Goal: Information Seeking & Learning: Learn about a topic

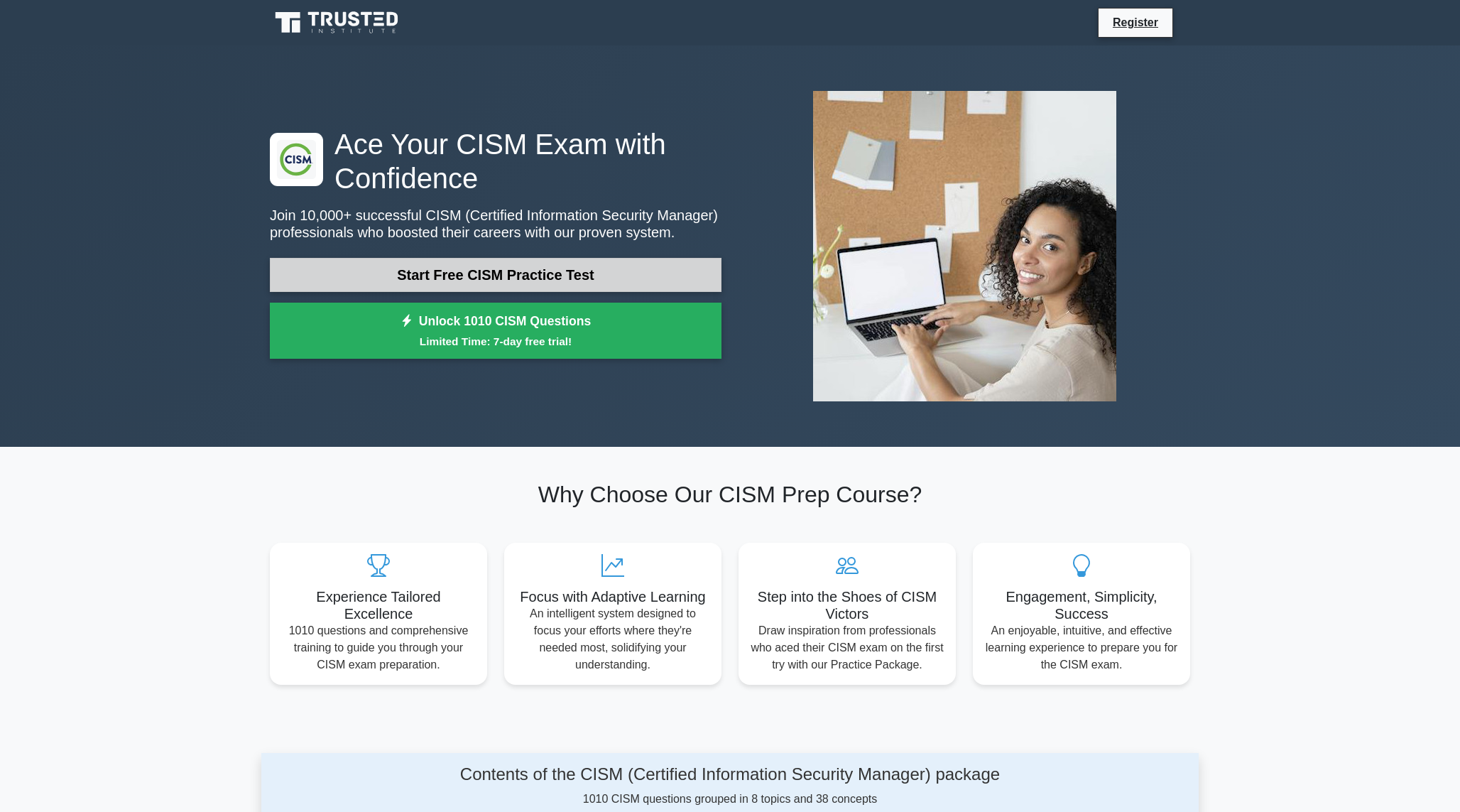
click at [444, 277] on link "Start Free CISM Practice Test" at bounding box center [495, 275] width 452 height 34
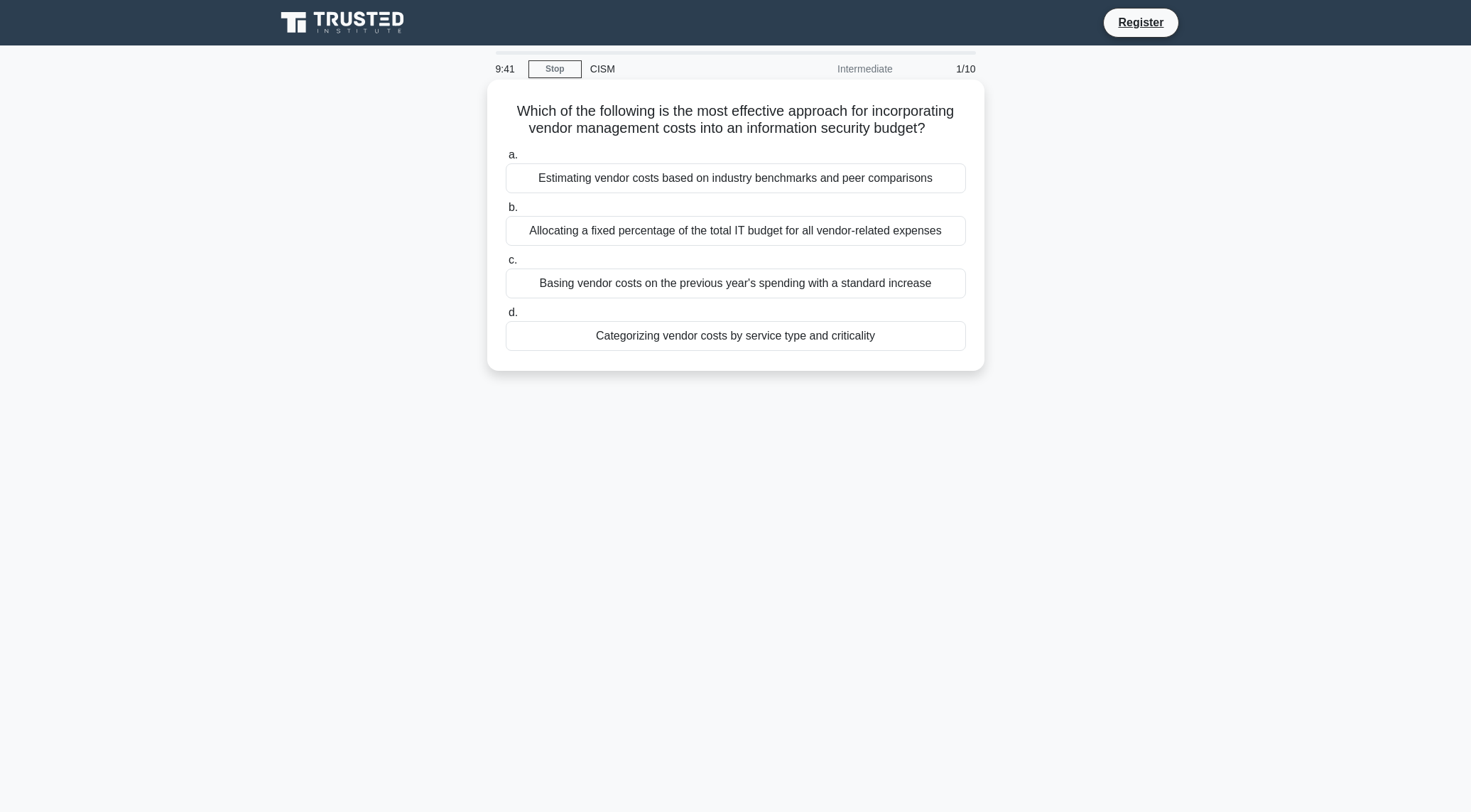
click at [653, 335] on div "Categorizing vendor costs by service type and criticality" at bounding box center [736, 336] width 460 height 30
click at [506, 317] on input "d. Categorizing vendor costs by service type and criticality" at bounding box center [506, 313] width 0 height 10
click at [654, 283] on div "To evaluate how well security controls meet their intended objectives" at bounding box center [736, 283] width 460 height 30
click at [506, 265] on input "c. To evaluate how well security controls meet their intended objectives" at bounding box center [506, 260] width 0 height 10
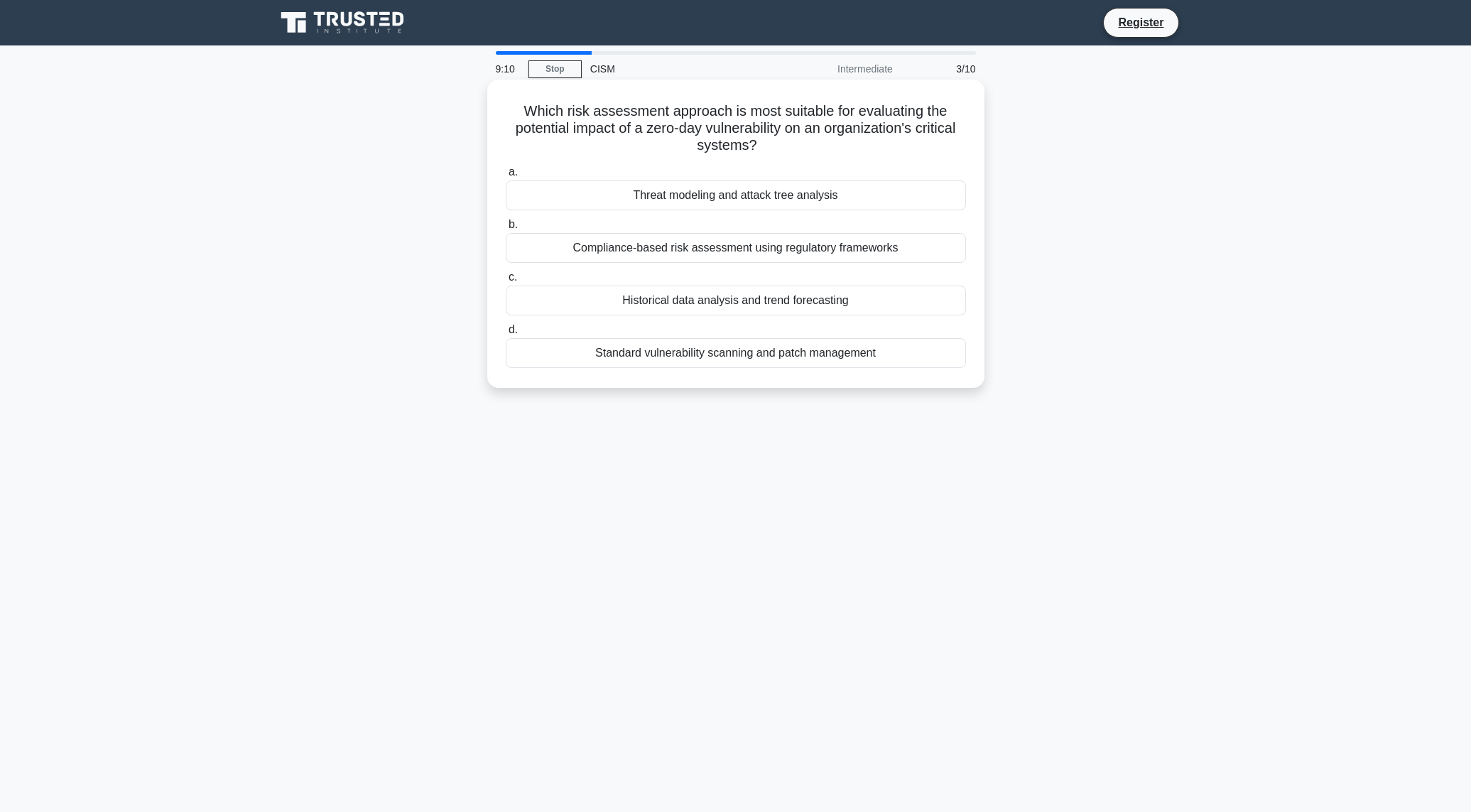
click at [676, 197] on div "Threat modeling and attack tree analysis" at bounding box center [736, 195] width 460 height 30
click at [506, 177] on input "a. Threat modeling and attack tree analysis" at bounding box center [506, 172] width 0 height 10
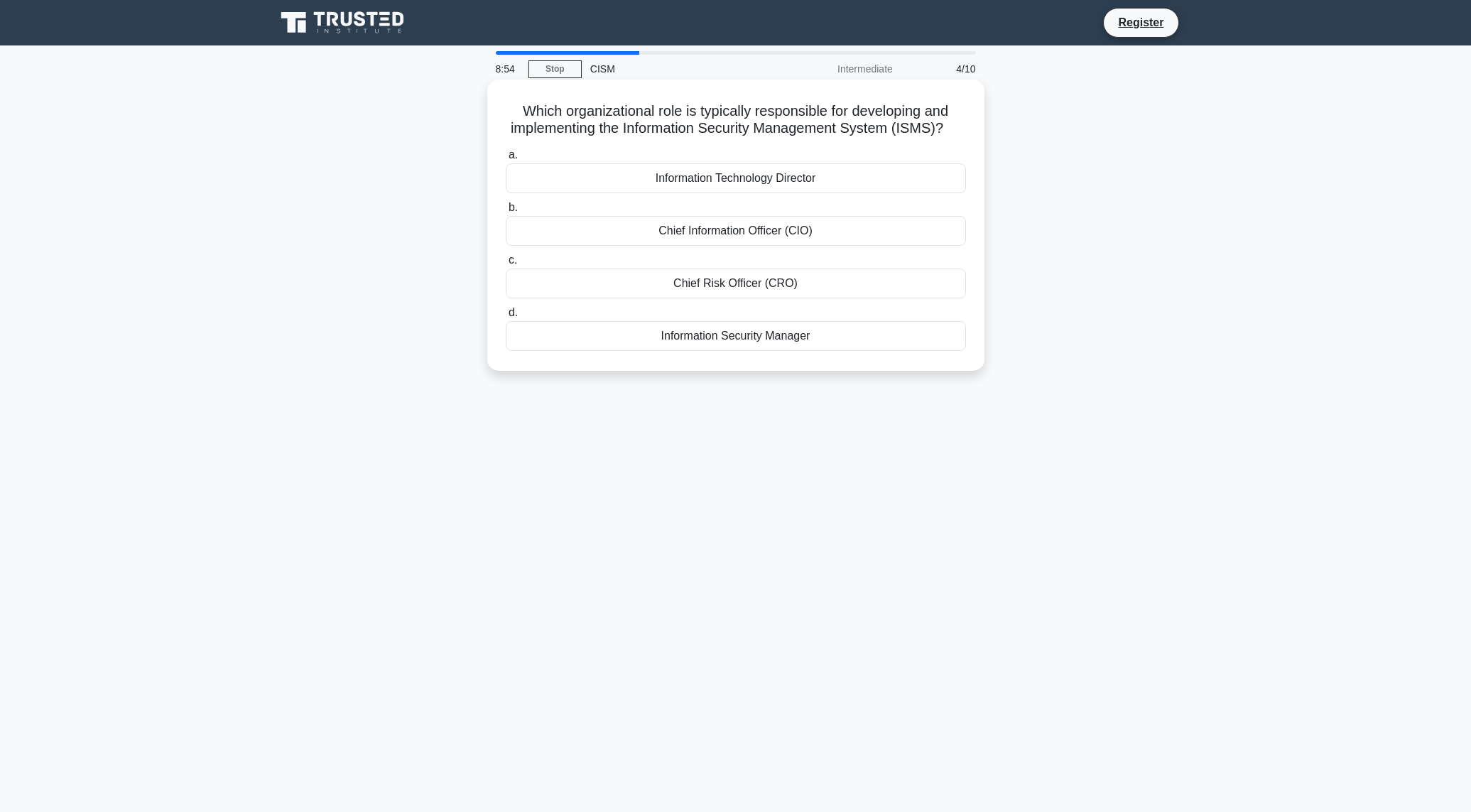
click at [684, 351] on div "Information Security Manager" at bounding box center [736, 336] width 460 height 30
click at [506, 317] on input "d. Information Security Manager" at bounding box center [506, 313] width 0 height 10
click at [664, 337] on div "Incorporating security discussions into regular team meetings" at bounding box center [736, 336] width 460 height 30
click at [506, 317] on input "d. Incorporating security discussions into regular team meetings" at bounding box center [506, 313] width 0 height 10
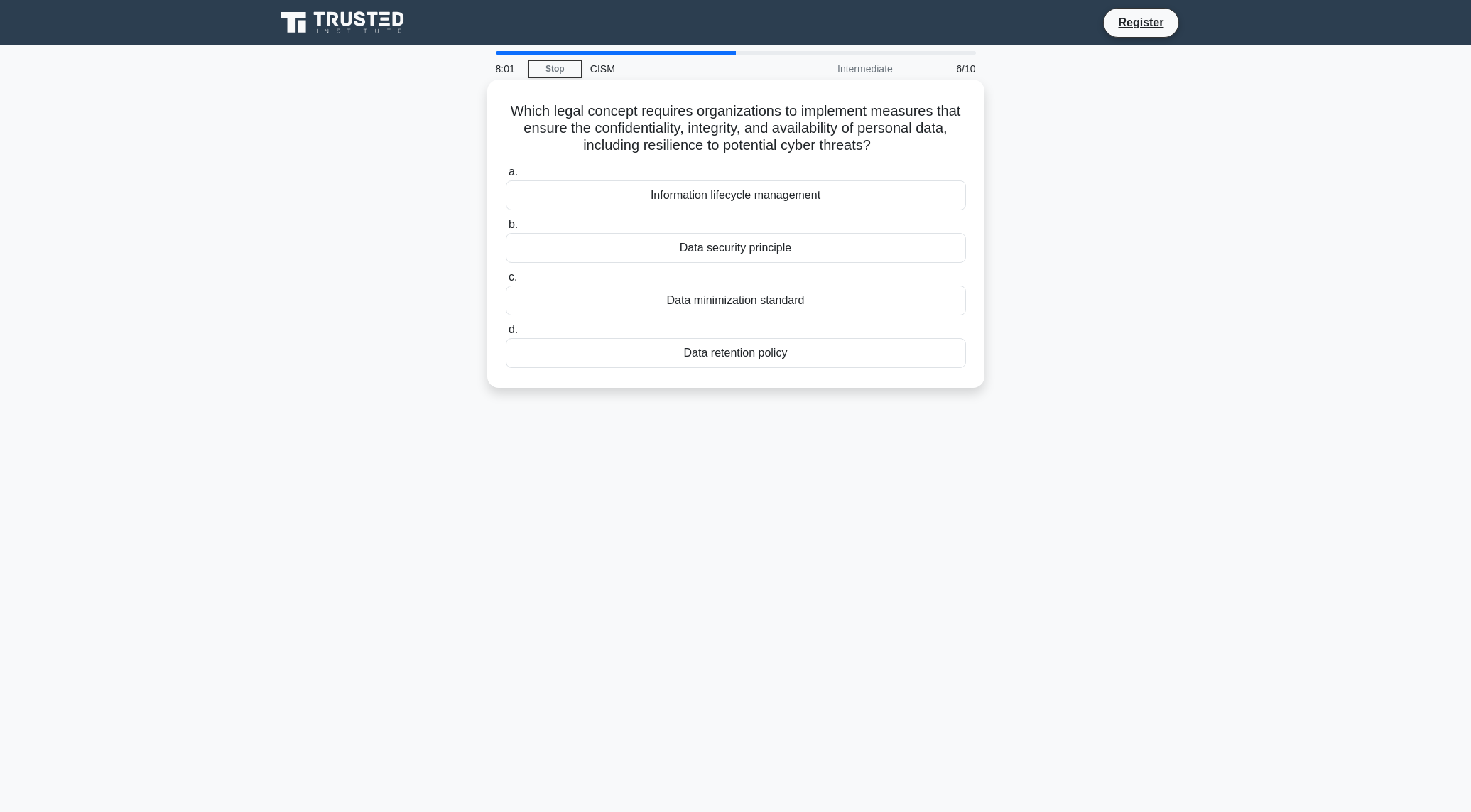
click at [622, 196] on div "Information lifecycle management" at bounding box center [736, 195] width 460 height 30
click at [506, 177] on input "a. Information lifecycle management" at bounding box center [506, 172] width 0 height 10
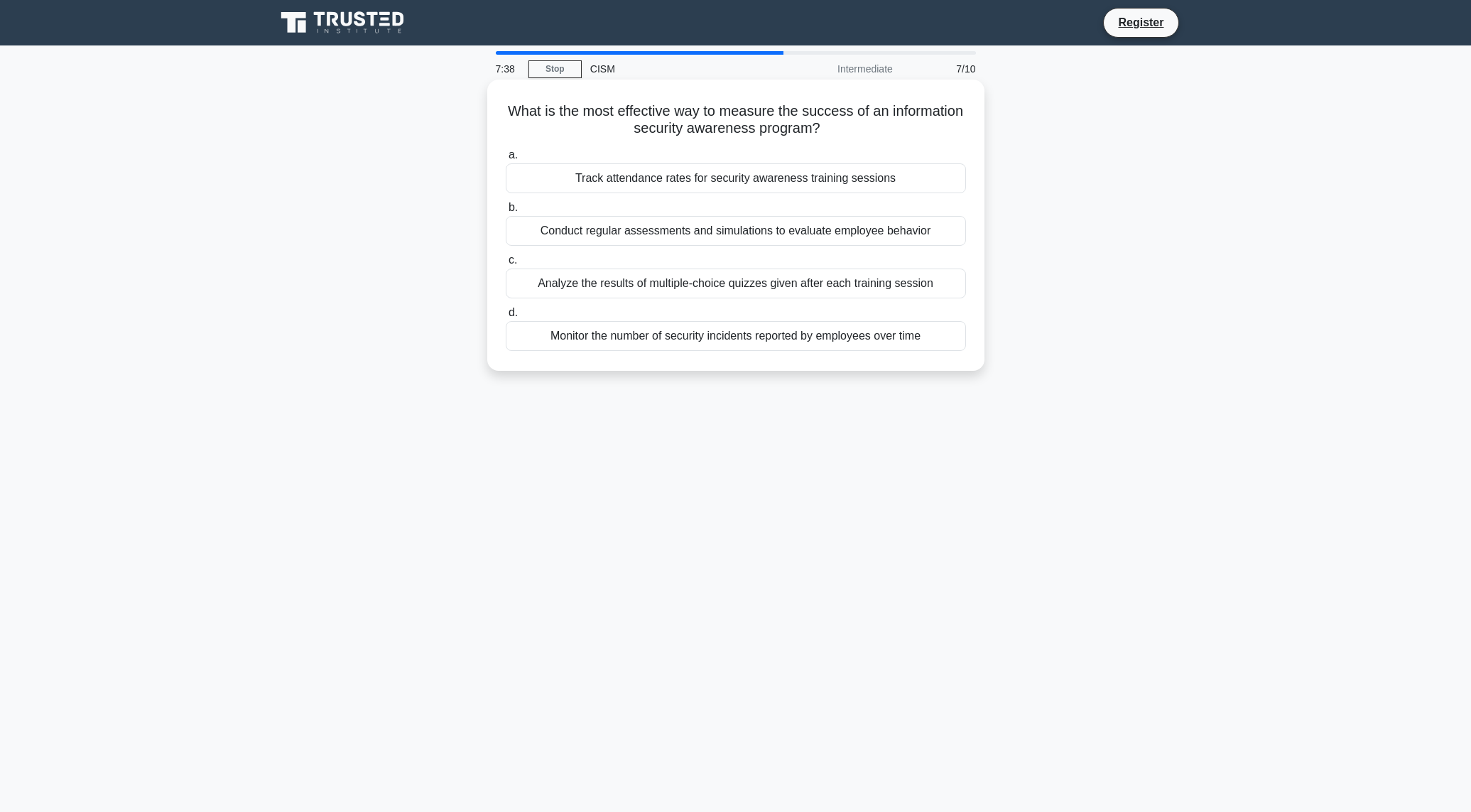
click at [622, 235] on div "Conduct regular assessments and simulations to evaluate employee behavior" at bounding box center [736, 231] width 460 height 30
click at [506, 213] on input "b. Conduct regular assessments and simulations to evaluate employee behavior" at bounding box center [506, 208] width 0 height 10
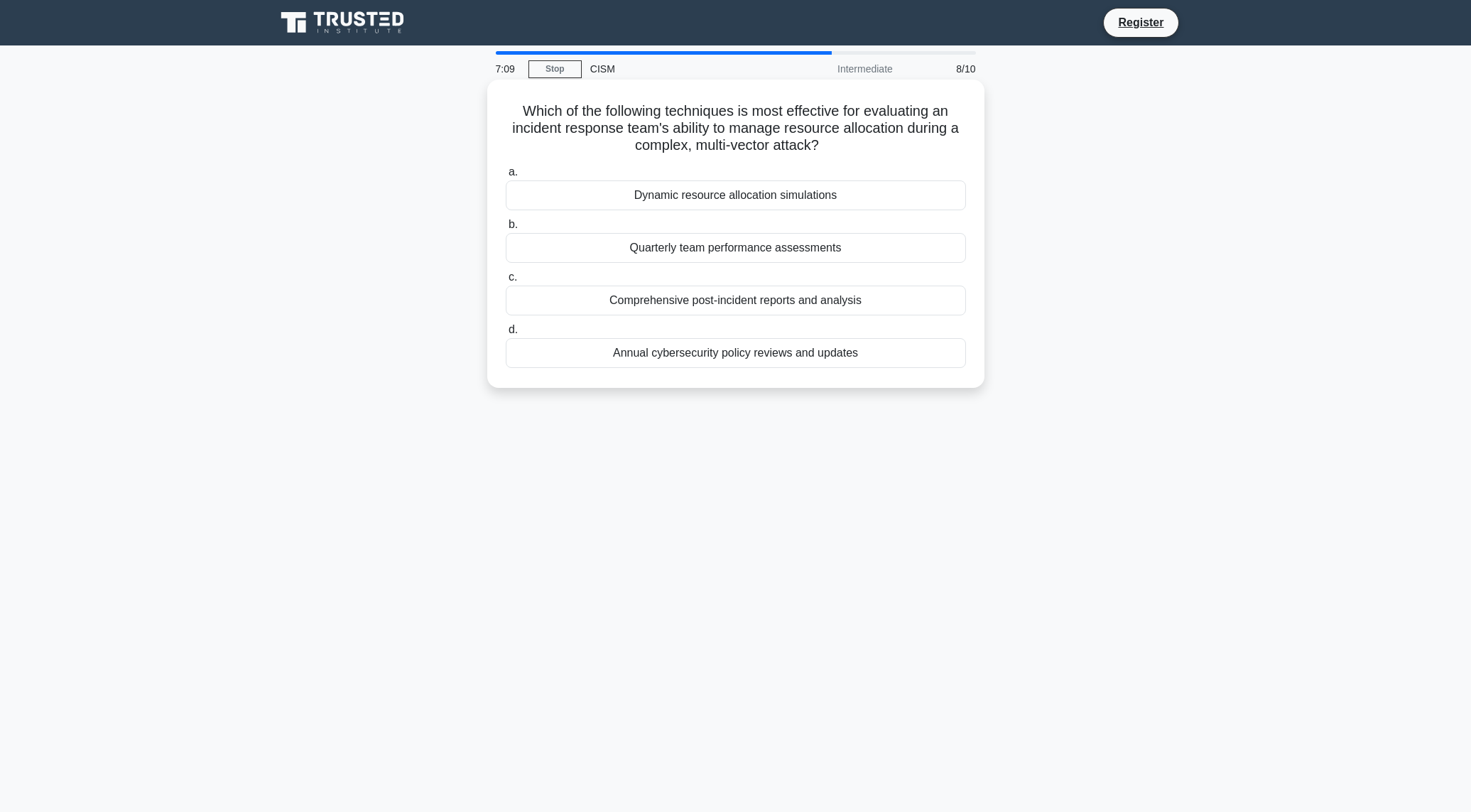
click at [666, 301] on div "Comprehensive post-incident reports and analysis" at bounding box center [736, 301] width 460 height 30
click at [506, 282] on input "c. Comprehensive post-incident reports and analysis" at bounding box center [506, 278] width 0 height 10
click at [646, 359] on div "Chief Information Officer (CIO)" at bounding box center [736, 353] width 460 height 30
click at [506, 334] on input "d. Chief Information Officer (CIO)" at bounding box center [506, 330] width 0 height 10
click at [622, 300] on div "Implementing agile security frameworks" at bounding box center [736, 301] width 460 height 30
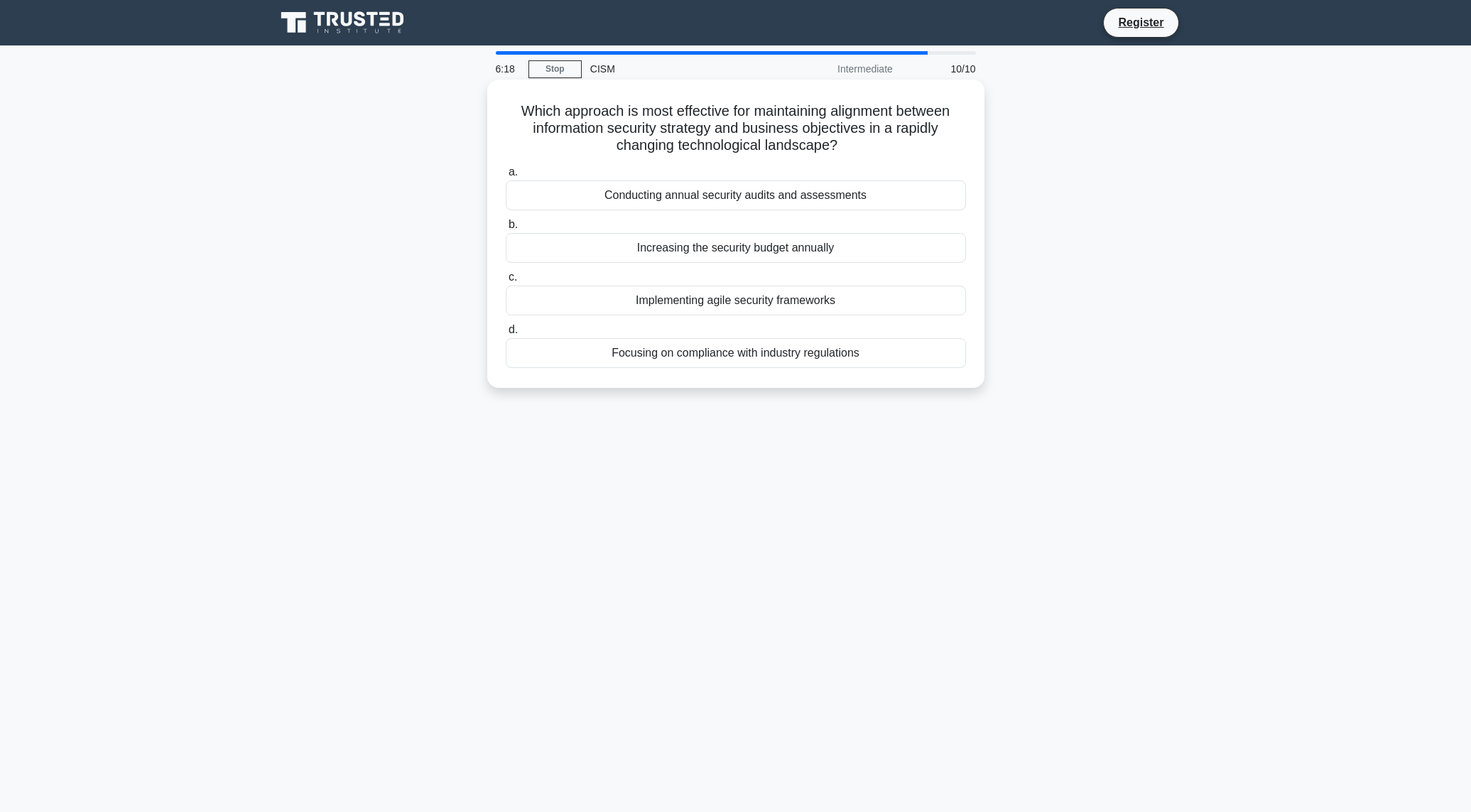
click at [506, 282] on input "c. Implementing agile security frameworks" at bounding box center [506, 278] width 0 height 10
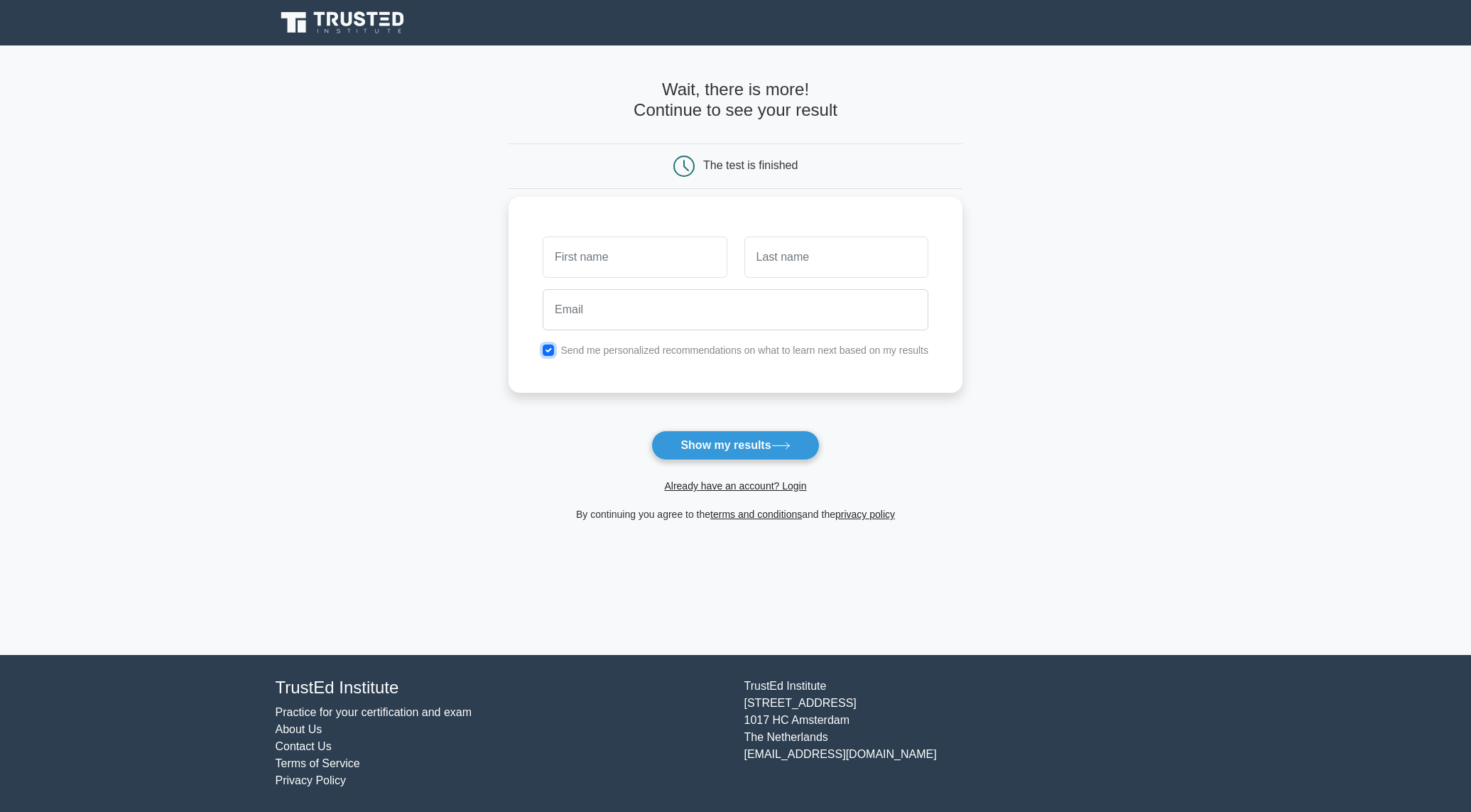
click at [544, 349] on input "checkbox" at bounding box center [549, 350] width 11 height 11
checkbox input "false"
click at [596, 265] on input "text" at bounding box center [635, 257] width 184 height 41
type input "kurt"
type input "schmidt"
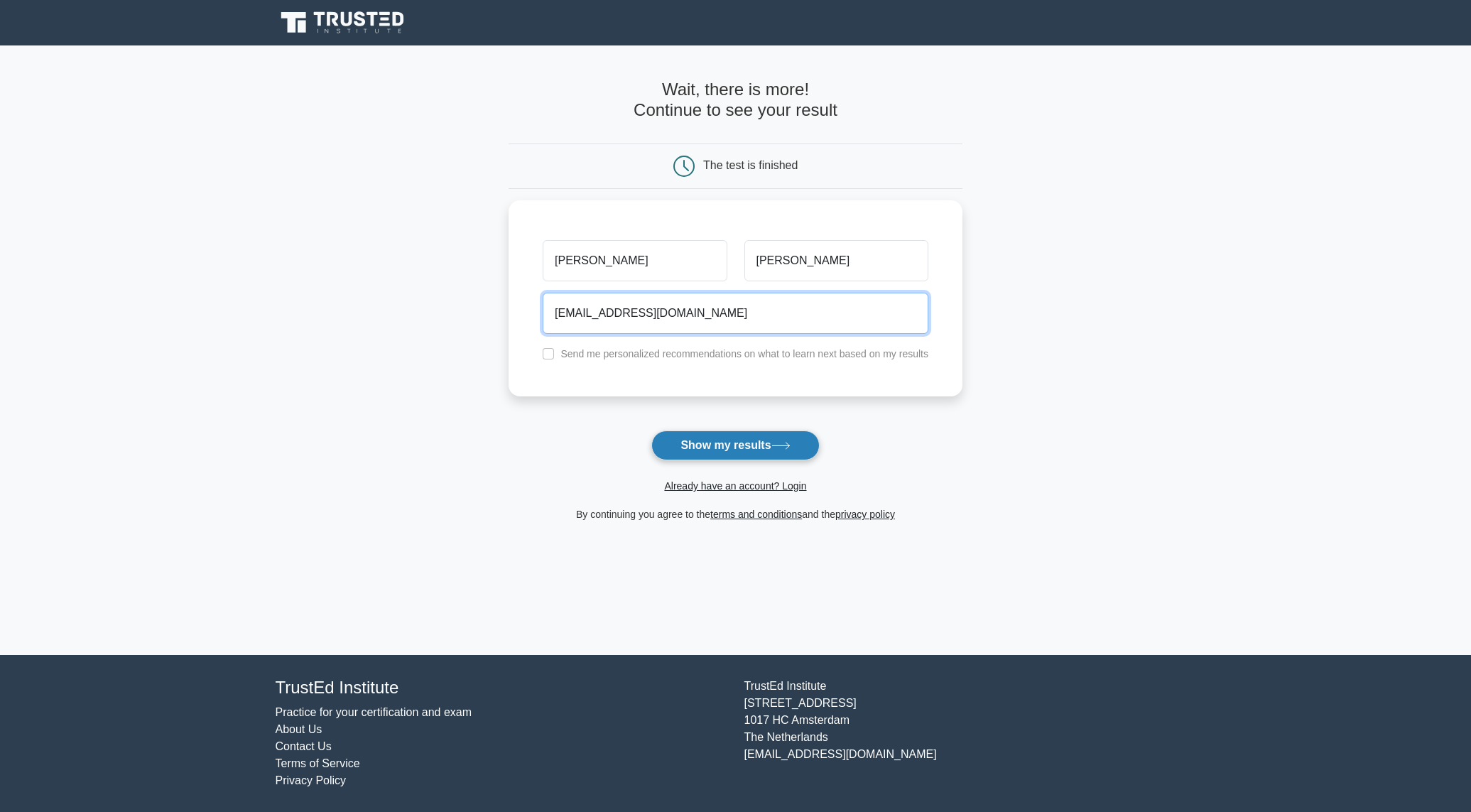
type input "kurtaggie@gmail.com"
click at [671, 433] on button "Show my results" at bounding box center [734, 445] width 168 height 30
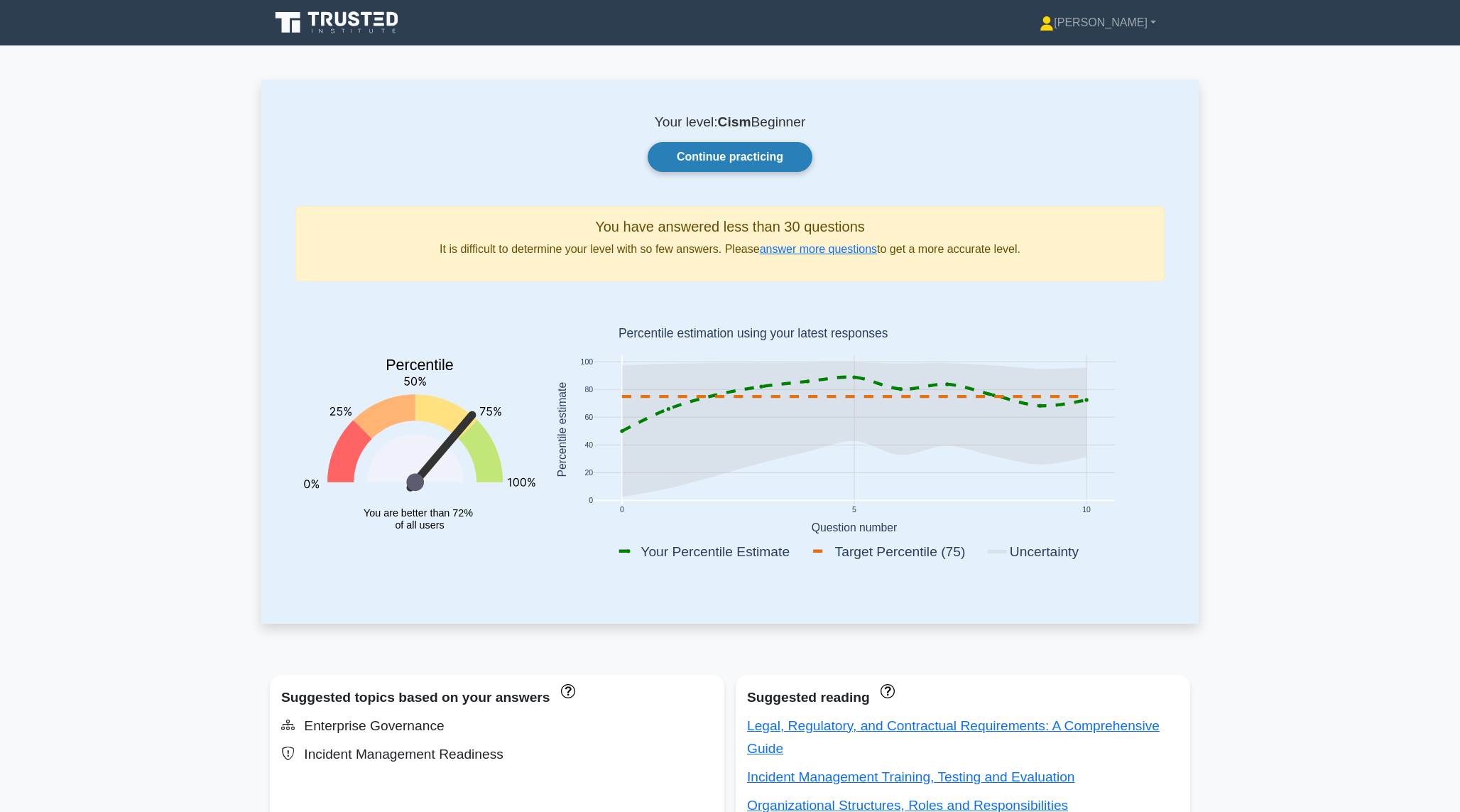
click at [695, 159] on link "Continue practicing" at bounding box center [730, 157] width 165 height 30
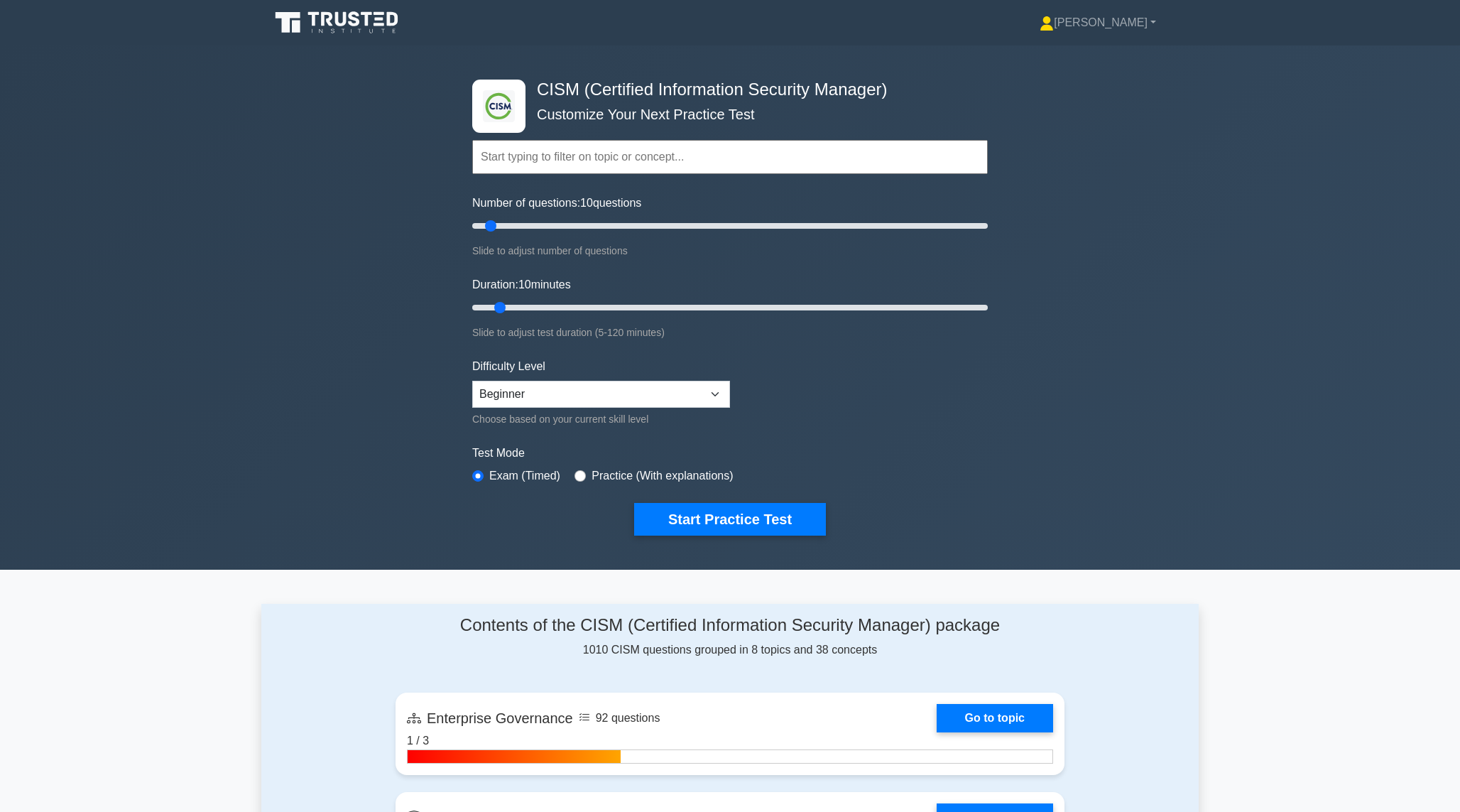
click at [589, 159] on input "text" at bounding box center [730, 156] width 516 height 34
drag, startPoint x: 495, startPoint y: 226, endPoint x: 578, endPoint y: 223, distance: 83.1
type input "45"
click at [578, 223] on input "Number of questions: 45 questions" at bounding box center [730, 225] width 516 height 17
drag, startPoint x: 500, startPoint y: 305, endPoint x: 588, endPoint y: 302, distance: 88.1
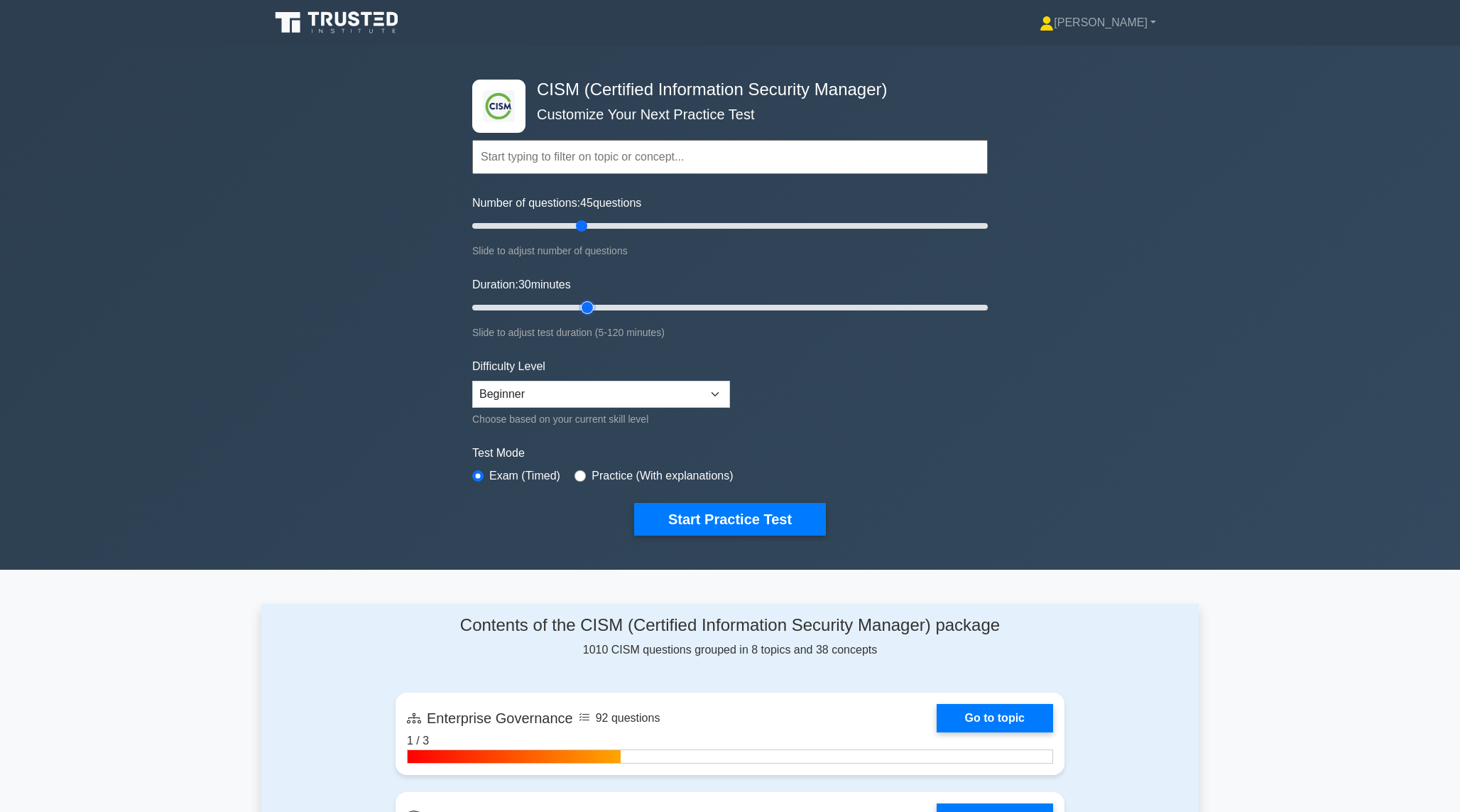
type input "30"
click at [588, 302] on input "Duration: 30 minutes" at bounding box center [730, 307] width 516 height 17
click at [549, 394] on select "Beginner Intermediate Expert" at bounding box center [601, 394] width 258 height 27
select select "expert"
click at [472, 381] on select "Beginner Intermediate Expert" at bounding box center [601, 394] width 258 height 27
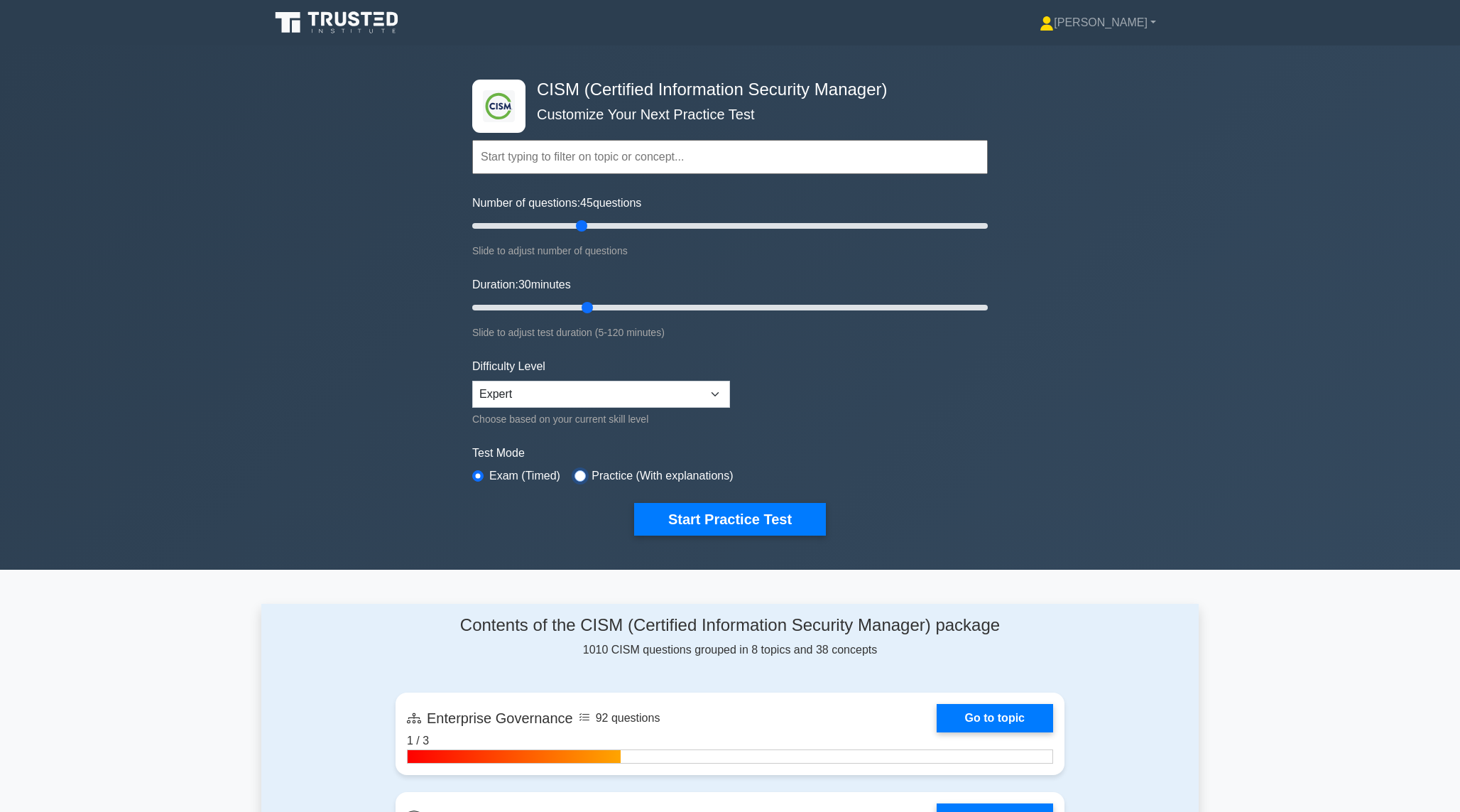
click at [579, 474] on input "radio" at bounding box center [580, 475] width 11 height 11
radio input "true"
click at [688, 517] on button "Start Practice Test" at bounding box center [730, 518] width 192 height 33
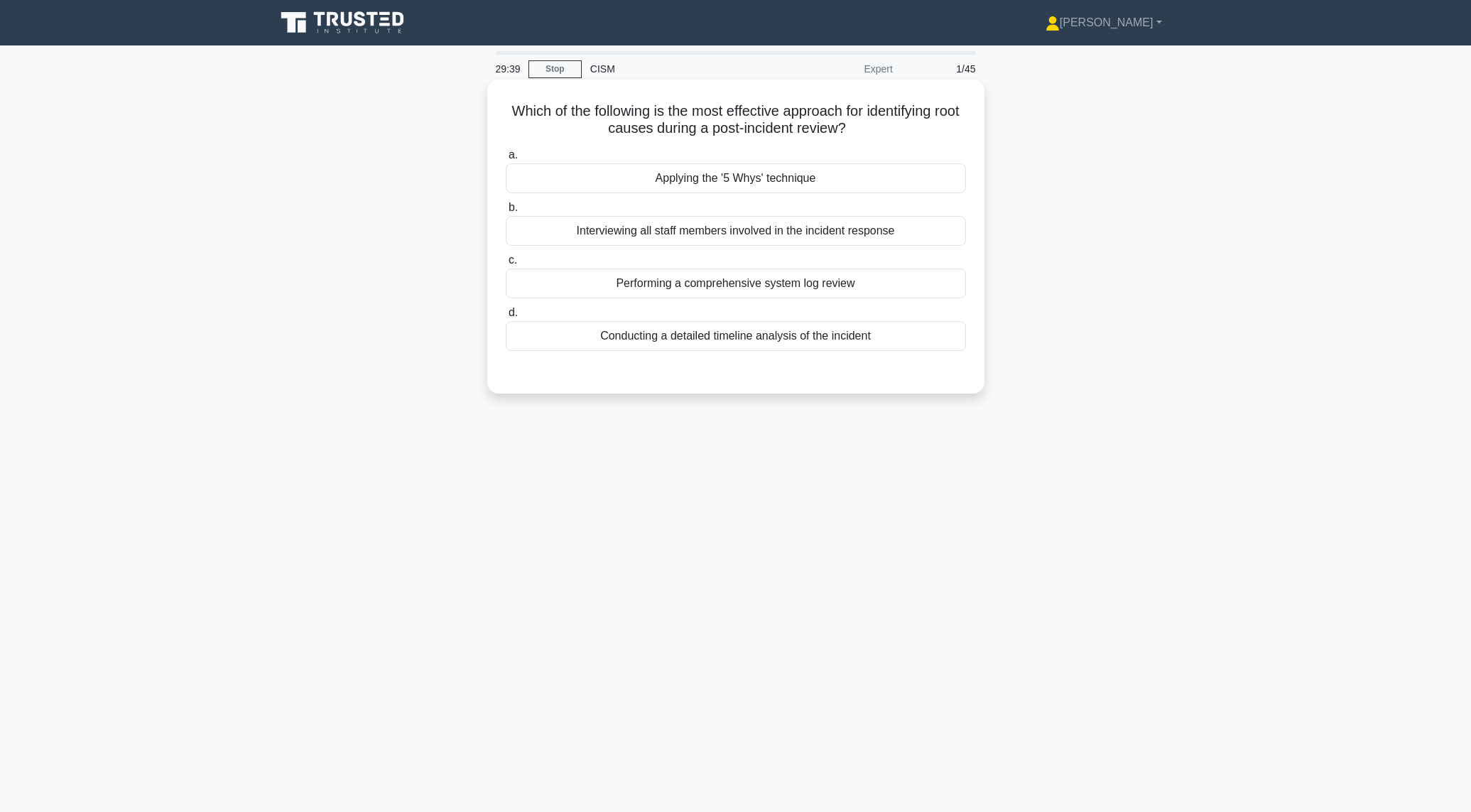
click at [724, 182] on div "Applying the '5 Whys' technique" at bounding box center [736, 179] width 460 height 30
click at [506, 160] on input "a. Applying the '5 Whys' technique" at bounding box center [506, 156] width 0 height 10
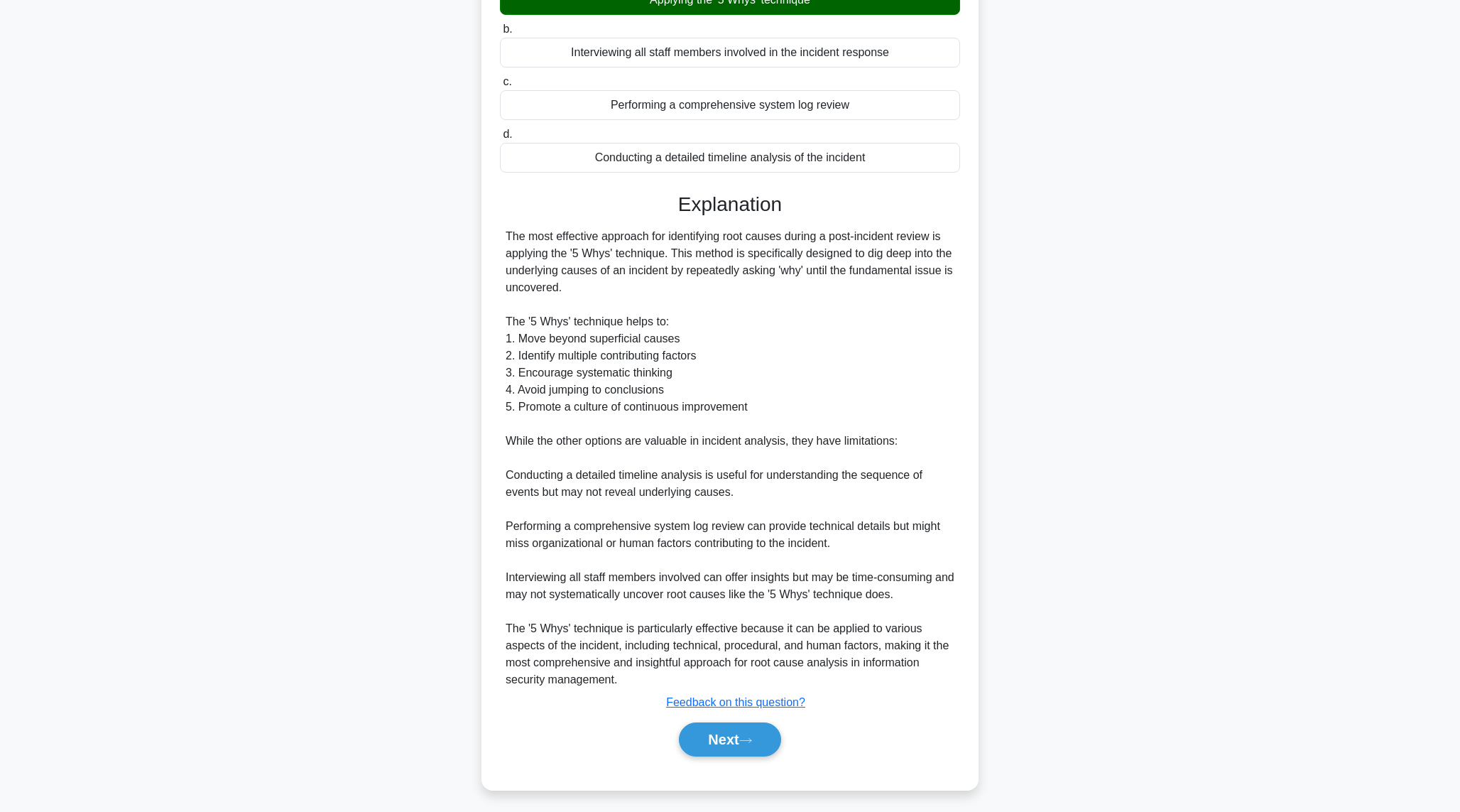
scroll to position [184, 0]
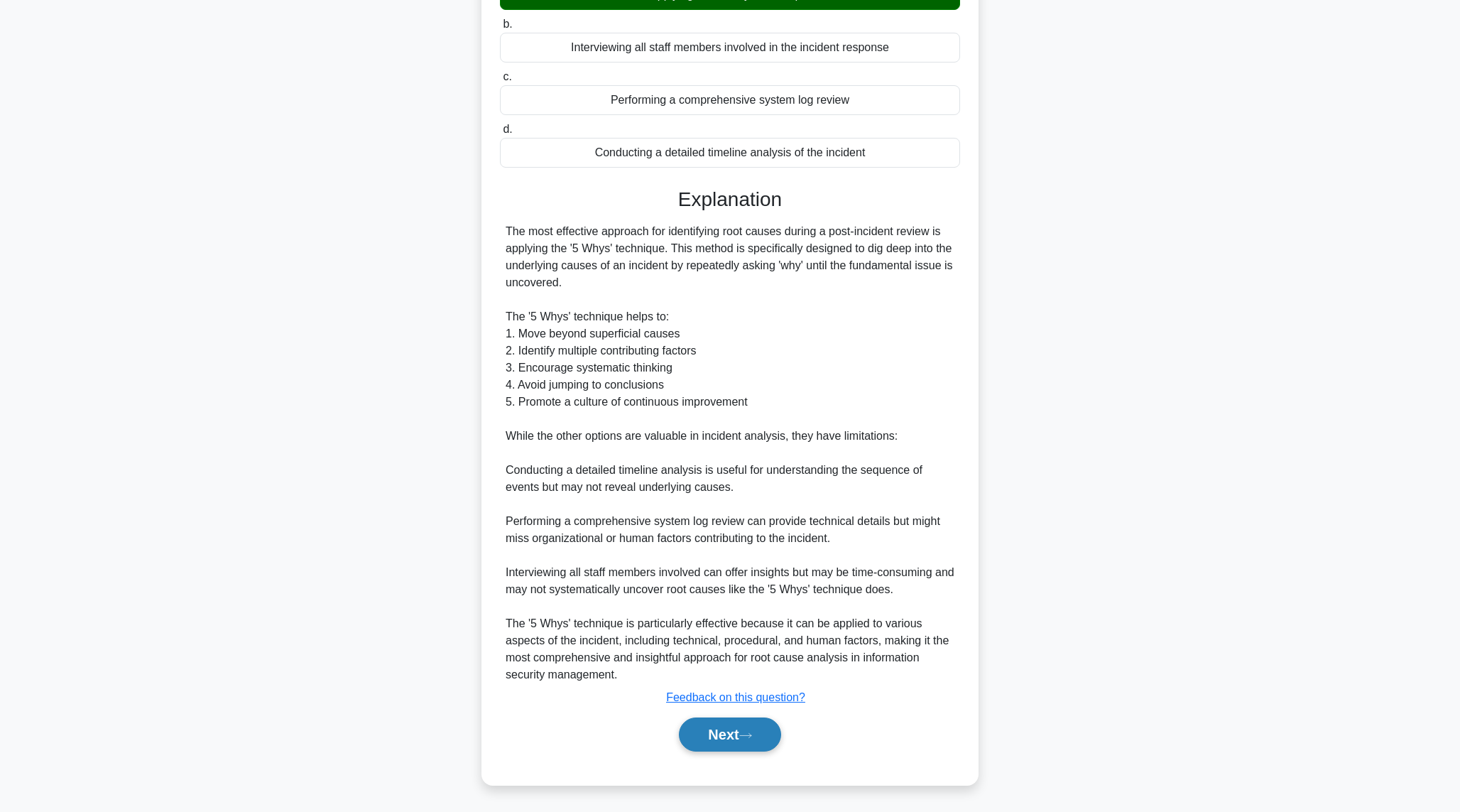
click at [738, 730] on button "Next" at bounding box center [730, 734] width 102 height 34
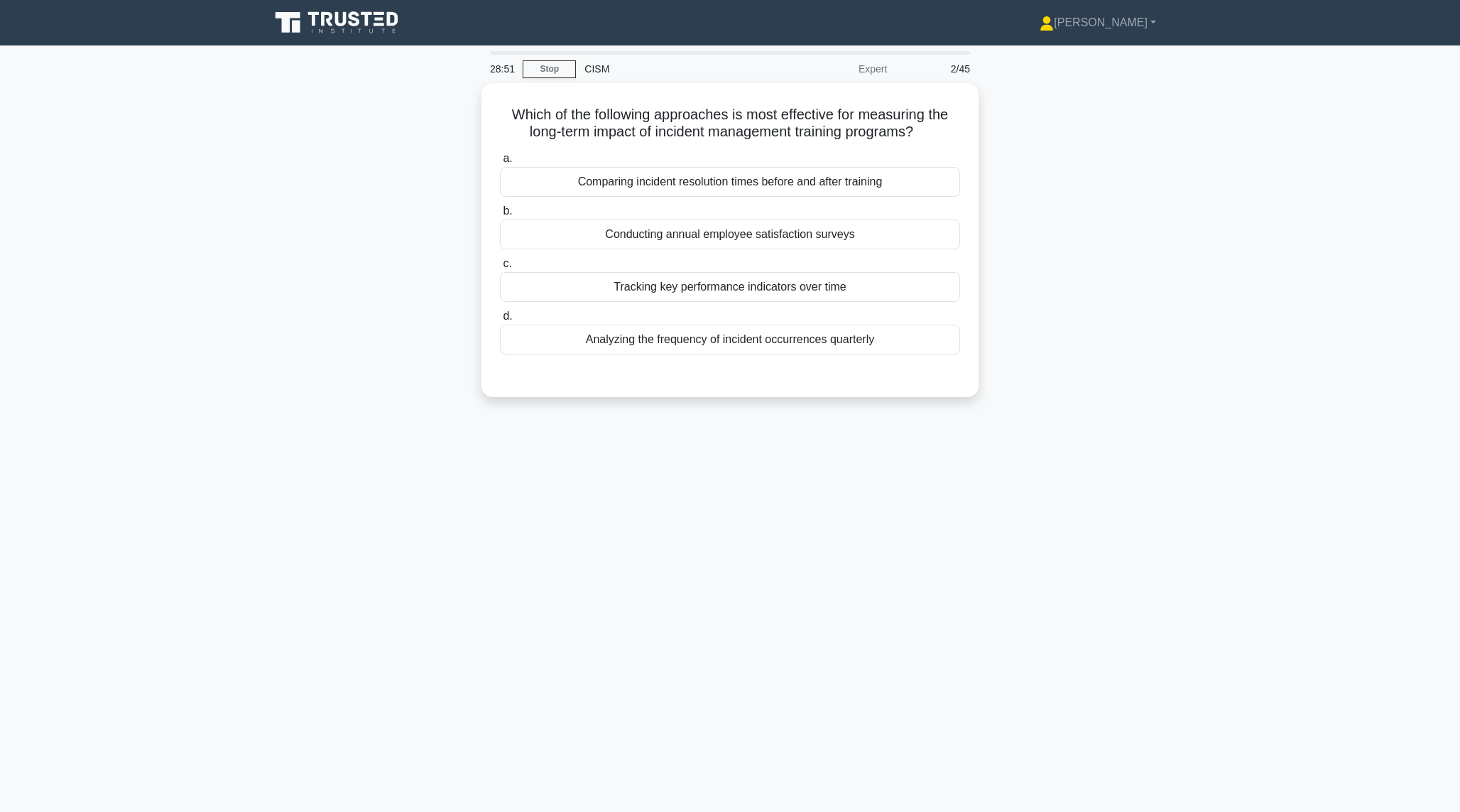
scroll to position [0, 0]
click at [647, 179] on div "Comparing incident resolution times before and after training" at bounding box center [736, 179] width 460 height 30
click at [506, 160] on input "a. Comparing incident resolution times before and after training" at bounding box center [506, 156] width 0 height 10
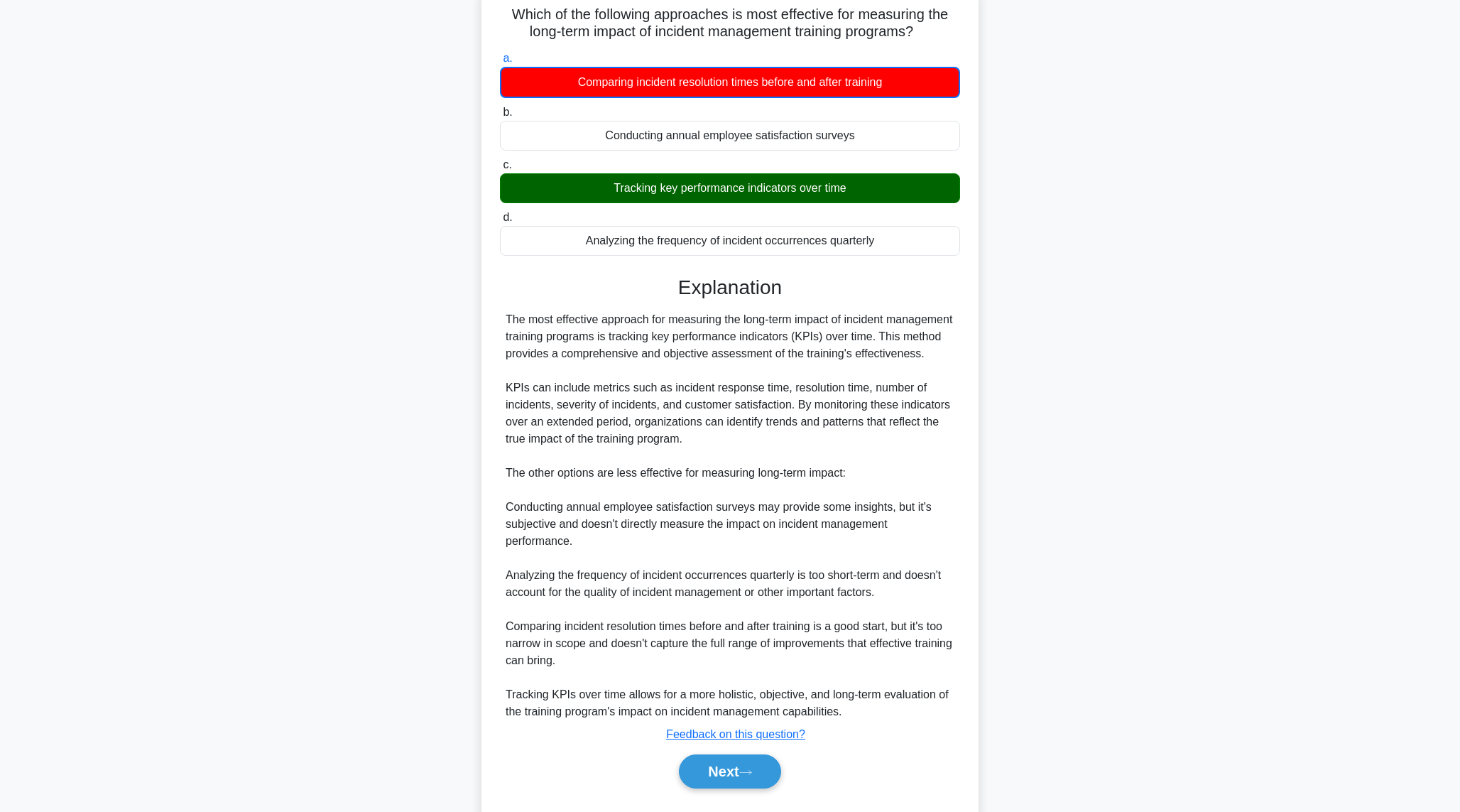
scroll to position [152, 0]
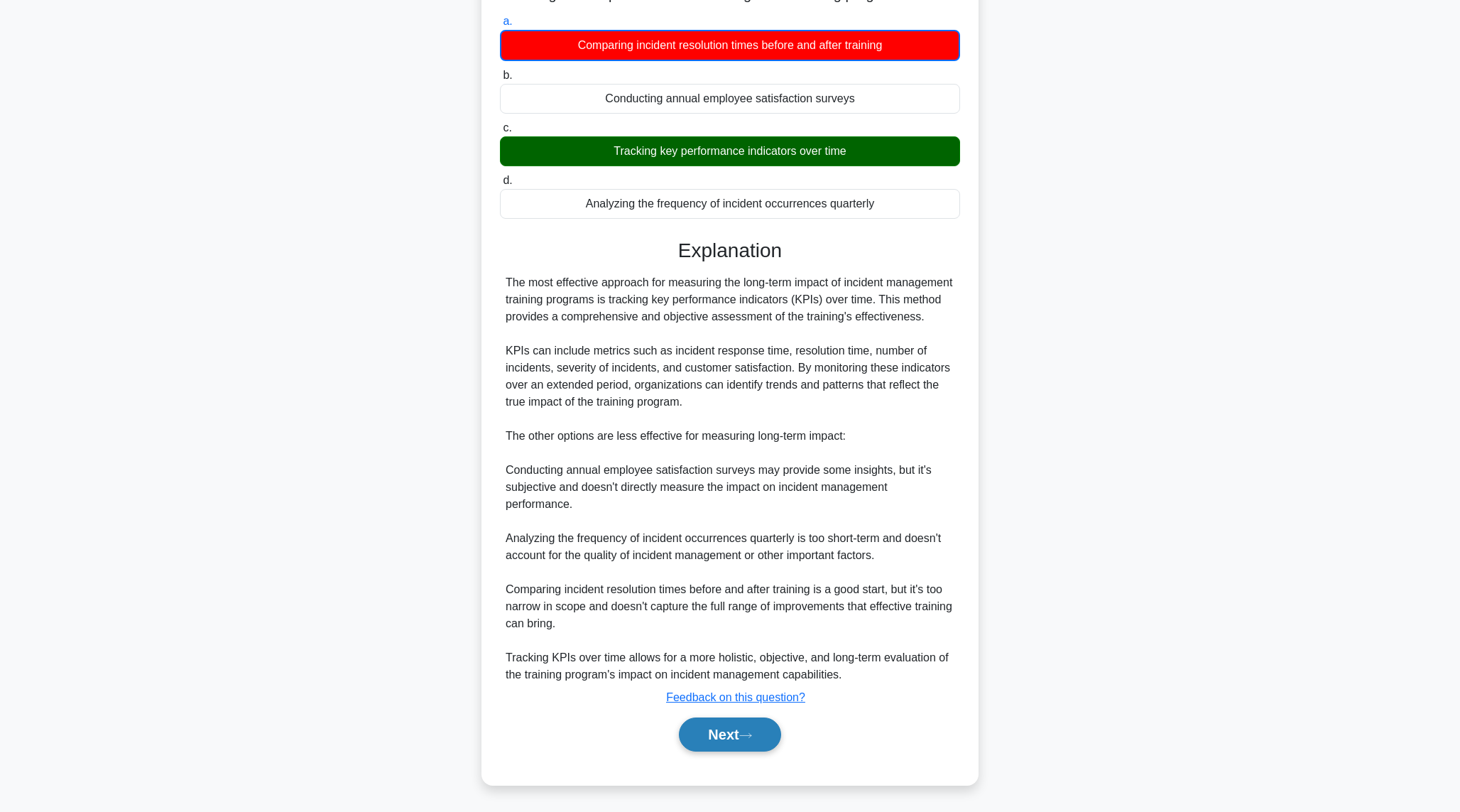
click at [745, 745] on button "Next" at bounding box center [730, 734] width 102 height 34
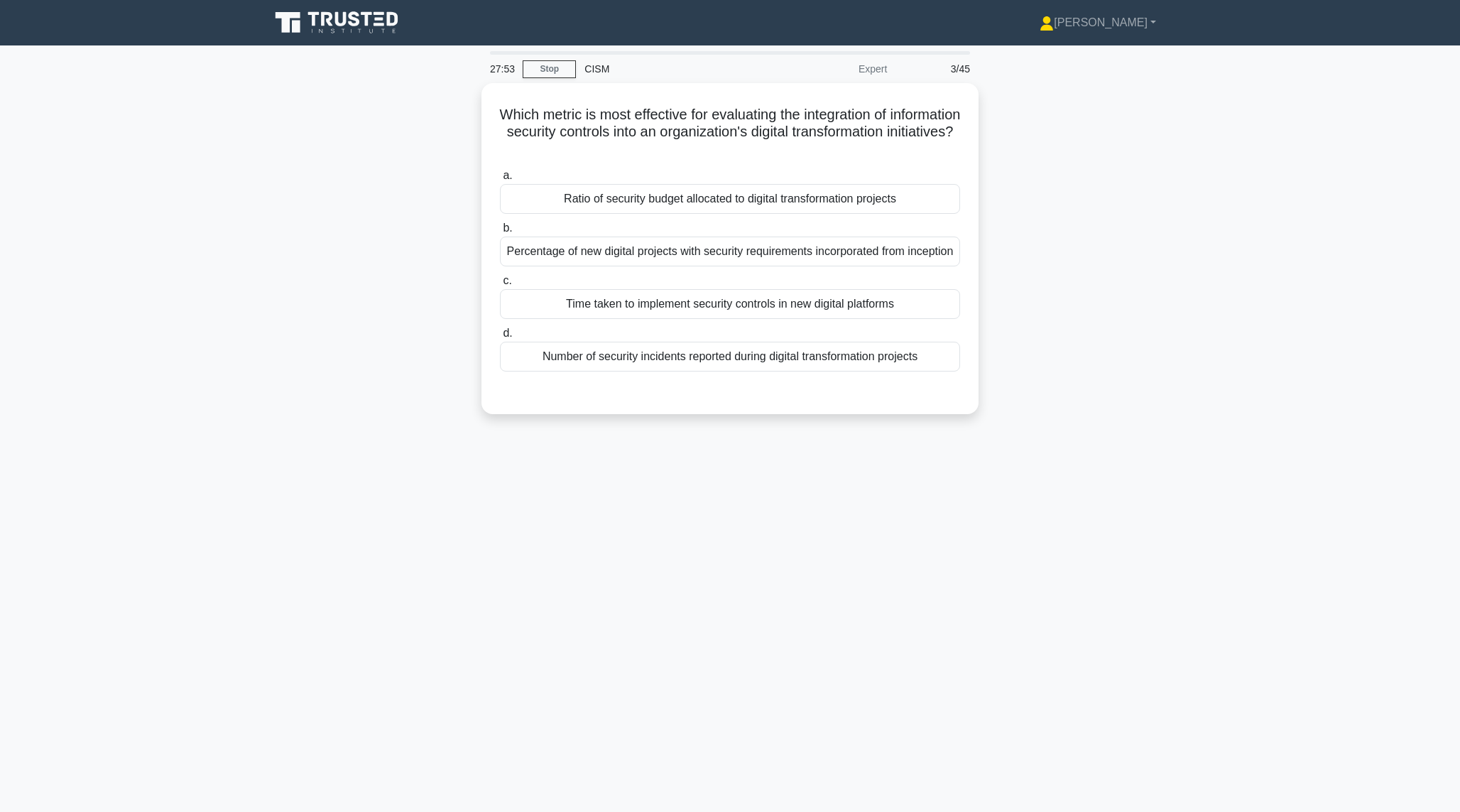
scroll to position [0, 0]
click at [756, 315] on div "Time taken to implement security controls in new digital platforms" at bounding box center [736, 301] width 460 height 30
click at [506, 282] on input "c. Time taken to implement security controls in new digital platforms" at bounding box center [506, 278] width 0 height 10
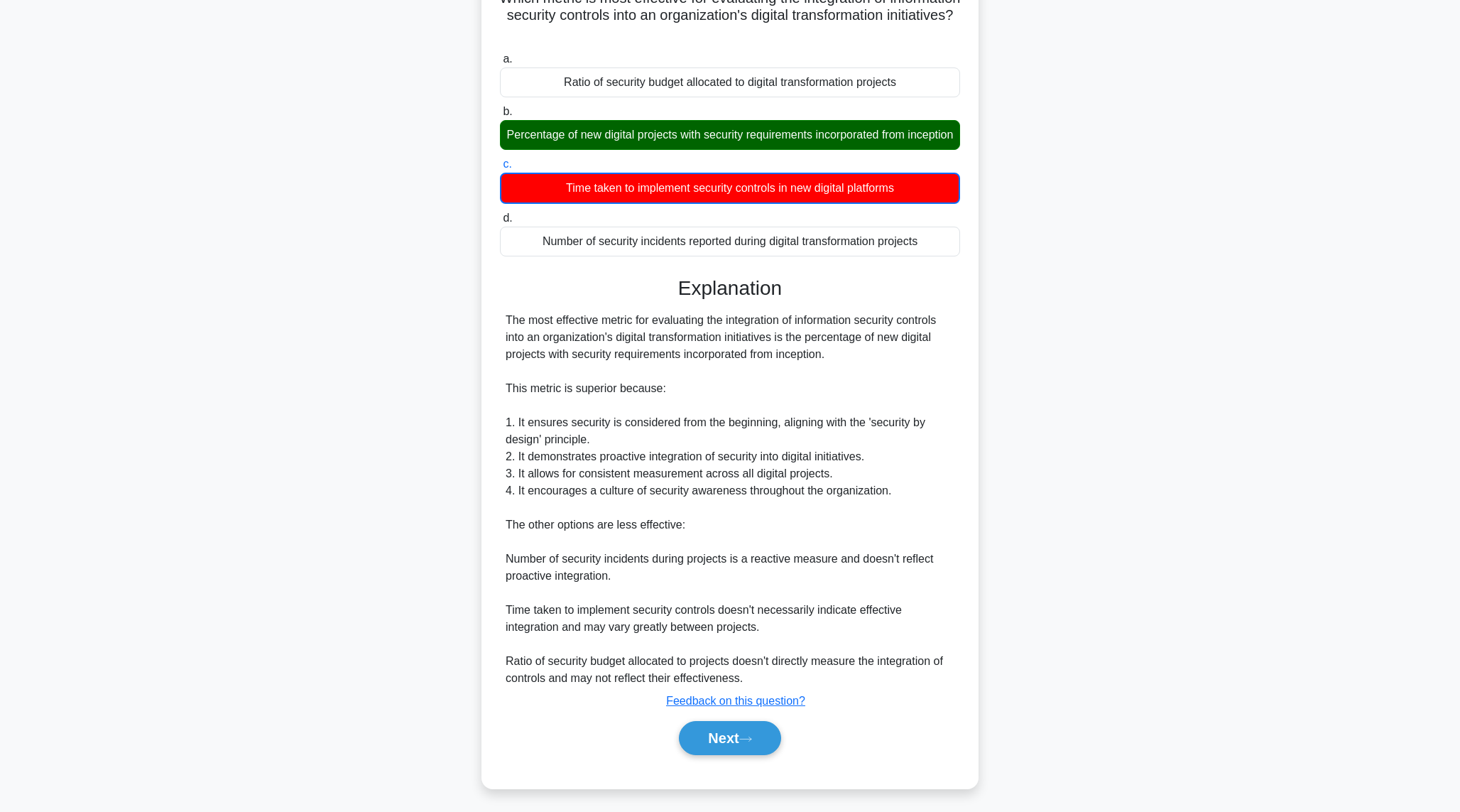
scroll to position [134, 0]
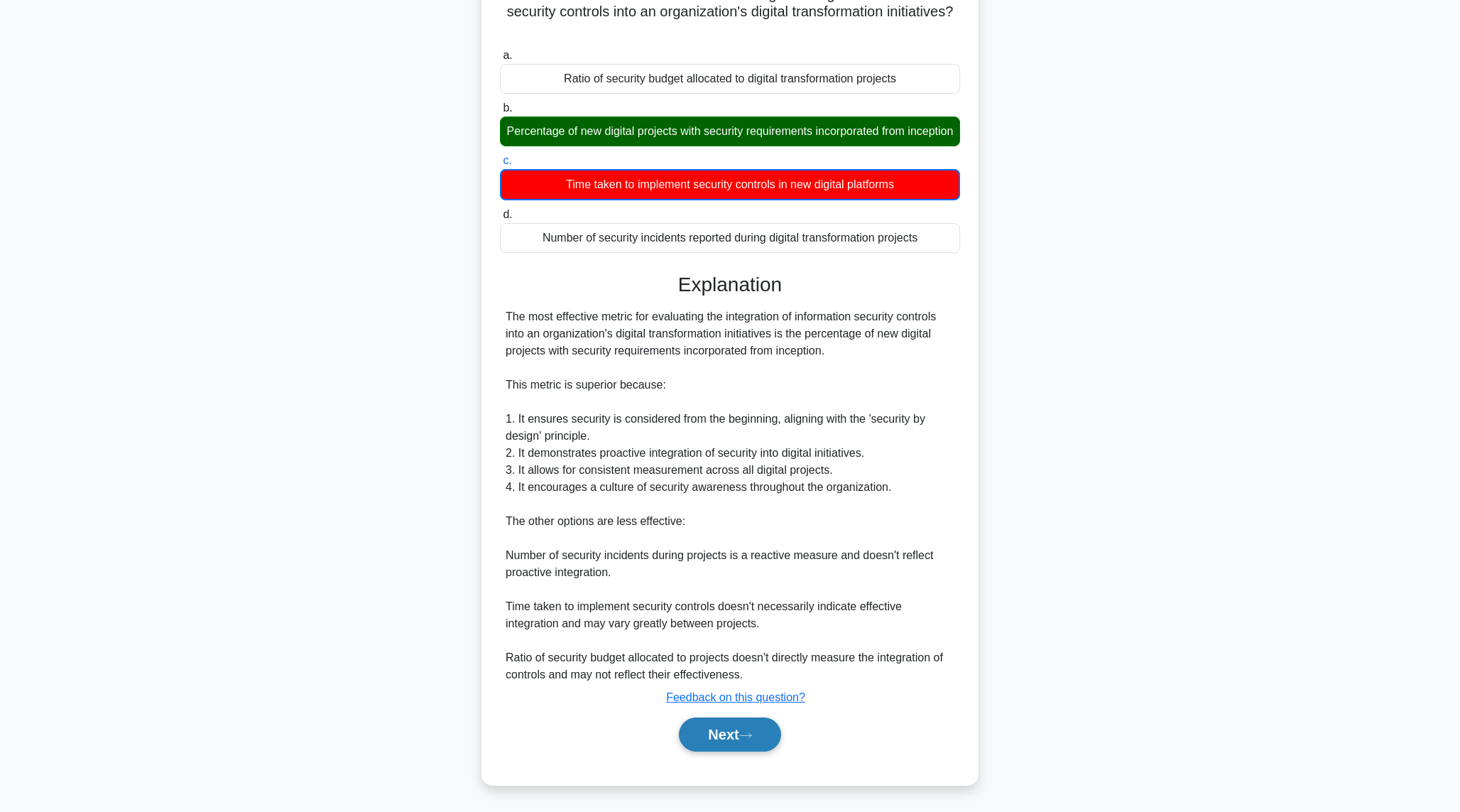
click at [709, 737] on button "Next" at bounding box center [730, 734] width 102 height 34
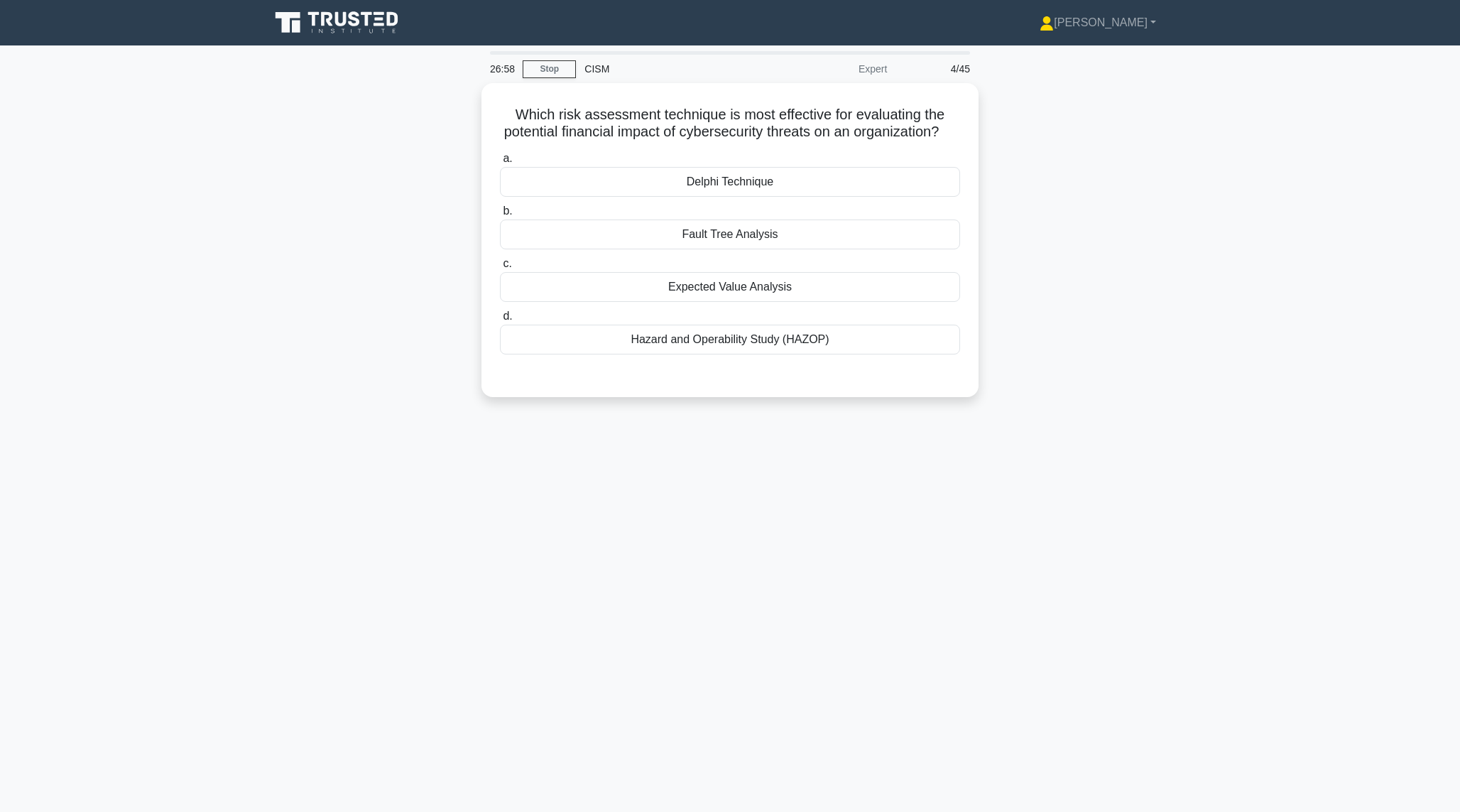
scroll to position [0, 0]
click at [572, 351] on div "Hazard and Operability Study (HAZOP)" at bounding box center [736, 336] width 460 height 30
click at [506, 317] on input "d. Hazard and Operability Study (HAZOP)" at bounding box center [506, 313] width 0 height 10
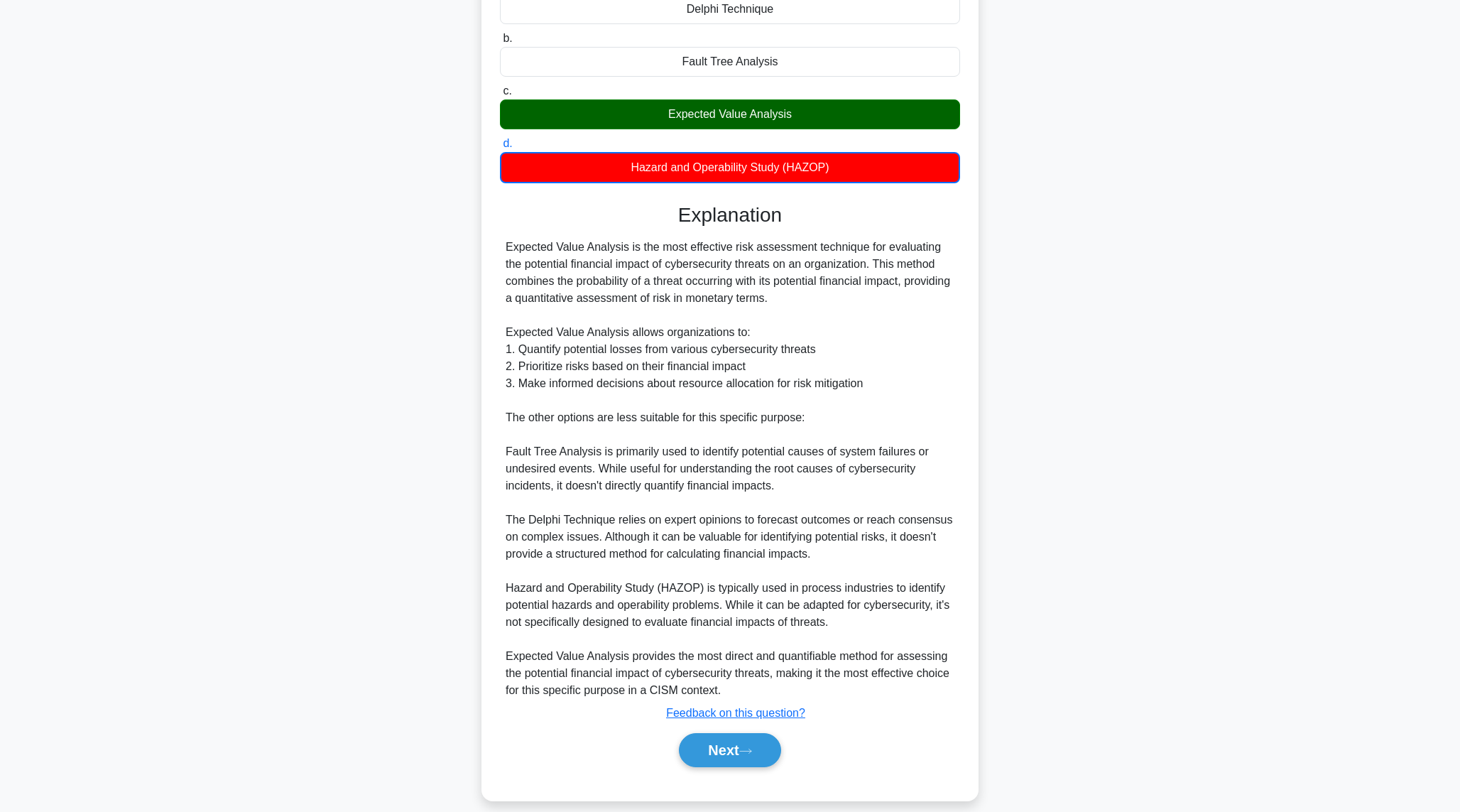
scroll to position [202, 0]
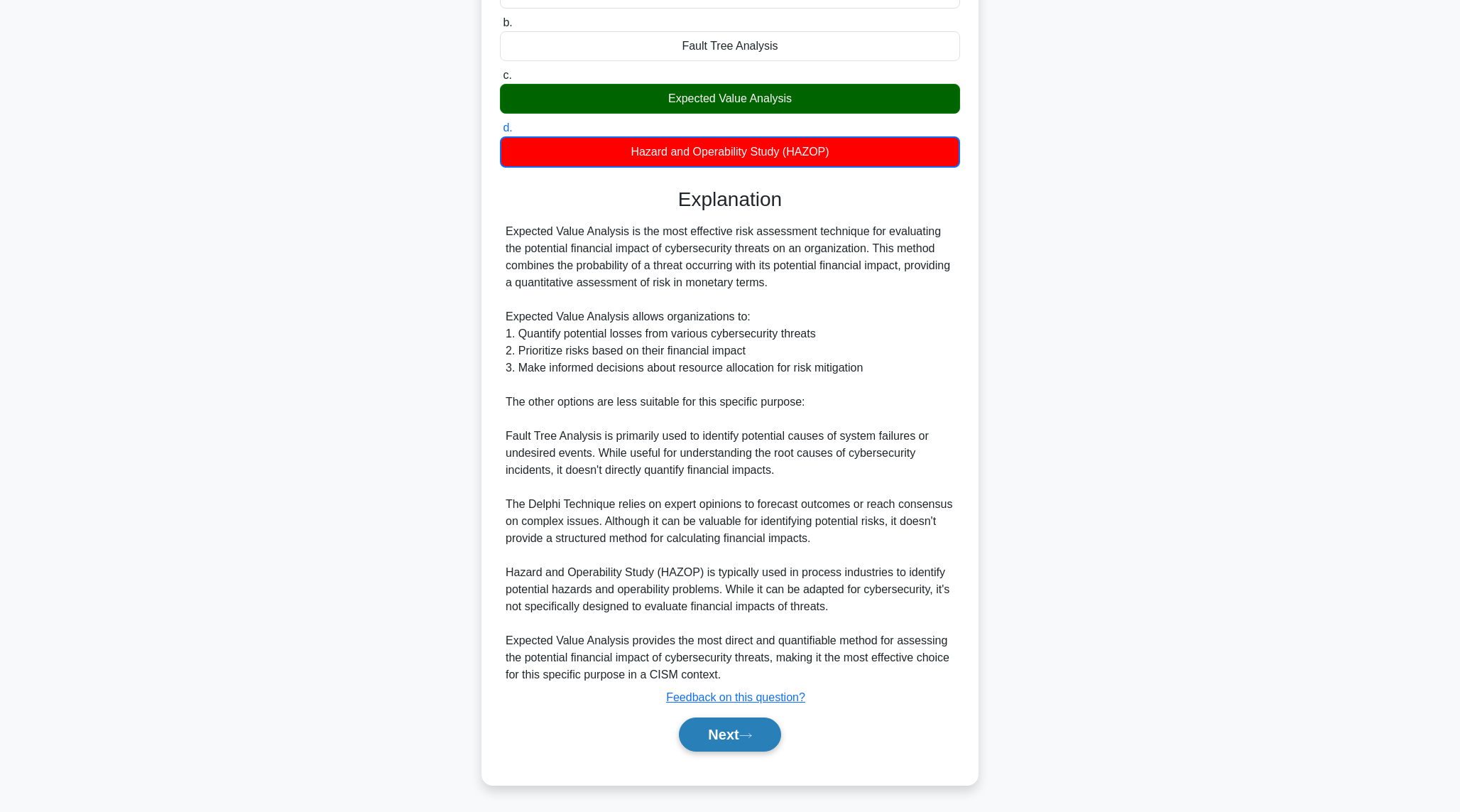
click at [695, 738] on button "Next" at bounding box center [730, 734] width 102 height 34
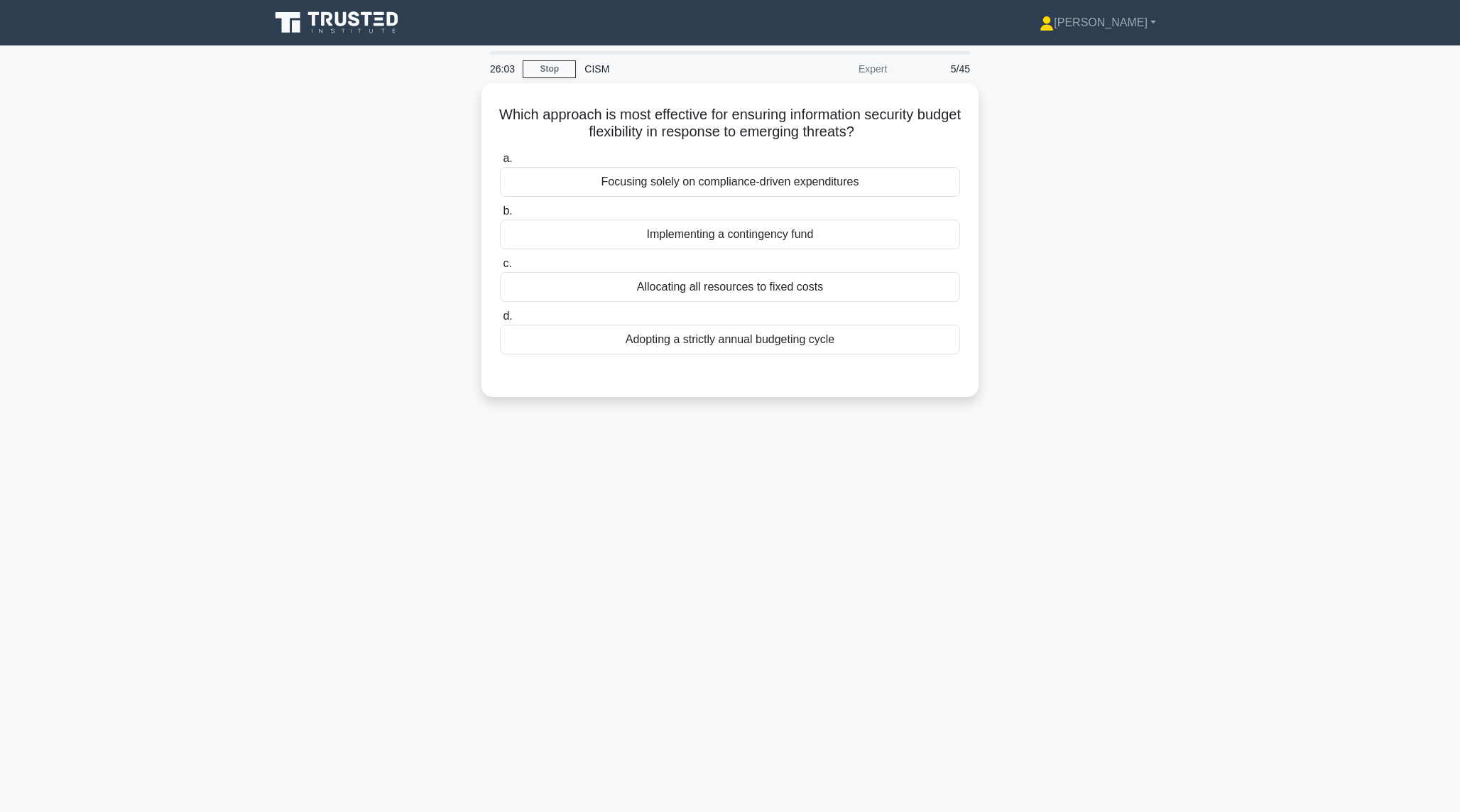
scroll to position [0, 0]
click at [621, 231] on div "Implementing a contingency fund" at bounding box center [736, 231] width 460 height 30
click at [506, 213] on input "b. Implementing a contingency fund" at bounding box center [506, 208] width 0 height 10
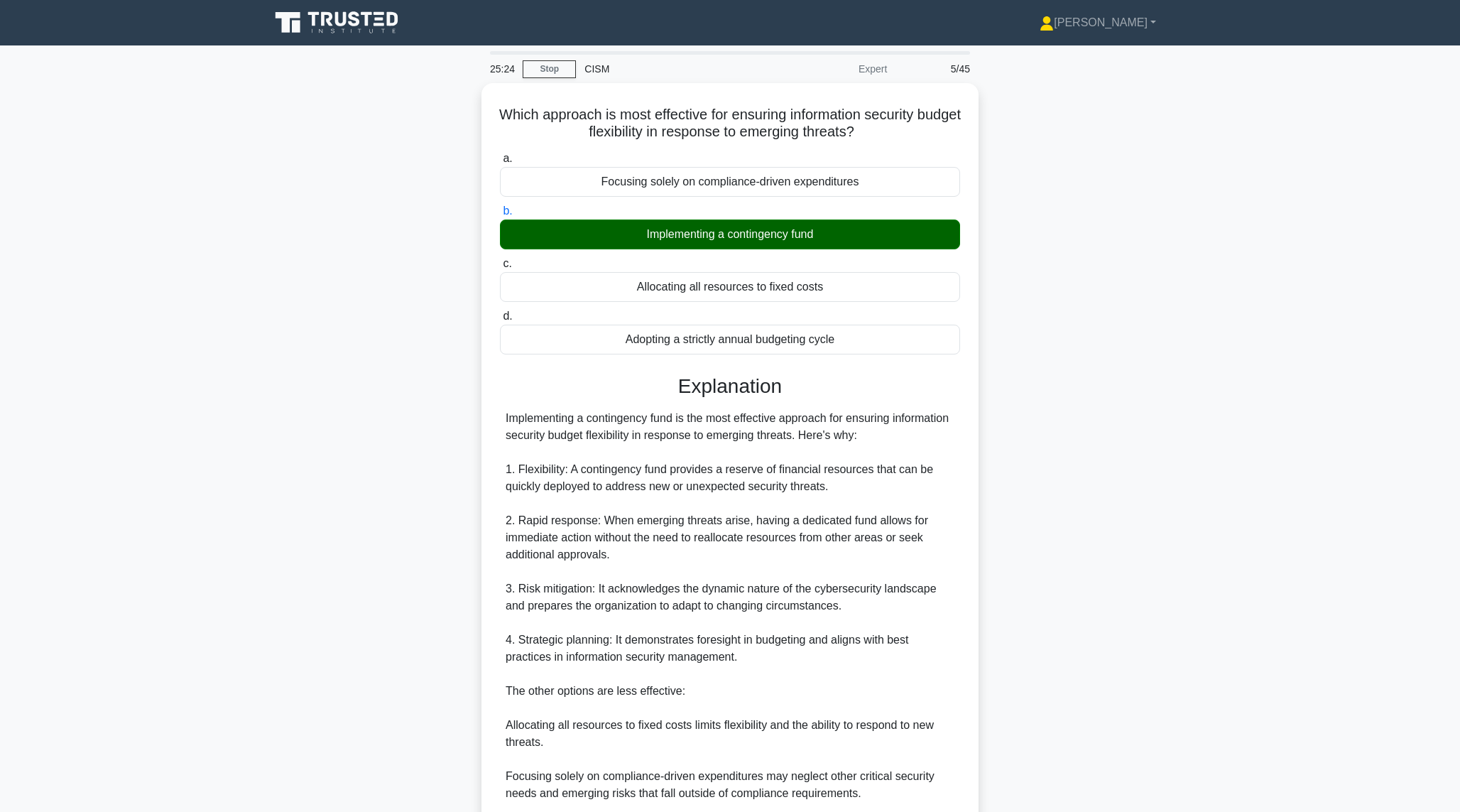
click at [185, 364] on main "25:24 Stop CISM Expert 5/45 Which approach is most effective for ensuring infor…" at bounding box center [730, 511] width 1460 height 932
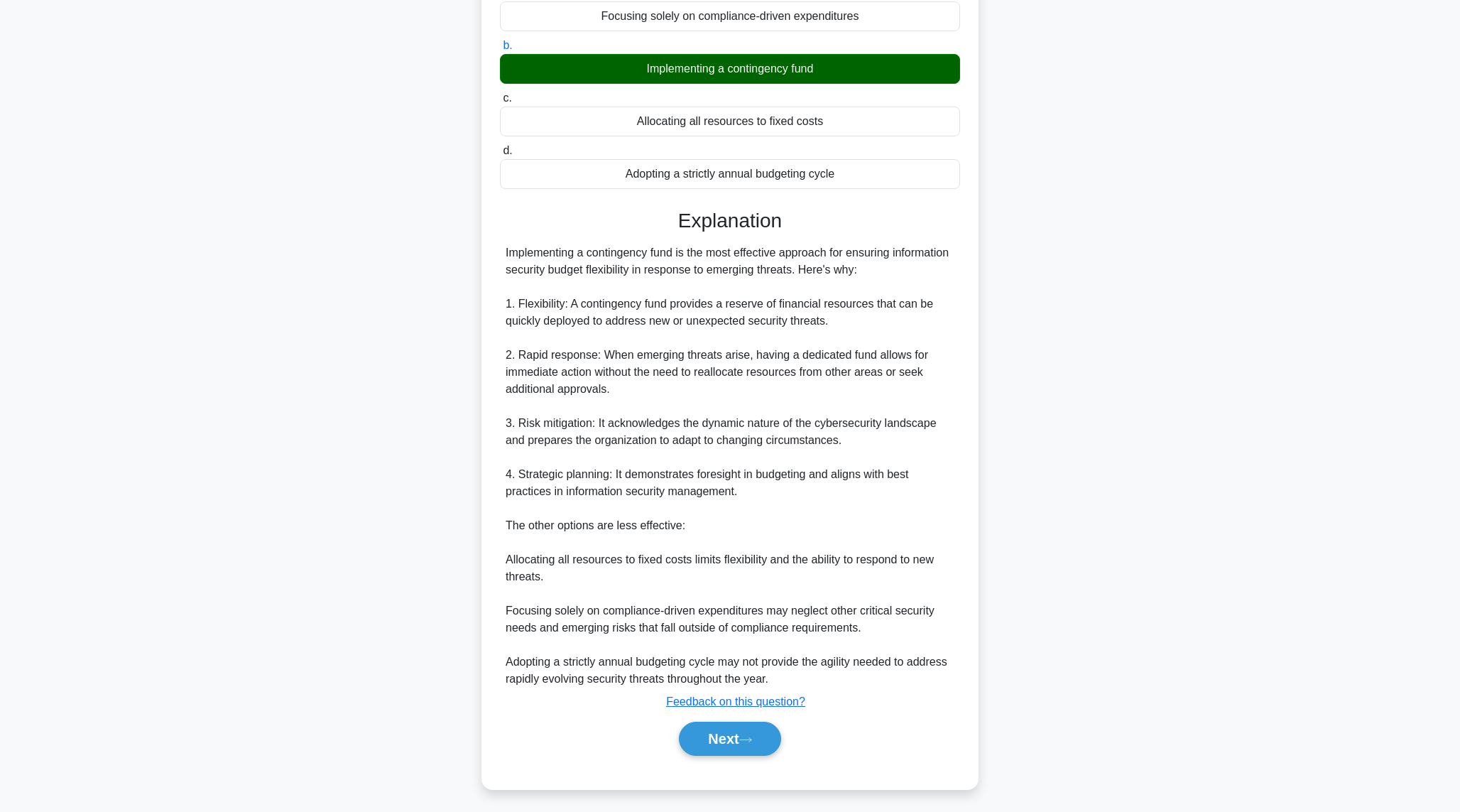
scroll to position [167, 0]
click at [1261, 341] on main "24:52 Stop CISM Expert 5/45 Which approach is most effective for ensuring infor…" at bounding box center [730, 345] width 1460 height 932
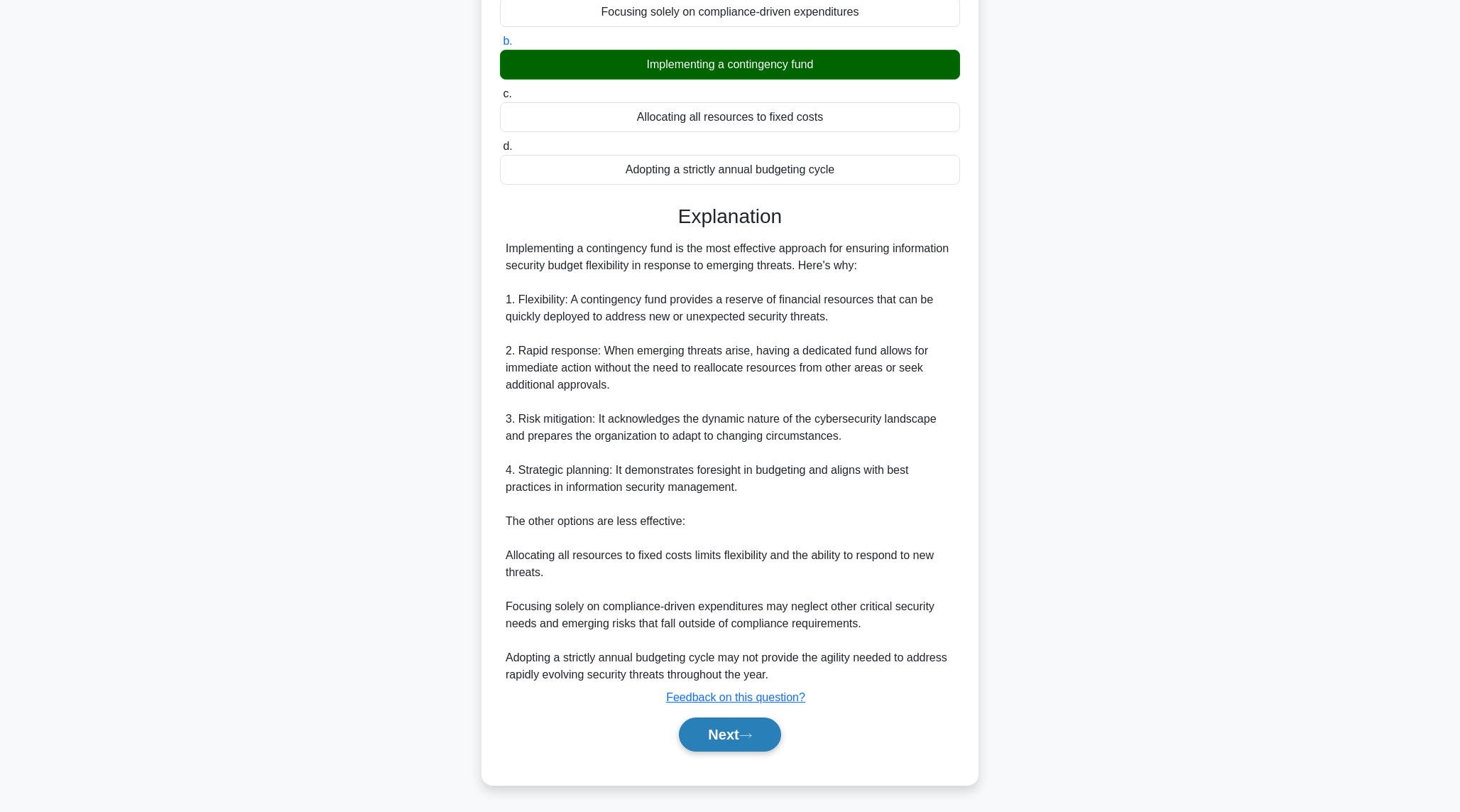
click at [752, 723] on button "Next" at bounding box center [730, 734] width 102 height 34
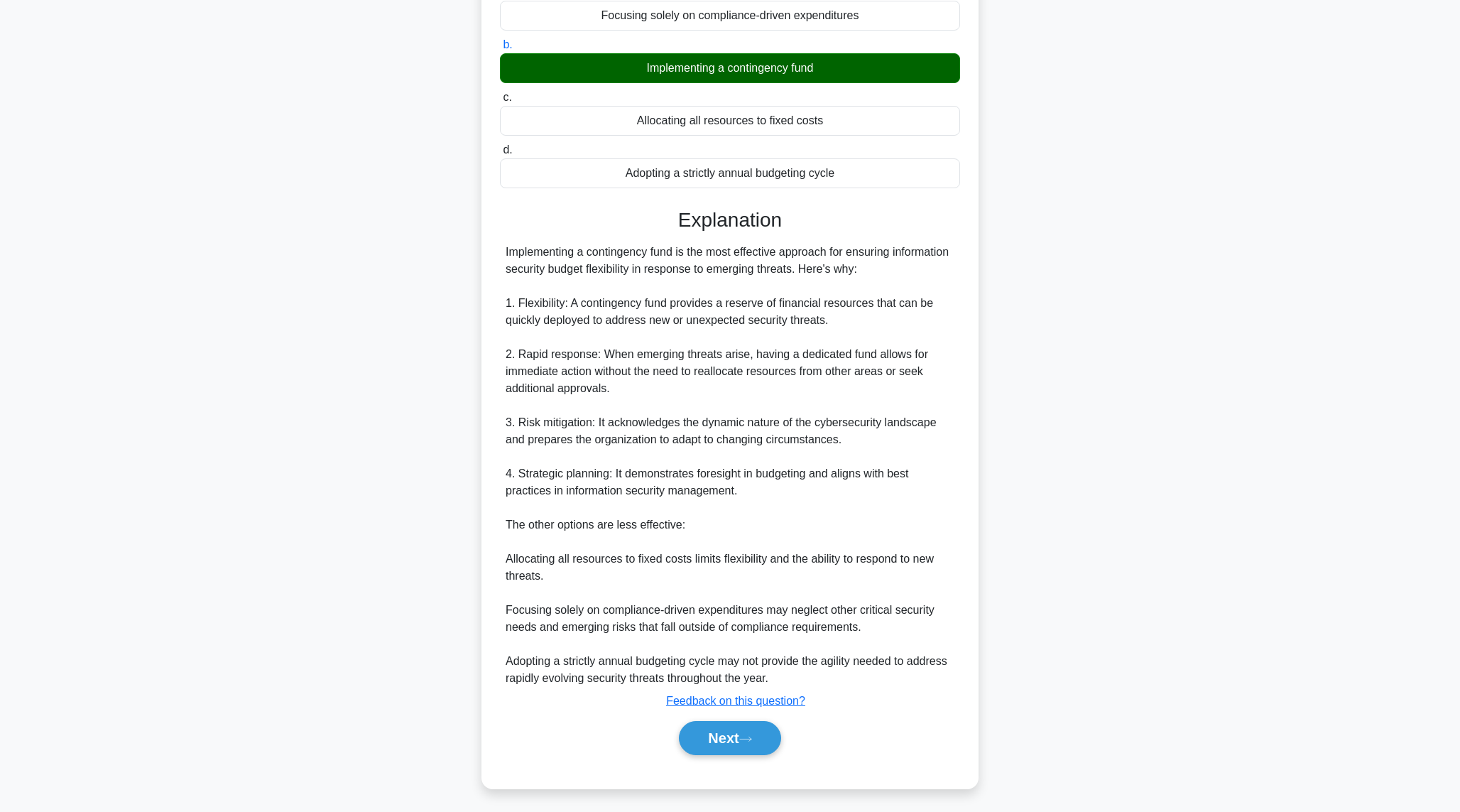
scroll to position [0, 0]
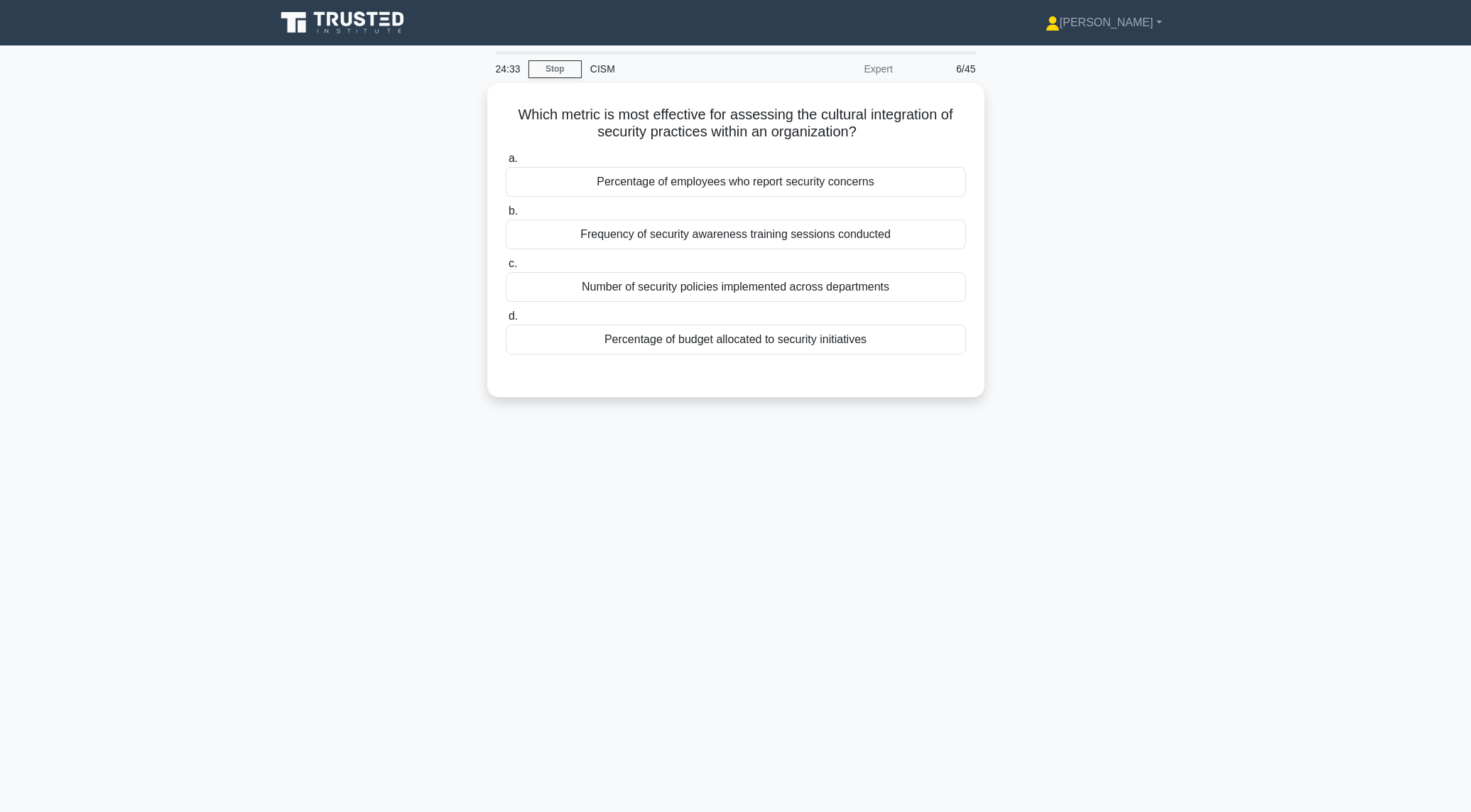
click at [1261, 267] on main "24:33 Stop CISM Expert 6/45 Which metric is most effective for assessing the cu…" at bounding box center [735, 428] width 1471 height 766
click at [825, 276] on div "Number of security policies implemented across departments" at bounding box center [736, 283] width 460 height 30
click at [506, 265] on input "c. Number of security policies implemented across departments" at bounding box center [506, 260] width 0 height 10
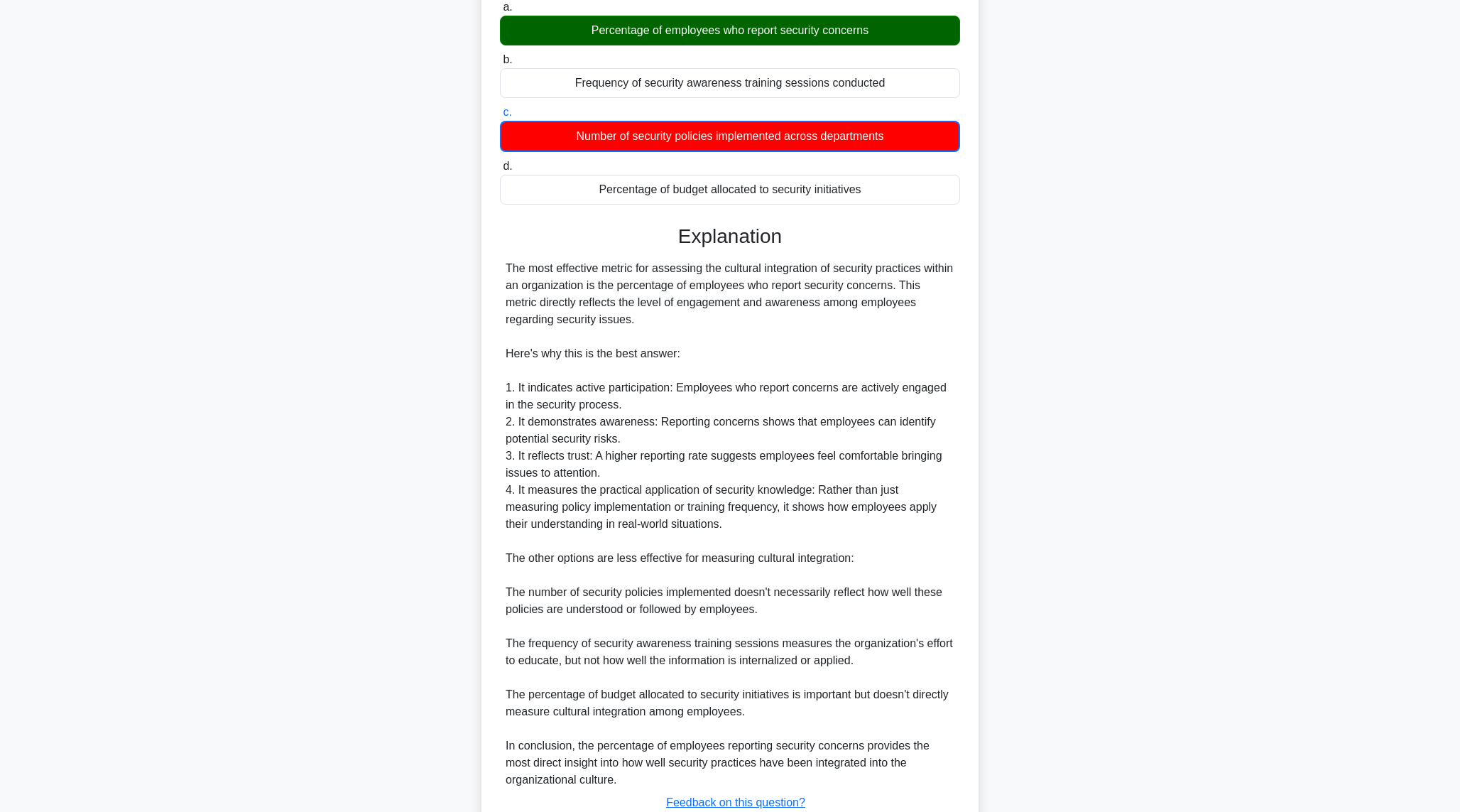
scroll to position [253, 0]
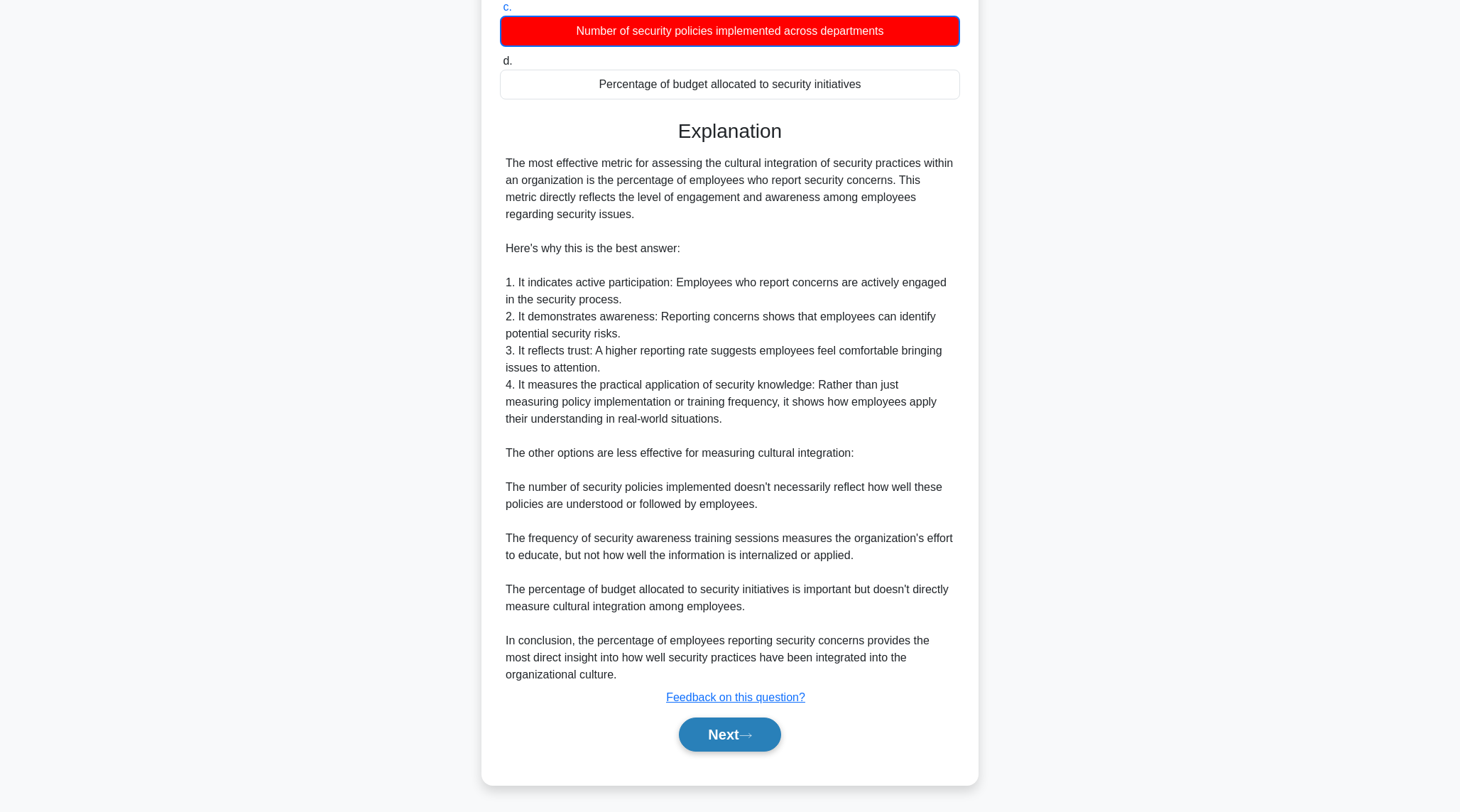
click at [706, 745] on button "Next" at bounding box center [730, 734] width 102 height 34
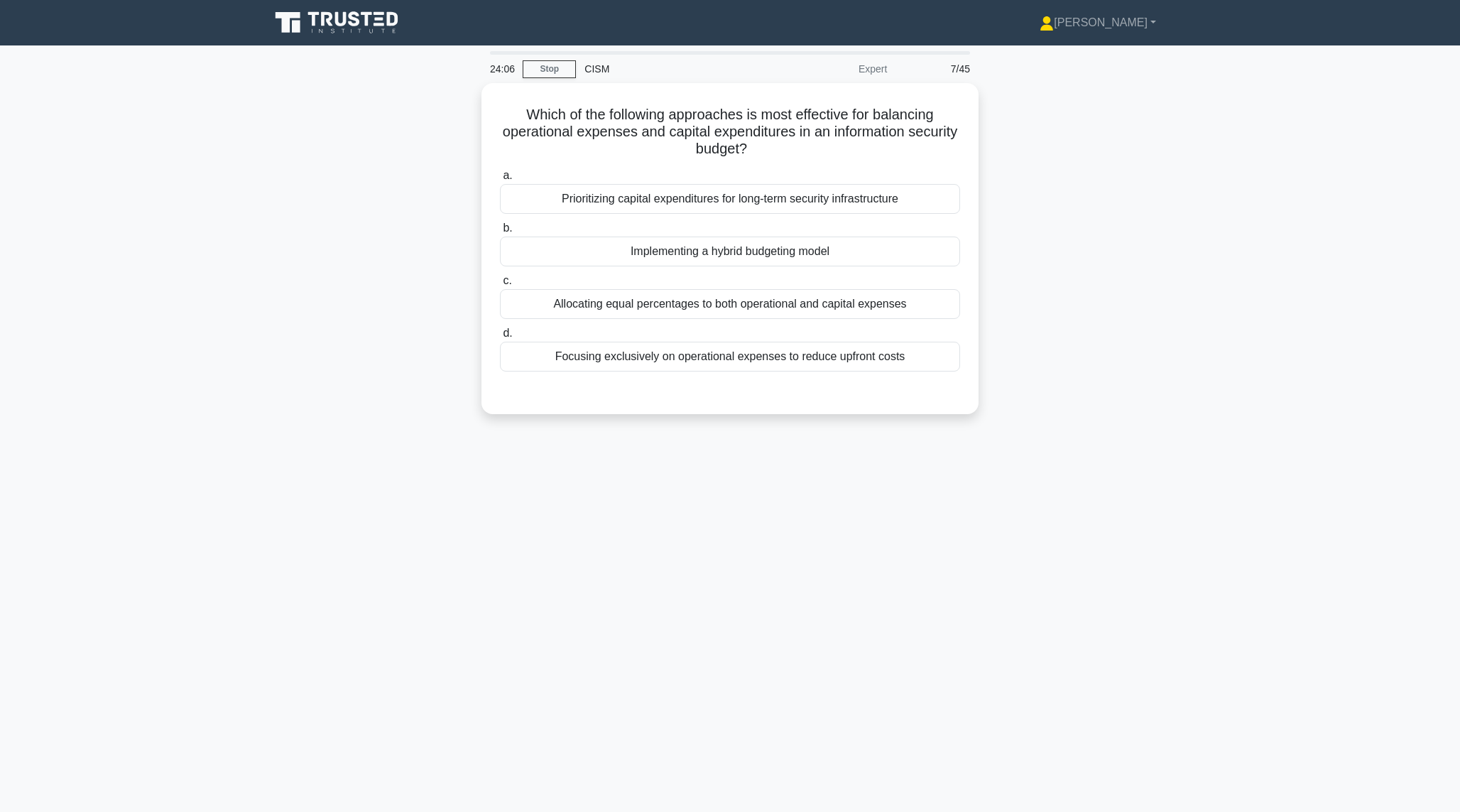
scroll to position [0, 0]
click at [666, 249] on div "Implementing a hybrid budgeting model" at bounding box center [736, 248] width 460 height 30
click at [506, 229] on input "b. Implementing a hybrid budgeting model" at bounding box center [506, 225] width 0 height 10
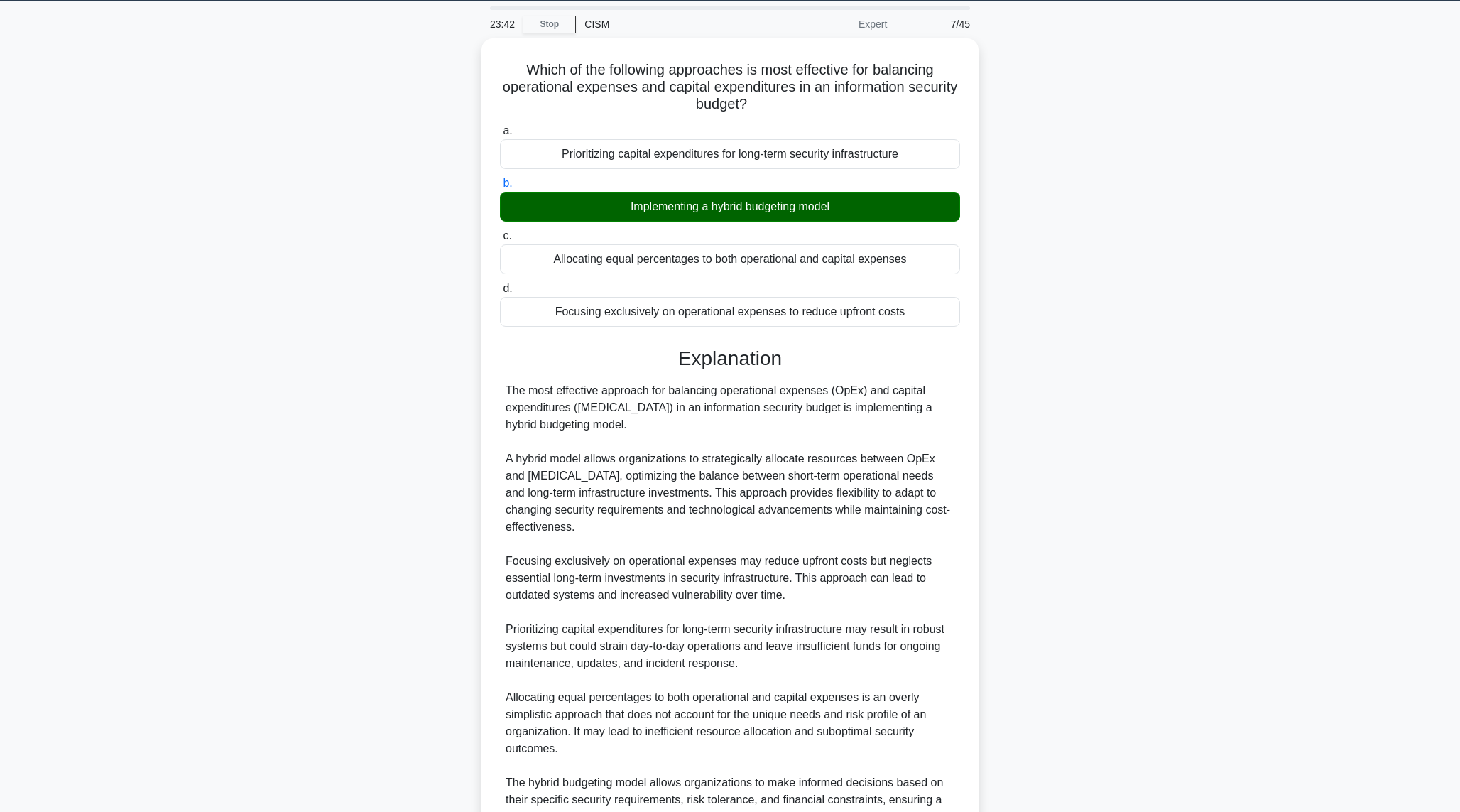
scroll to position [184, 0]
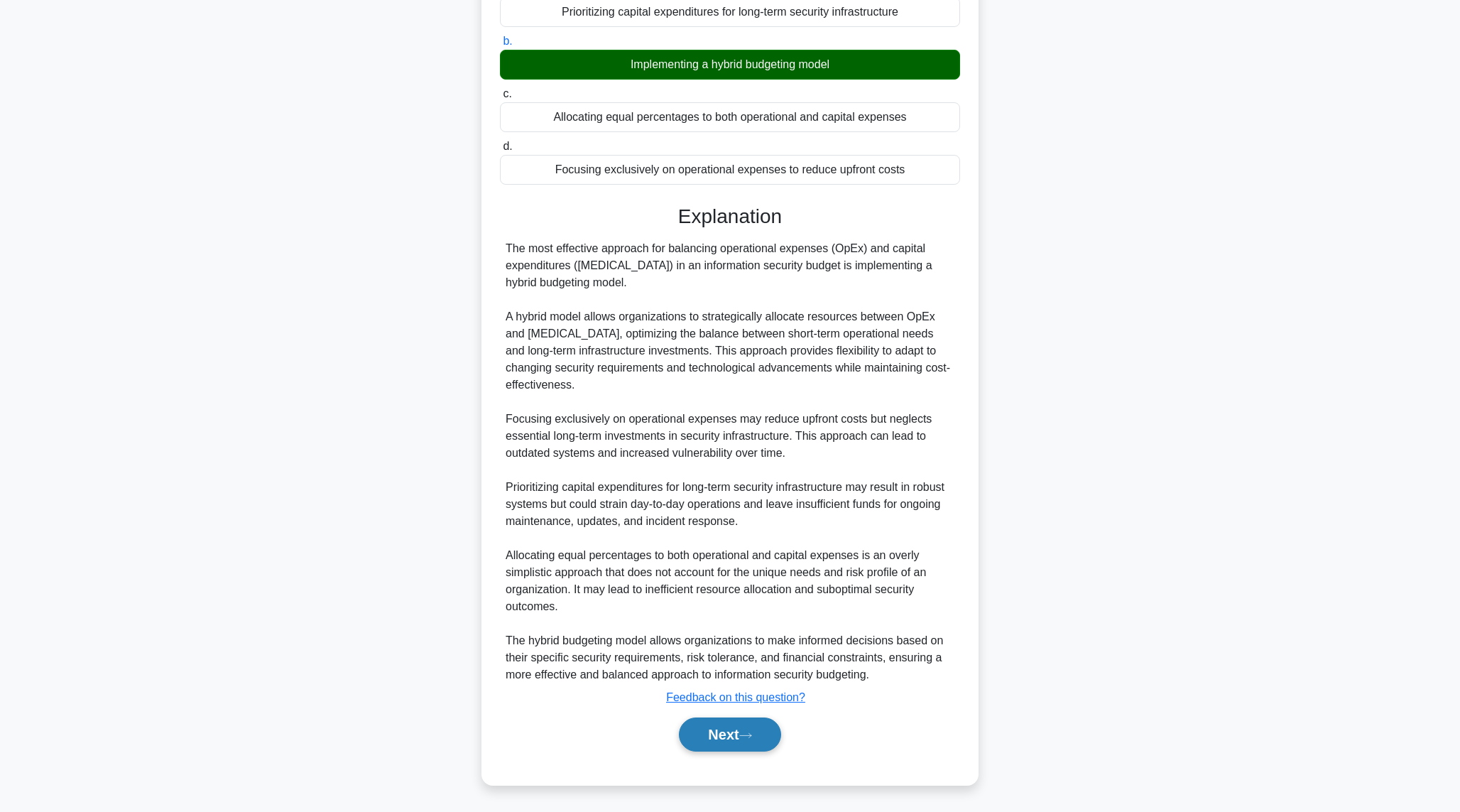
click at [748, 737] on icon at bounding box center [745, 736] width 13 height 8
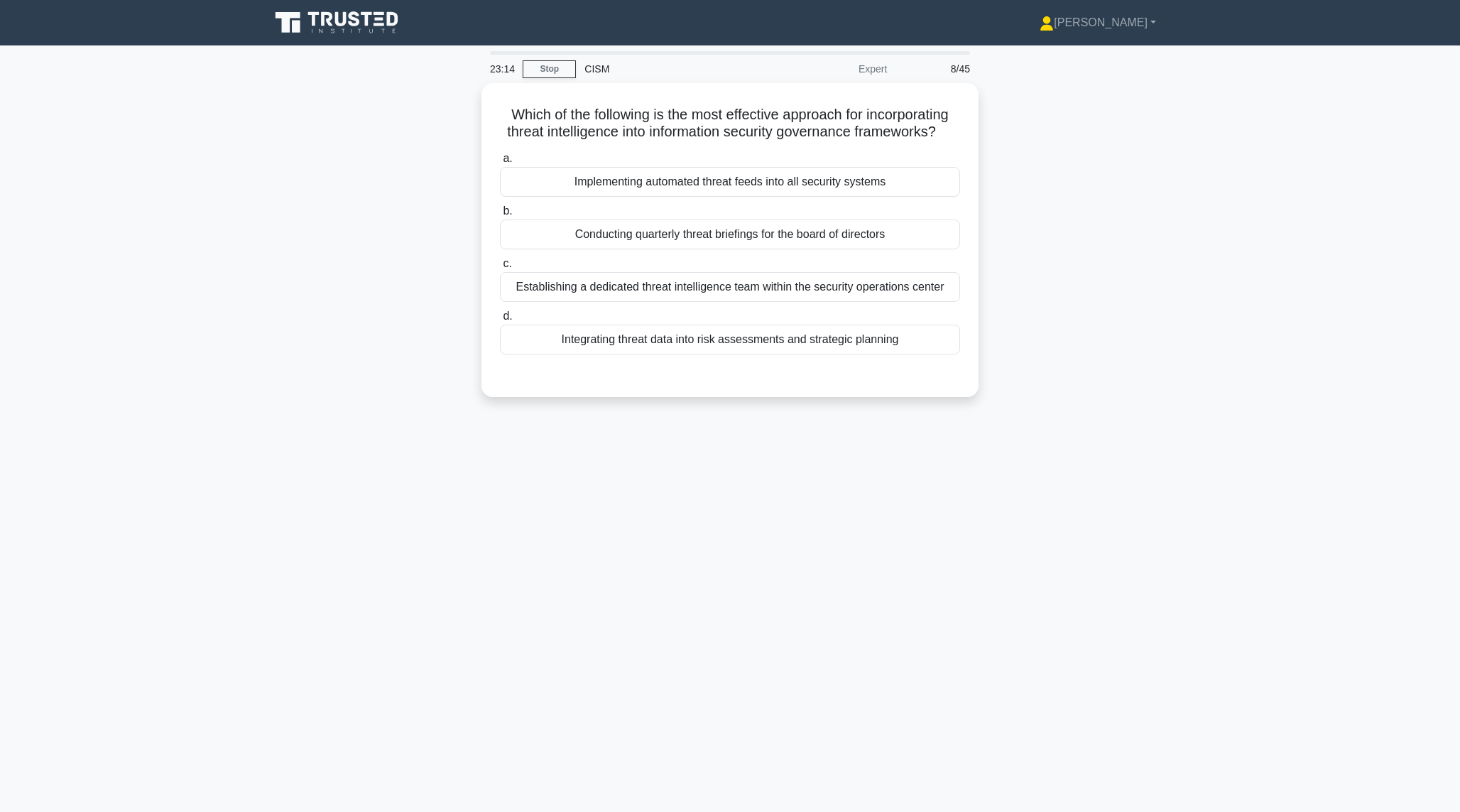
scroll to position [0, 0]
click at [609, 351] on div "Integrating threat data into risk assessments and strategic planning" at bounding box center [736, 336] width 460 height 30
click at [506, 317] on input "d. Integrating threat data into risk assessments and strategic planning" at bounding box center [506, 313] width 0 height 10
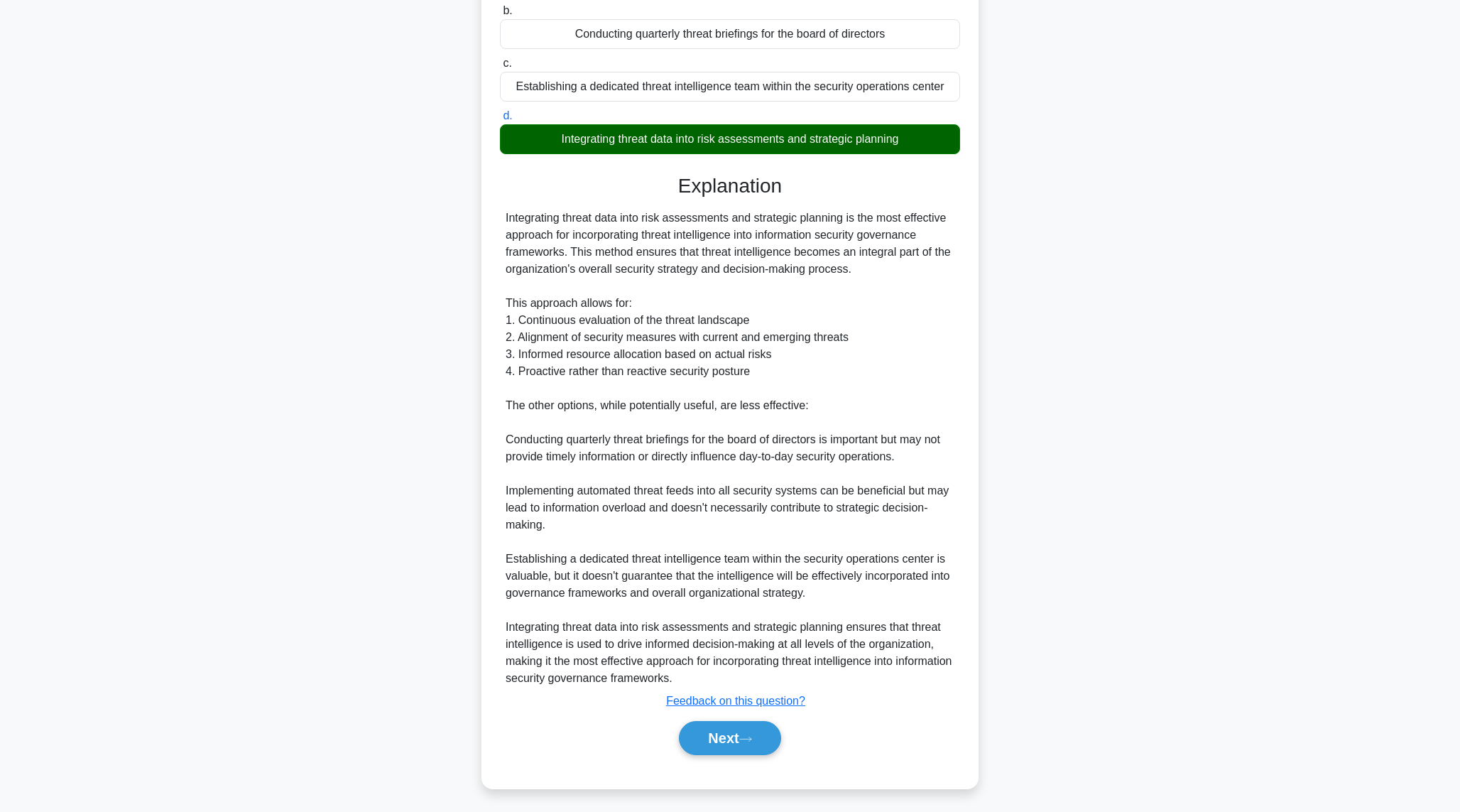
scroll to position [218, 0]
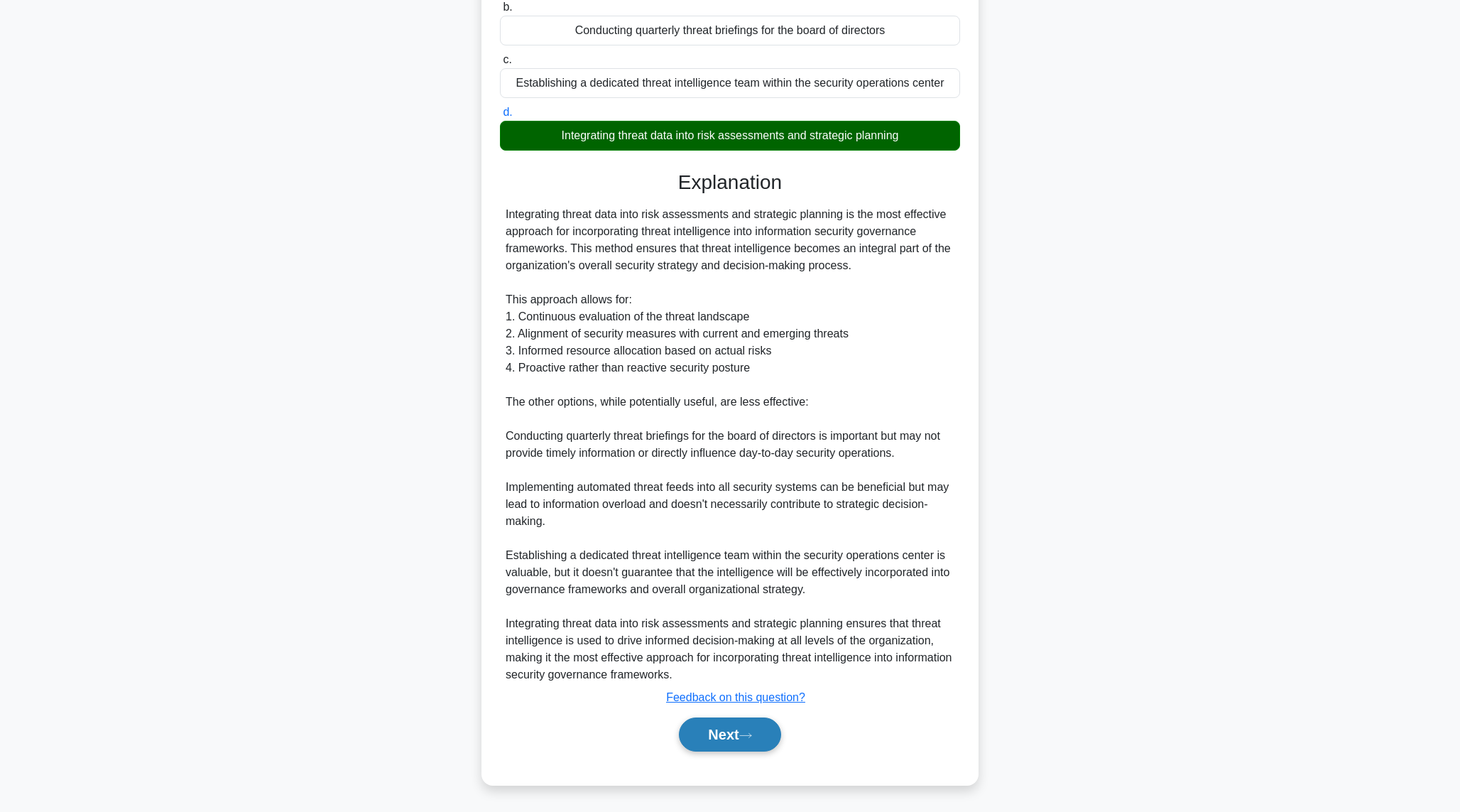
click at [697, 725] on button "Next" at bounding box center [730, 734] width 102 height 34
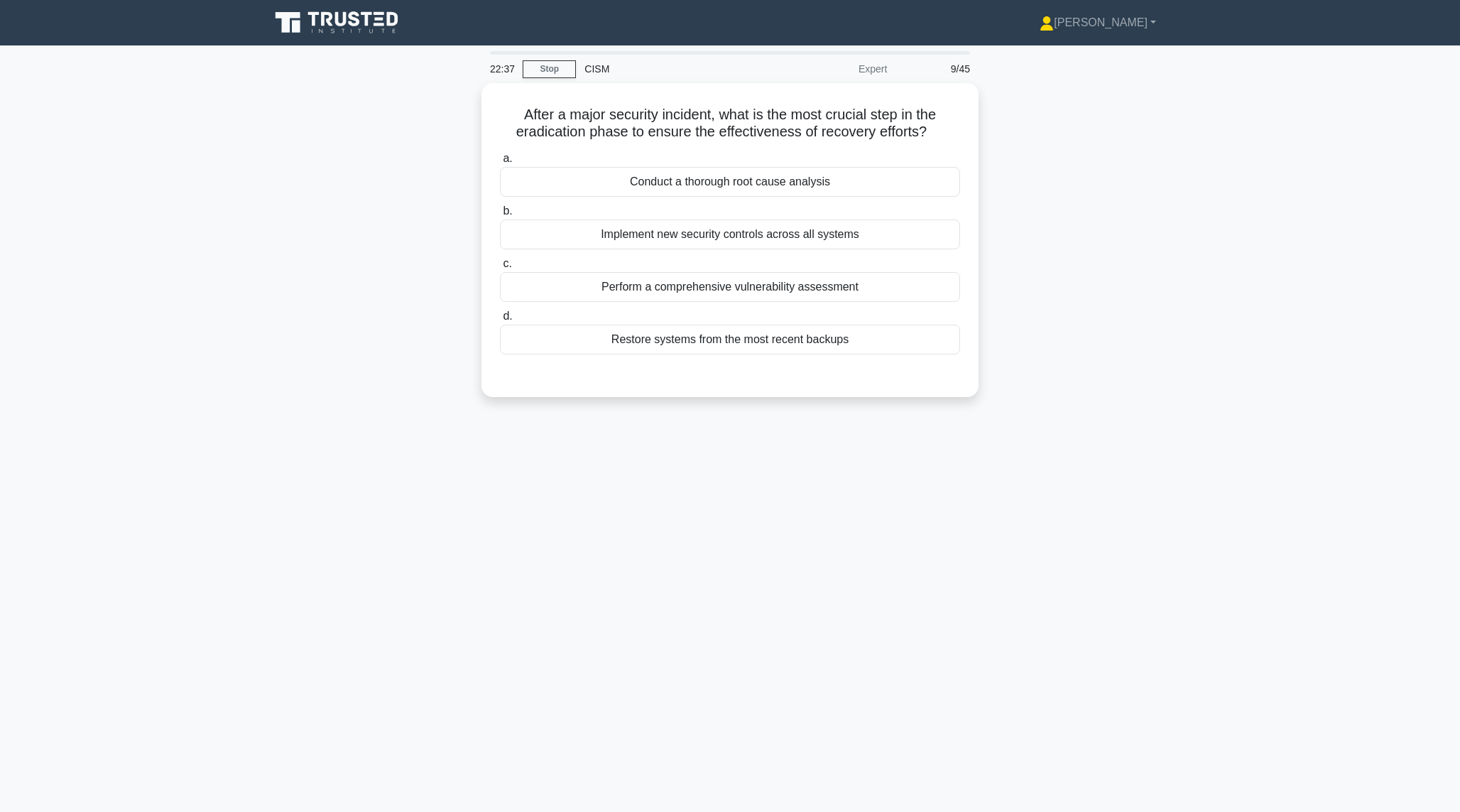
scroll to position [0, 0]
click at [613, 276] on div "Perform a comprehensive vulnerability assessment" at bounding box center [736, 283] width 460 height 30
click at [506, 265] on input "c. Perform a comprehensive vulnerability assessment" at bounding box center [506, 260] width 0 height 10
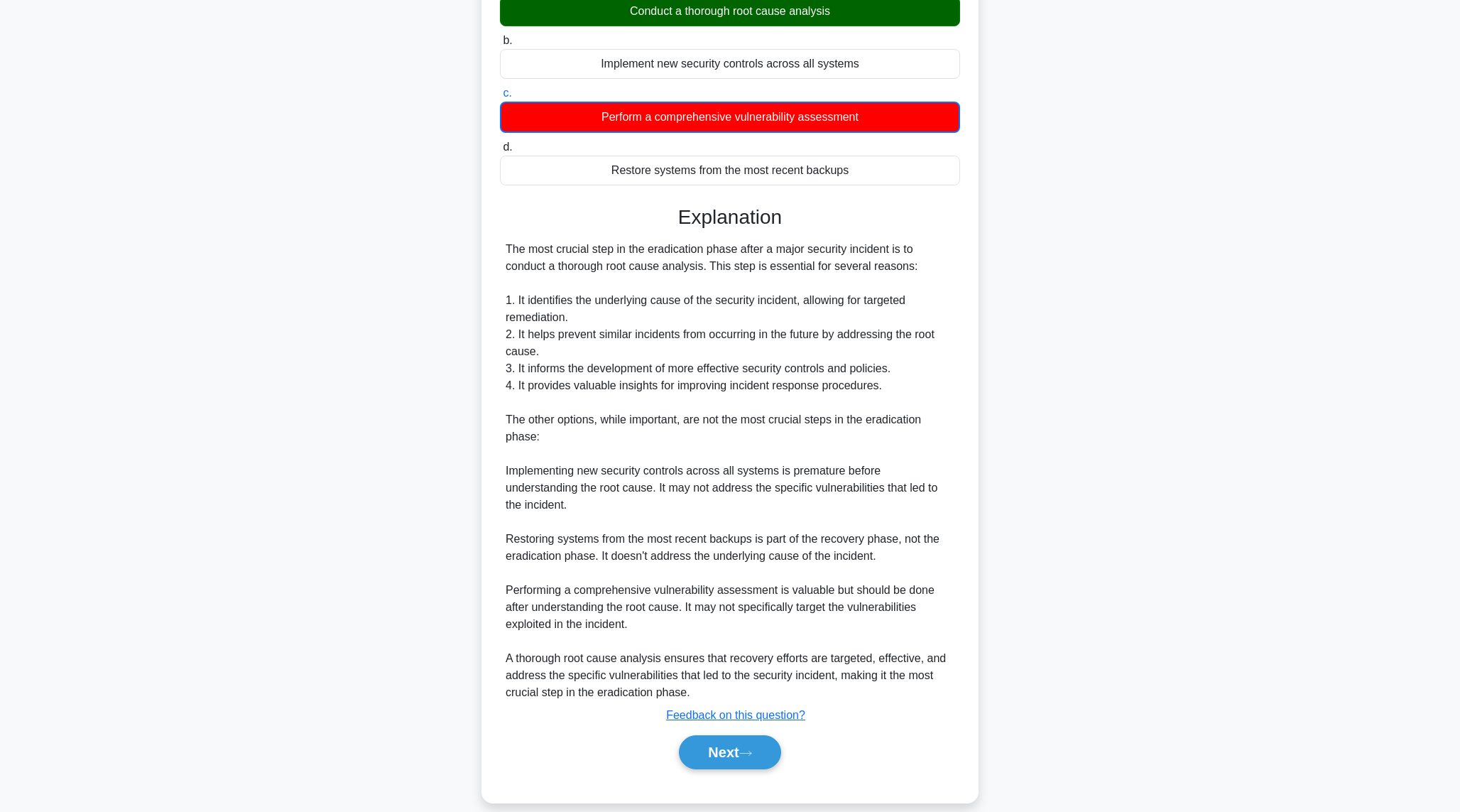
scroll to position [168, 0]
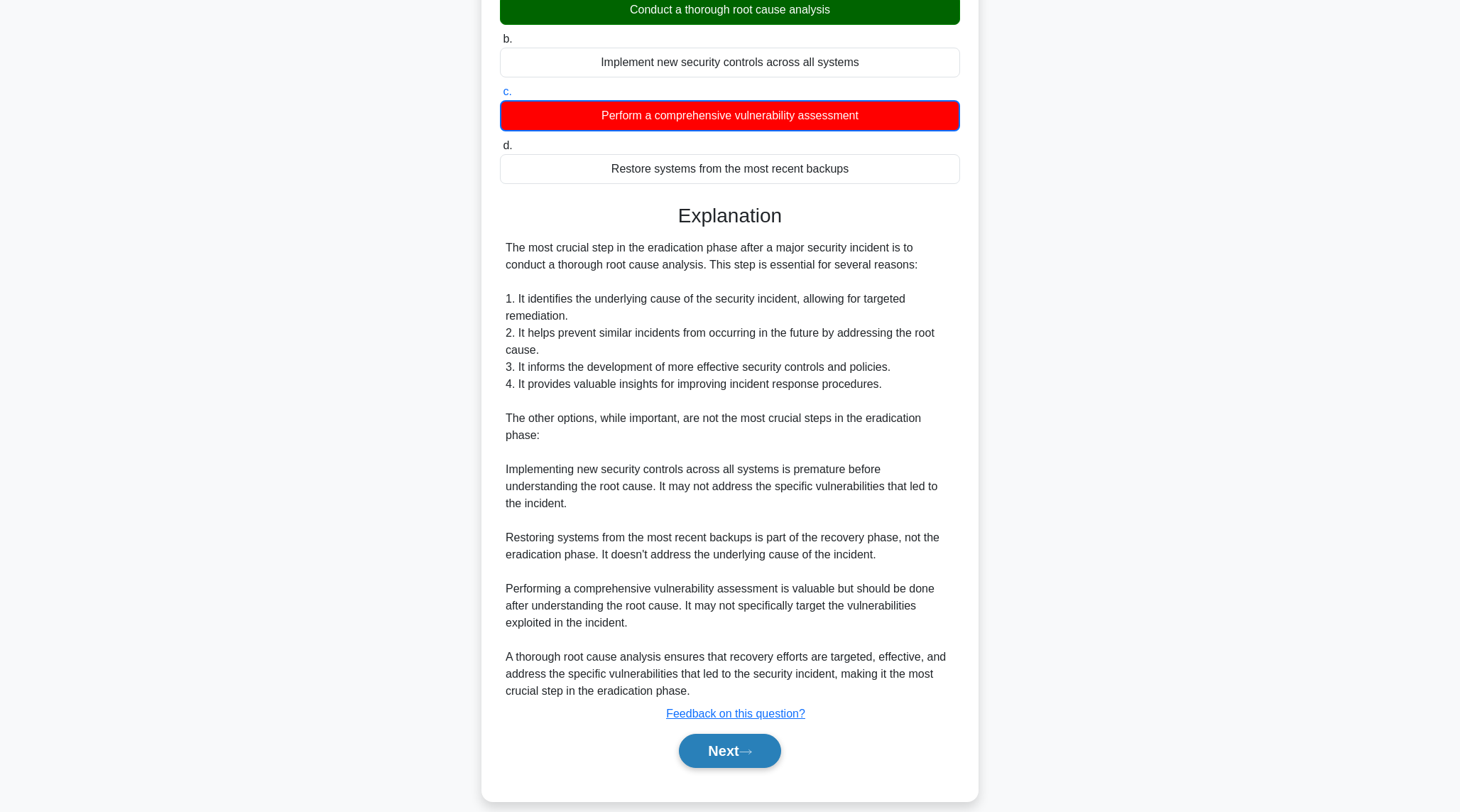
click at [738, 745] on button "Next" at bounding box center [730, 750] width 102 height 34
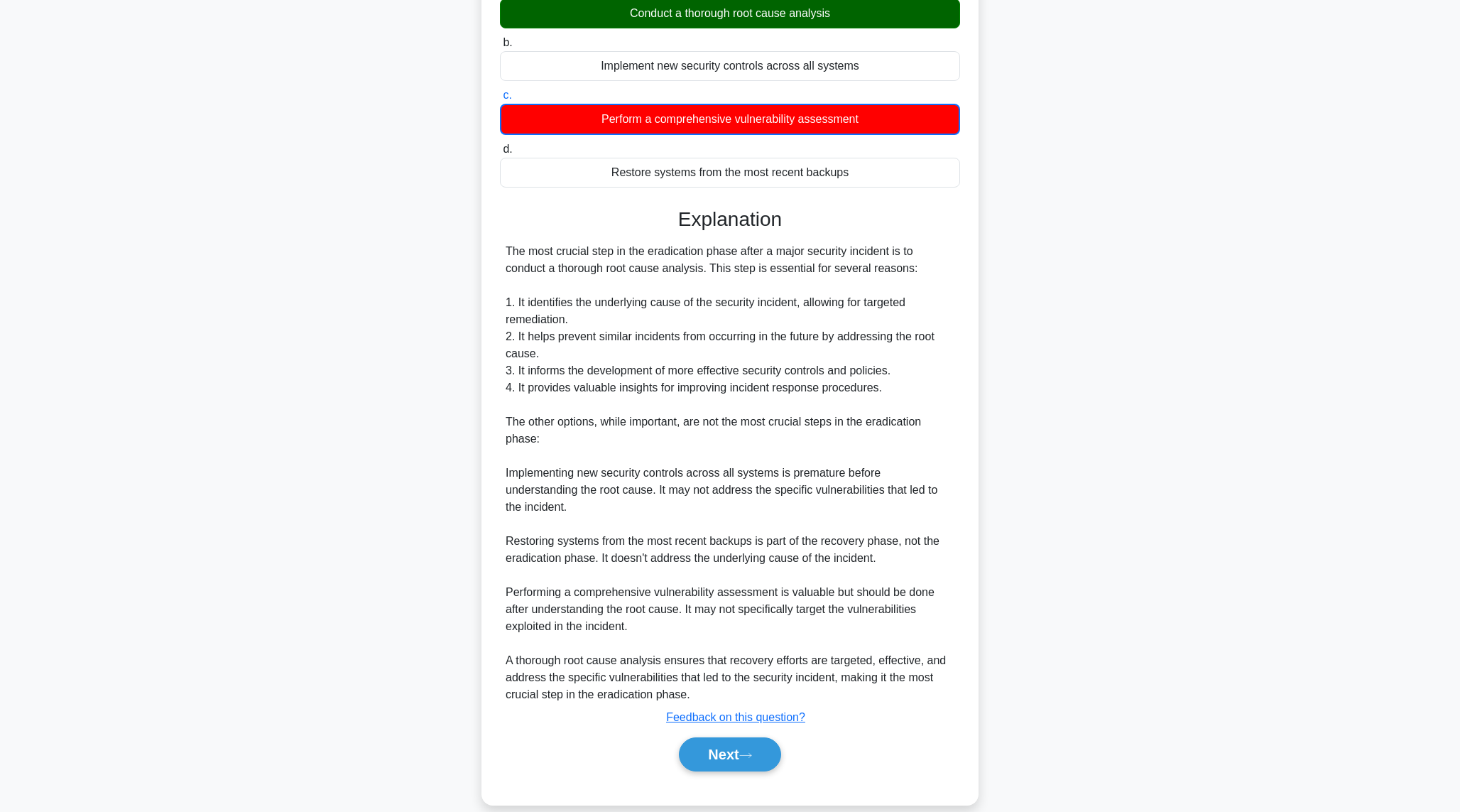
scroll to position [0, 0]
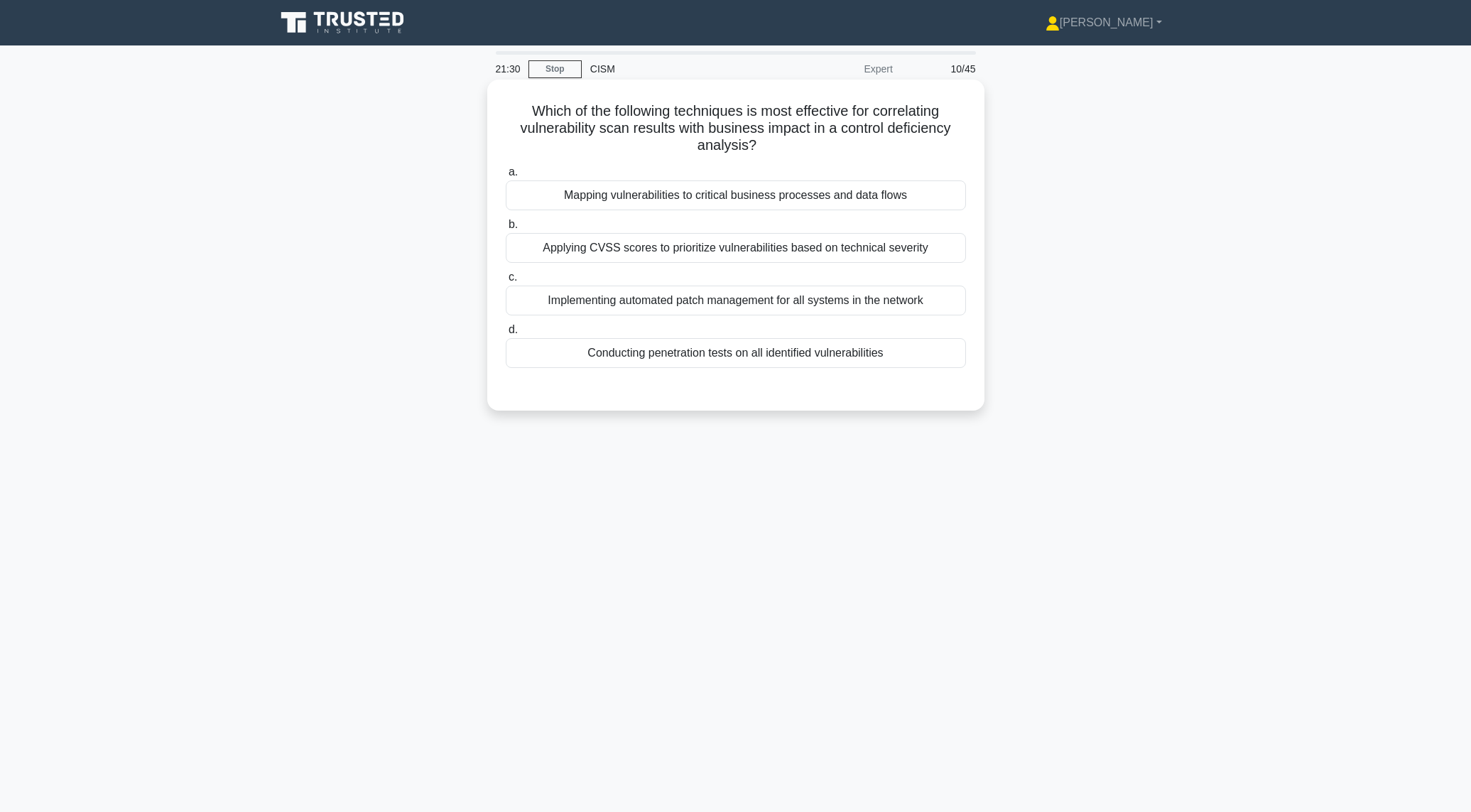
click at [649, 192] on div "Mapping vulnerabilities to critical business processes and data flows" at bounding box center [736, 195] width 460 height 30
click at [506, 177] on input "a. Mapping vulnerabilities to critical business processes and data flows" at bounding box center [506, 172] width 0 height 10
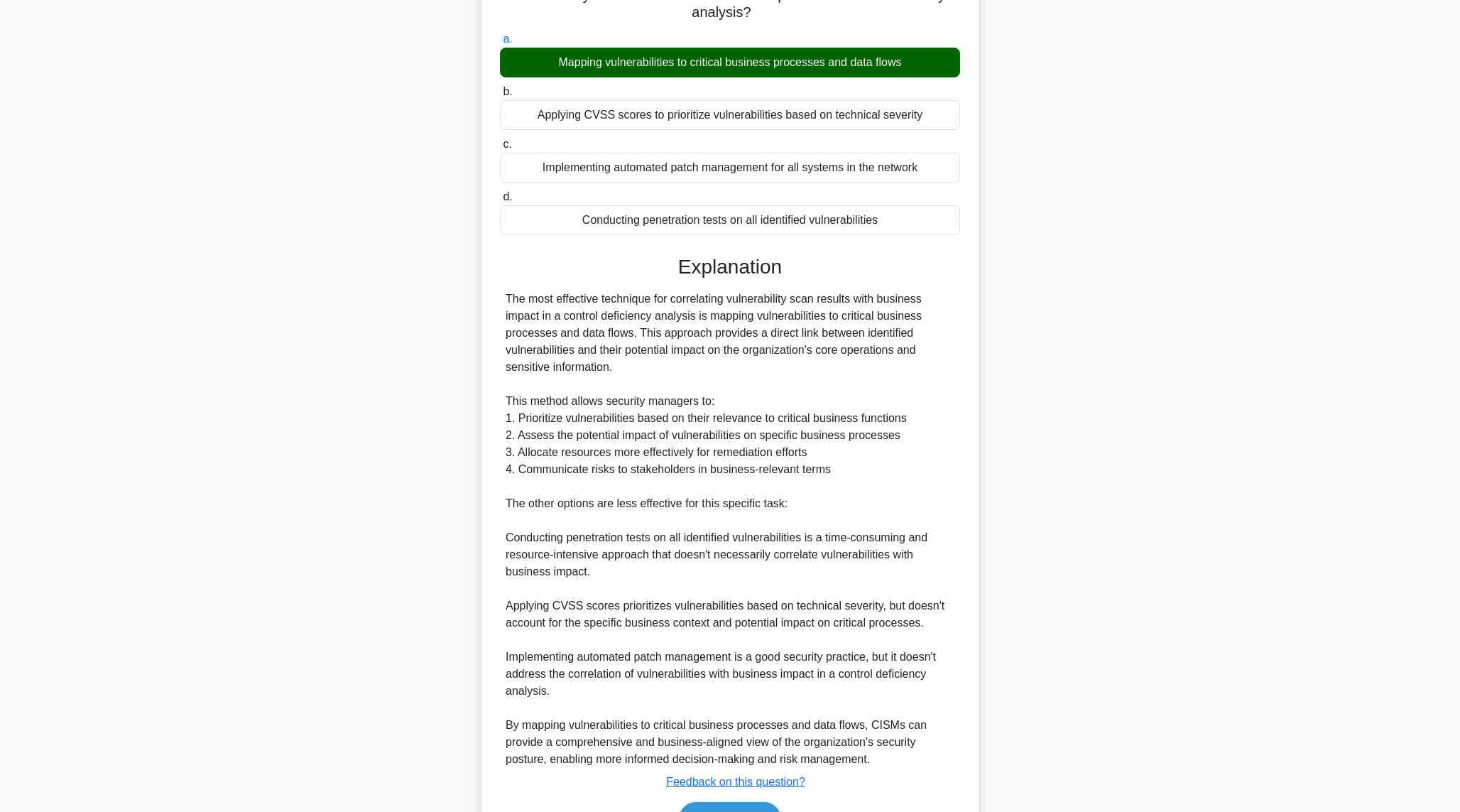
scroll to position [218, 0]
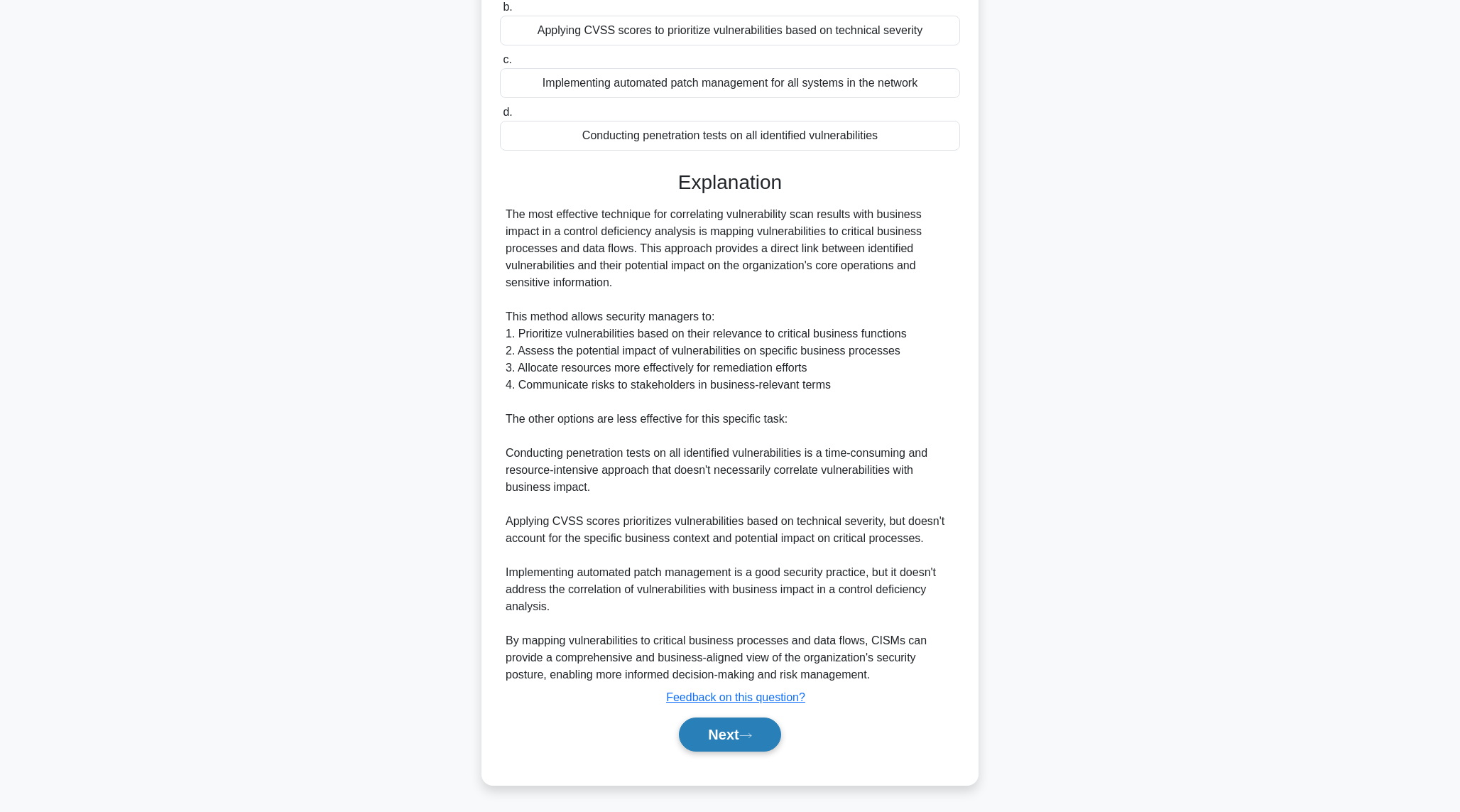
click at [721, 728] on button "Next" at bounding box center [730, 734] width 102 height 34
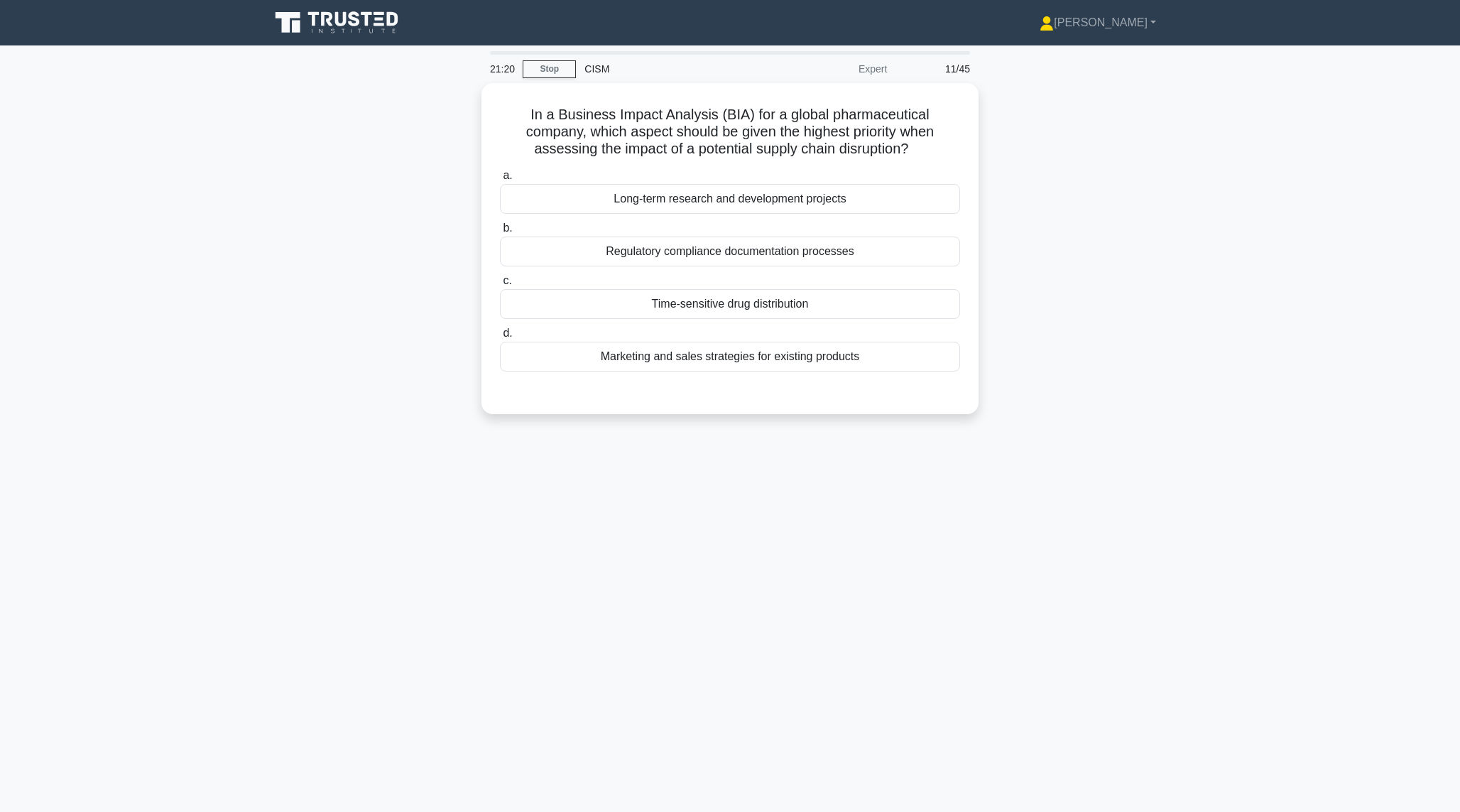
scroll to position [0, 0]
click at [595, 301] on div "Time-sensitive drug distribution" at bounding box center [736, 301] width 460 height 30
click at [506, 282] on input "c. Time-sensitive drug distribution" at bounding box center [506, 278] width 0 height 10
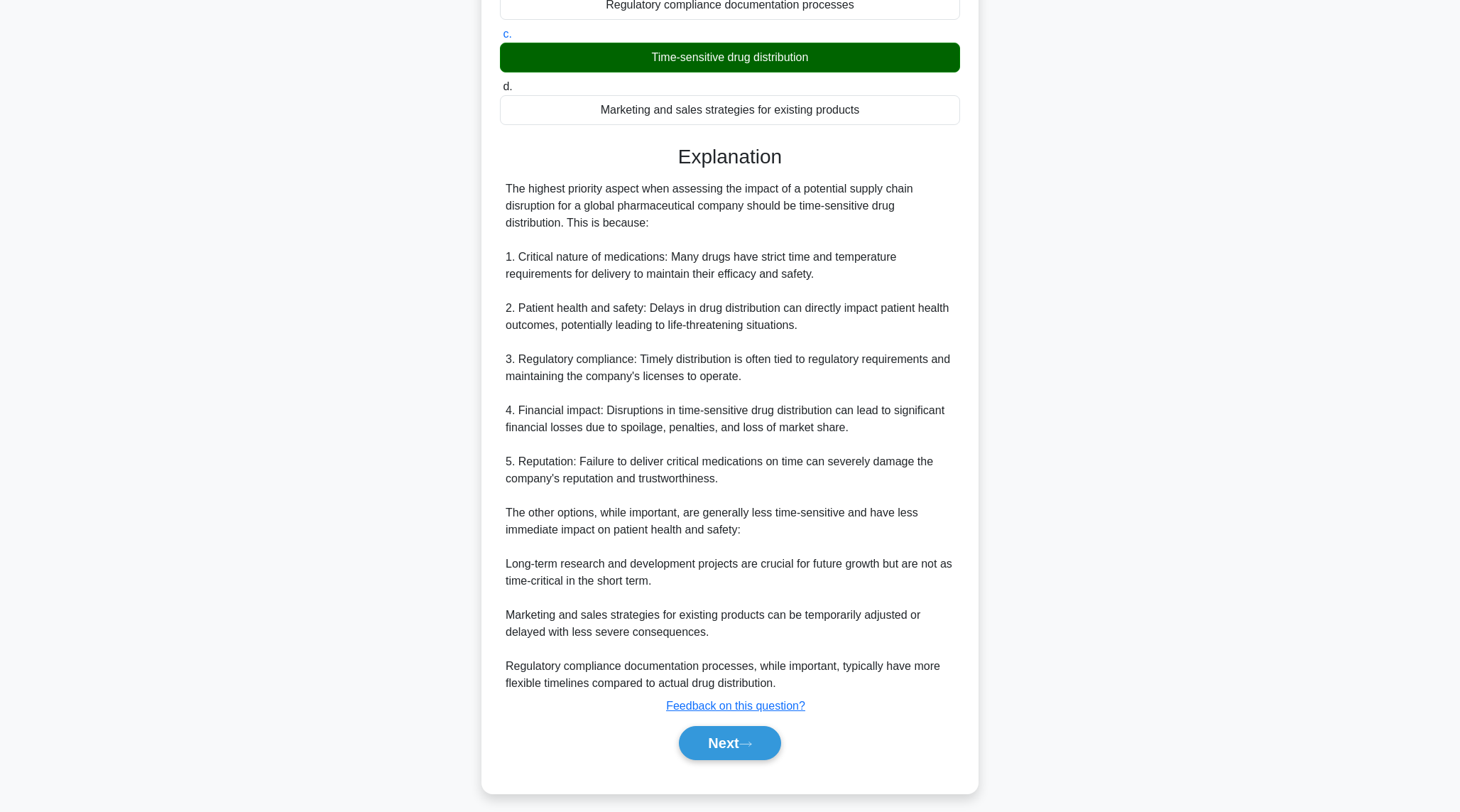
scroll to position [252, 0]
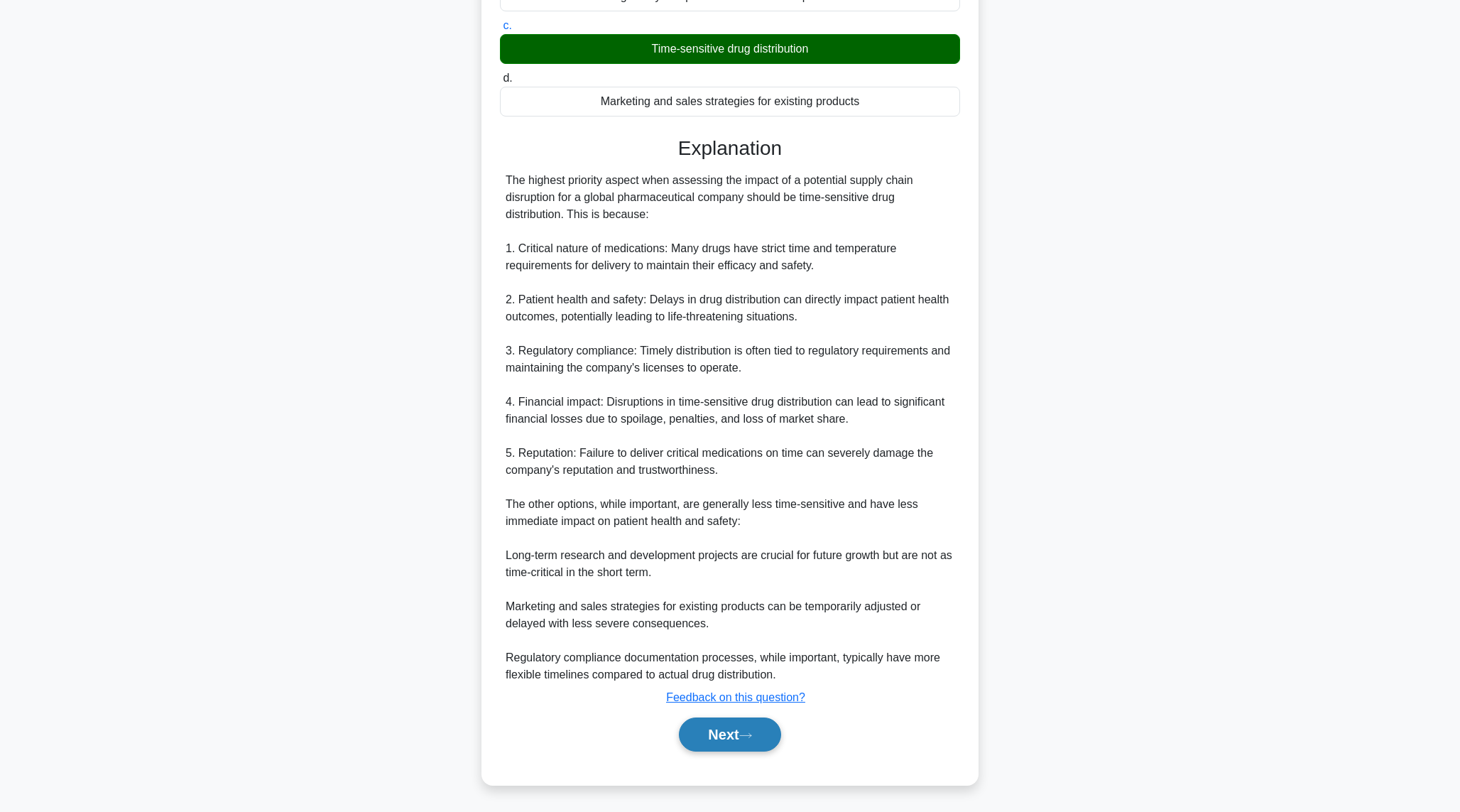
click at [707, 732] on button "Next" at bounding box center [730, 734] width 102 height 34
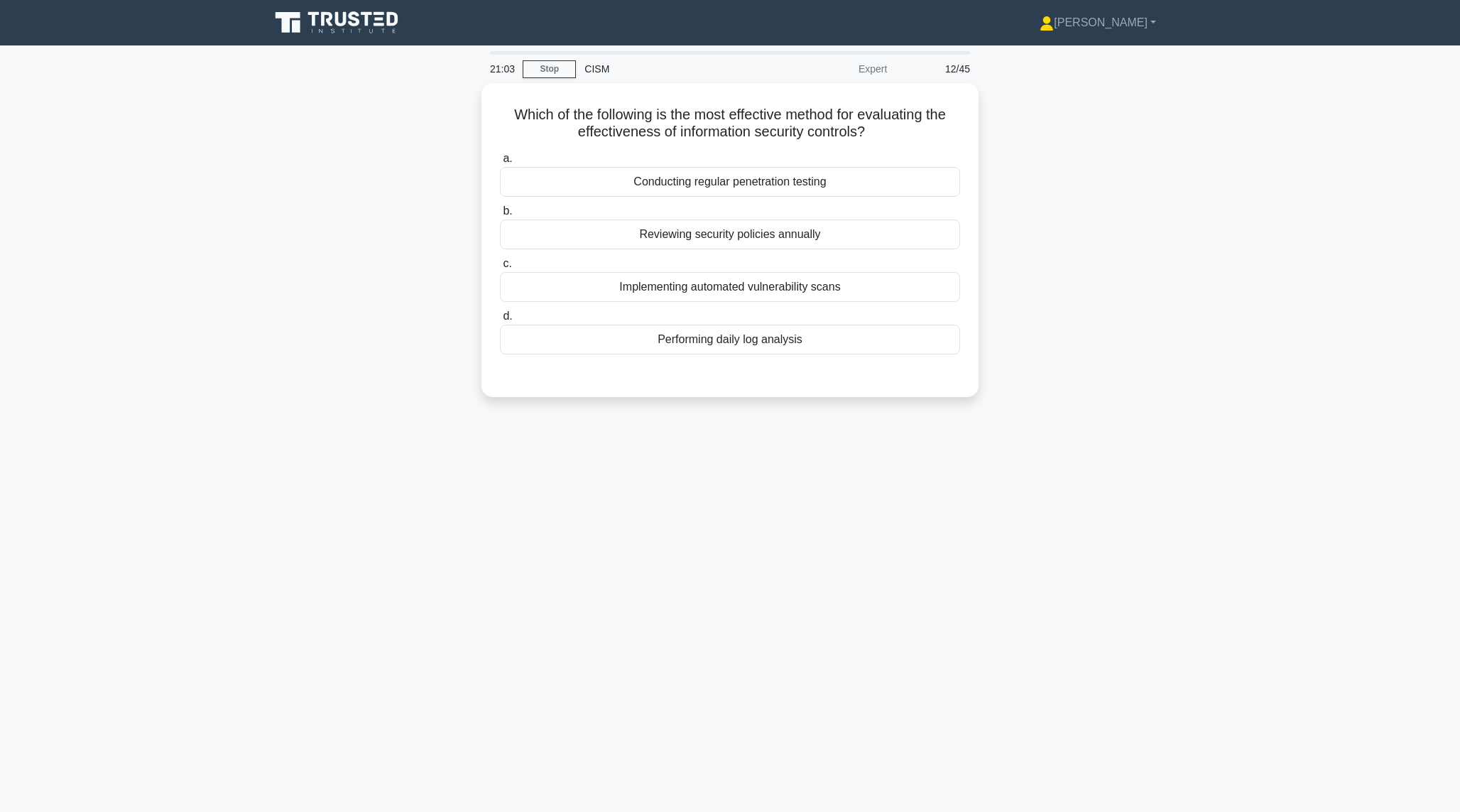
scroll to position [0, 0]
click at [617, 189] on div "Conducting regular penetration testing" at bounding box center [736, 179] width 460 height 30
click at [506, 160] on input "a. Conducting regular penetration testing" at bounding box center [506, 156] width 0 height 10
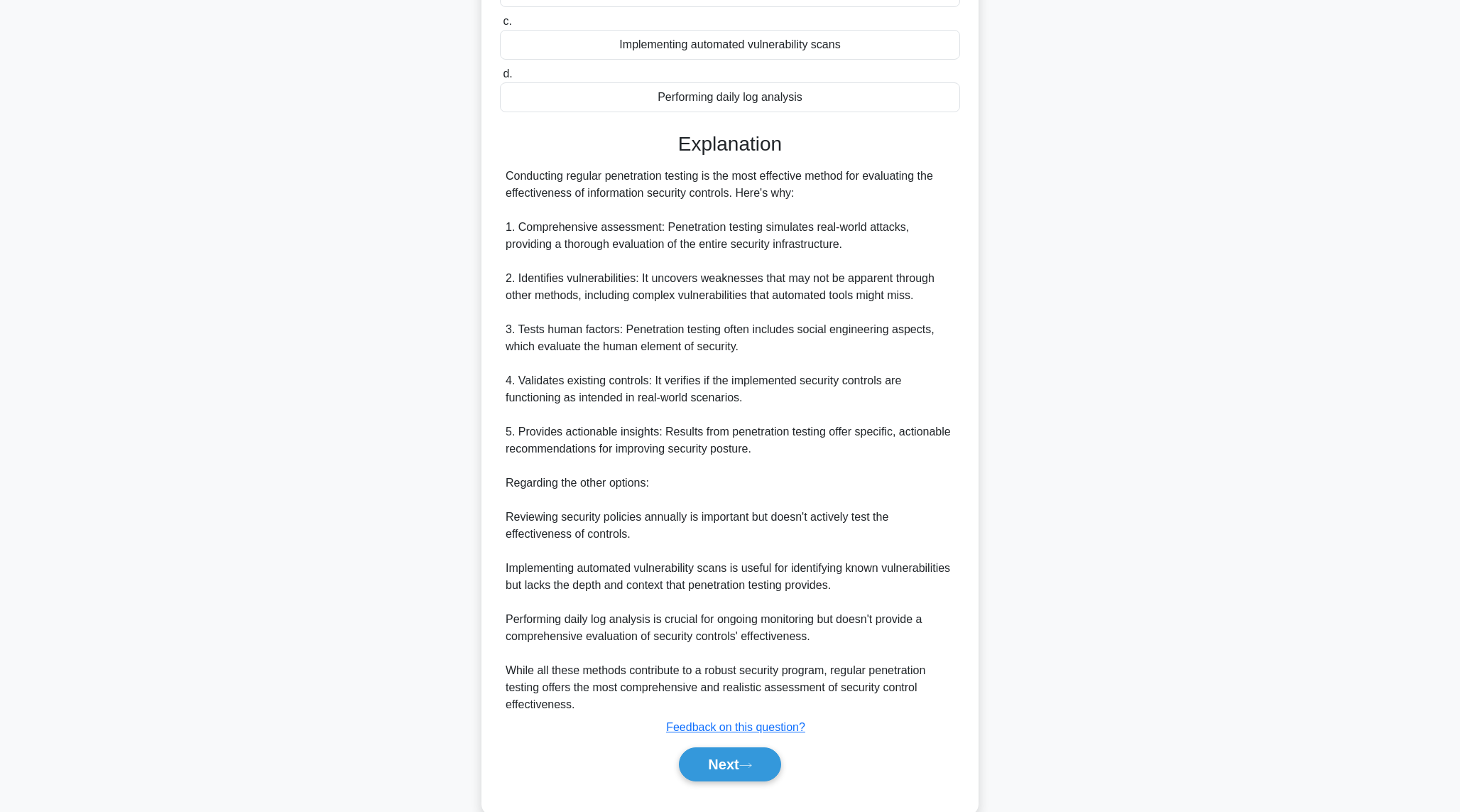
scroll to position [269, 0]
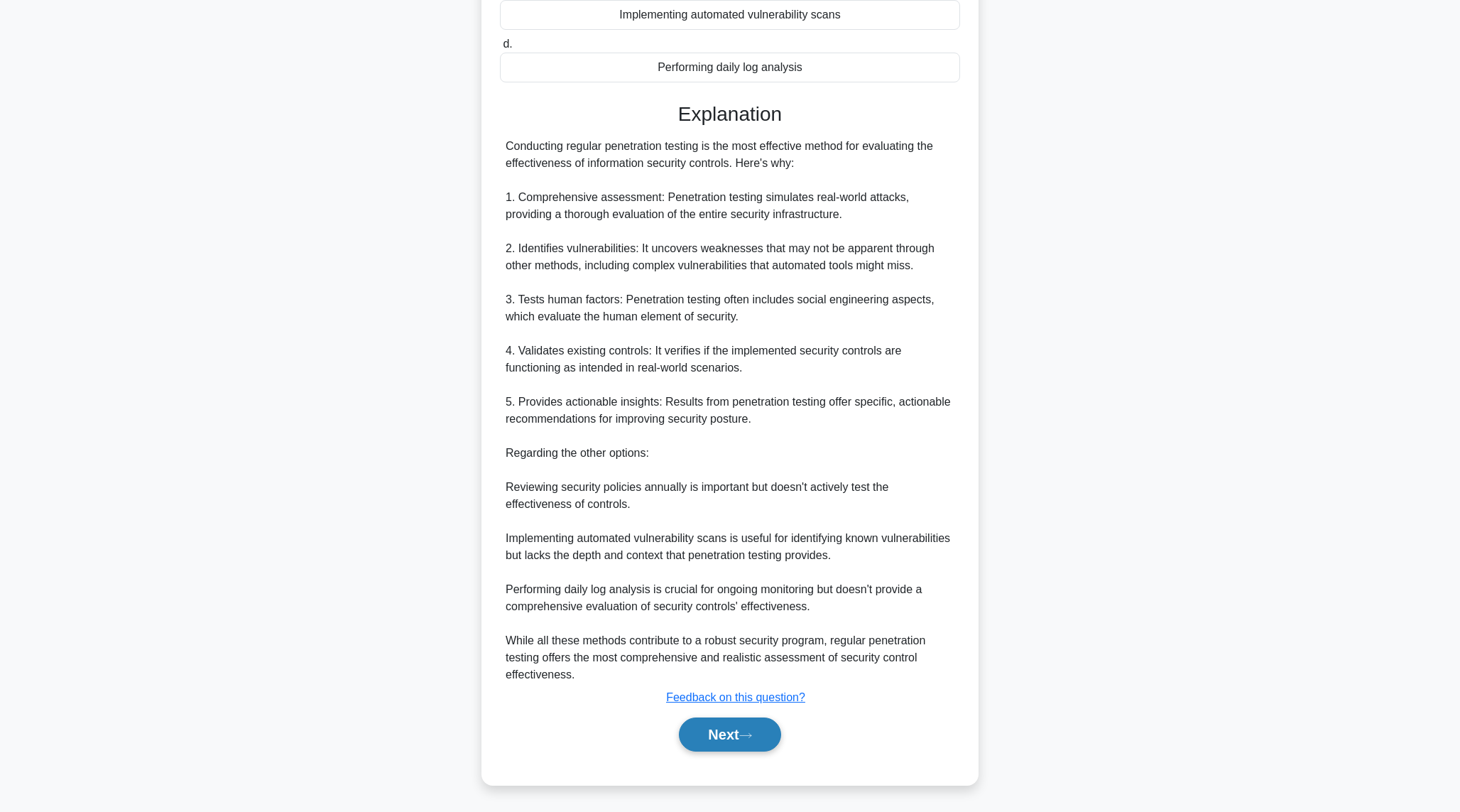
click at [727, 733] on button "Next" at bounding box center [730, 734] width 102 height 34
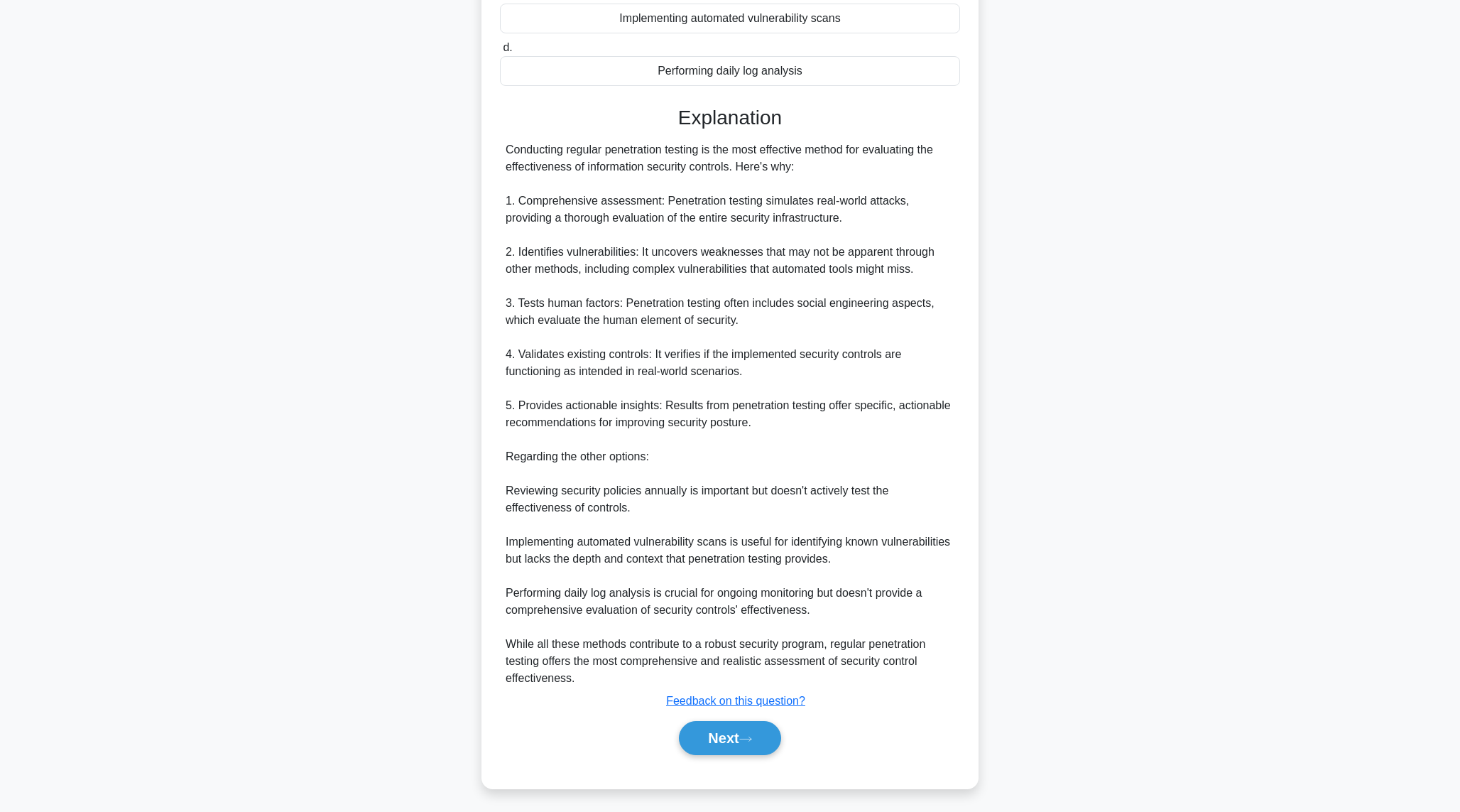
scroll to position [0, 0]
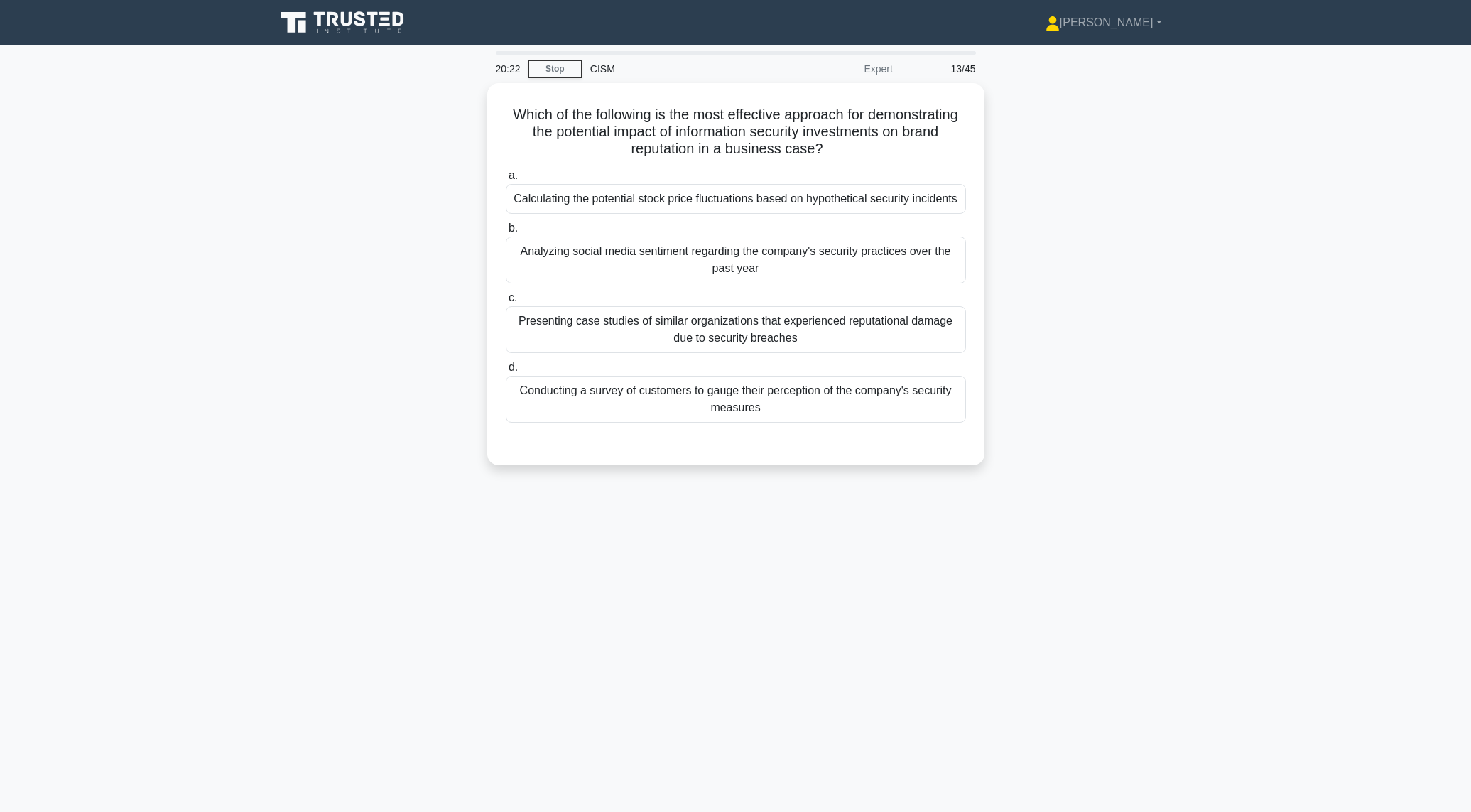
click at [202, 264] on main "20:22 Stop CISM Expert 13/45 Which of the following is the most effective appro…" at bounding box center [735, 428] width 1471 height 766
click at [228, 220] on main "20:17 Stop CISM Expert 13/45 Which of the following is the most effective appro…" at bounding box center [735, 428] width 1471 height 766
click at [695, 419] on div "Conducting a survey of customers to gauge their perception of the company's sec…" at bounding box center [736, 395] width 460 height 47
click at [506, 368] on input "d. Conducting a survey of customers to gauge their perception of the company's …" at bounding box center [506, 364] width 0 height 10
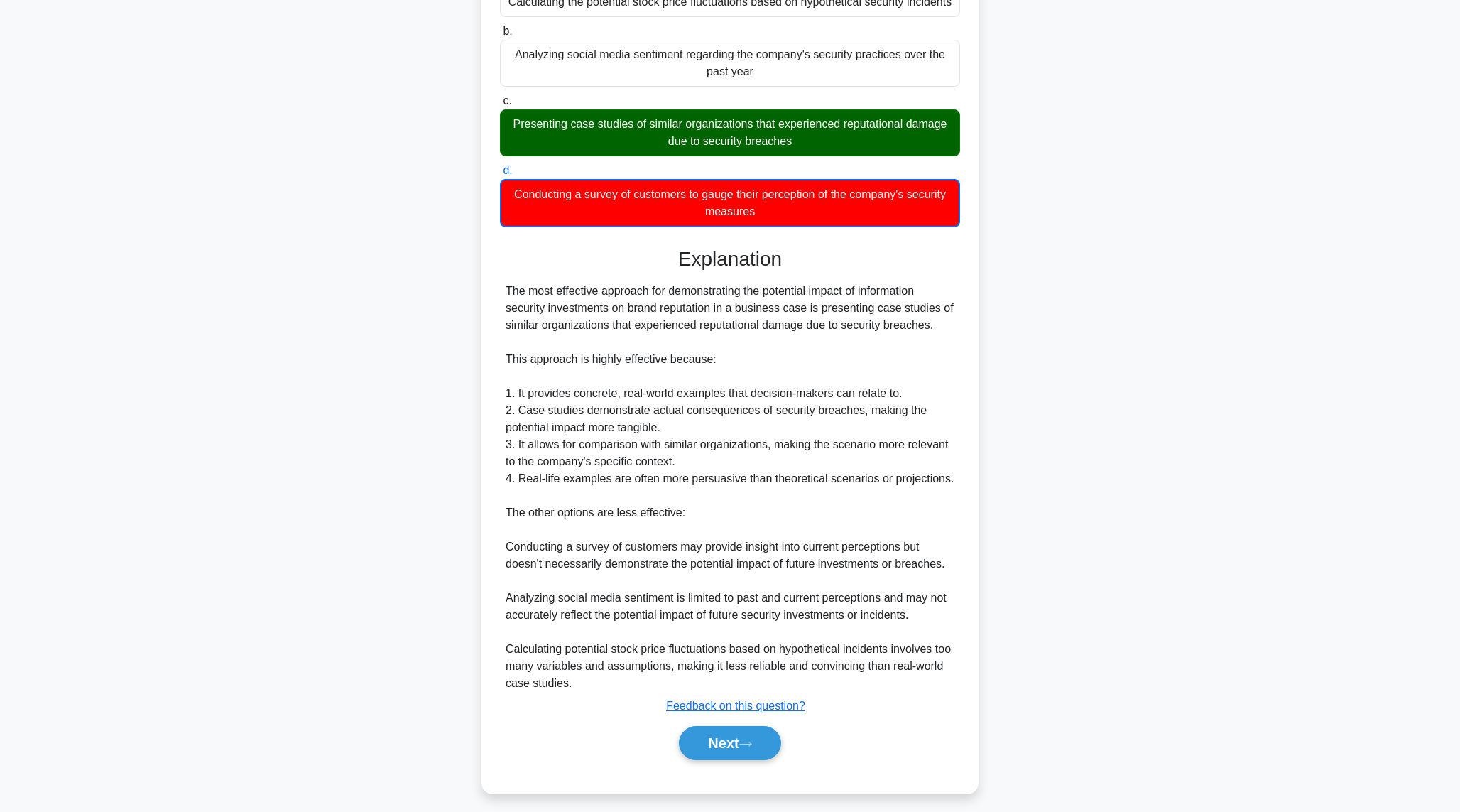
scroll to position [202, 0]
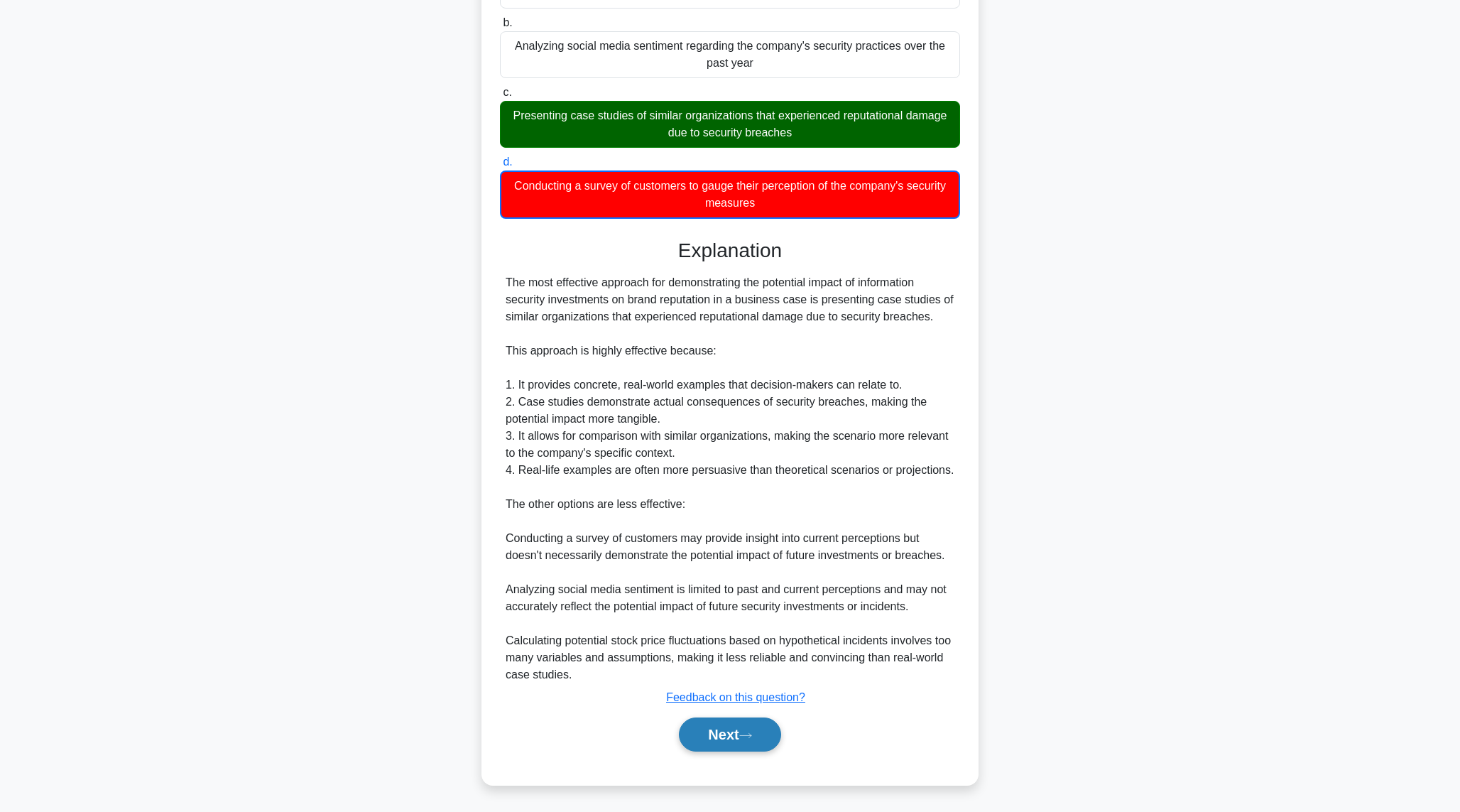
click at [730, 736] on button "Next" at bounding box center [730, 734] width 102 height 34
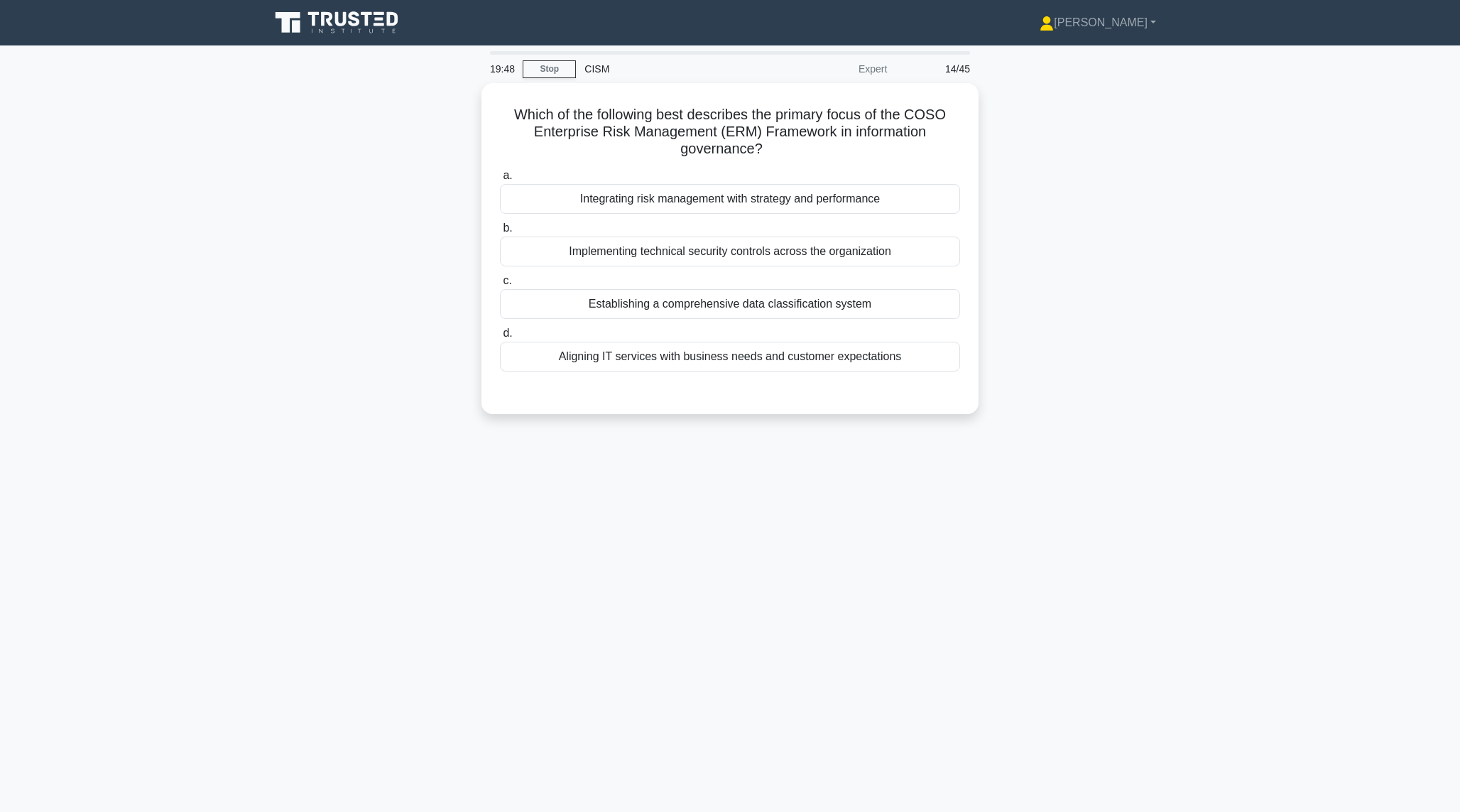
scroll to position [0, 0]
click at [639, 365] on div "Aligning IT services with business needs and customer expectations" at bounding box center [736, 353] width 460 height 30
click at [506, 334] on input "d. Aligning IT services with business needs and customer expectations" at bounding box center [506, 330] width 0 height 10
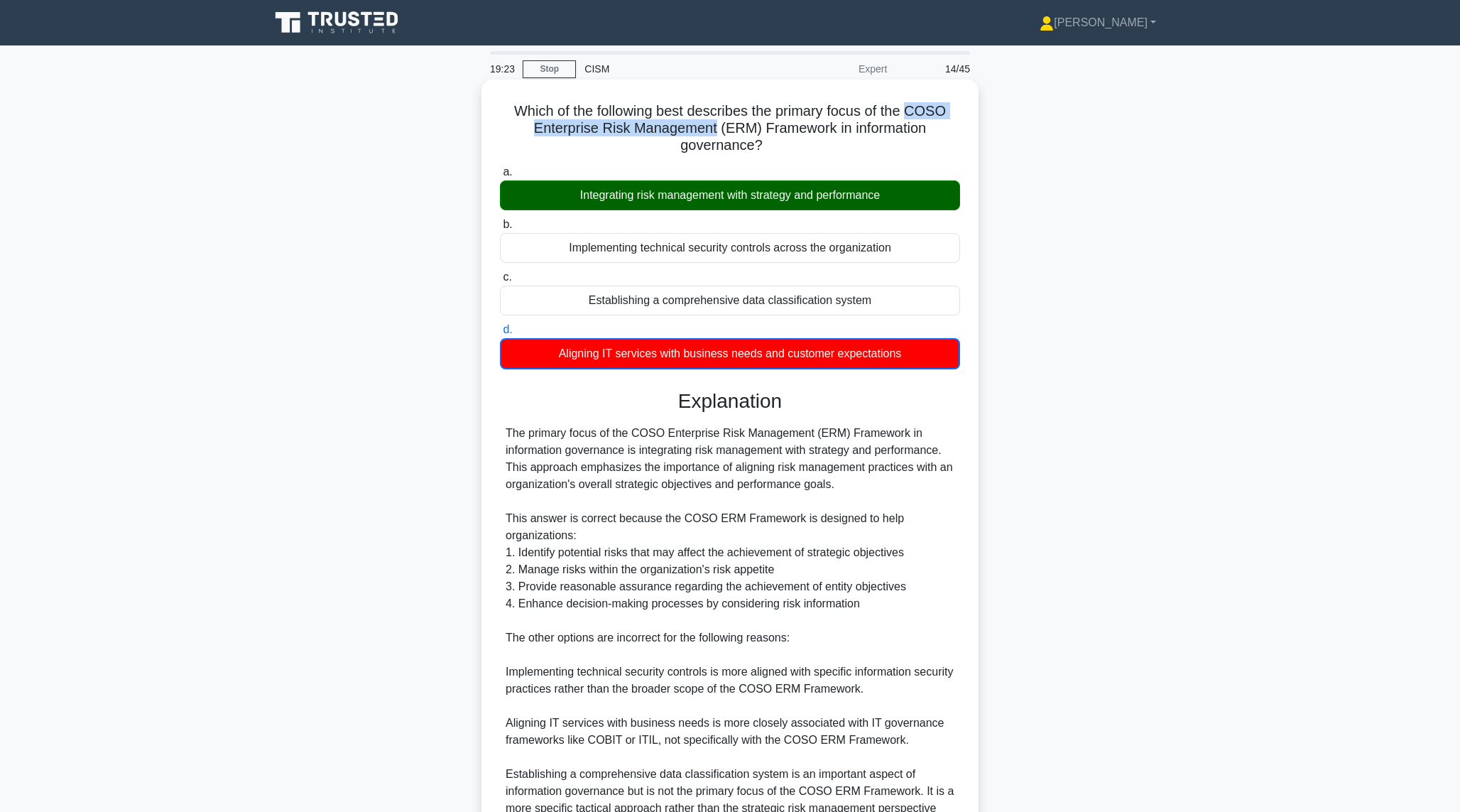
drag, startPoint x: 913, startPoint y: 114, endPoint x: 717, endPoint y: 129, distance: 196.6
click at [717, 129] on h5 "Which of the following best describes the primary focus of the COSO Enterprise …" at bounding box center [730, 129] width 463 height 52
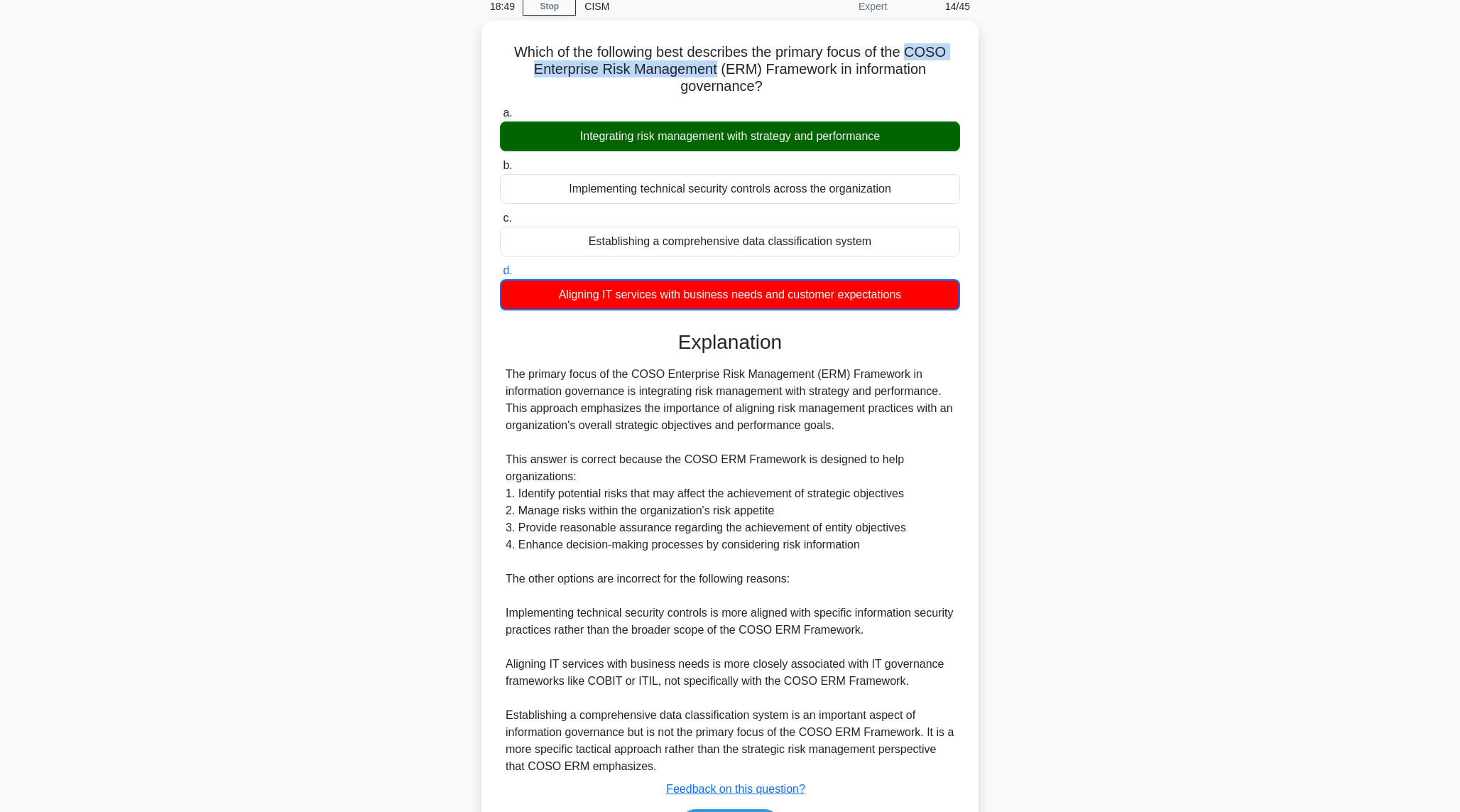
scroll to position [152, 0]
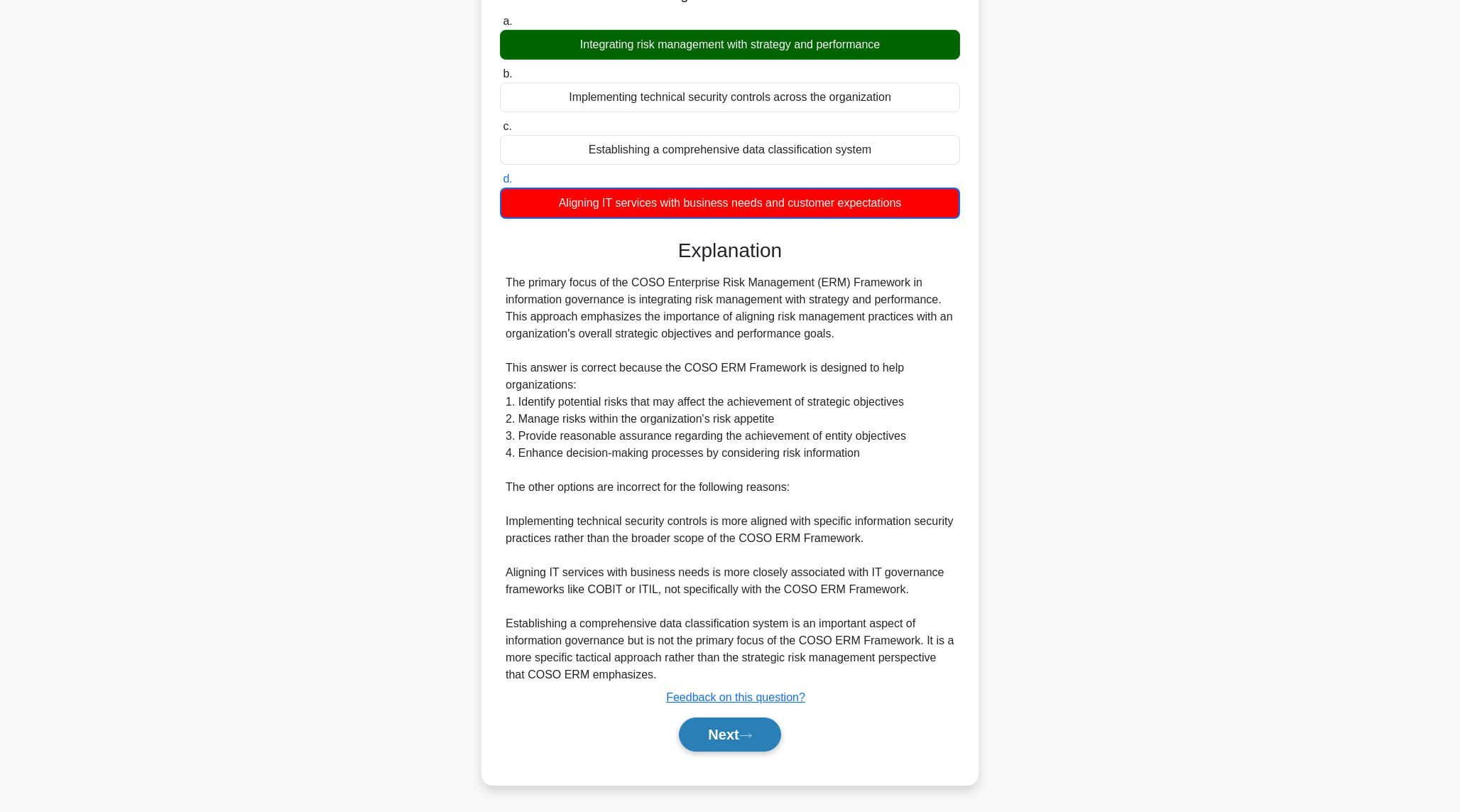
click at [718, 737] on button "Next" at bounding box center [730, 734] width 102 height 34
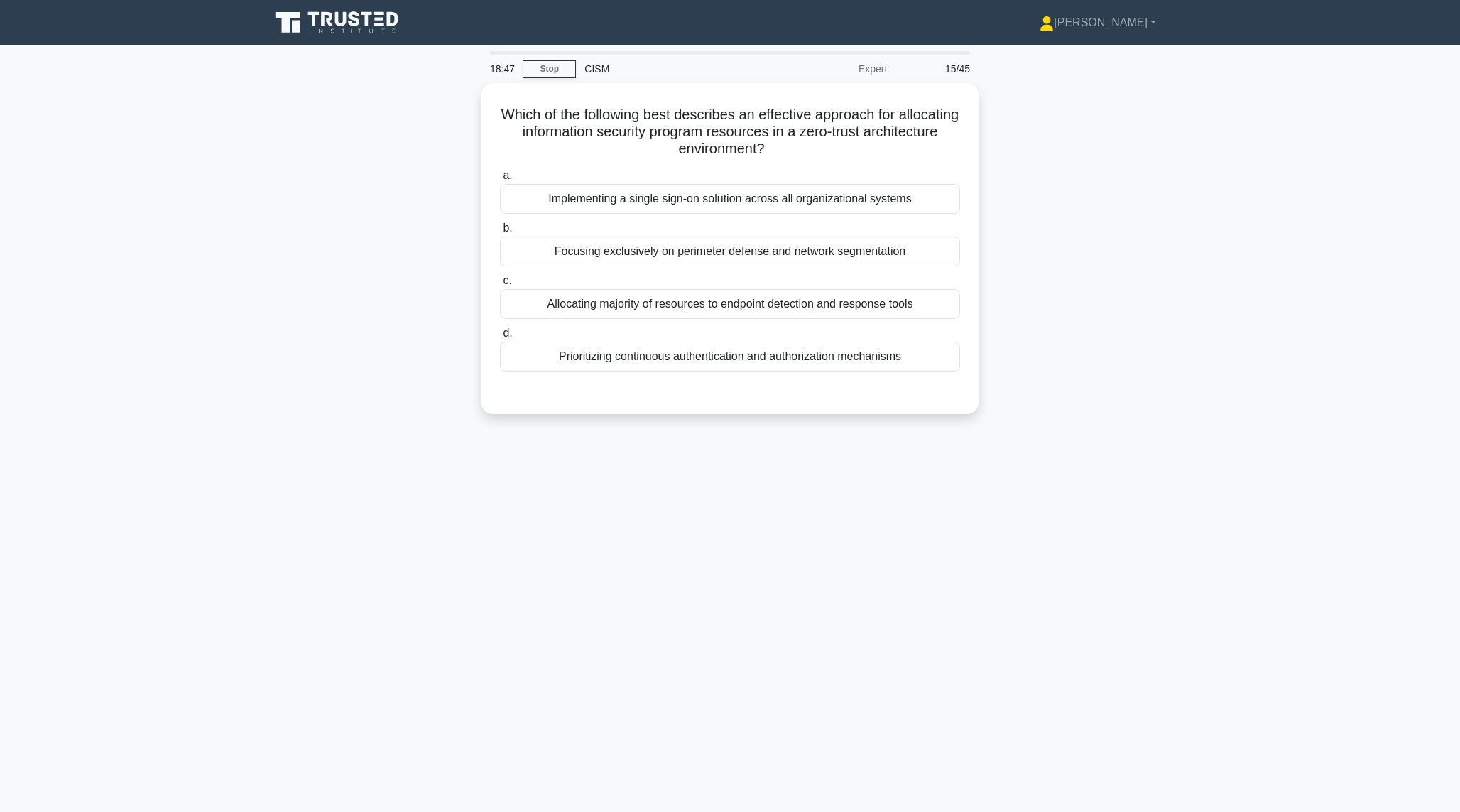
scroll to position [0, 0]
click at [628, 356] on div "Prioritizing continuous authentication and authorization mechanisms" at bounding box center [736, 353] width 460 height 30
click at [506, 334] on input "d. Prioritizing continuous authentication and authorization mechanisms" at bounding box center [506, 330] width 0 height 10
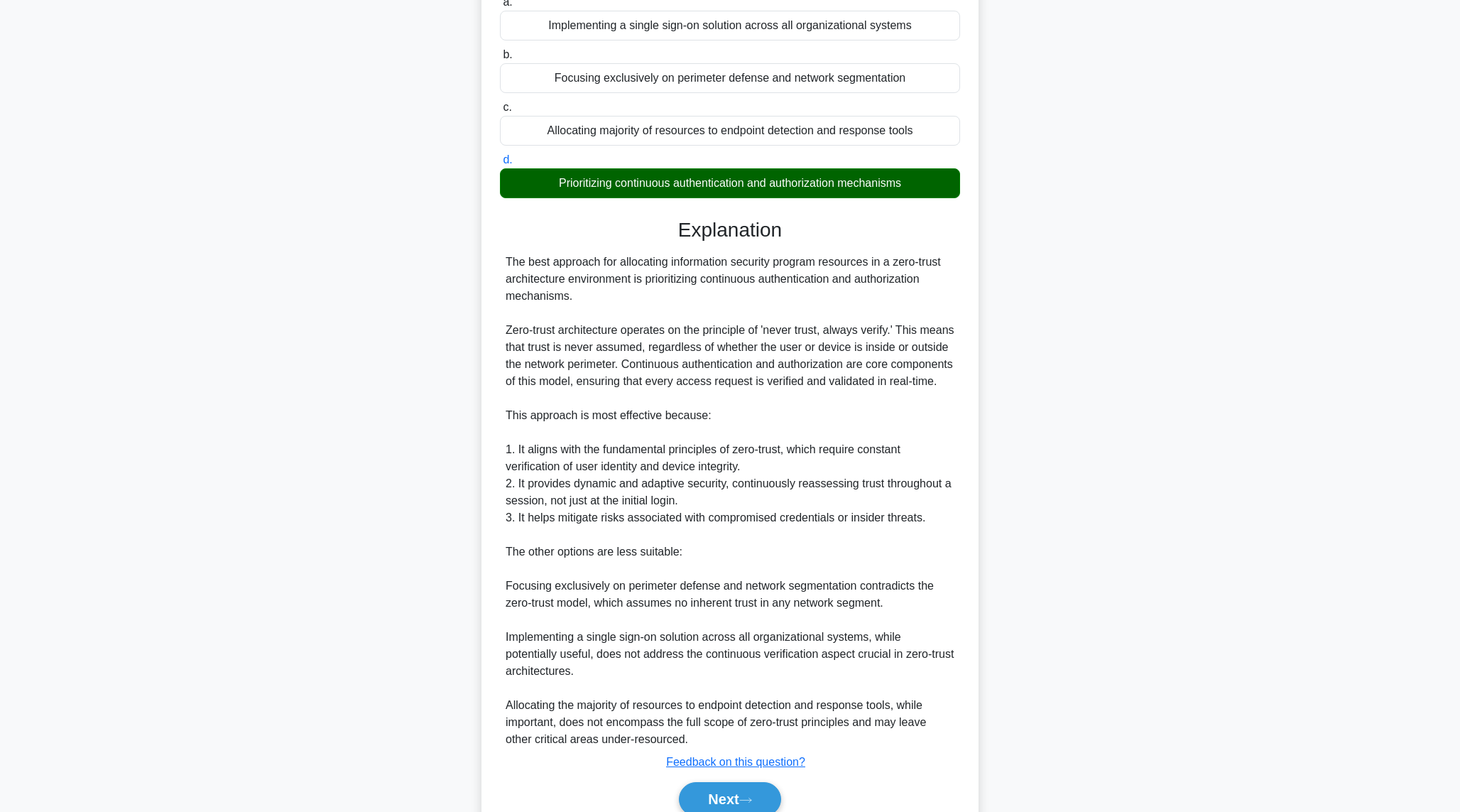
scroll to position [252, 0]
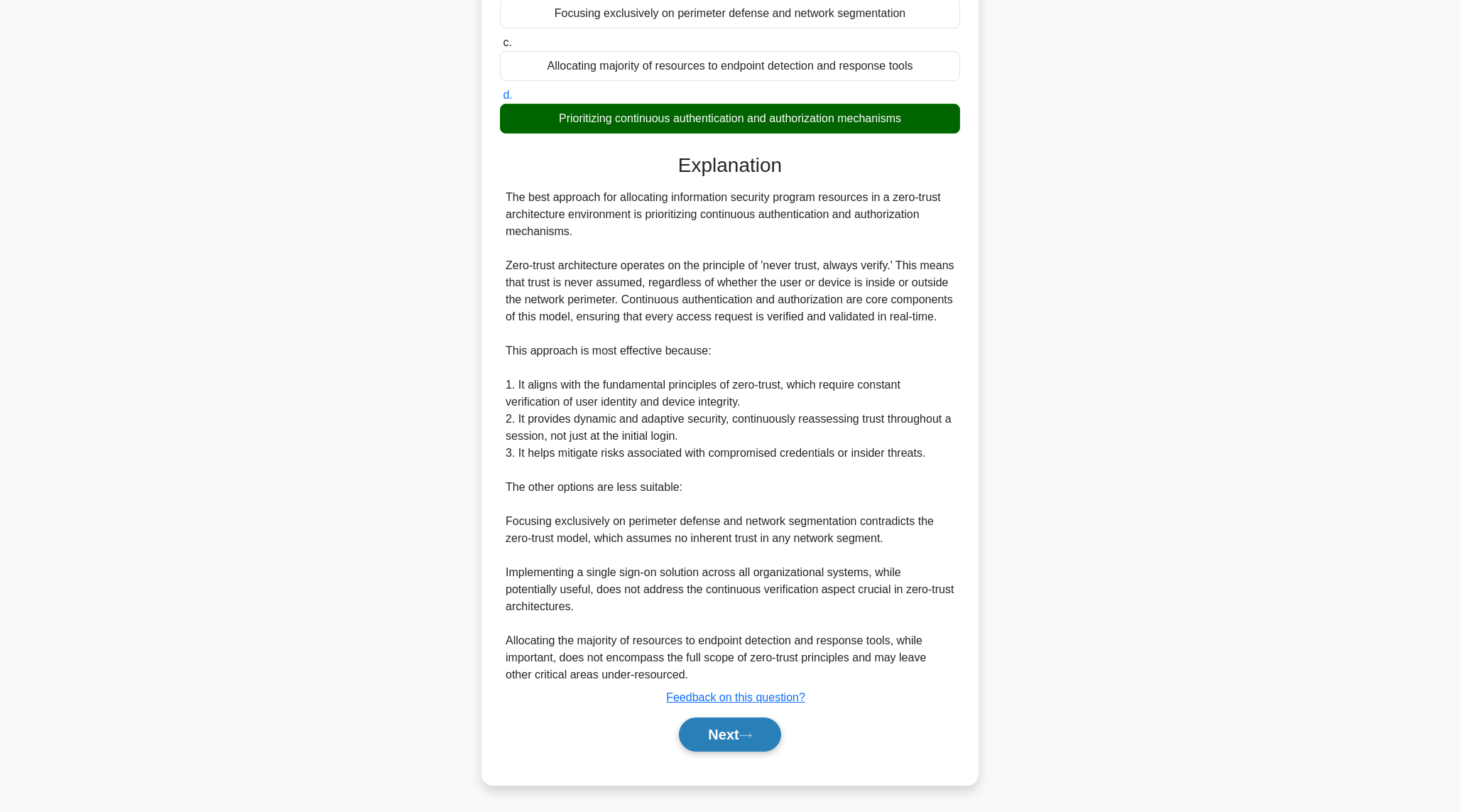
click at [734, 742] on button "Next" at bounding box center [730, 734] width 102 height 34
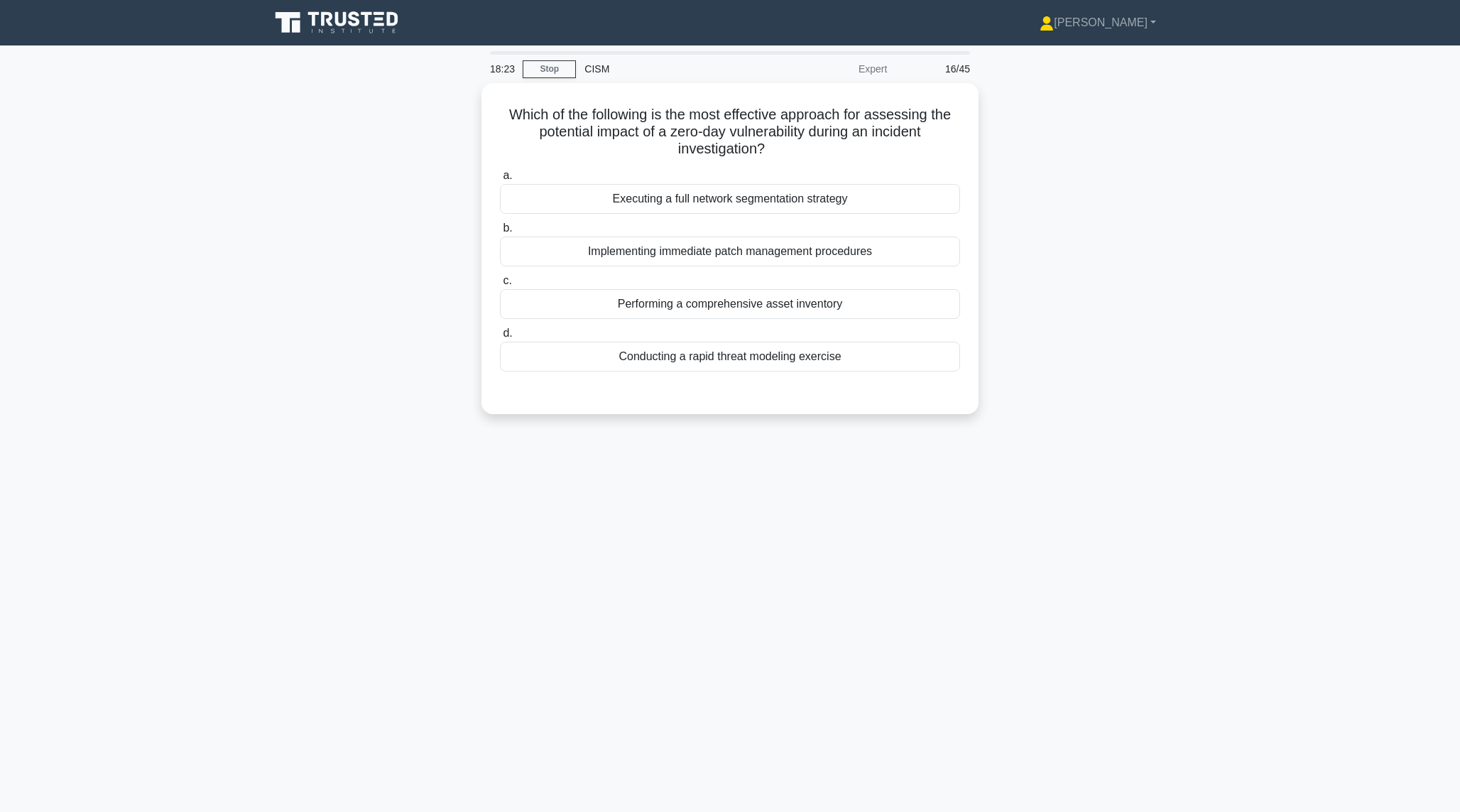
scroll to position [0, 0]
click at [618, 304] on div "Performing a comprehensive asset inventory" at bounding box center [736, 301] width 460 height 30
click at [506, 282] on input "c. Performing a comprehensive asset inventory" at bounding box center [506, 278] width 0 height 10
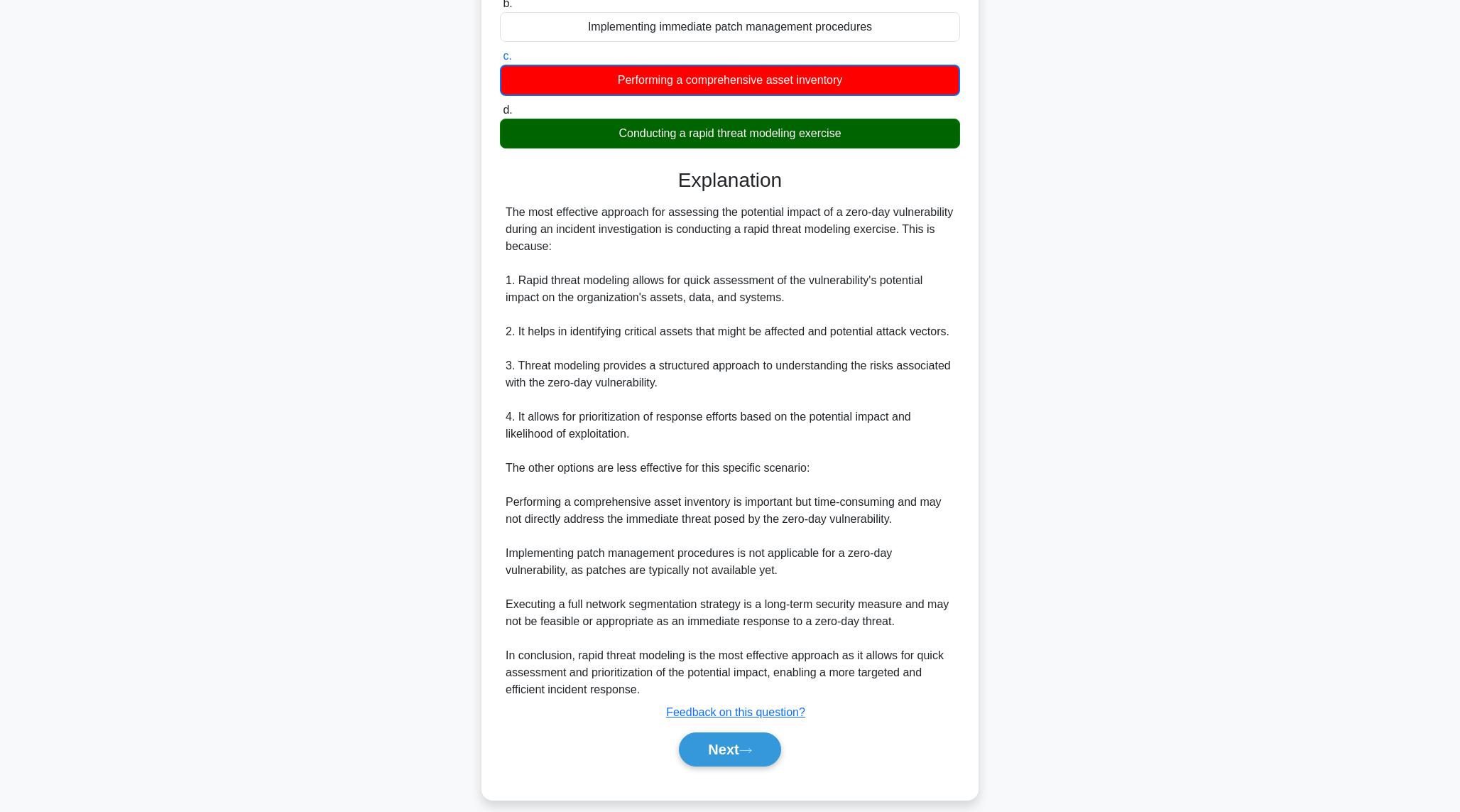
scroll to position [237, 0]
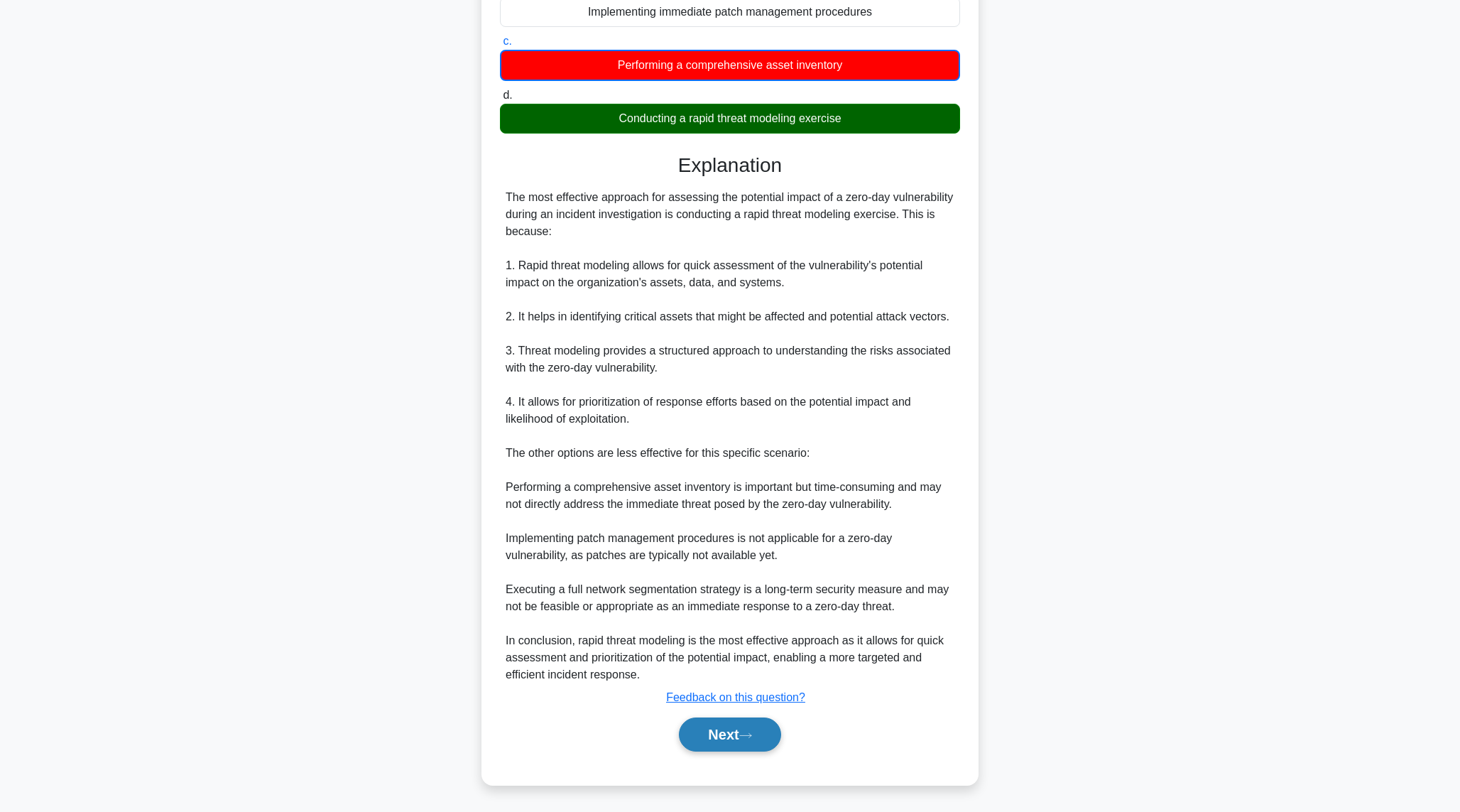
click at [737, 740] on button "Next" at bounding box center [730, 734] width 102 height 34
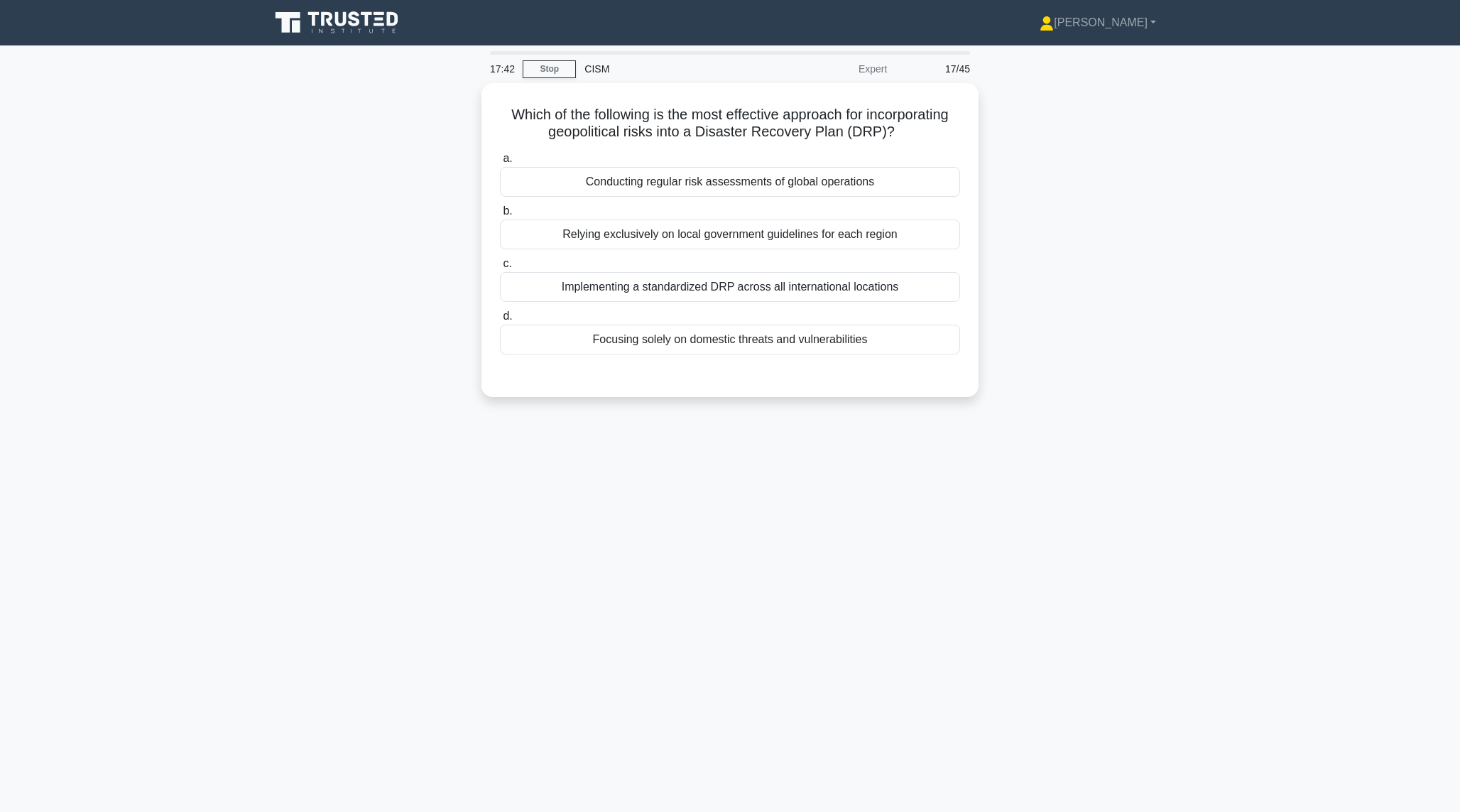
scroll to position [0, 0]
click at [695, 187] on div "Conducting regular risk assessments of global operations" at bounding box center [736, 179] width 460 height 30
click at [506, 160] on input "a. Conducting regular risk assessments of global operations" at bounding box center [506, 156] width 0 height 10
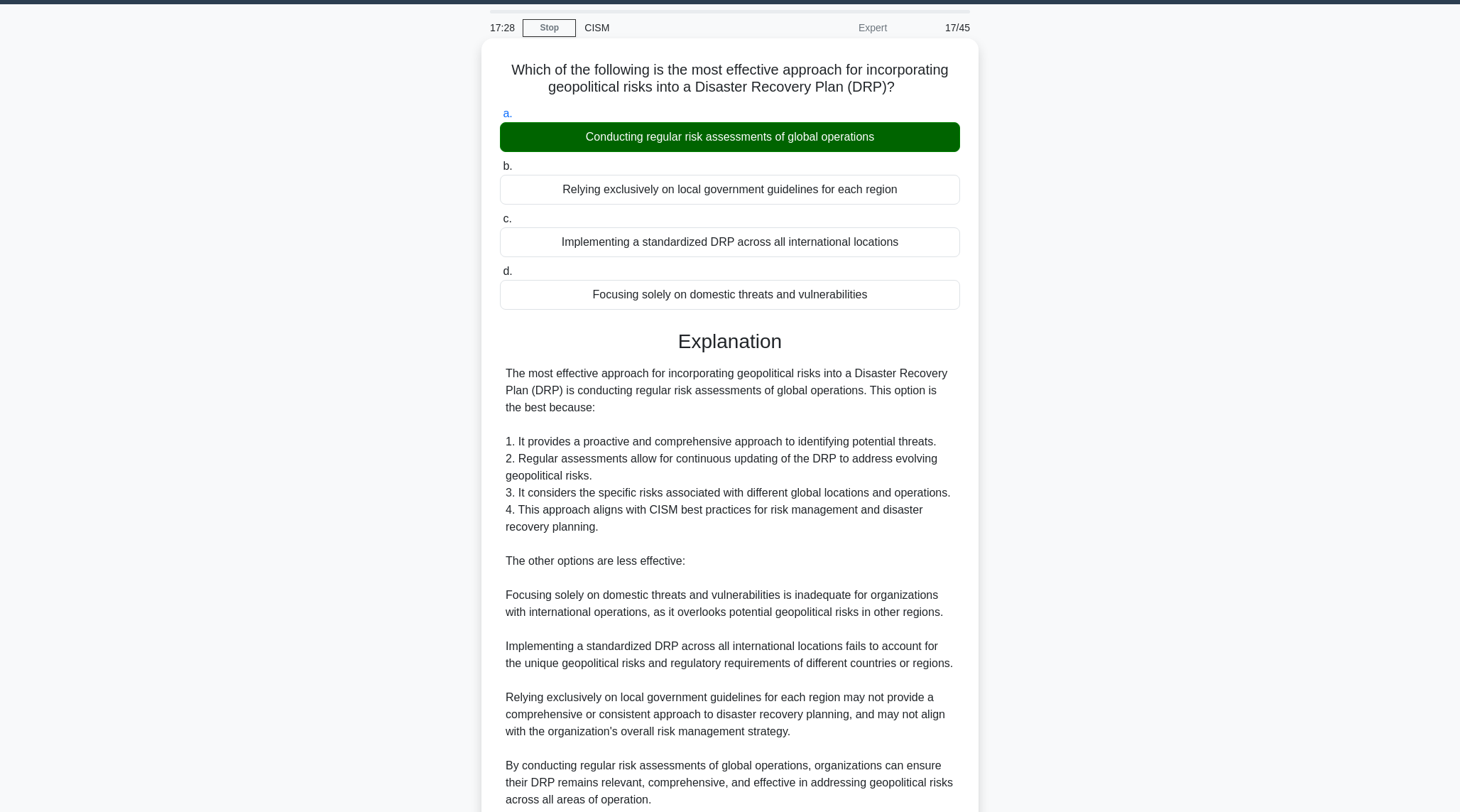
scroll to position [184, 0]
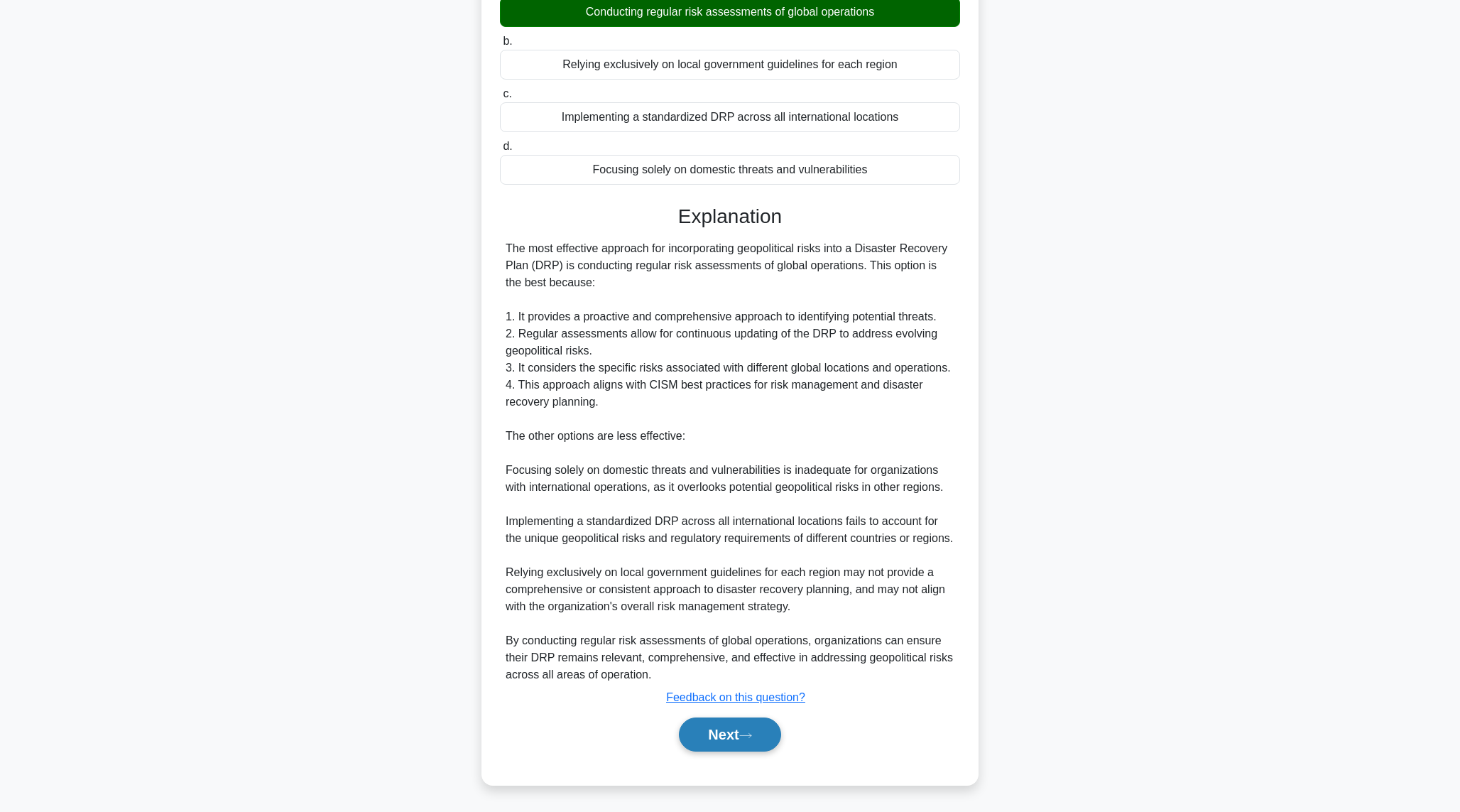
click at [755, 728] on button "Next" at bounding box center [730, 734] width 102 height 34
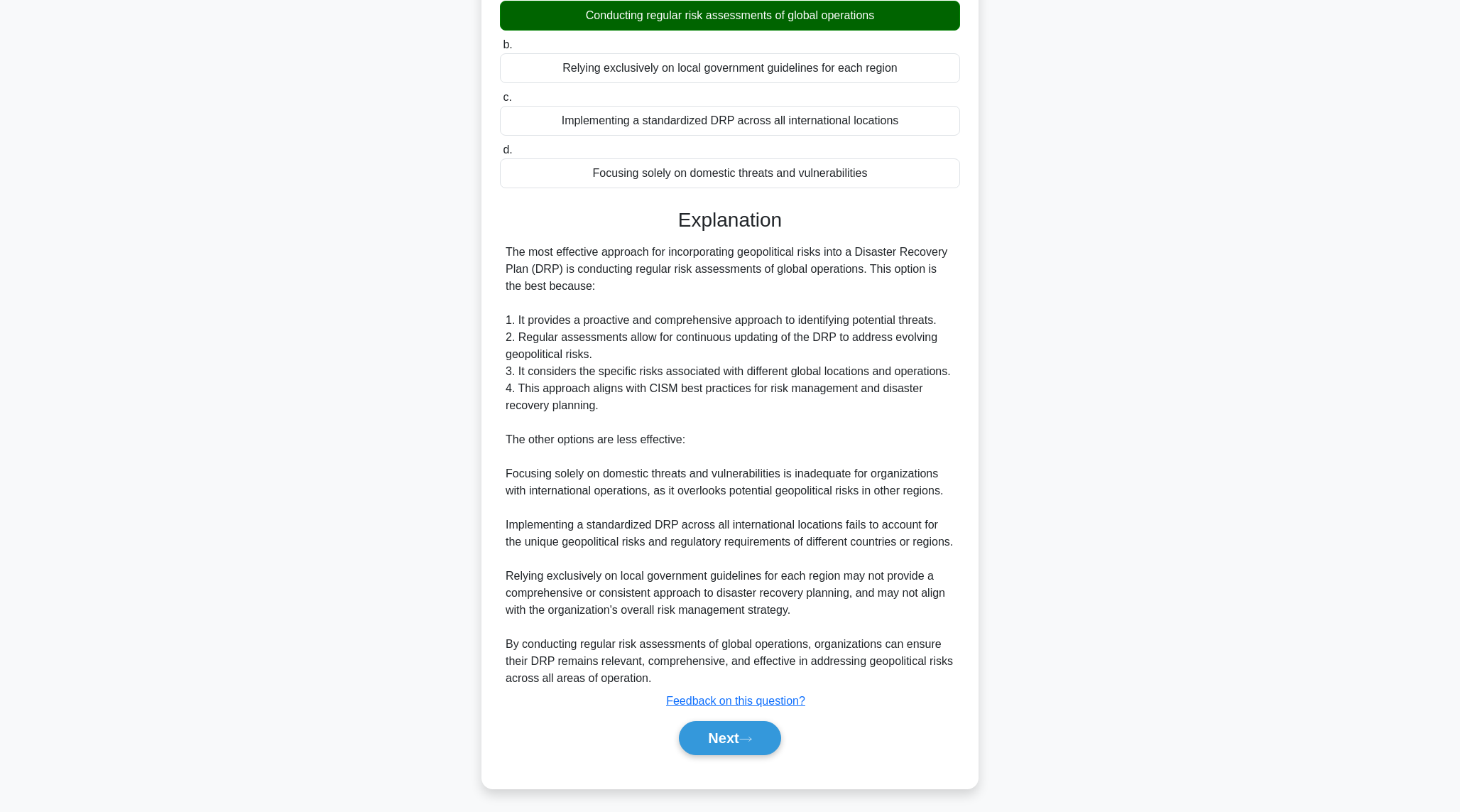
scroll to position [0, 0]
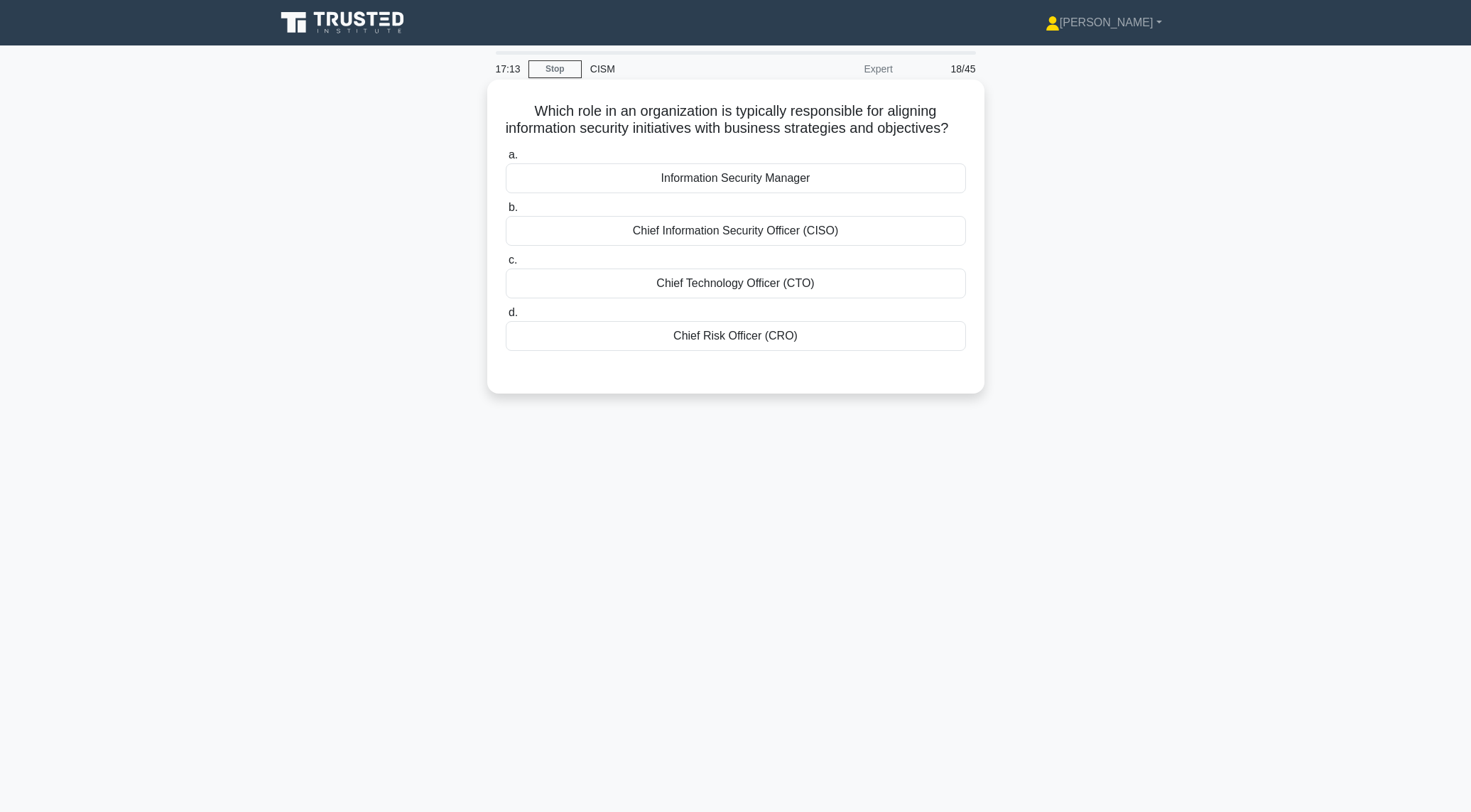
click at [722, 246] on div "Chief Information Security Officer (CISO)" at bounding box center [736, 231] width 460 height 30
click at [506, 213] on input "b. Chief Information Security Officer (CISO)" at bounding box center [506, 208] width 0 height 10
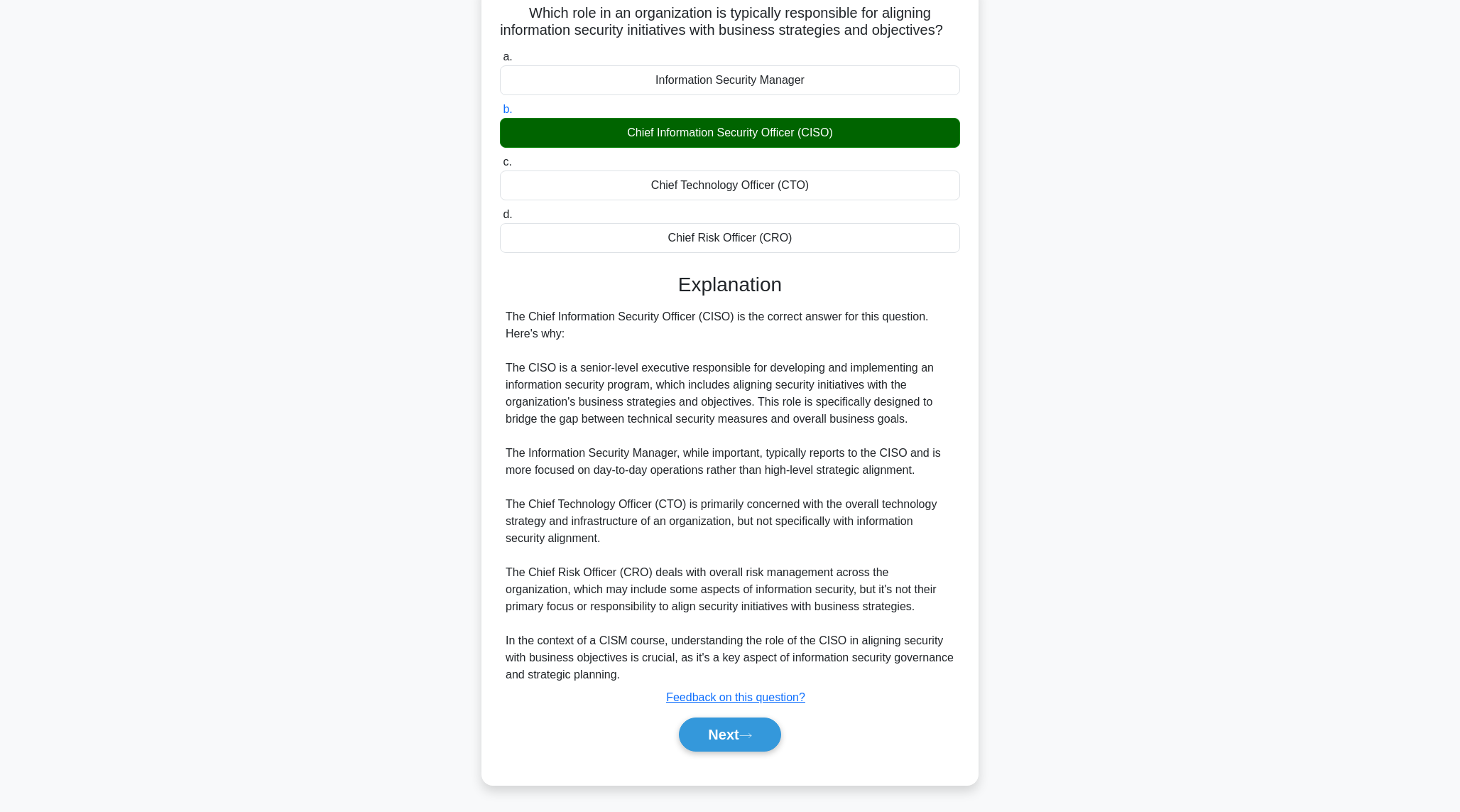
scroll to position [116, 0]
click at [725, 739] on button "Next" at bounding box center [730, 734] width 102 height 34
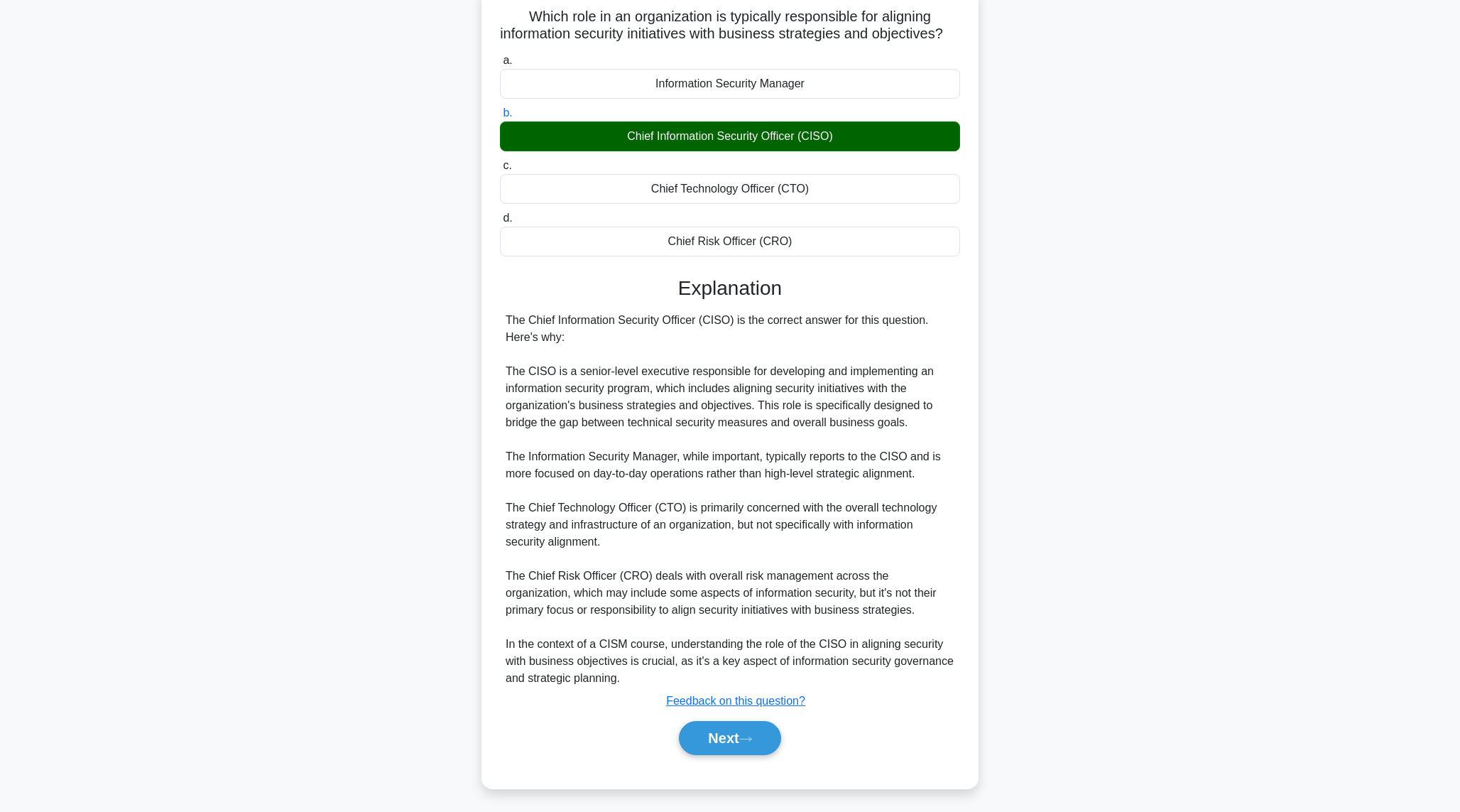
scroll to position [0, 0]
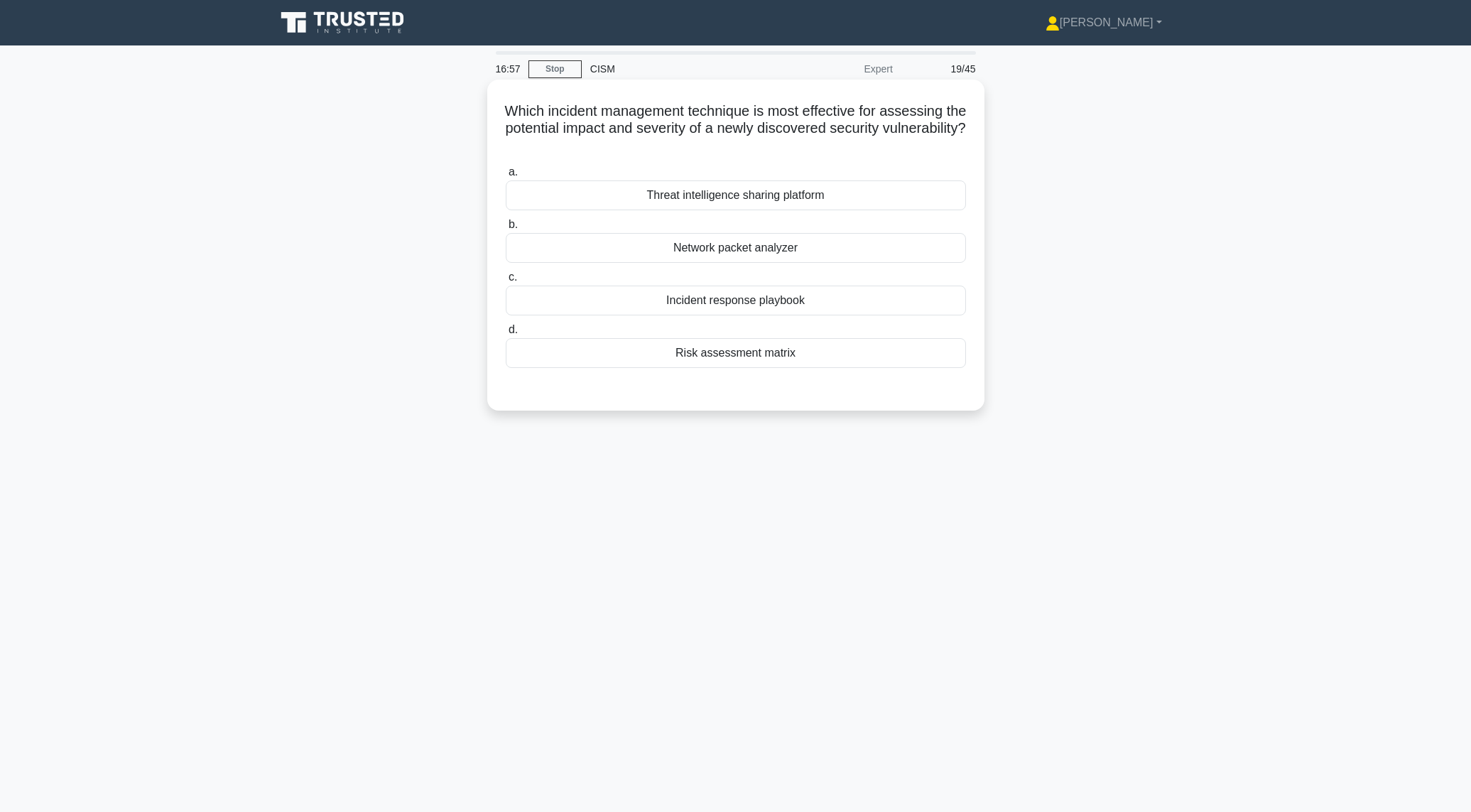
click at [721, 361] on div "Risk assessment matrix" at bounding box center [736, 353] width 460 height 30
click at [506, 334] on input "d. Risk assessment matrix" at bounding box center [506, 330] width 0 height 10
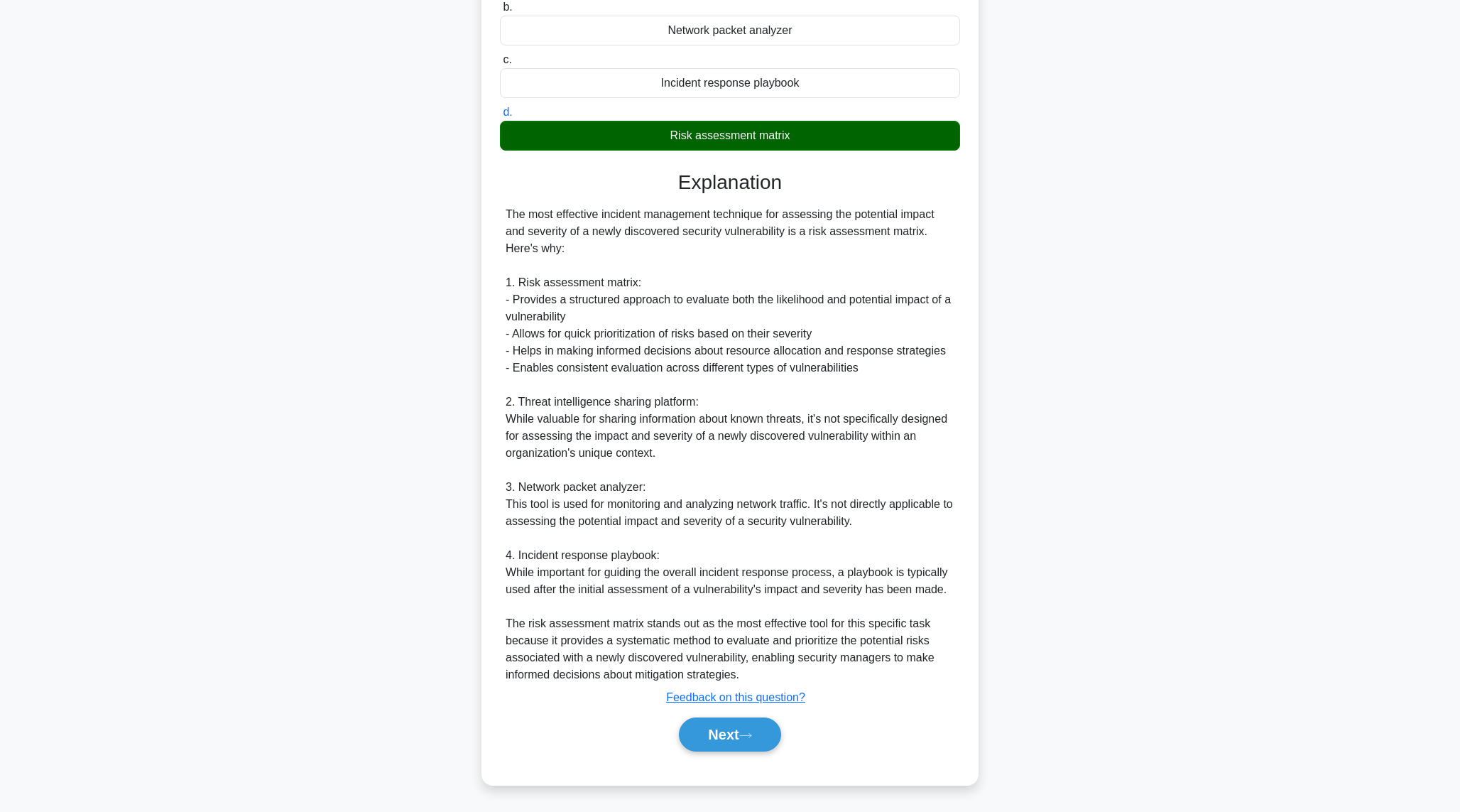
scroll to position [218, 0]
click at [719, 730] on button "Next" at bounding box center [730, 734] width 102 height 34
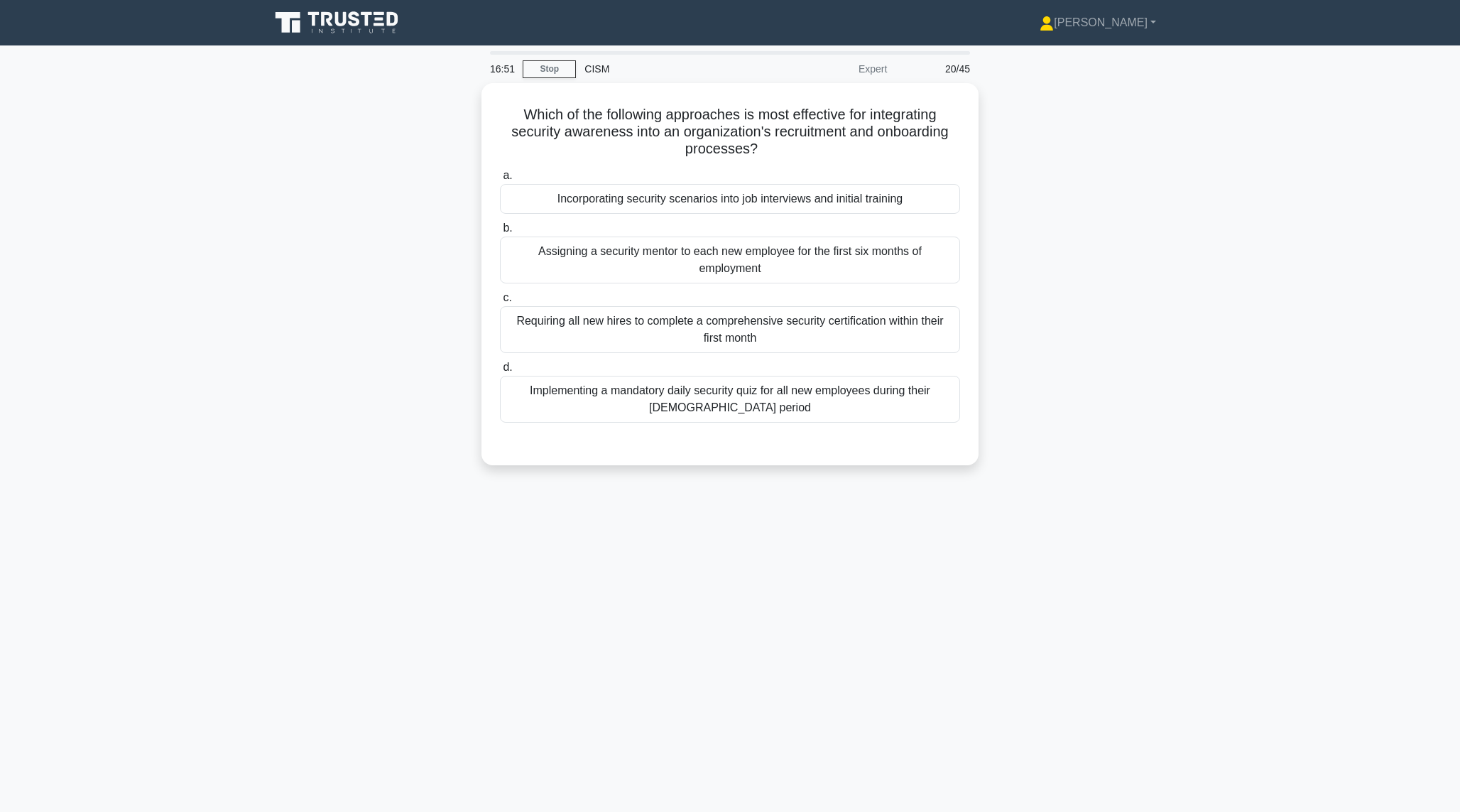
scroll to position [0, 0]
click at [744, 190] on div "Incorporating security scenarios into job interviews and initial training" at bounding box center [736, 195] width 460 height 30
click at [506, 177] on input "a. Incorporating security scenarios into job interviews and initial training" at bounding box center [506, 172] width 0 height 10
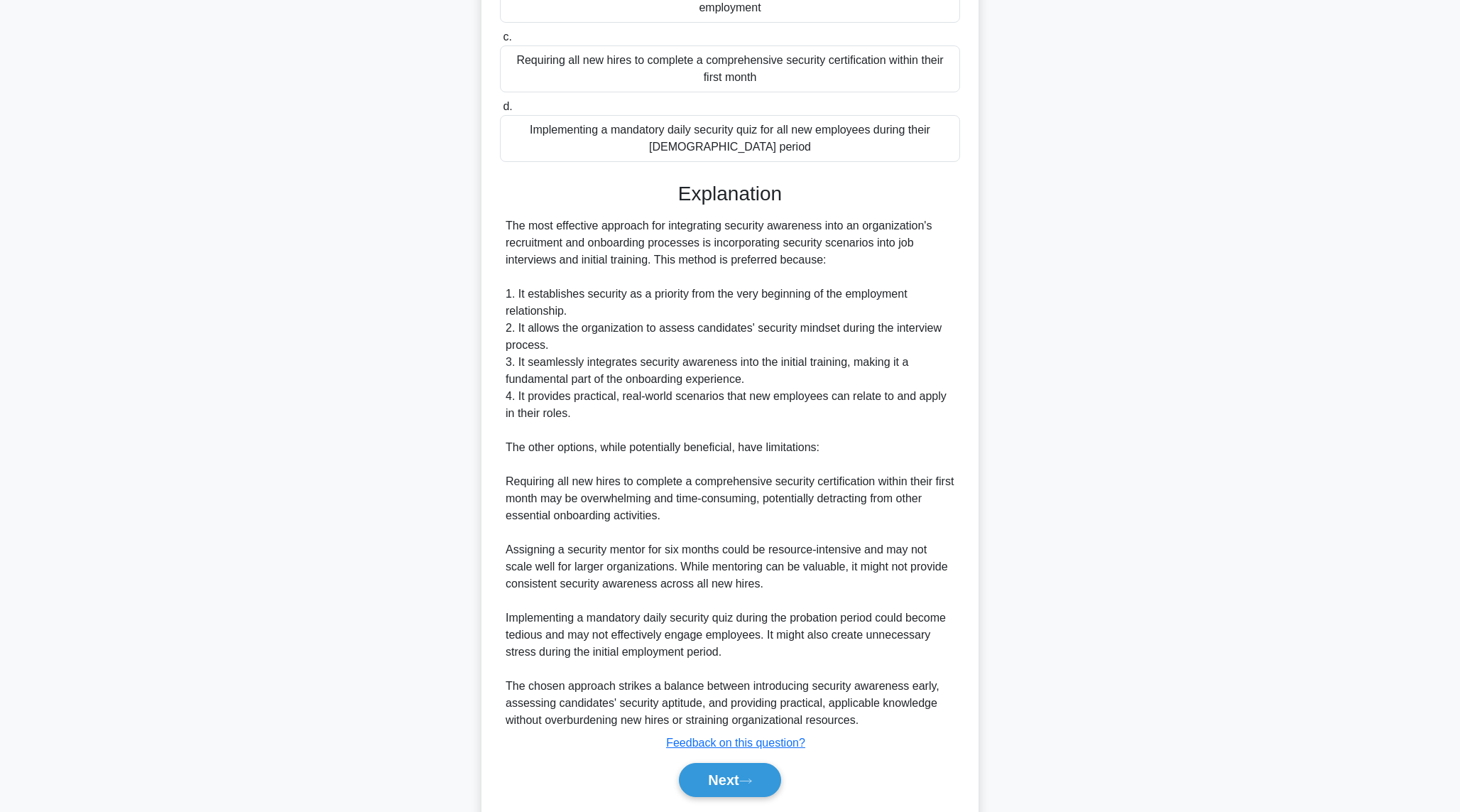
scroll to position [284, 0]
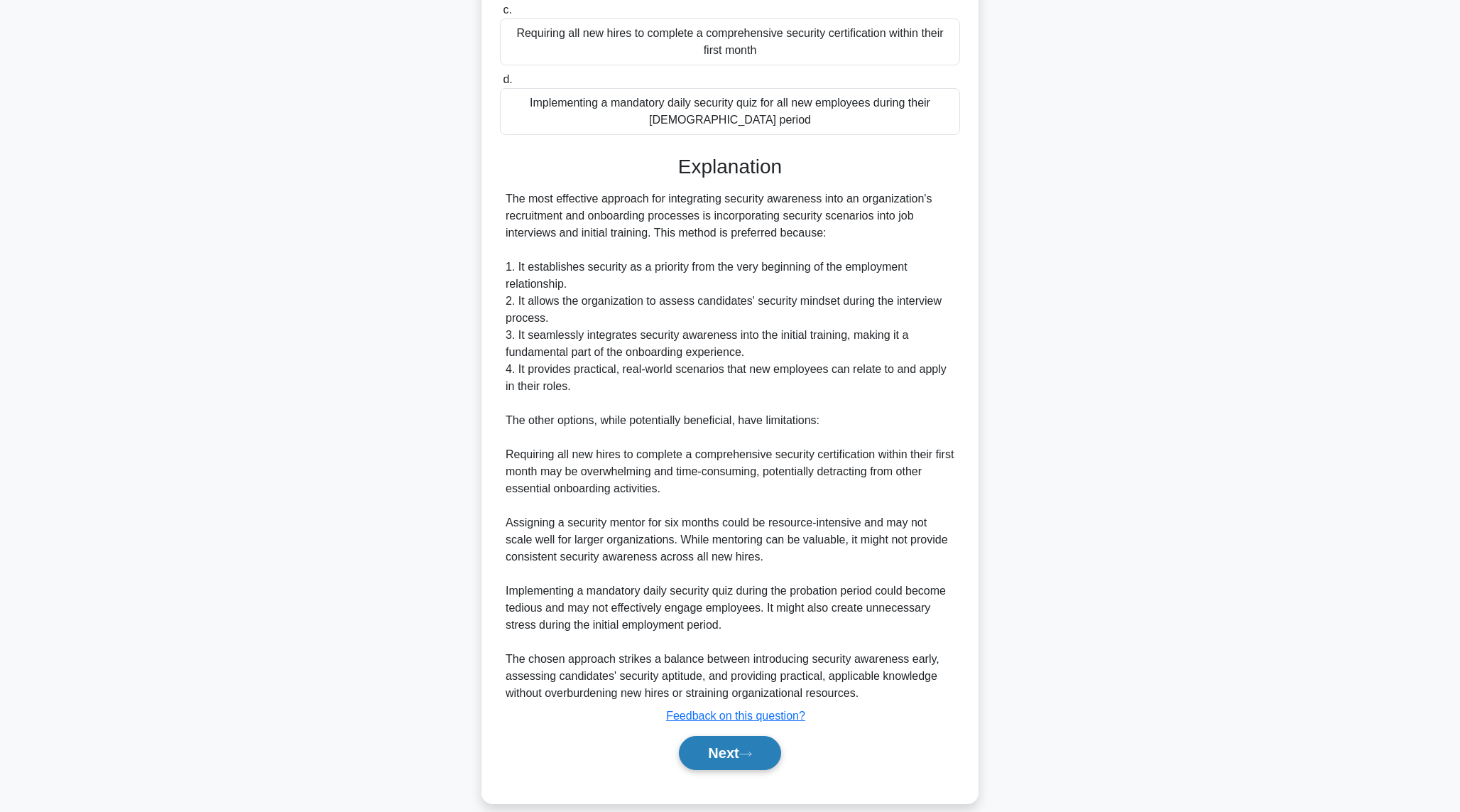
click at [736, 760] on button "Next" at bounding box center [730, 752] width 102 height 34
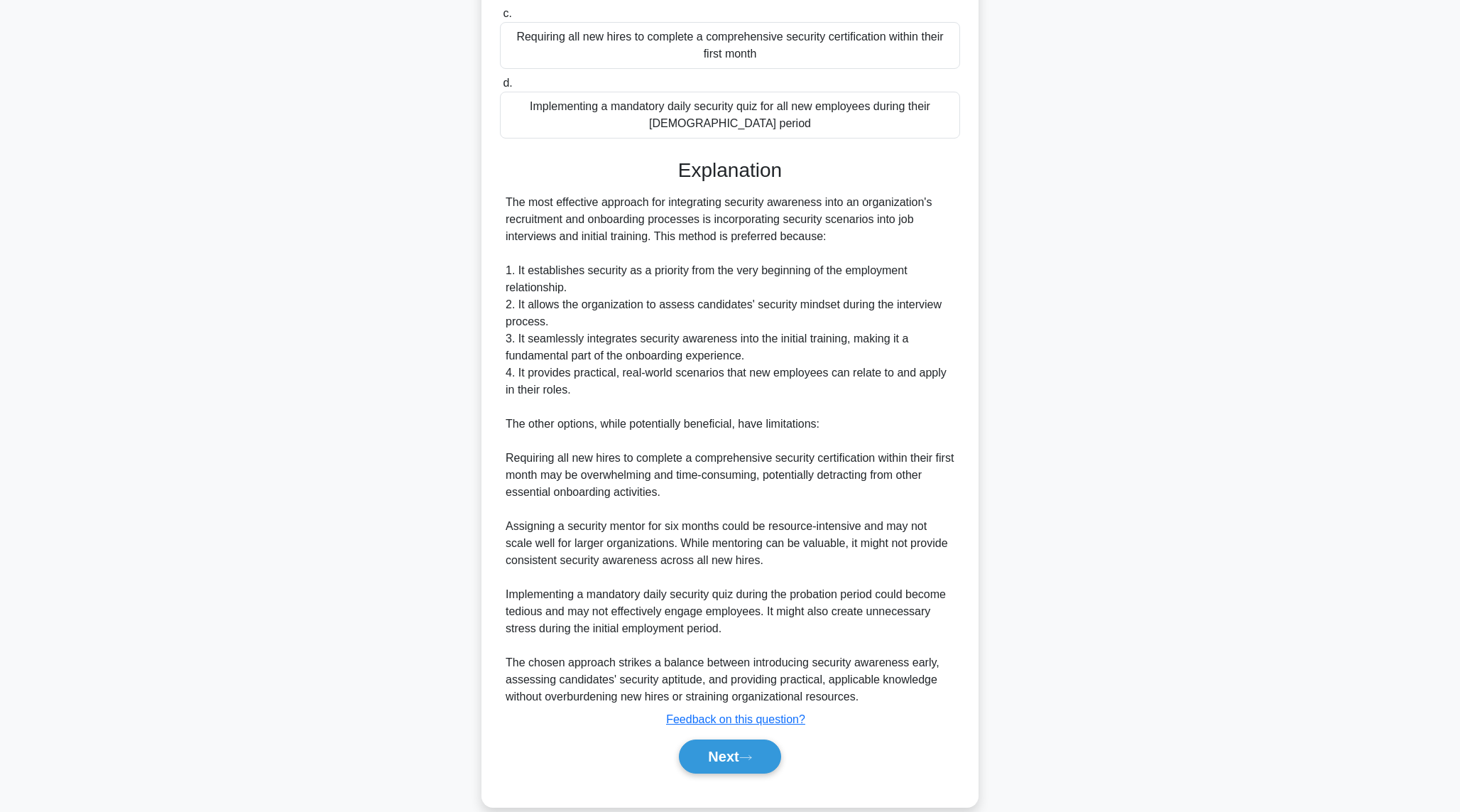
scroll to position [0, 0]
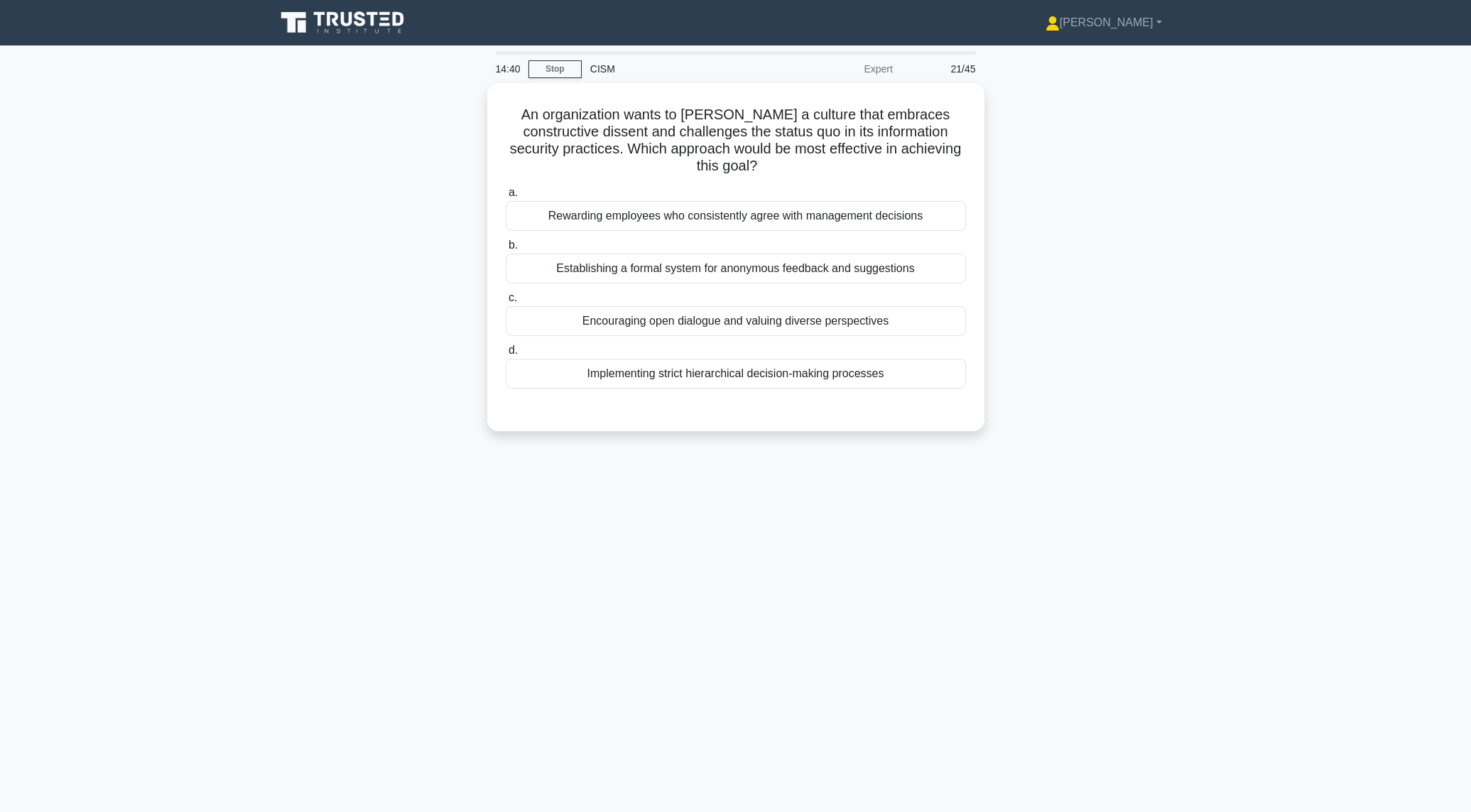
click at [356, 155] on div "An organization wants to foster a culture that embraces constructive dissent an…" at bounding box center [735, 266] width 938 height 365
click at [618, 314] on div "Encouraging open dialogue and valuing diverse perspectives" at bounding box center [736, 317] width 460 height 30
click at [506, 299] on input "c. Encouraging open dialogue and valuing diverse perspectives" at bounding box center [506, 294] width 0 height 10
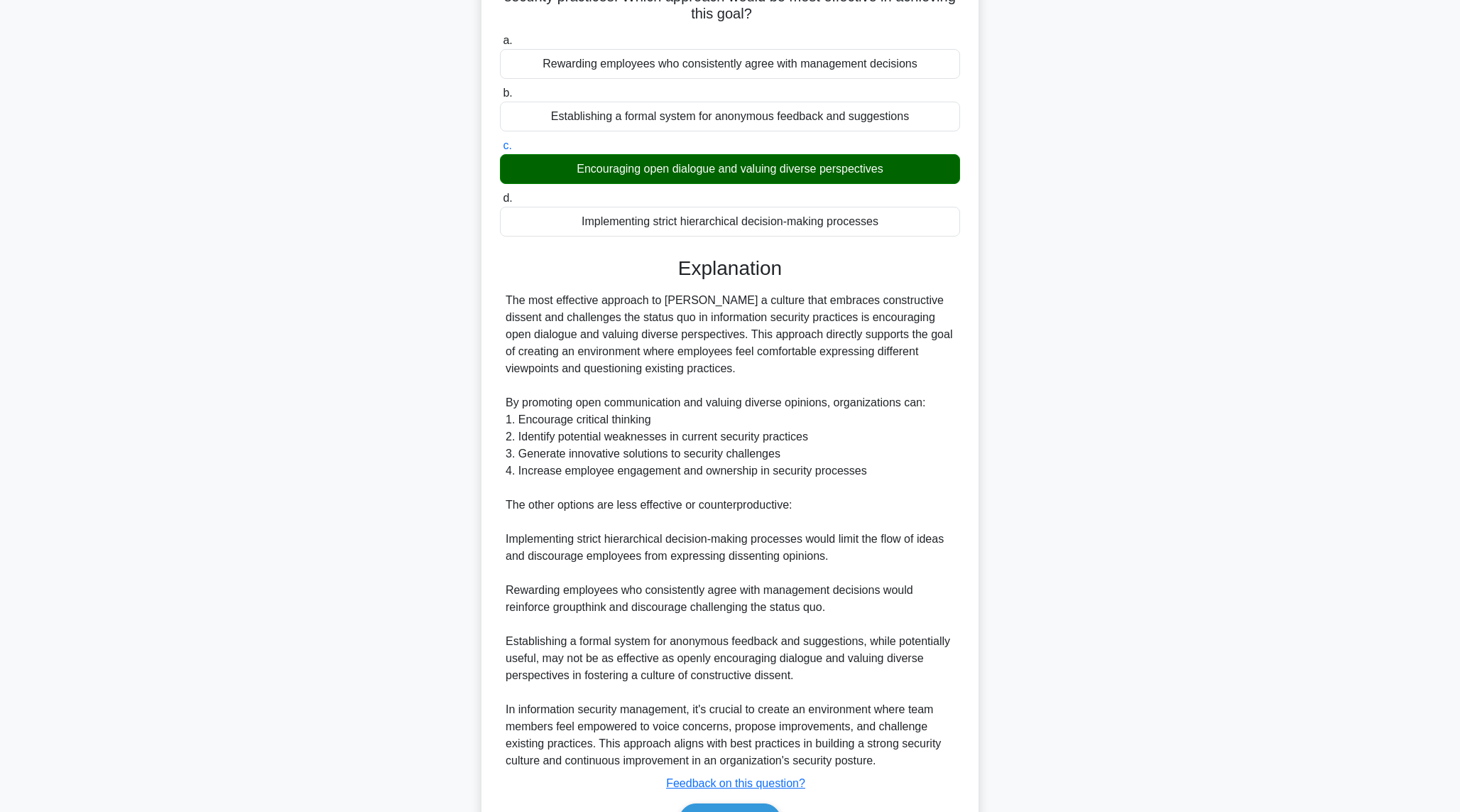
scroll to position [235, 0]
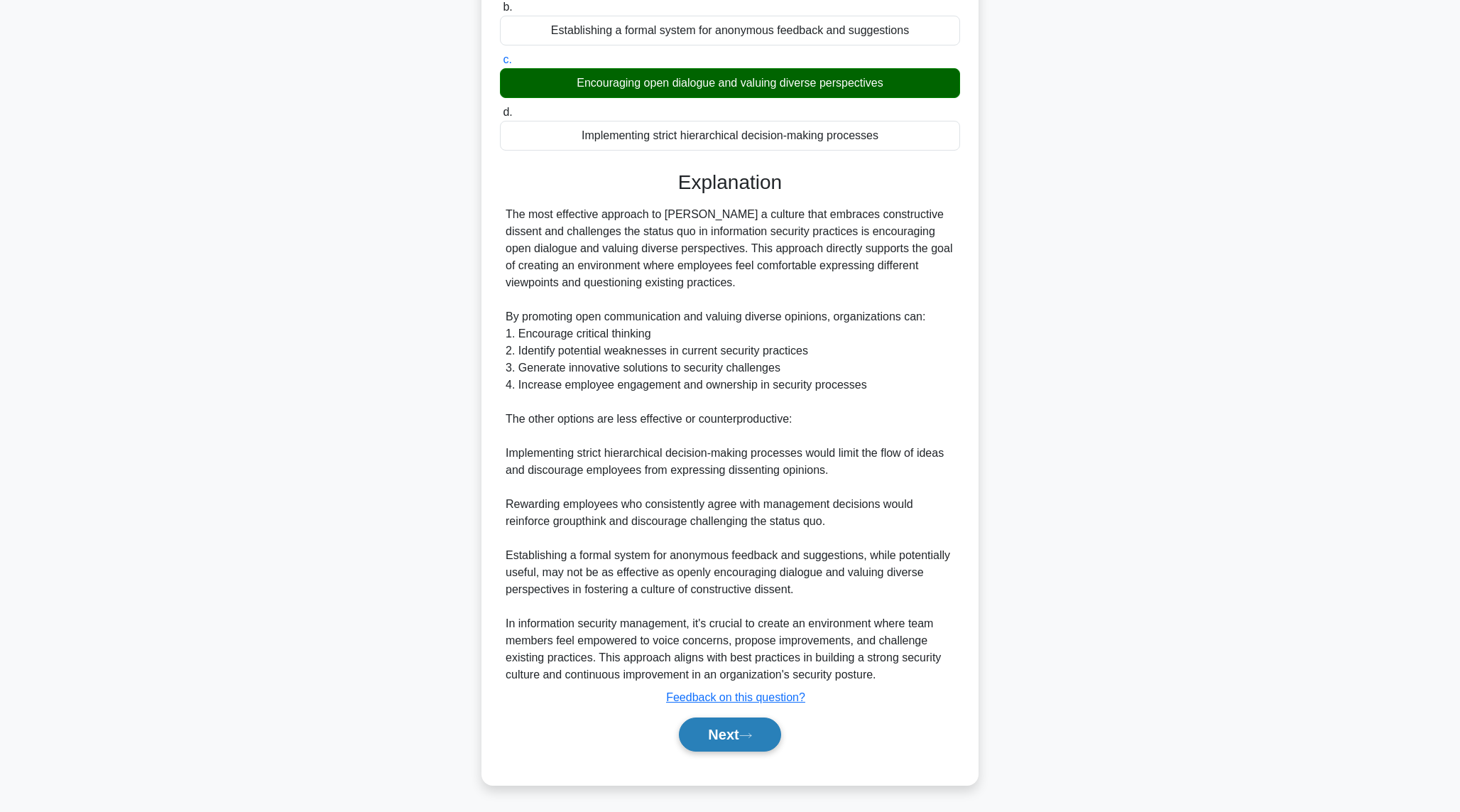
click at [728, 734] on button "Next" at bounding box center [730, 734] width 102 height 34
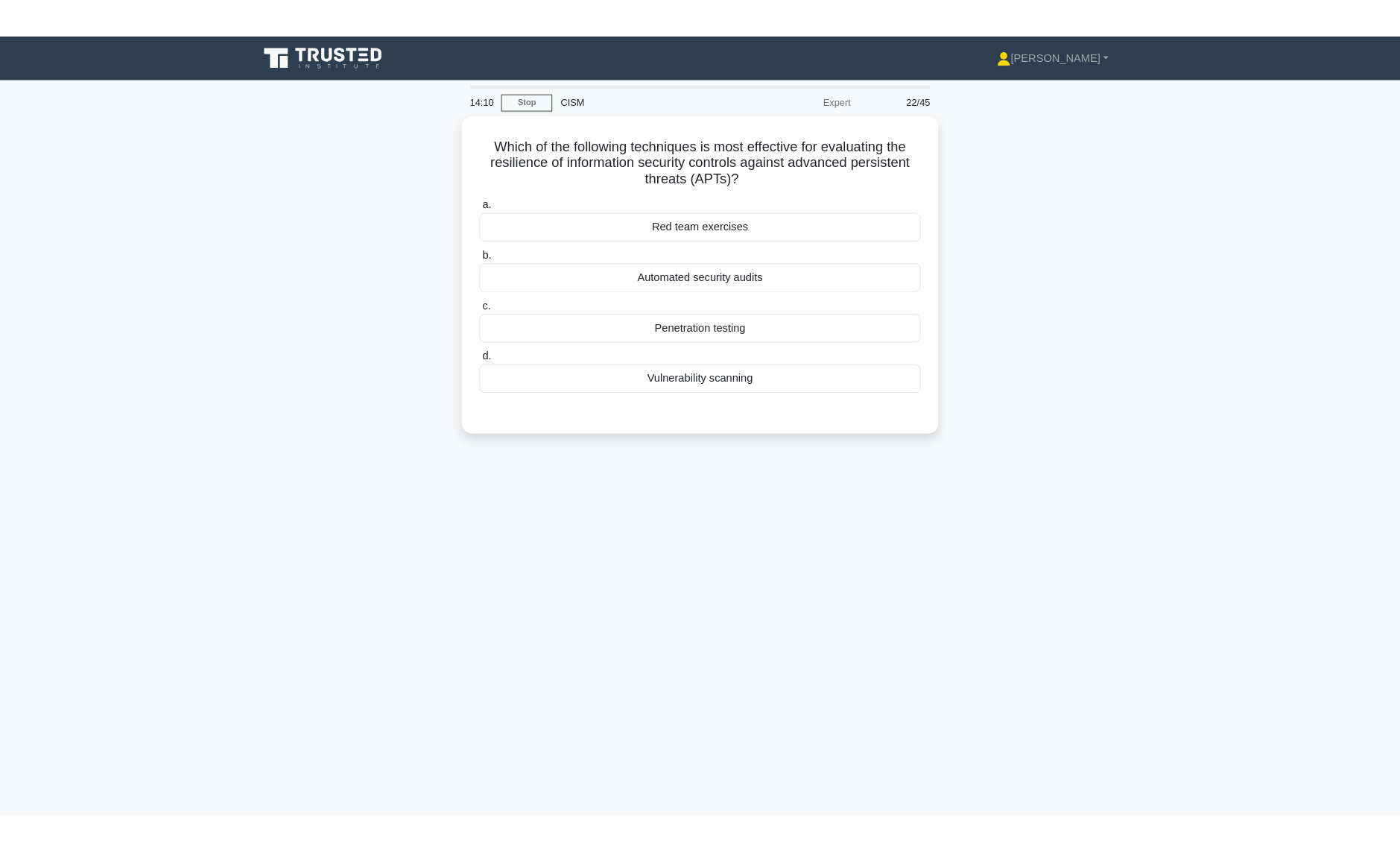
scroll to position [0, 0]
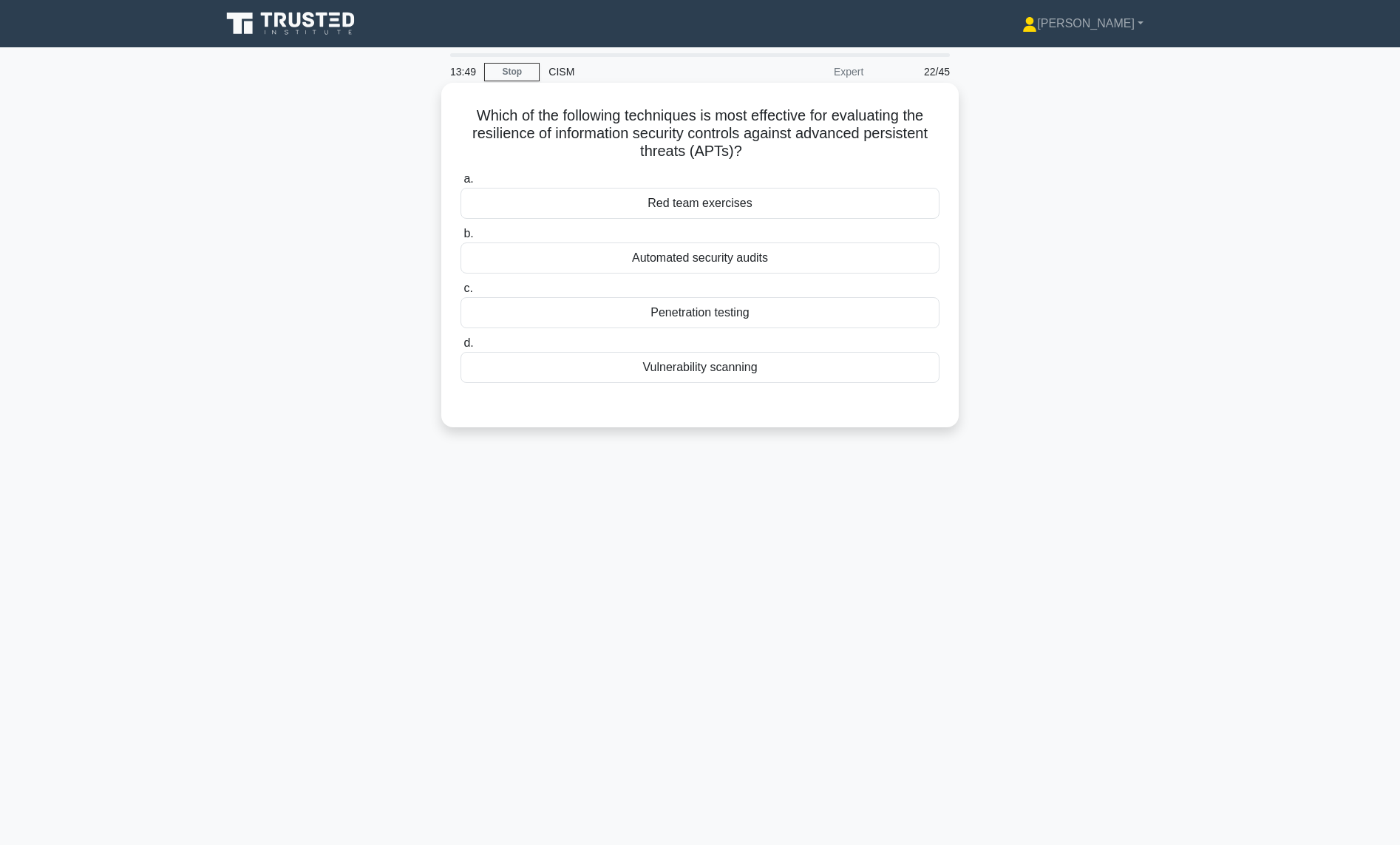
click at [784, 201] on div "Red team exercises" at bounding box center [700, 203] width 479 height 31
click at [460, 184] on input "a. Red team exercises" at bounding box center [460, 179] width 0 height 10
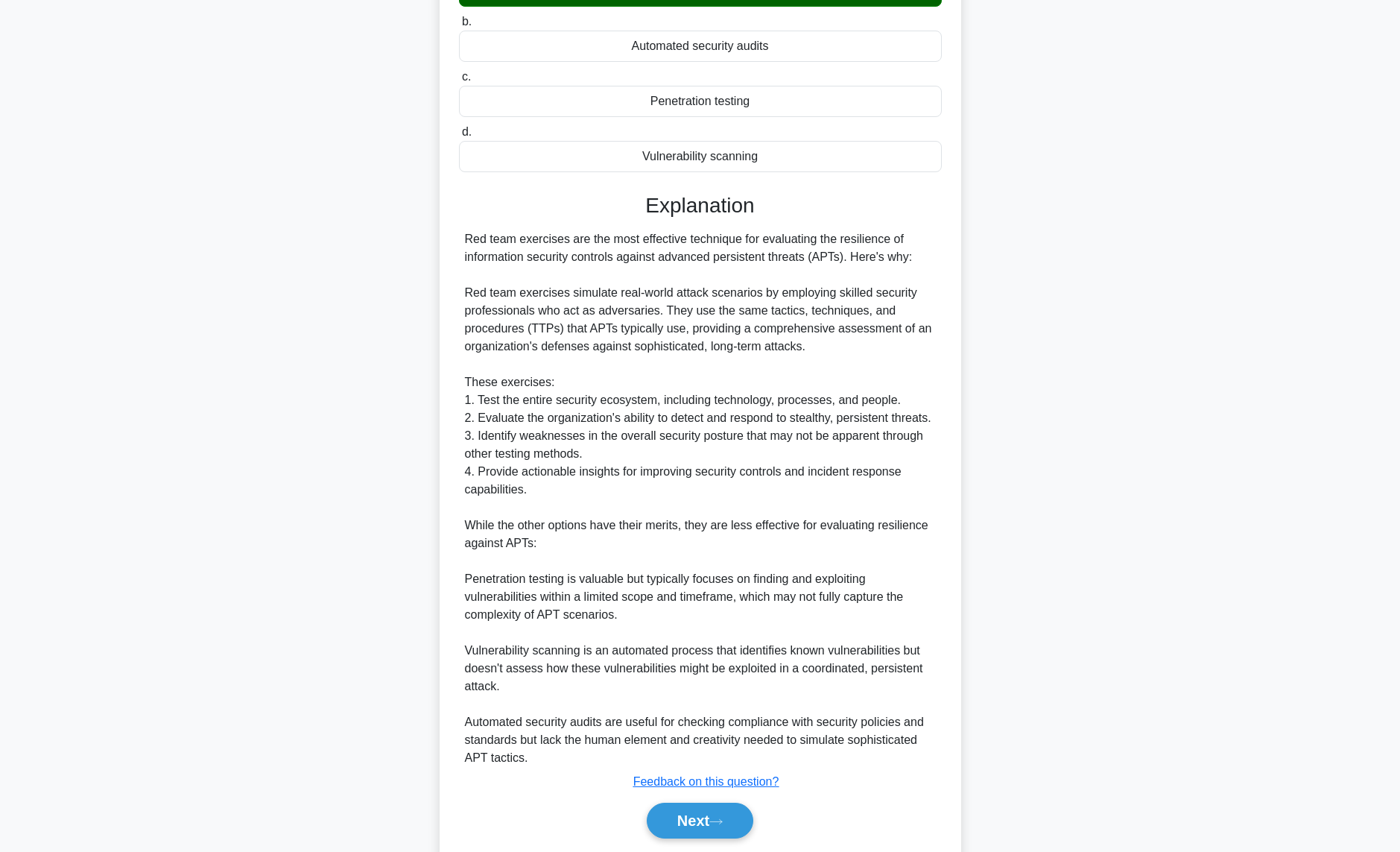
scroll to position [265, 0]
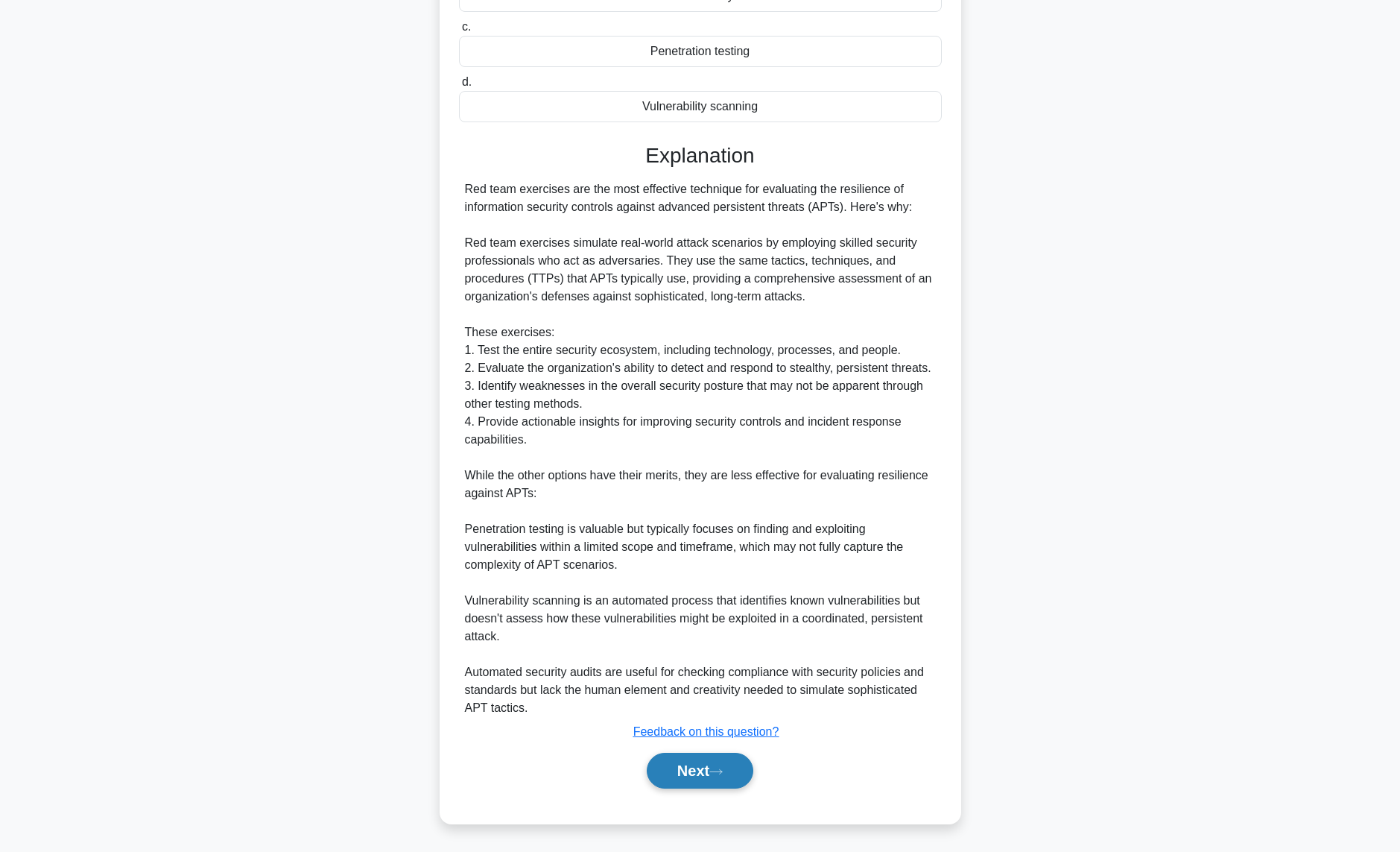
click at [708, 770] on button "Next" at bounding box center [700, 770] width 107 height 36
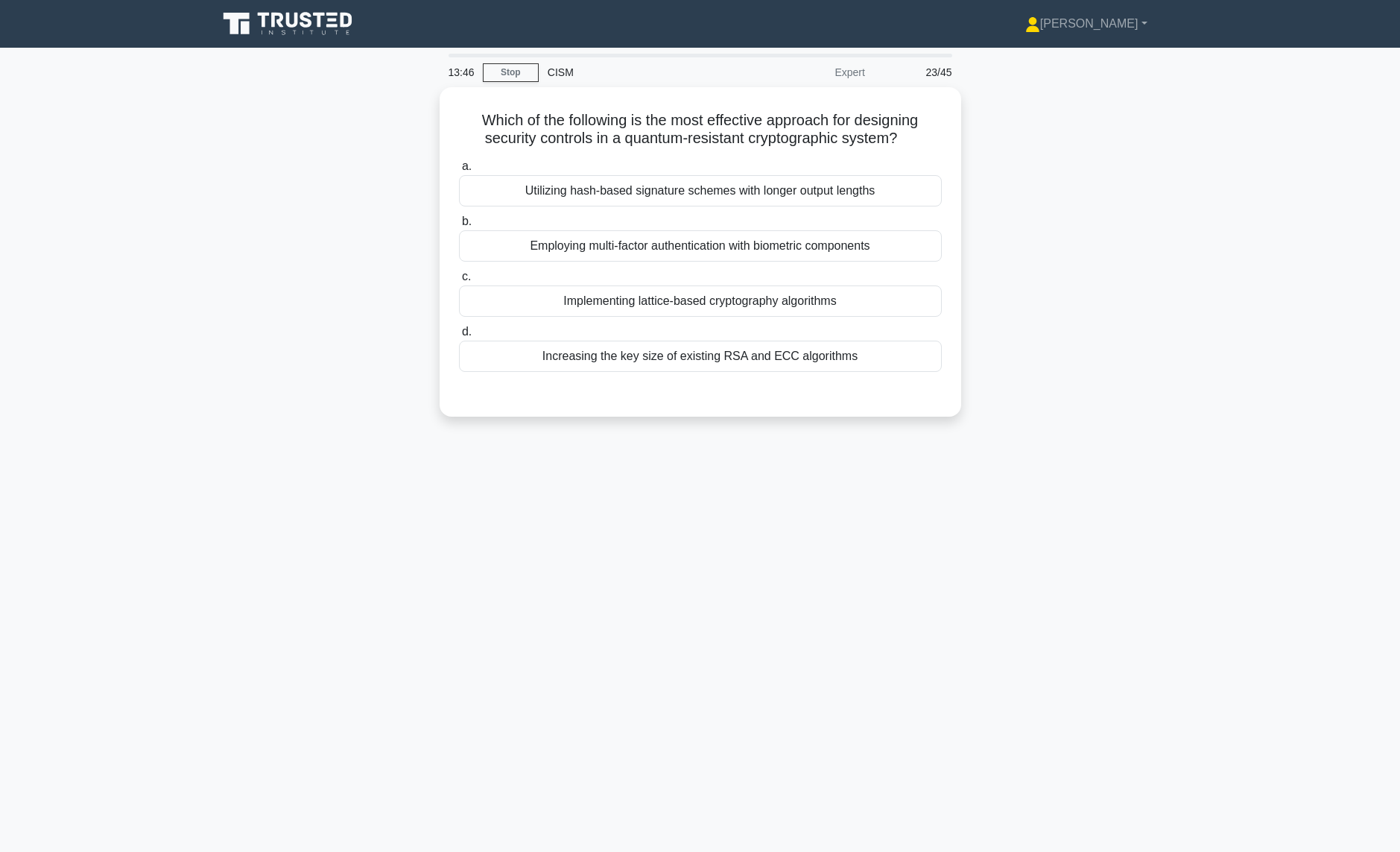
scroll to position [0, 0]
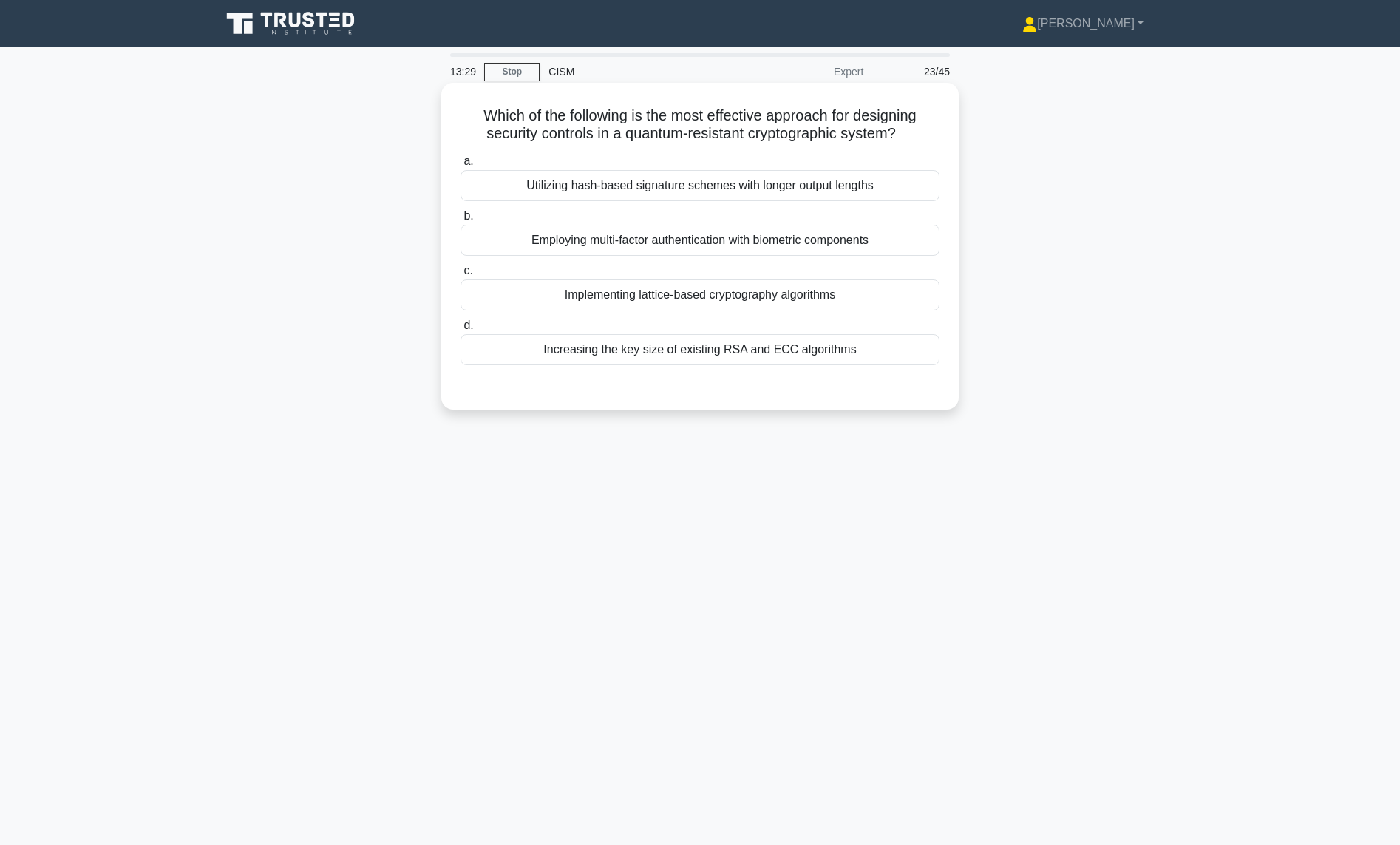
click at [718, 245] on div "Employing multi-factor authentication with biometric components" at bounding box center [700, 240] width 479 height 31
click at [460, 221] on input "b. Employing multi-factor authentication with biometric components" at bounding box center [460, 216] width 0 height 10
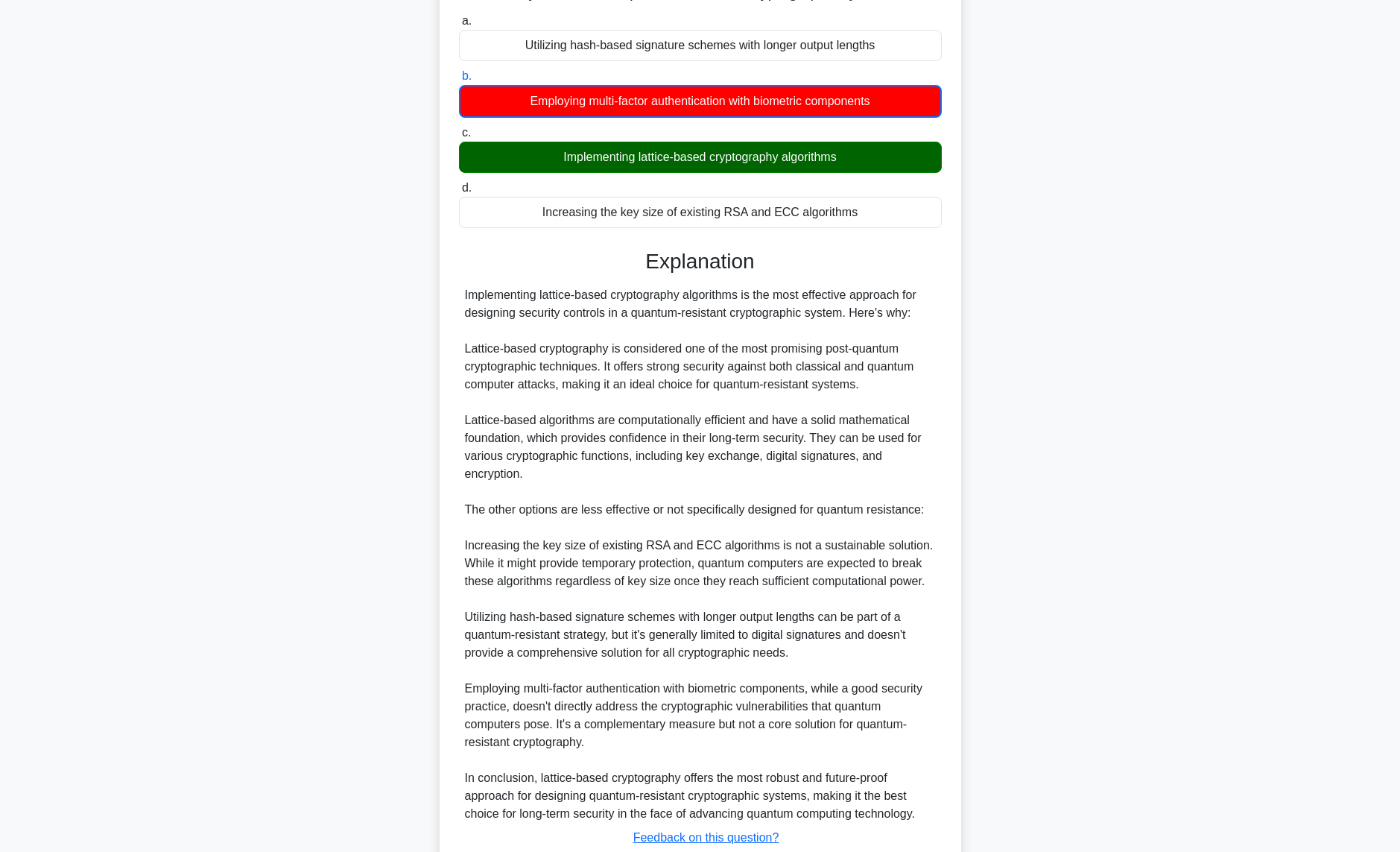
scroll to position [149, 0]
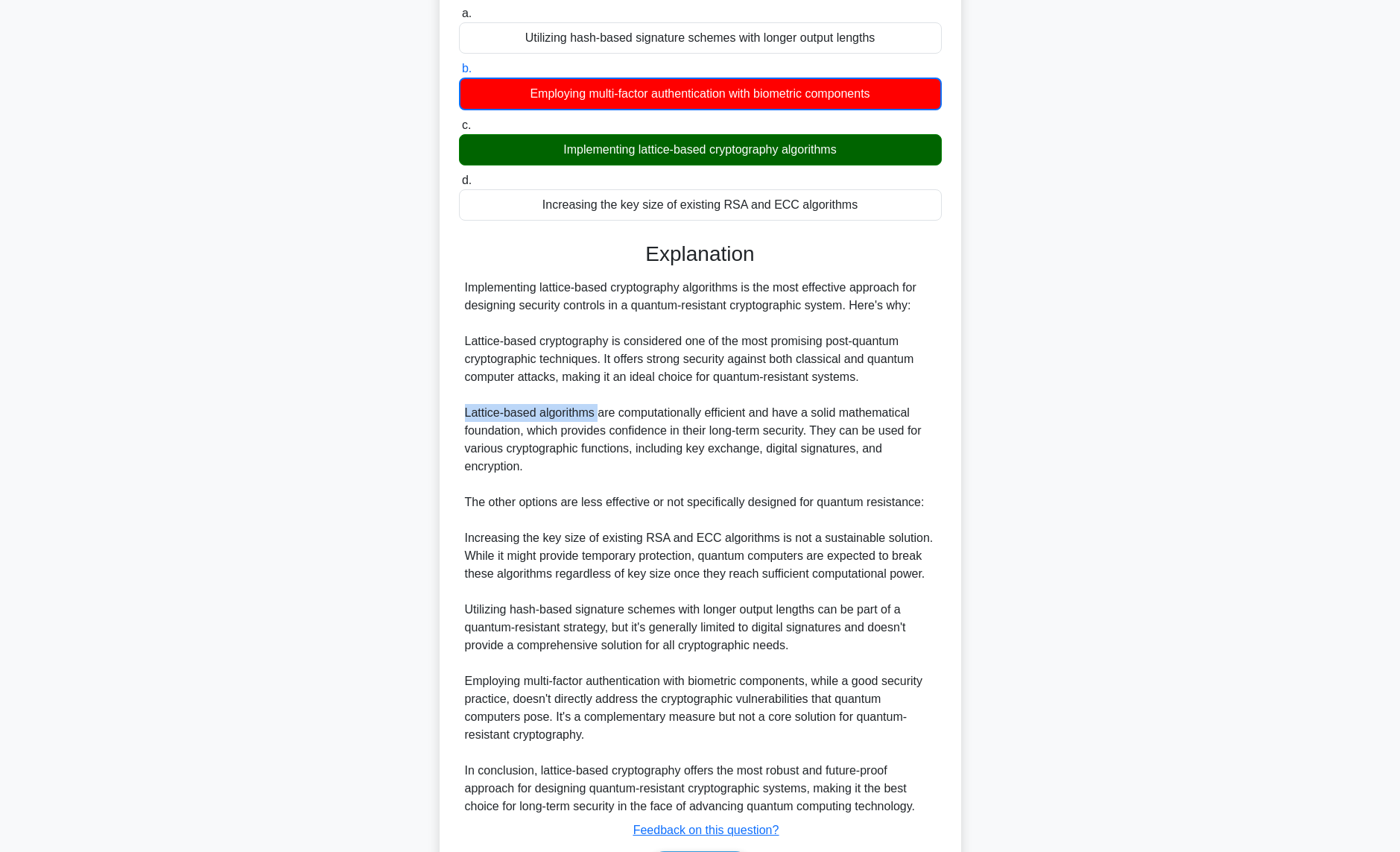
drag, startPoint x: 598, startPoint y: 413, endPoint x: 451, endPoint y: 414, distance: 147.0
click at [451, 414] on div "Which of the following is the most effective approach for designing security co…" at bounding box center [700, 427] width 510 height 975
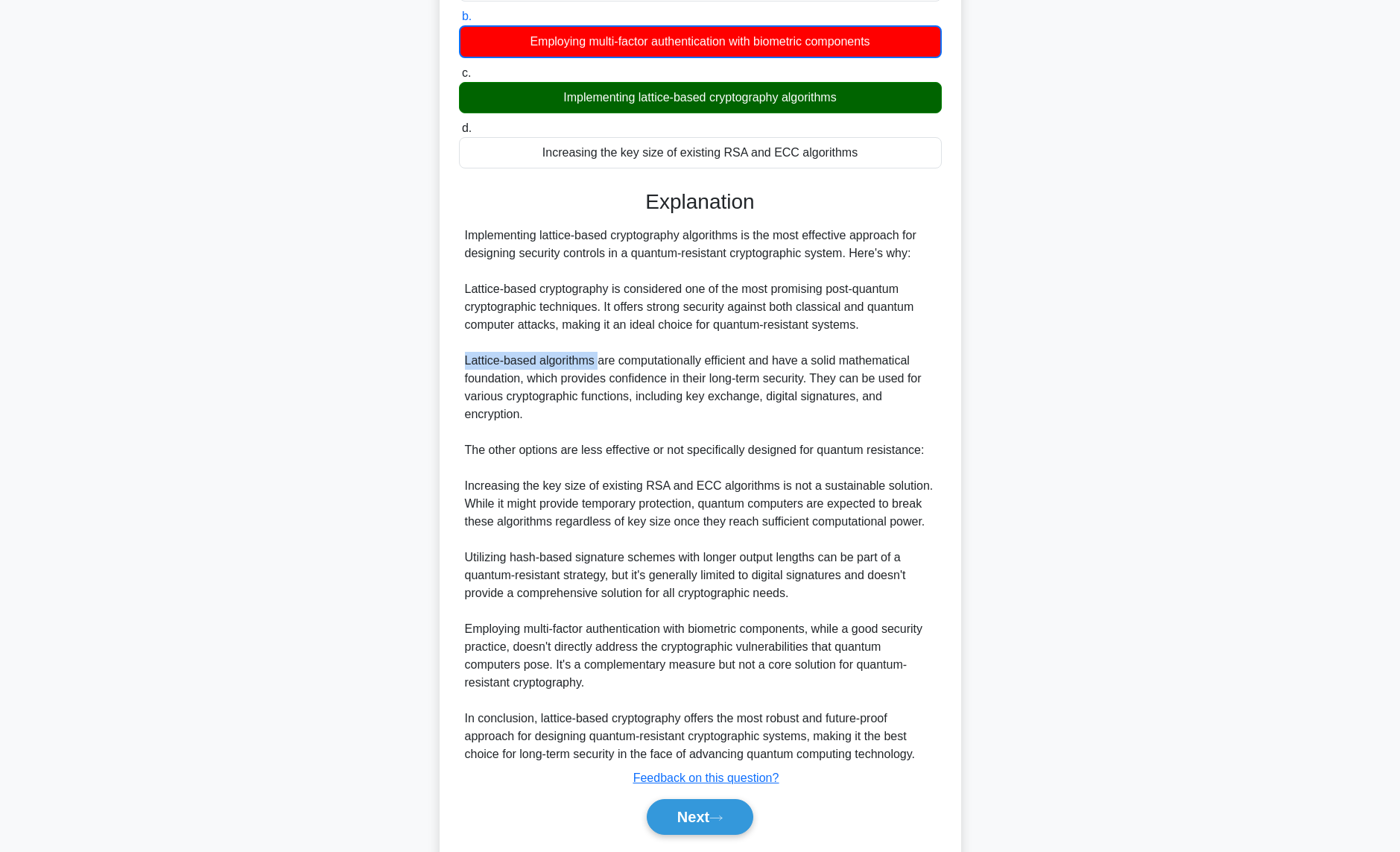
scroll to position [248, 0]
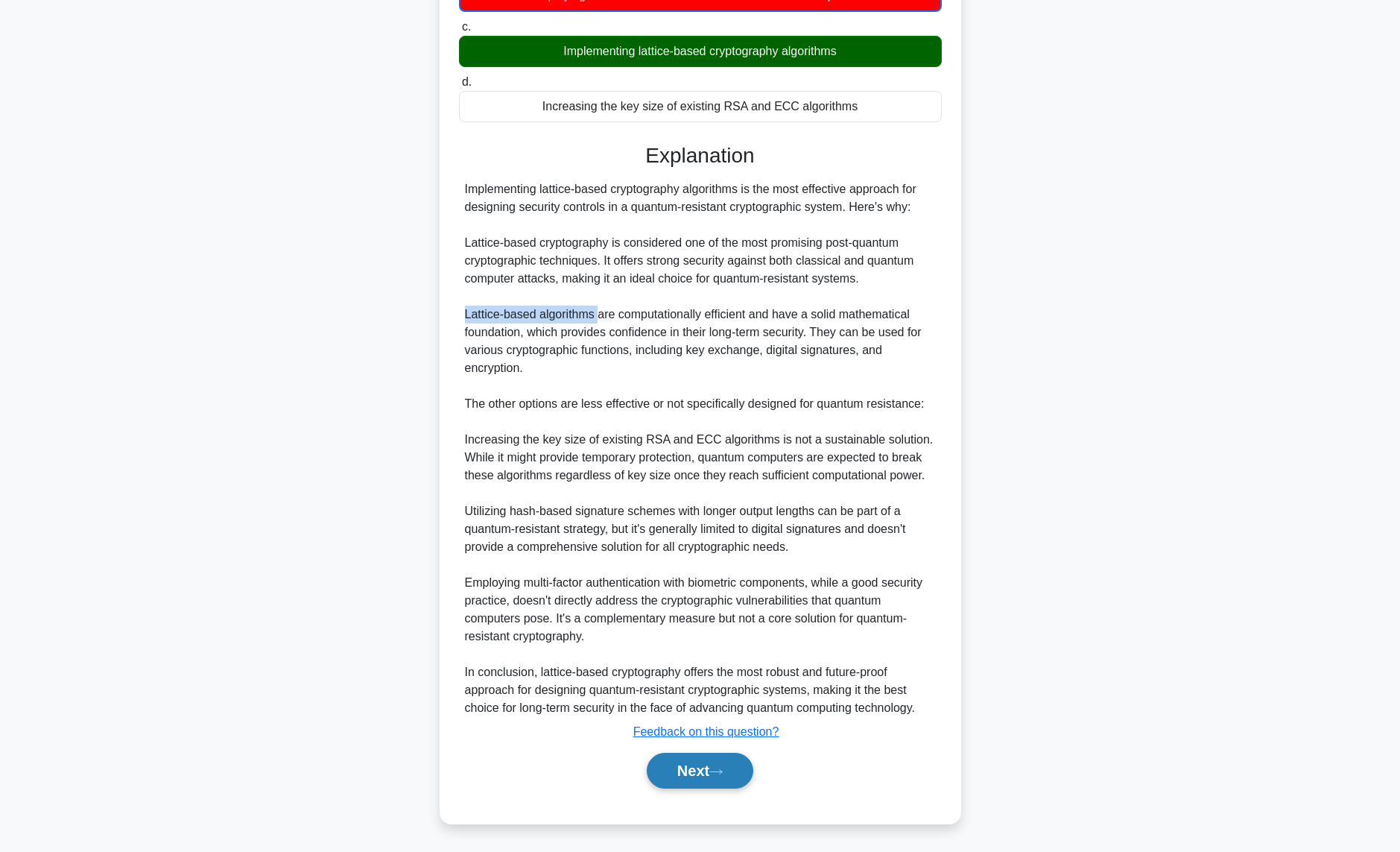
click at [671, 777] on button "Next" at bounding box center [700, 770] width 107 height 36
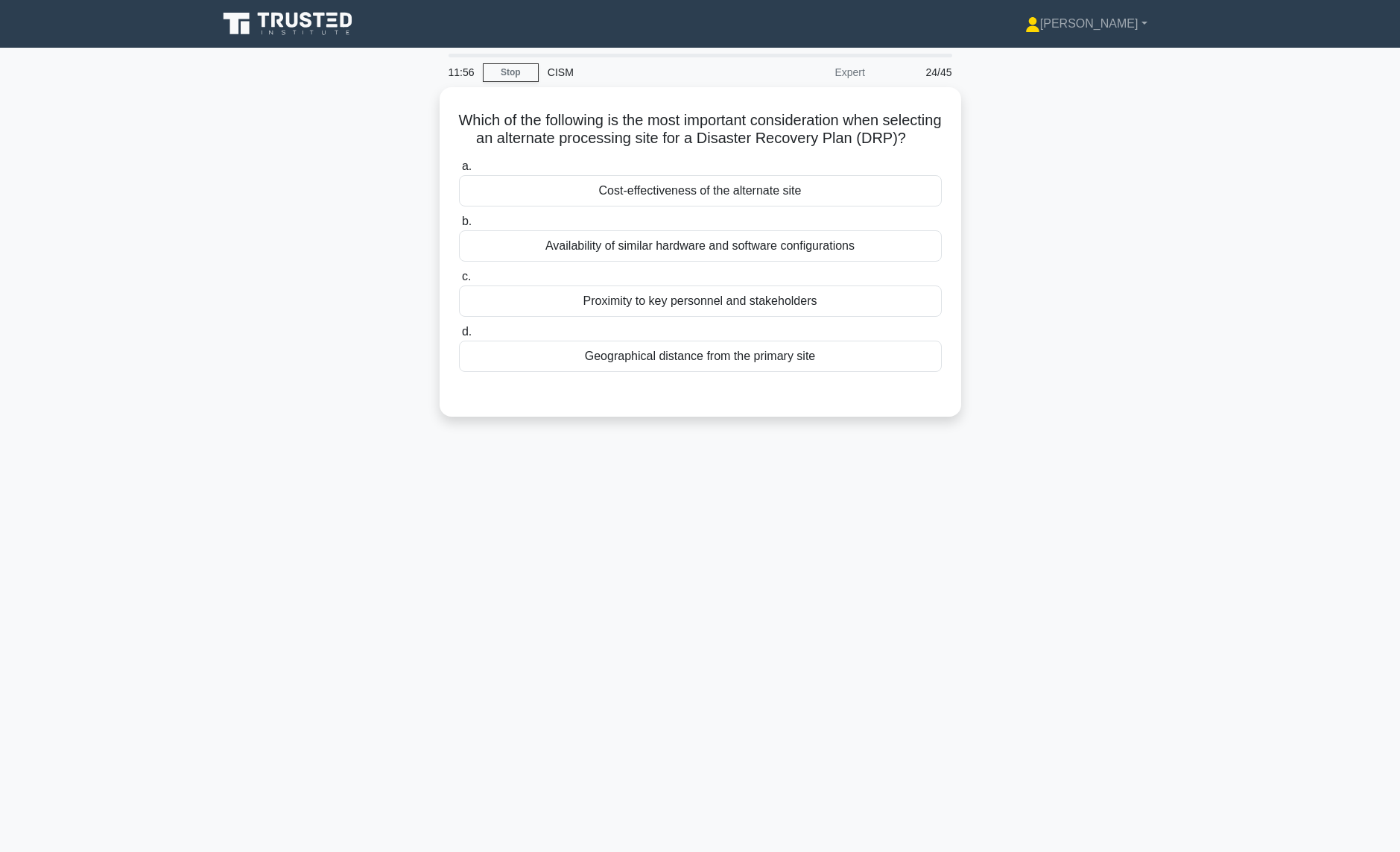
scroll to position [0, 0]
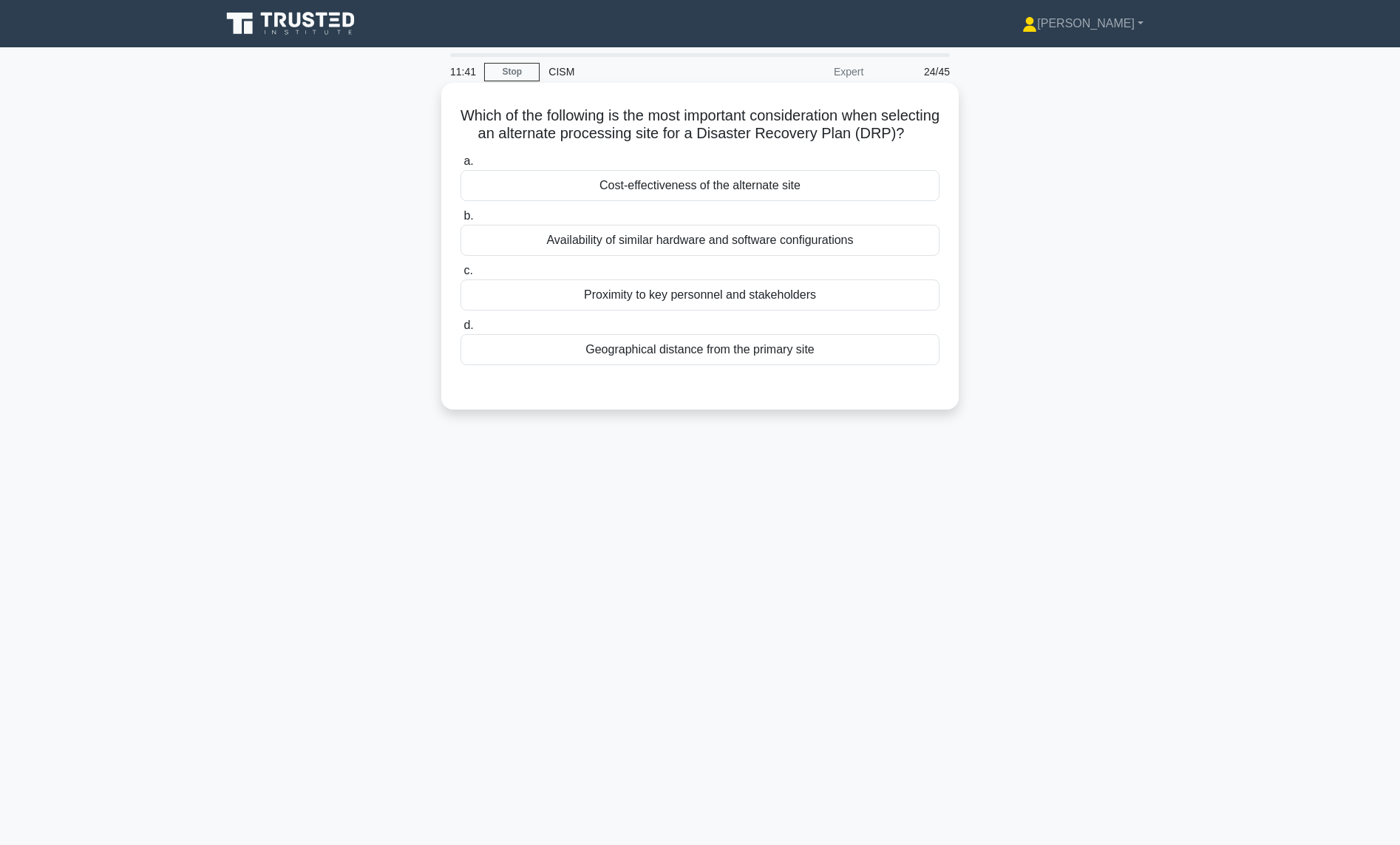
click at [569, 256] on div "Availability of similar hardware and software configurations" at bounding box center [700, 240] width 479 height 31
click at [460, 221] on input "b. Availability of similar hardware and software configurations" at bounding box center [460, 216] width 0 height 10
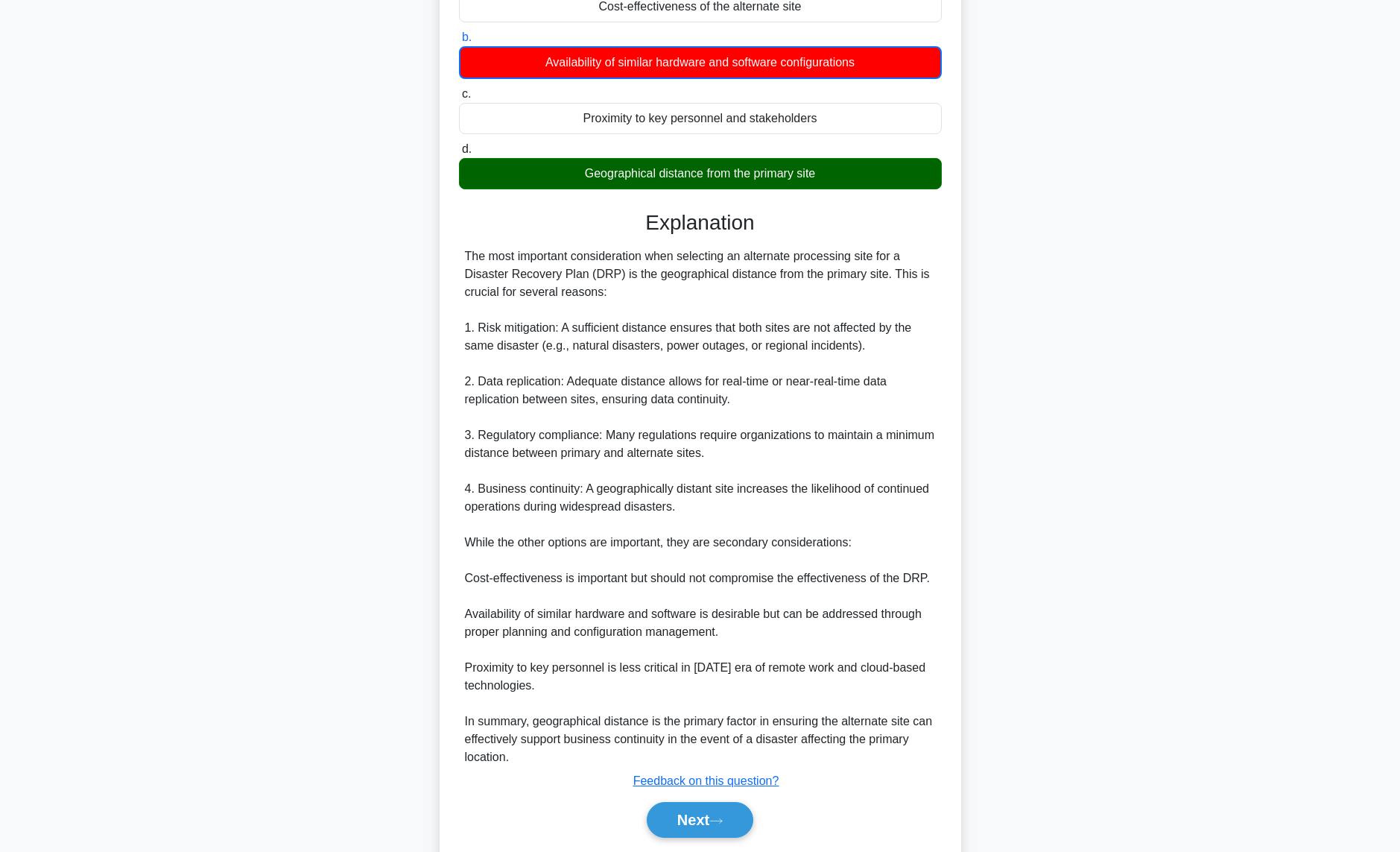
scroll to position [248, 0]
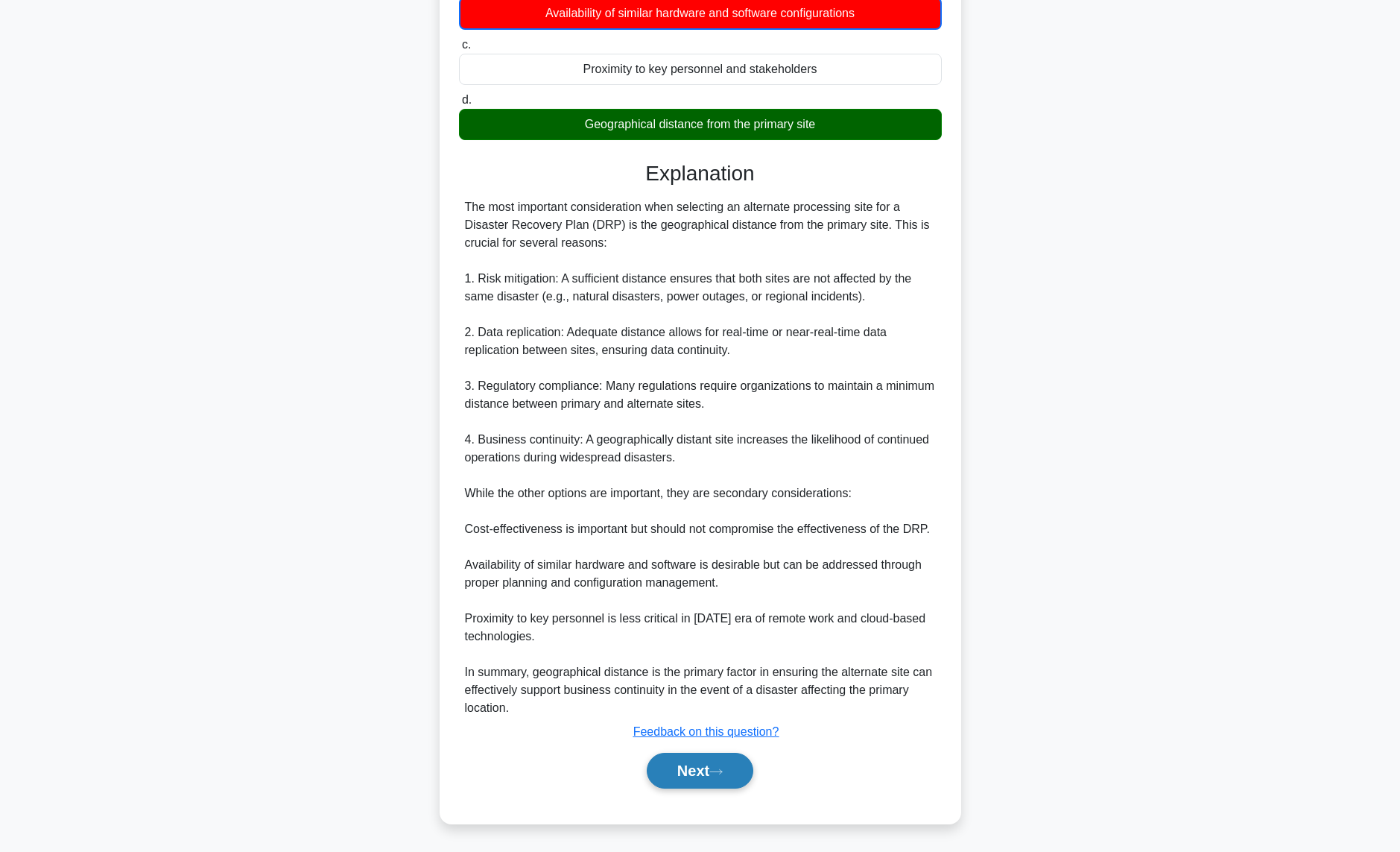
click at [683, 782] on button "Next" at bounding box center [700, 770] width 107 height 36
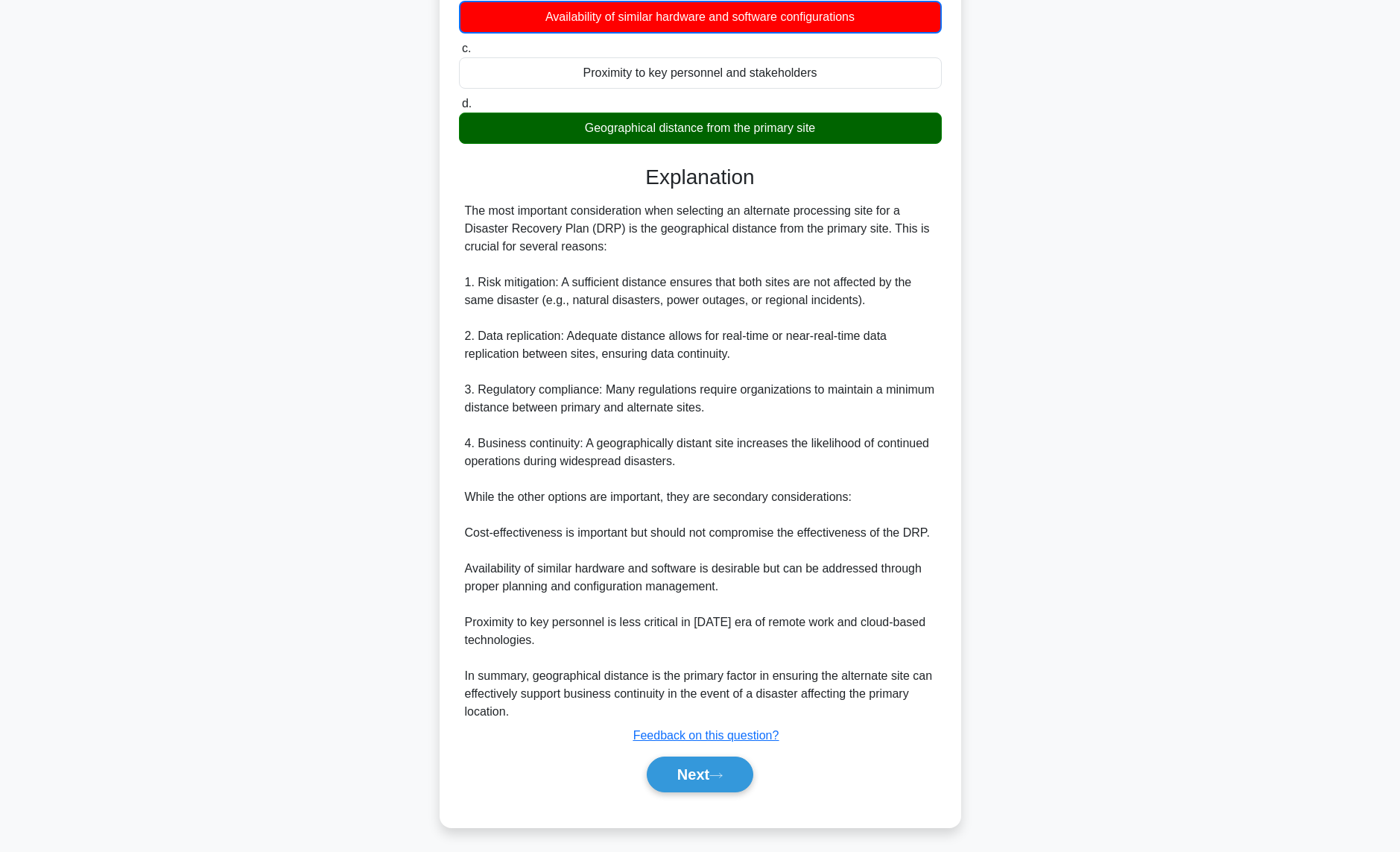
scroll to position [0, 0]
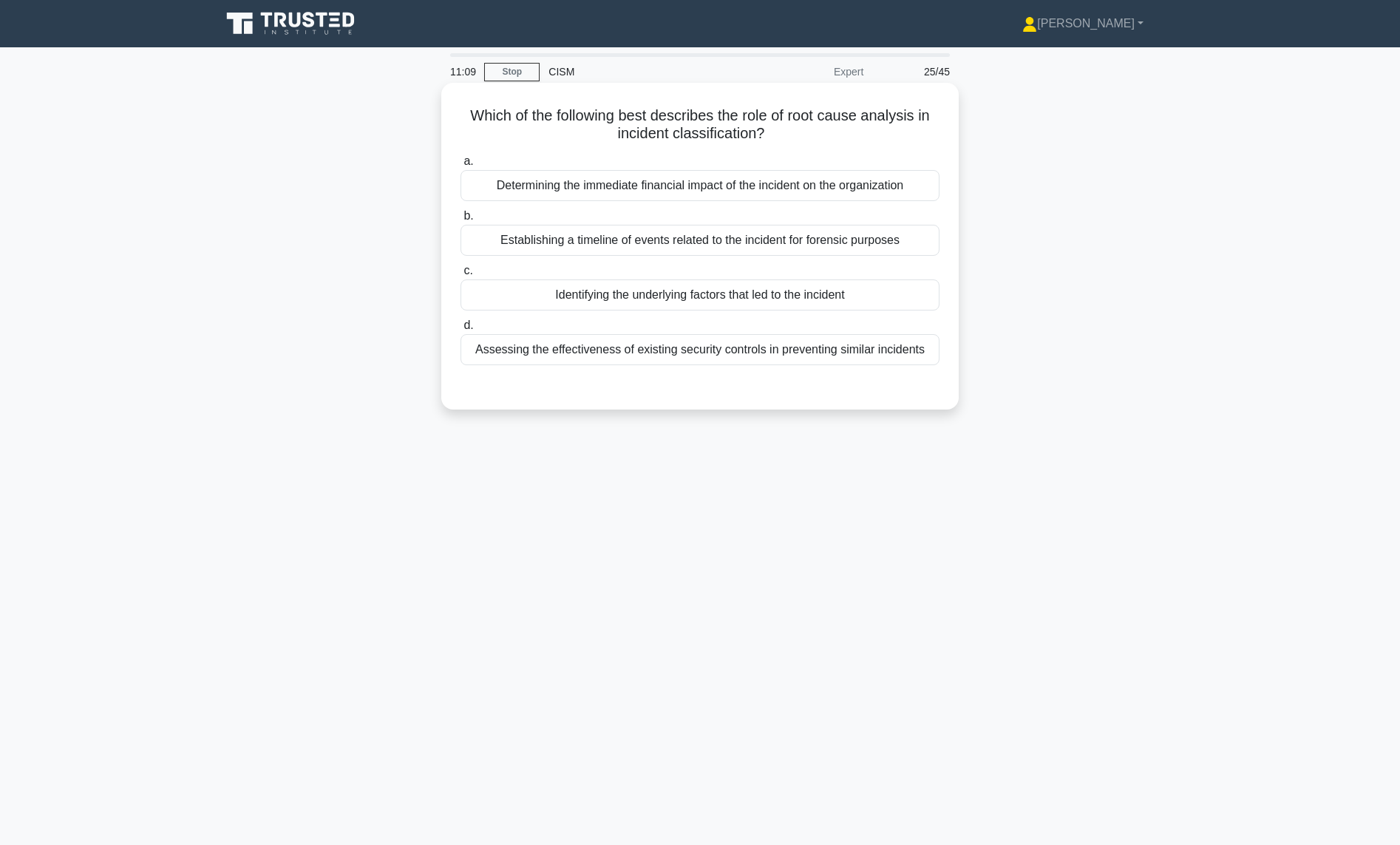
click at [621, 301] on div "Identifying the underlying factors that led to the incident" at bounding box center [700, 295] width 479 height 31
click at [460, 276] on input "c. Identifying the underlying factors that led to the incident" at bounding box center [460, 271] width 0 height 10
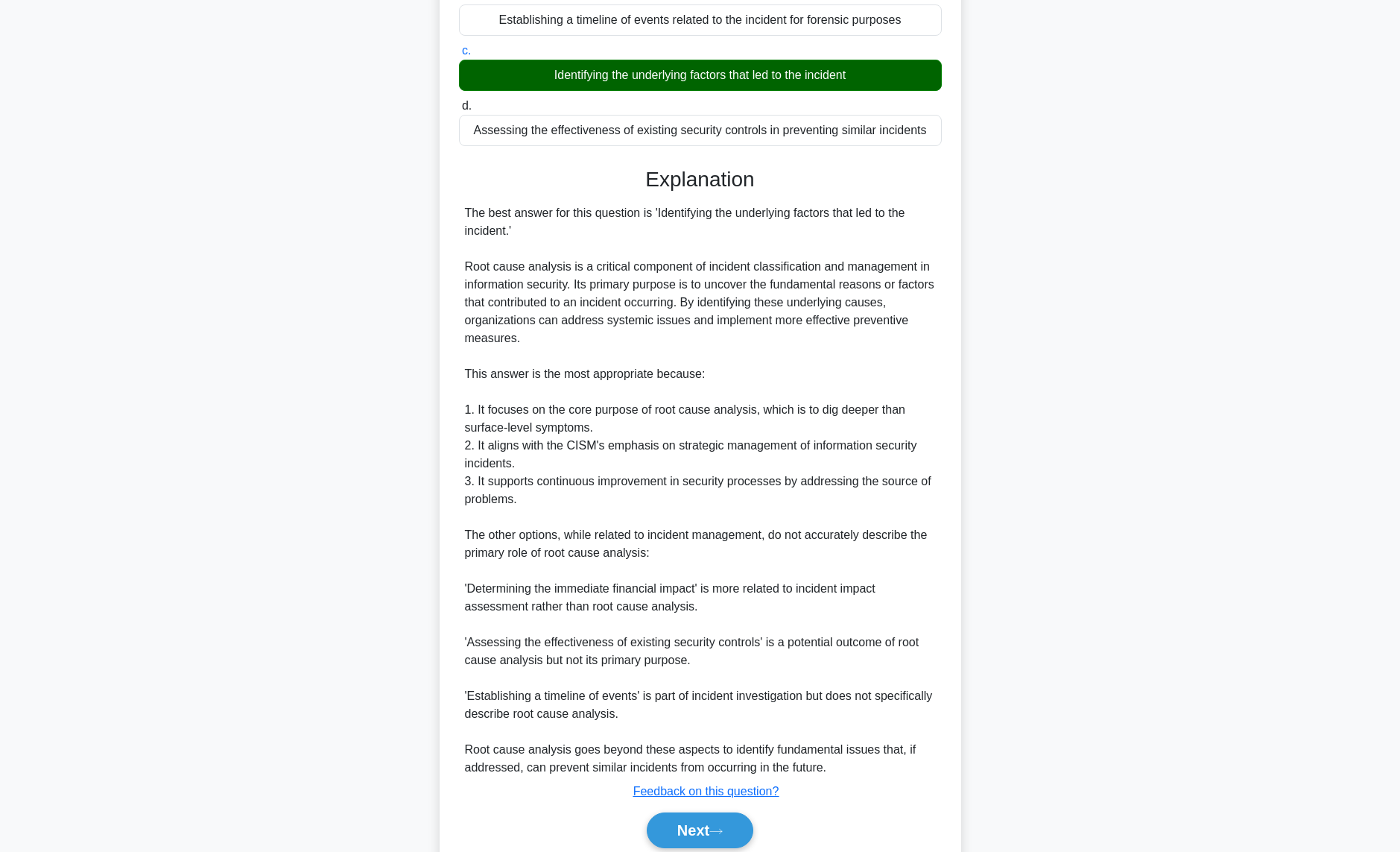
scroll to position [282, 0]
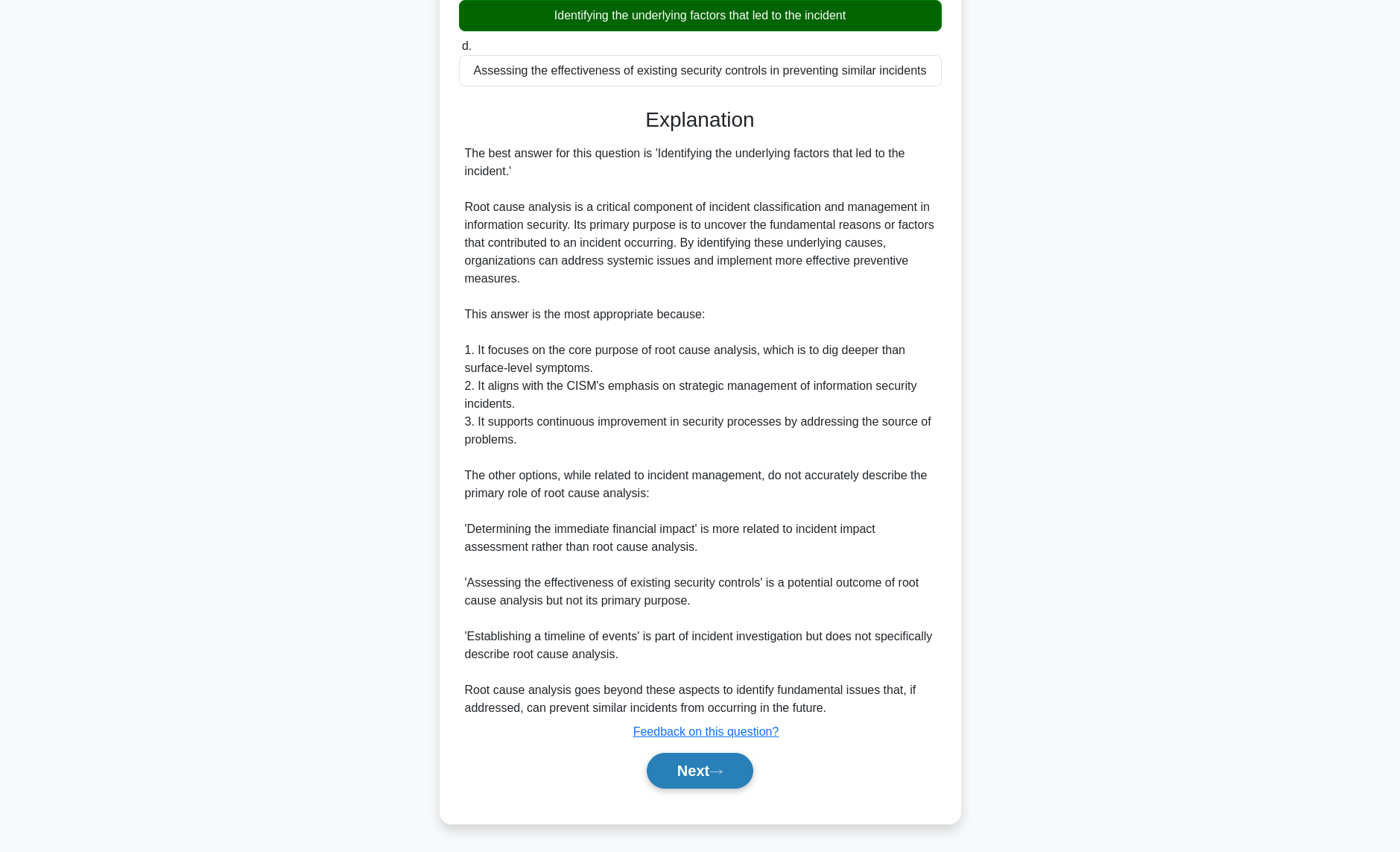
click at [675, 776] on button "Next" at bounding box center [700, 770] width 107 height 36
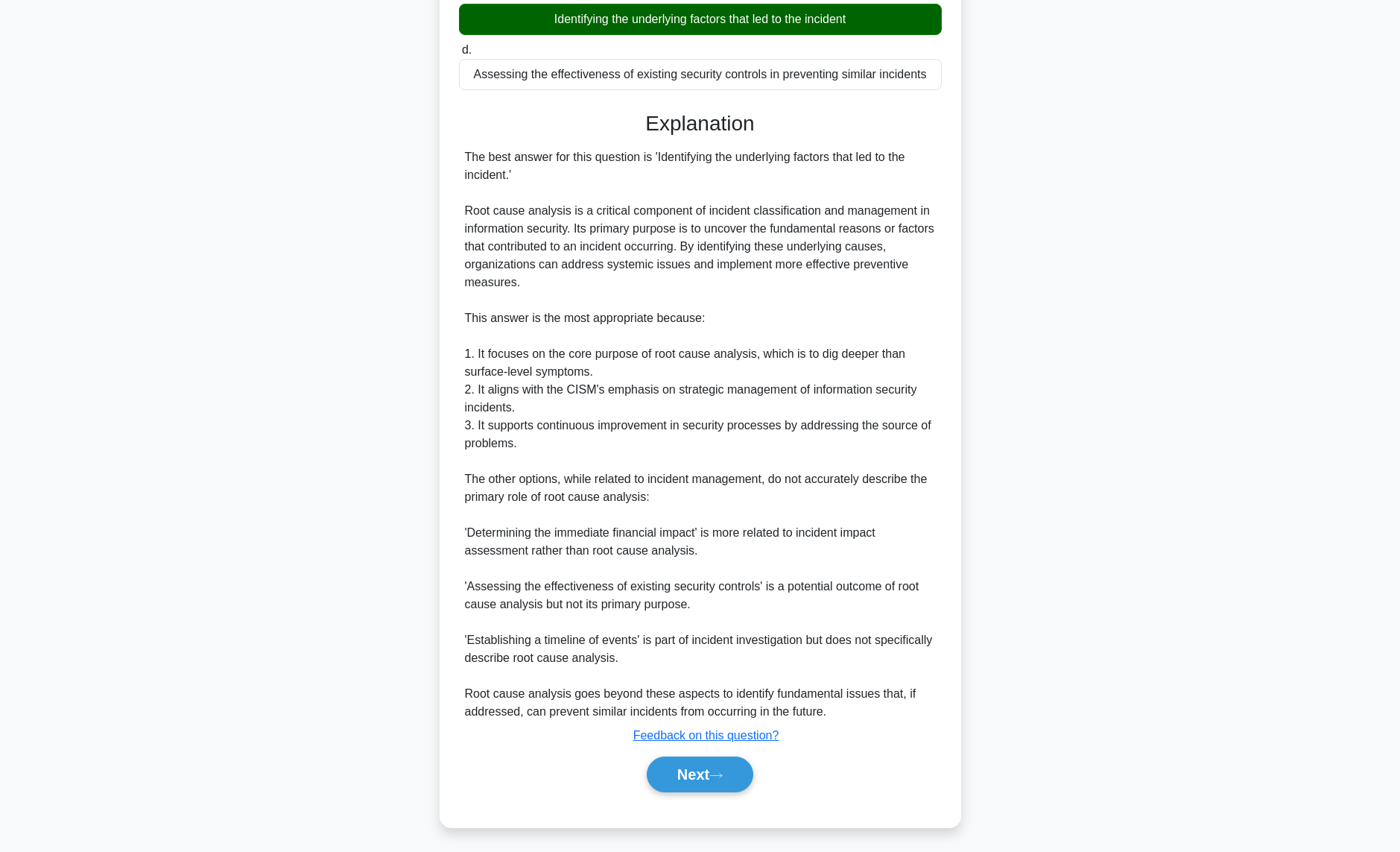
scroll to position [0, 0]
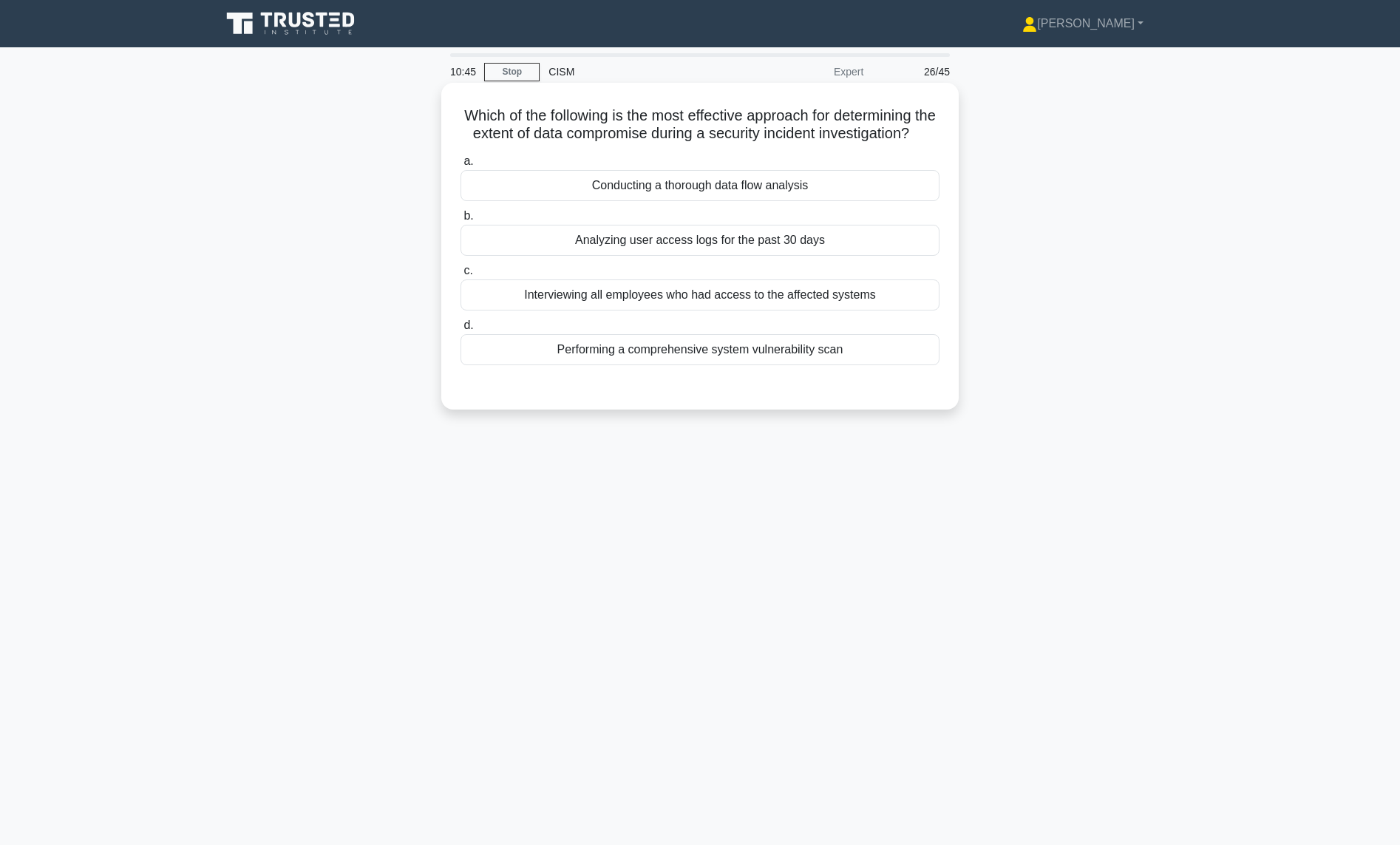
click at [672, 201] on div "Conducting a thorough data flow analysis" at bounding box center [700, 186] width 479 height 31
click at [460, 166] on input "a. Conducting a thorough data flow analysis" at bounding box center [460, 162] width 0 height 10
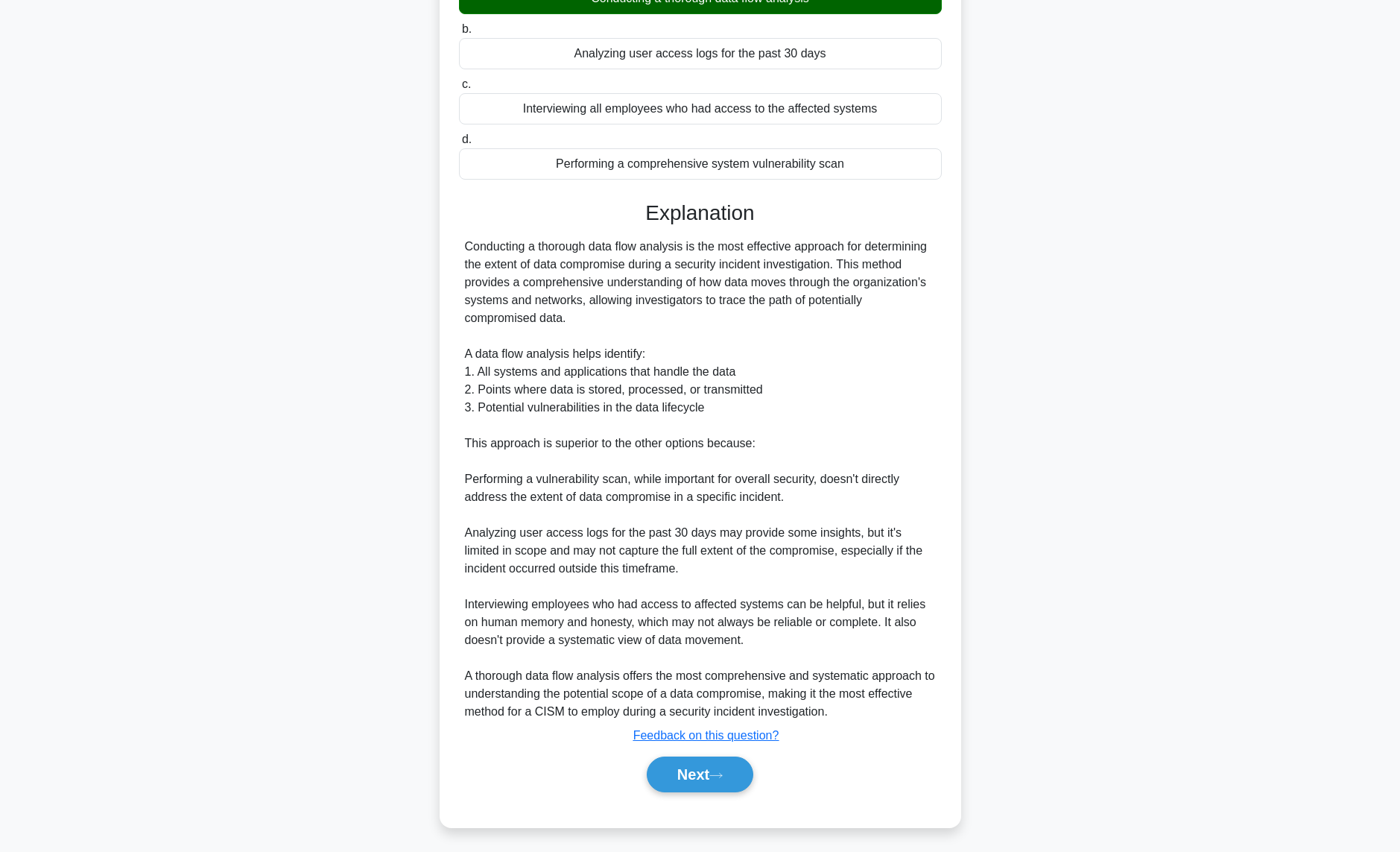
scroll to position [211, 0]
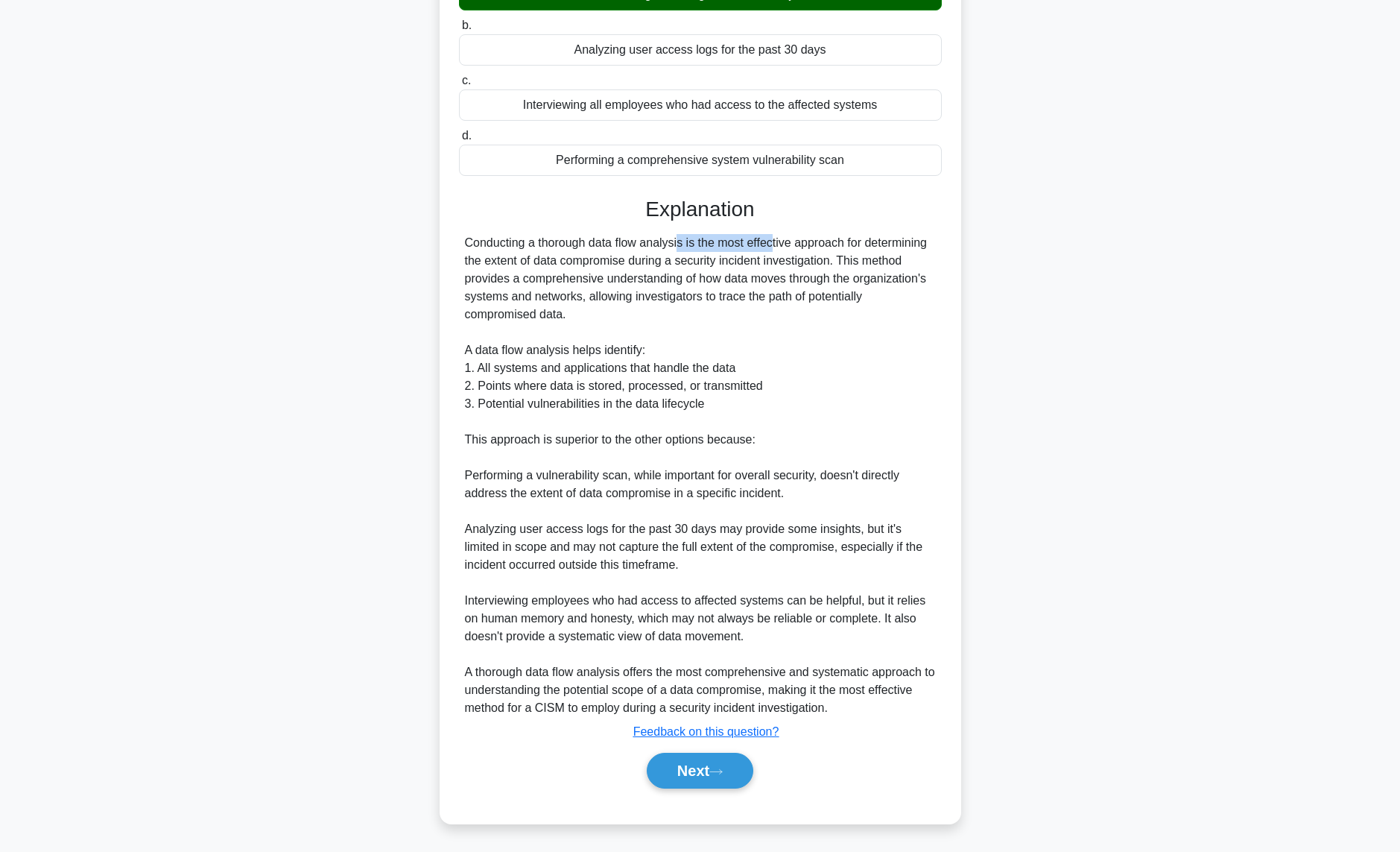
drag, startPoint x: 685, startPoint y: 242, endPoint x: 592, endPoint y: 245, distance: 93.0
click at [592, 245] on div "Conducting a thorough data flow analysis is the most effective approach for det…" at bounding box center [700, 476] width 471 height 483
click at [677, 768] on button "Next" at bounding box center [700, 770] width 107 height 36
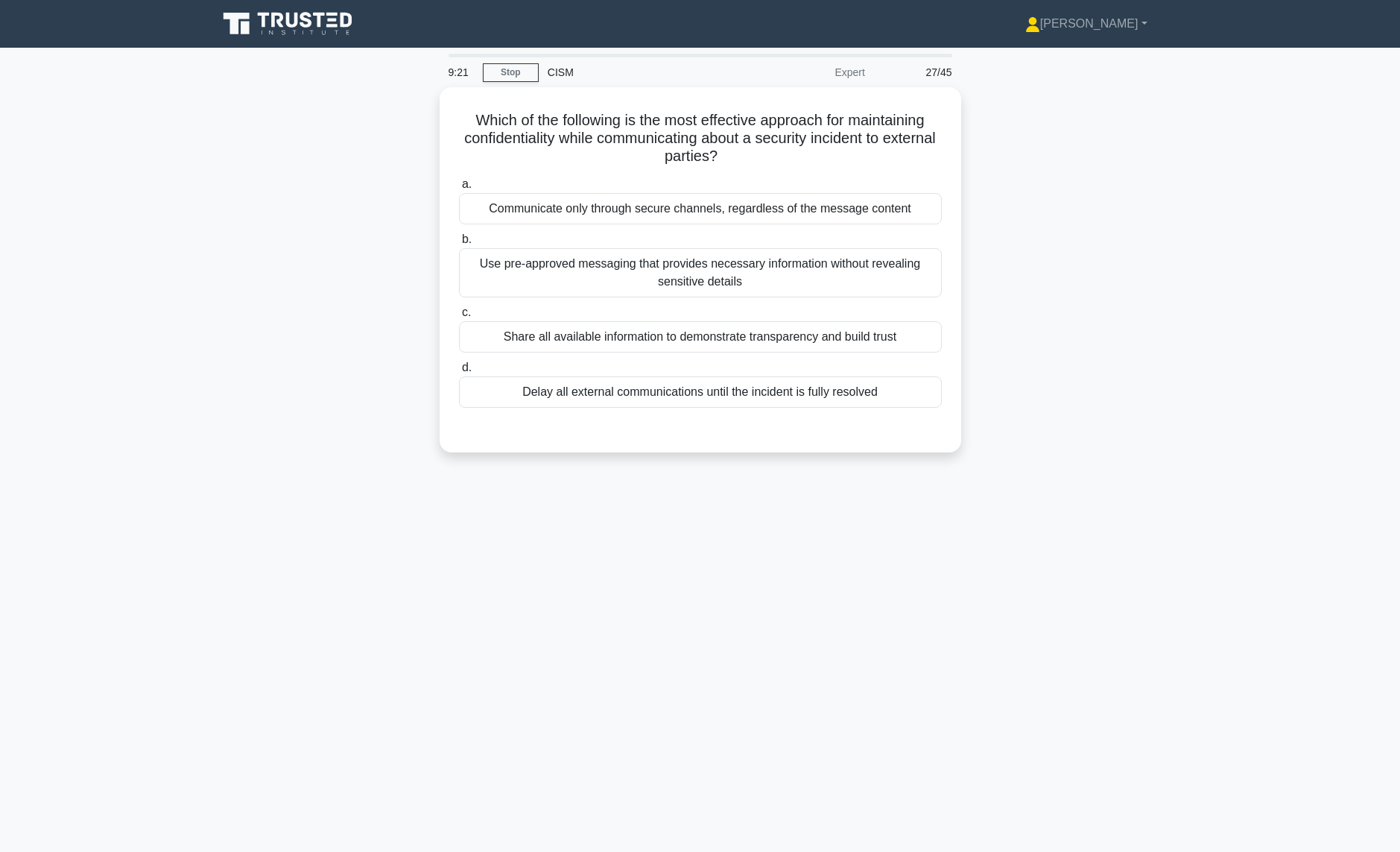
scroll to position [0, 0]
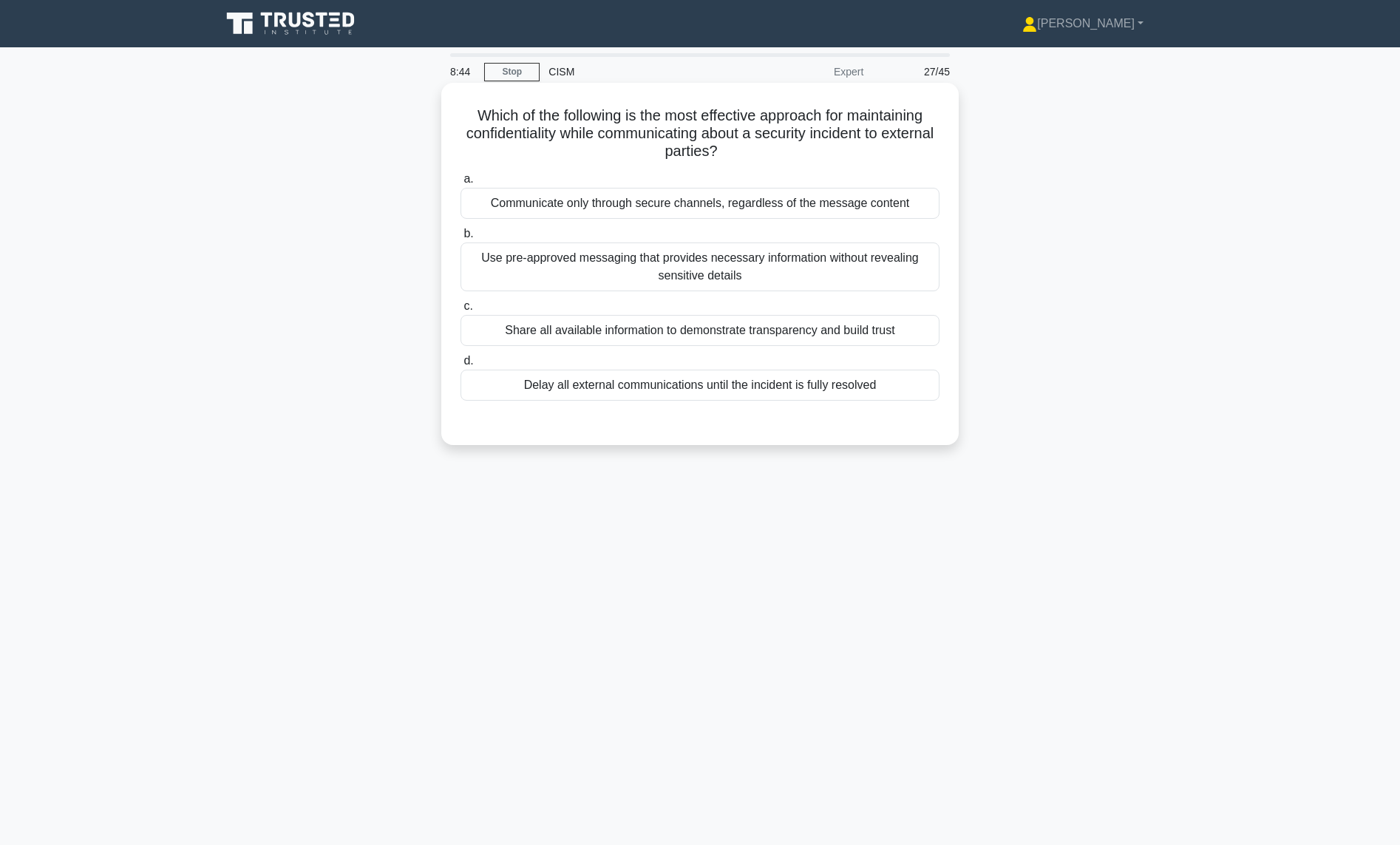
click at [597, 270] on div "Use pre-approved messaging that provides necessary information without revealin…" at bounding box center [700, 266] width 479 height 49
click at [460, 239] on input "b. Use pre-approved messaging that provides necessary information without revea…" at bounding box center [460, 234] width 0 height 10
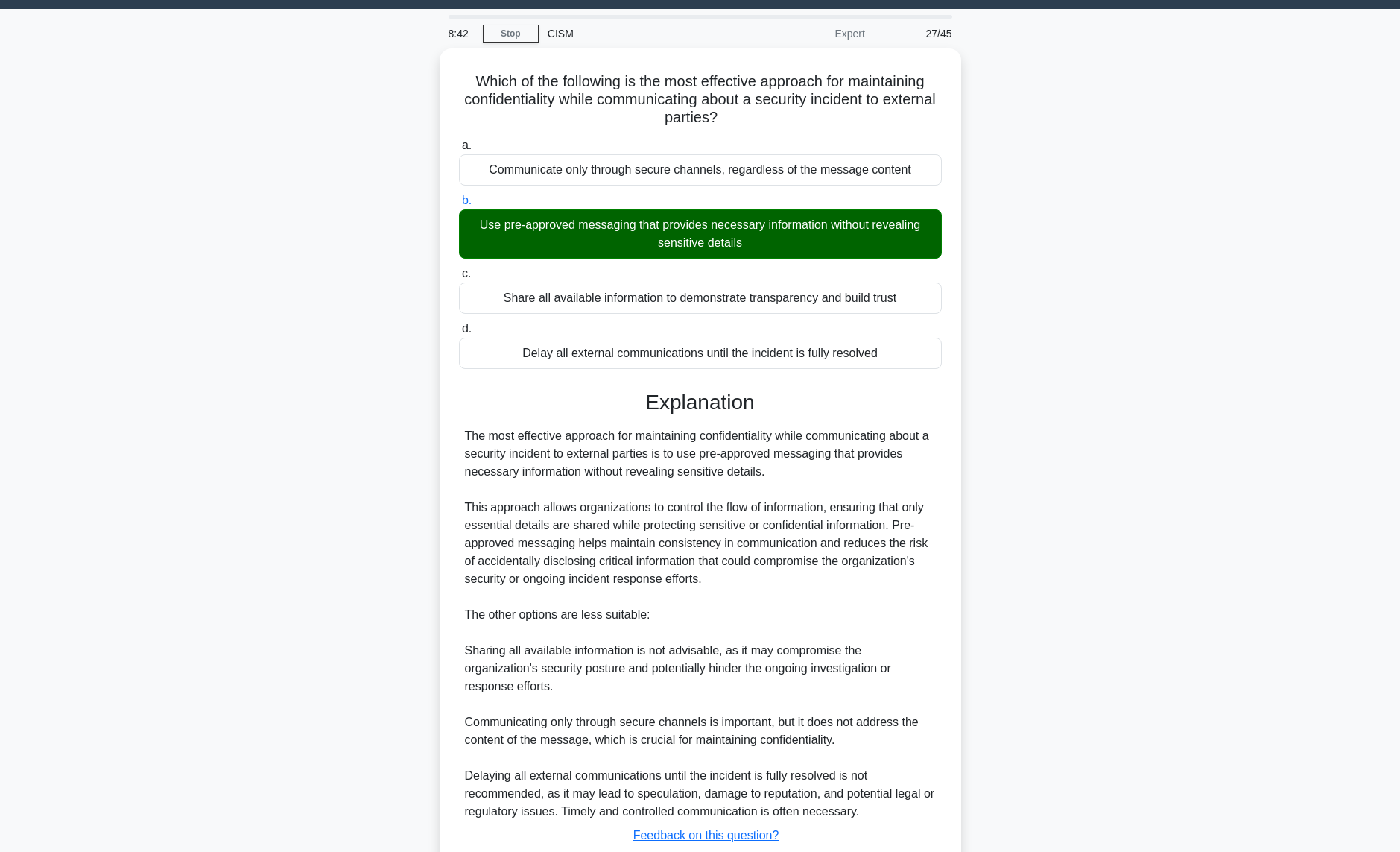
scroll to position [139, 0]
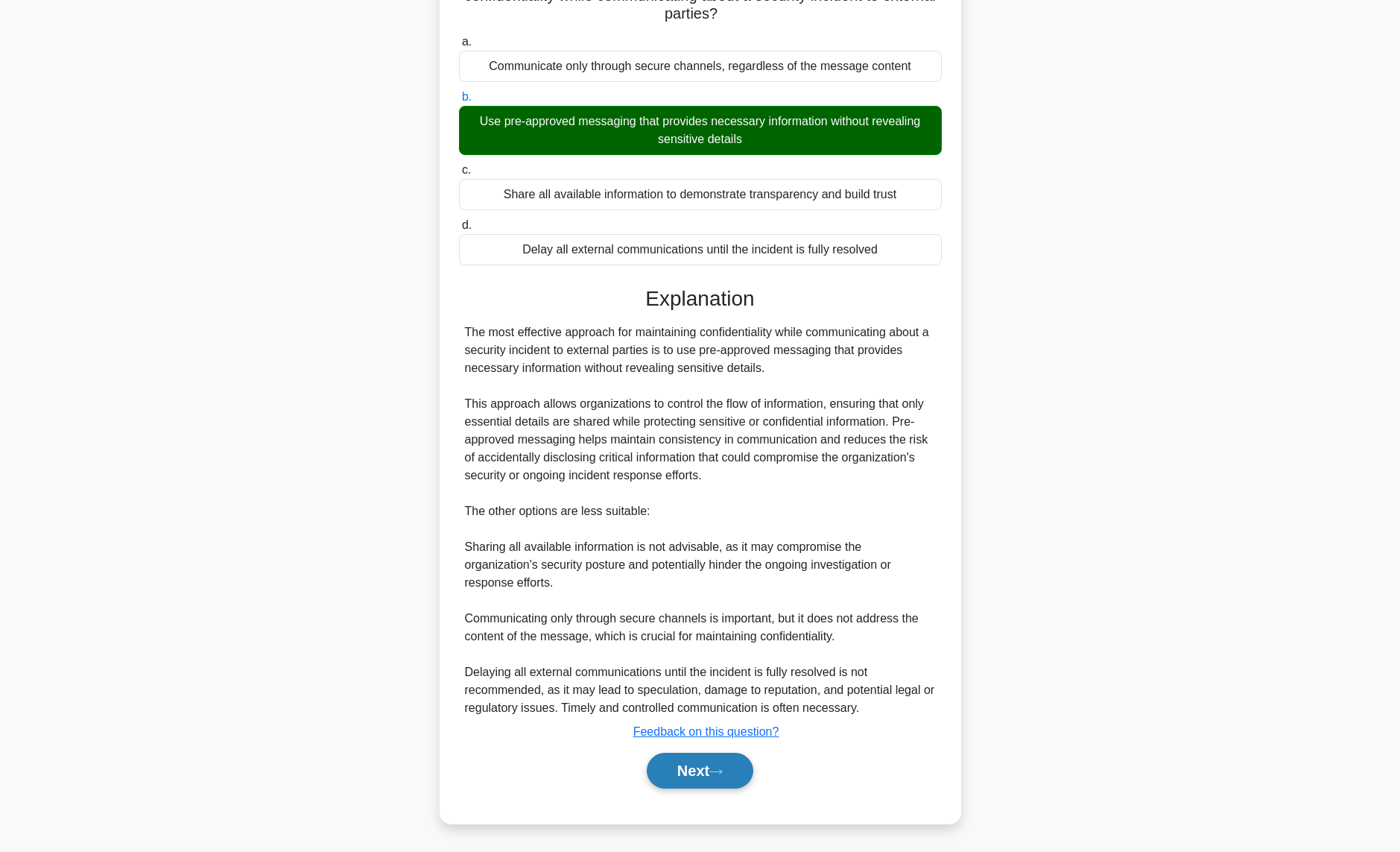
click at [672, 770] on button "Next" at bounding box center [700, 770] width 107 height 36
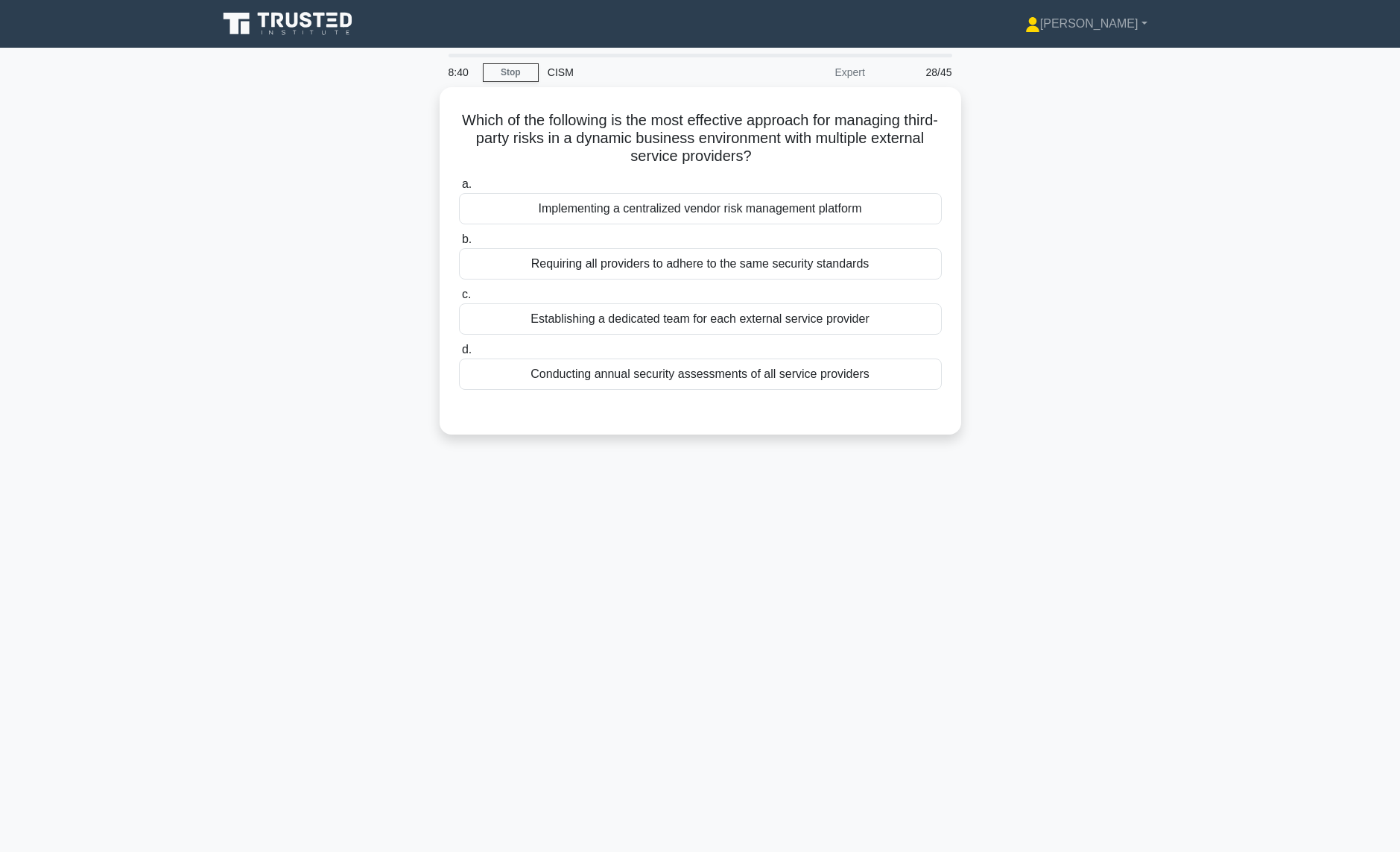
scroll to position [0, 0]
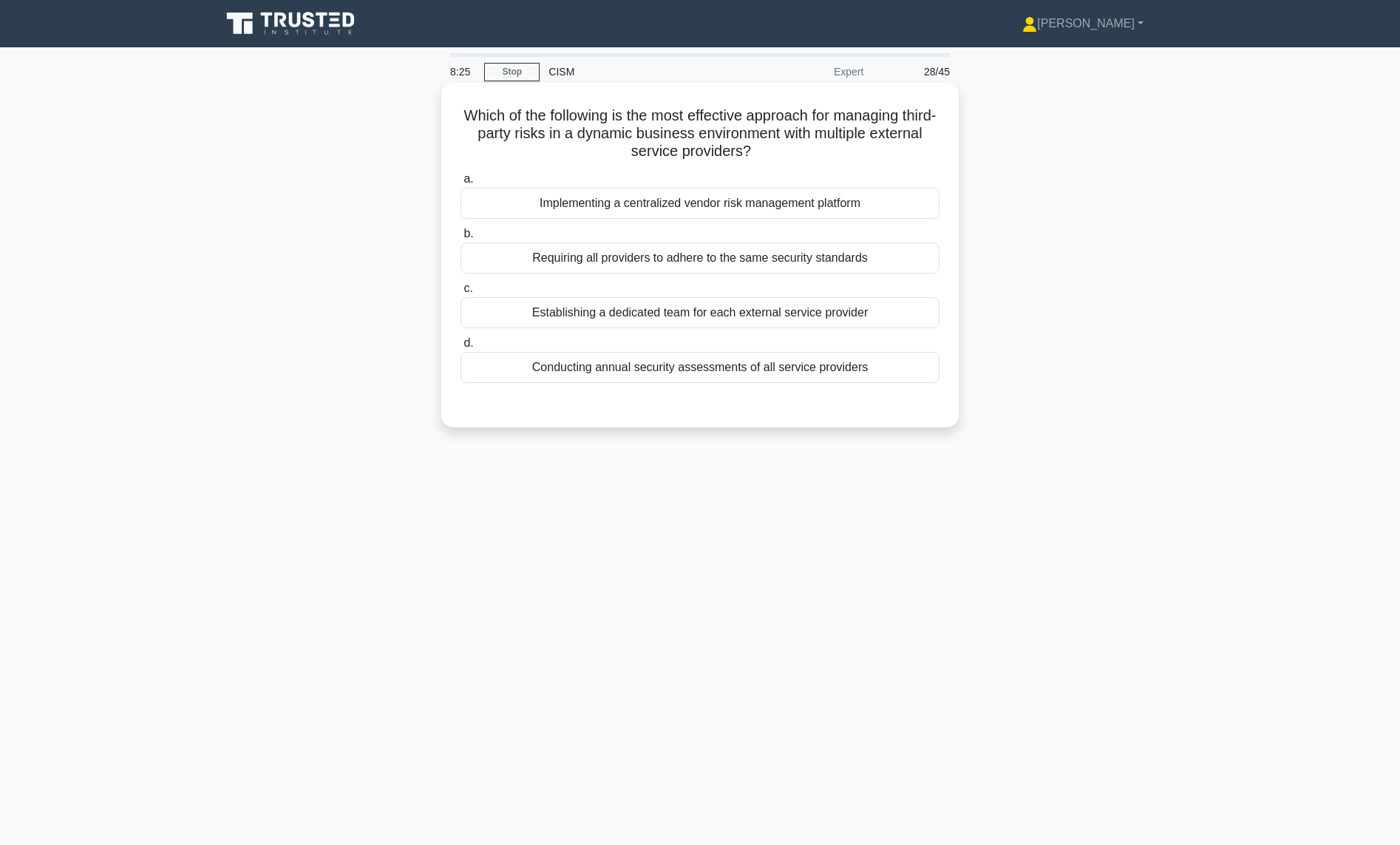
click at [643, 198] on div "Implementing a centralized vendor risk management platform" at bounding box center [700, 203] width 479 height 31
click at [460, 184] on input "a. Implementing a centralized vendor risk management platform" at bounding box center [460, 179] width 0 height 10
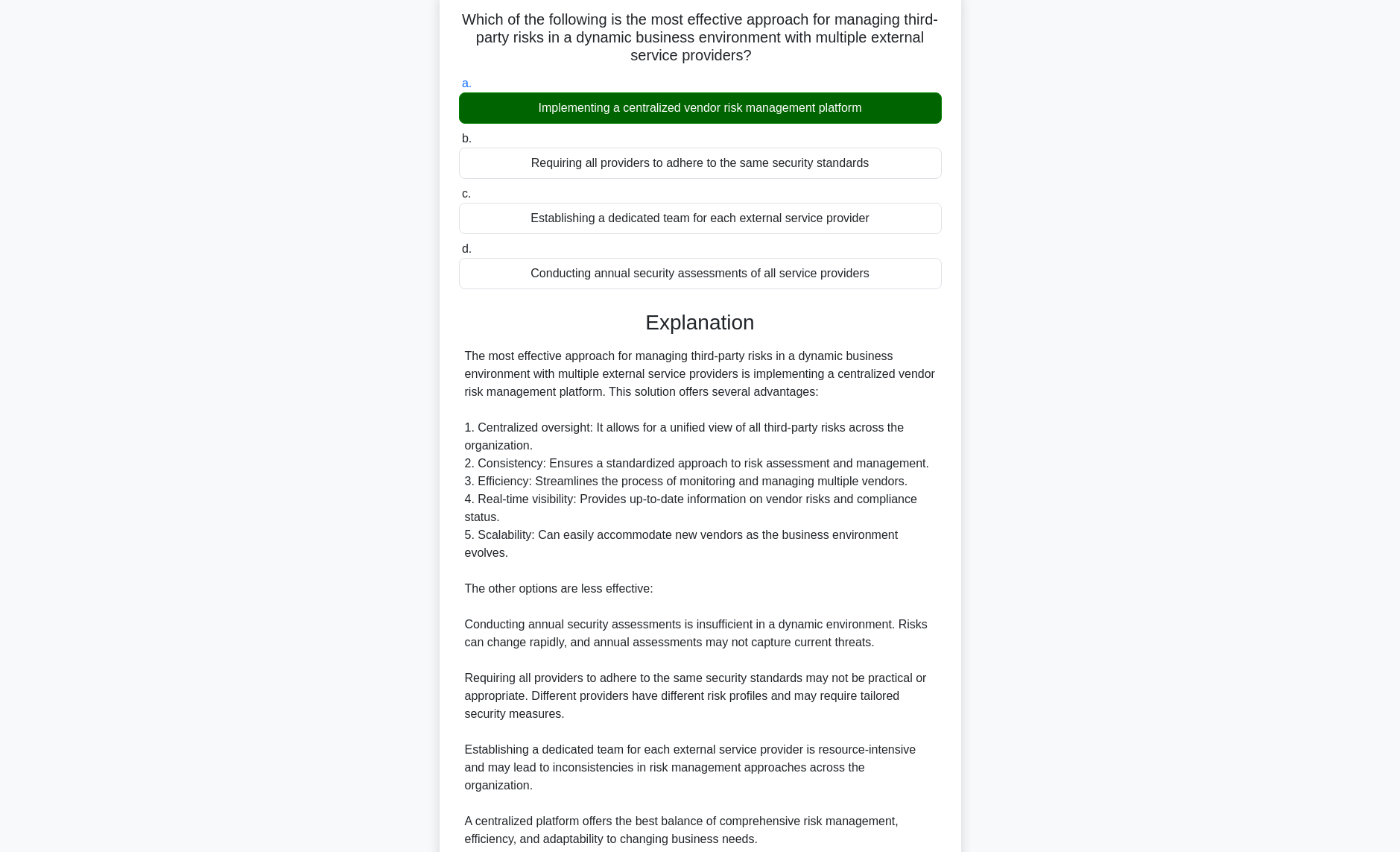
scroll to position [193, 0]
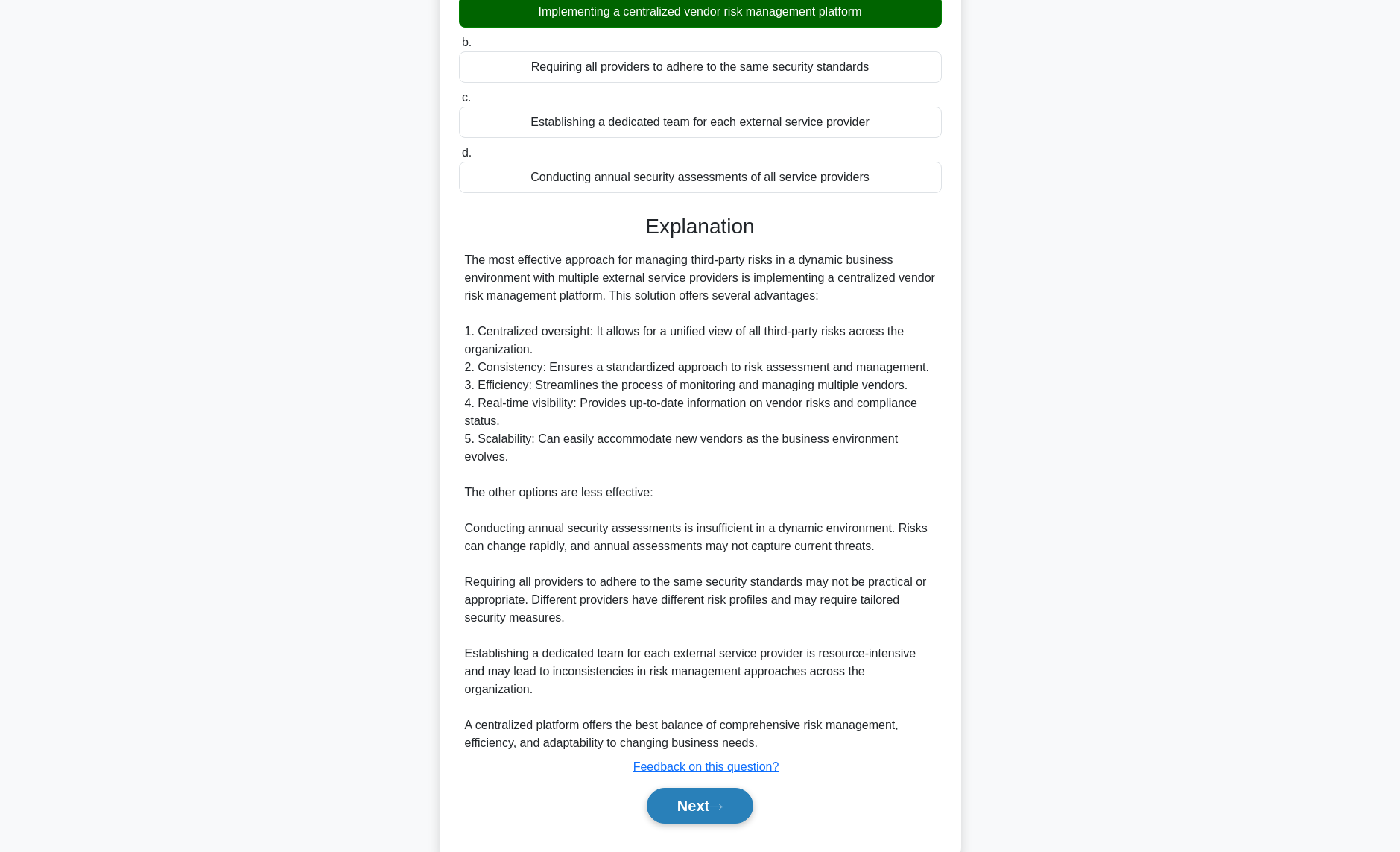
click at [681, 788] on button "Next" at bounding box center [700, 805] width 107 height 36
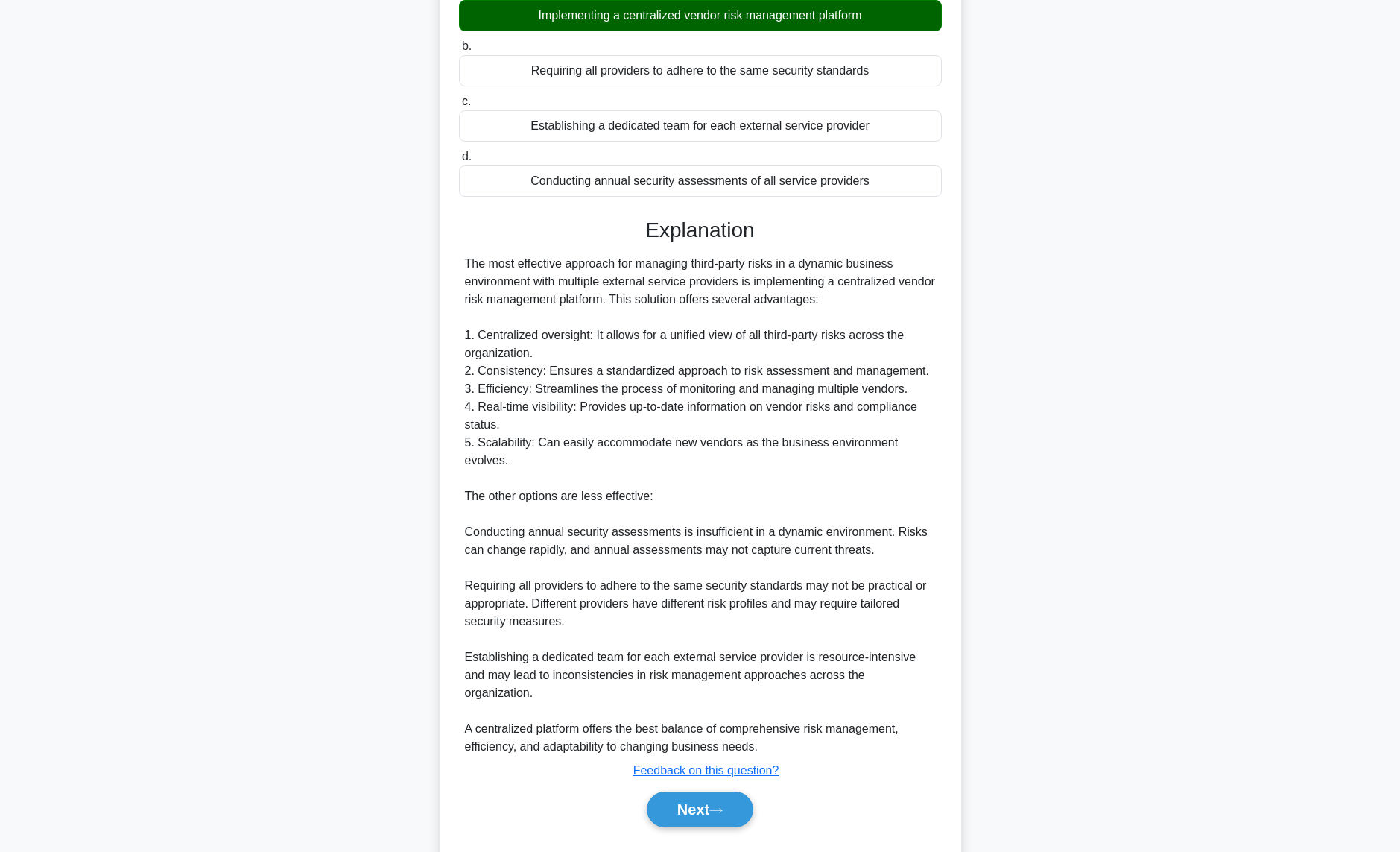
scroll to position [0, 0]
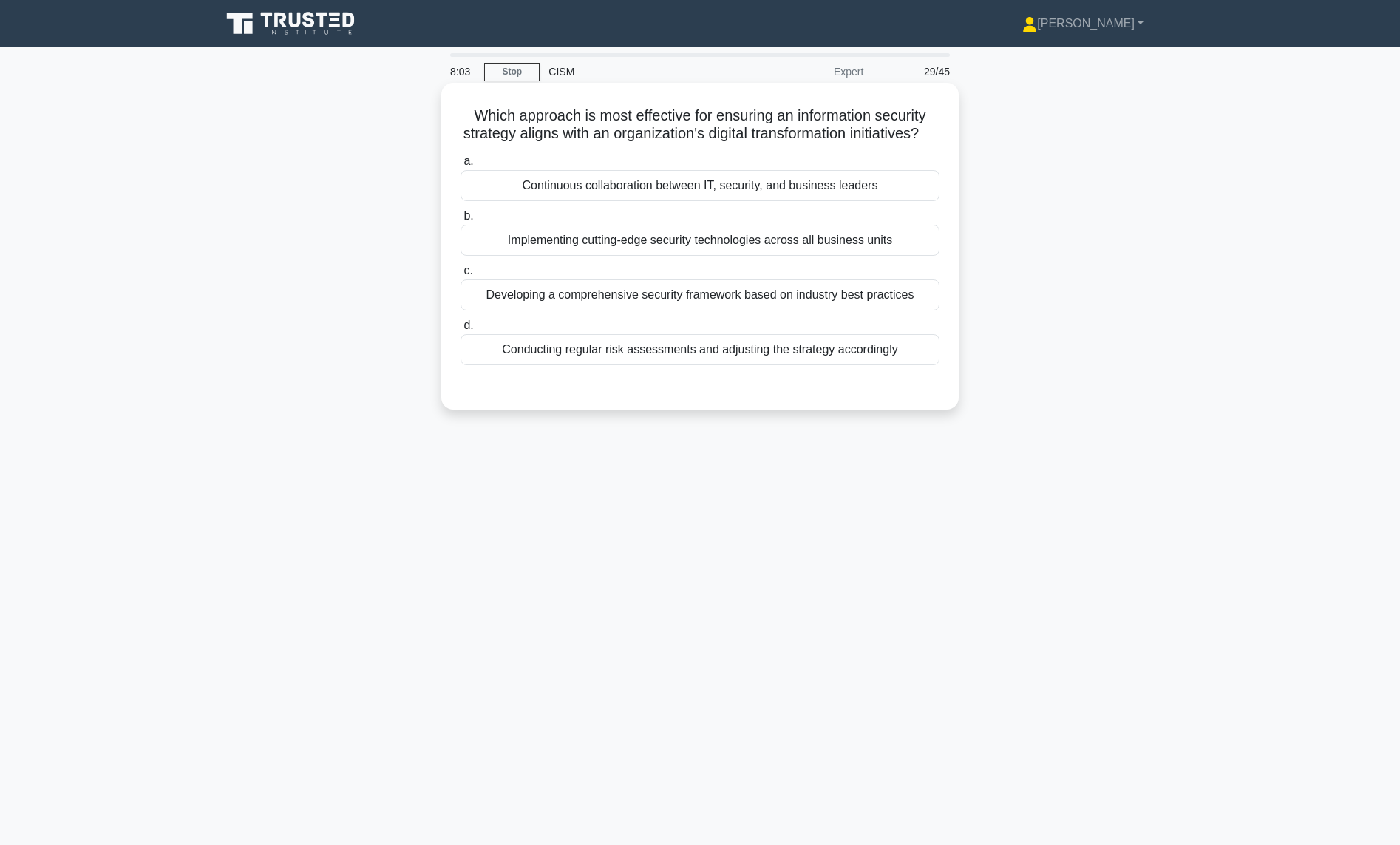
click at [687, 195] on div "Continuous collaboration between IT, security, and business leaders" at bounding box center [700, 186] width 479 height 31
click at [460, 166] on input "a. Continuous collaboration between IT, security, and business leaders" at bounding box center [460, 162] width 0 height 10
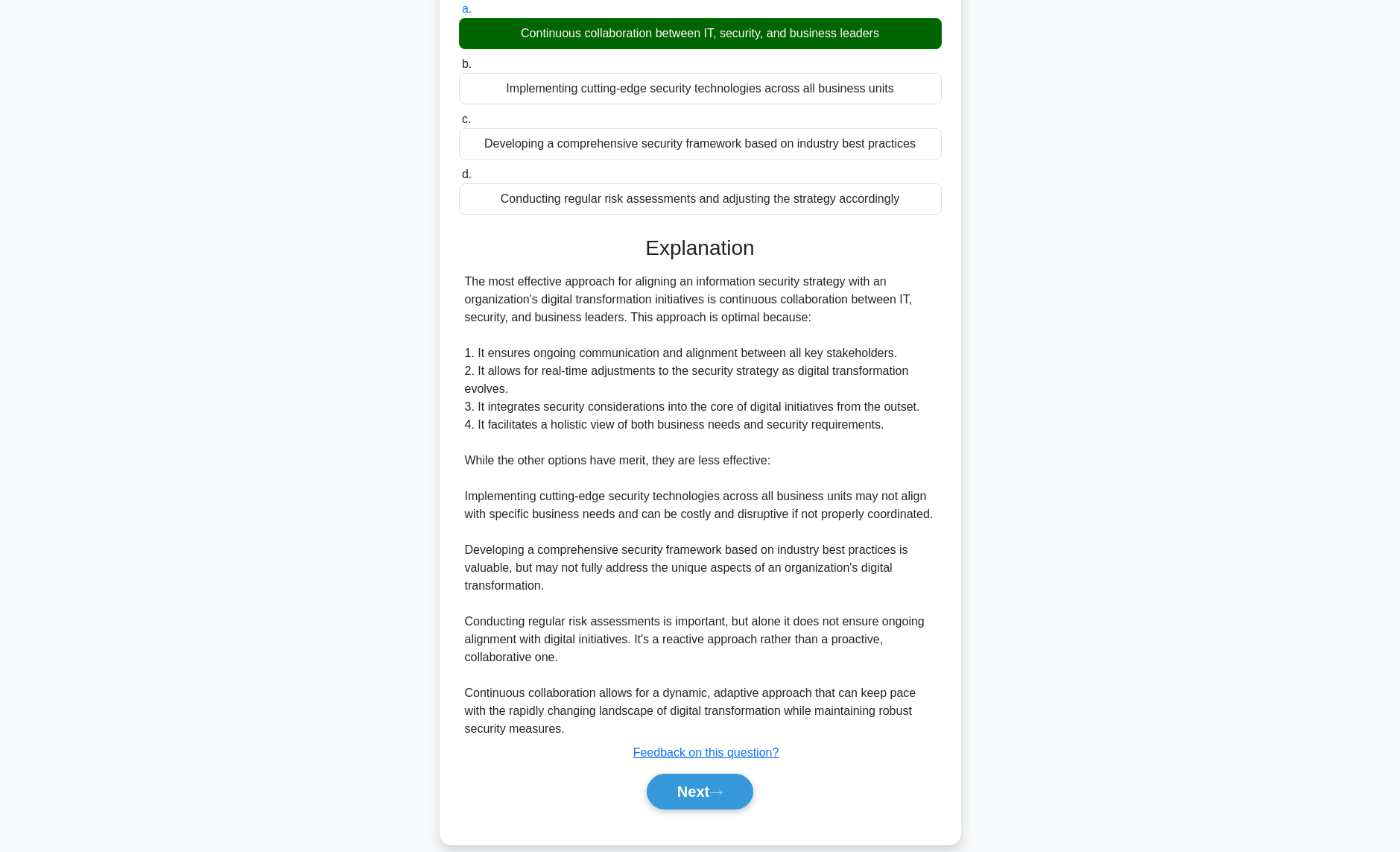
scroll to position [193, 0]
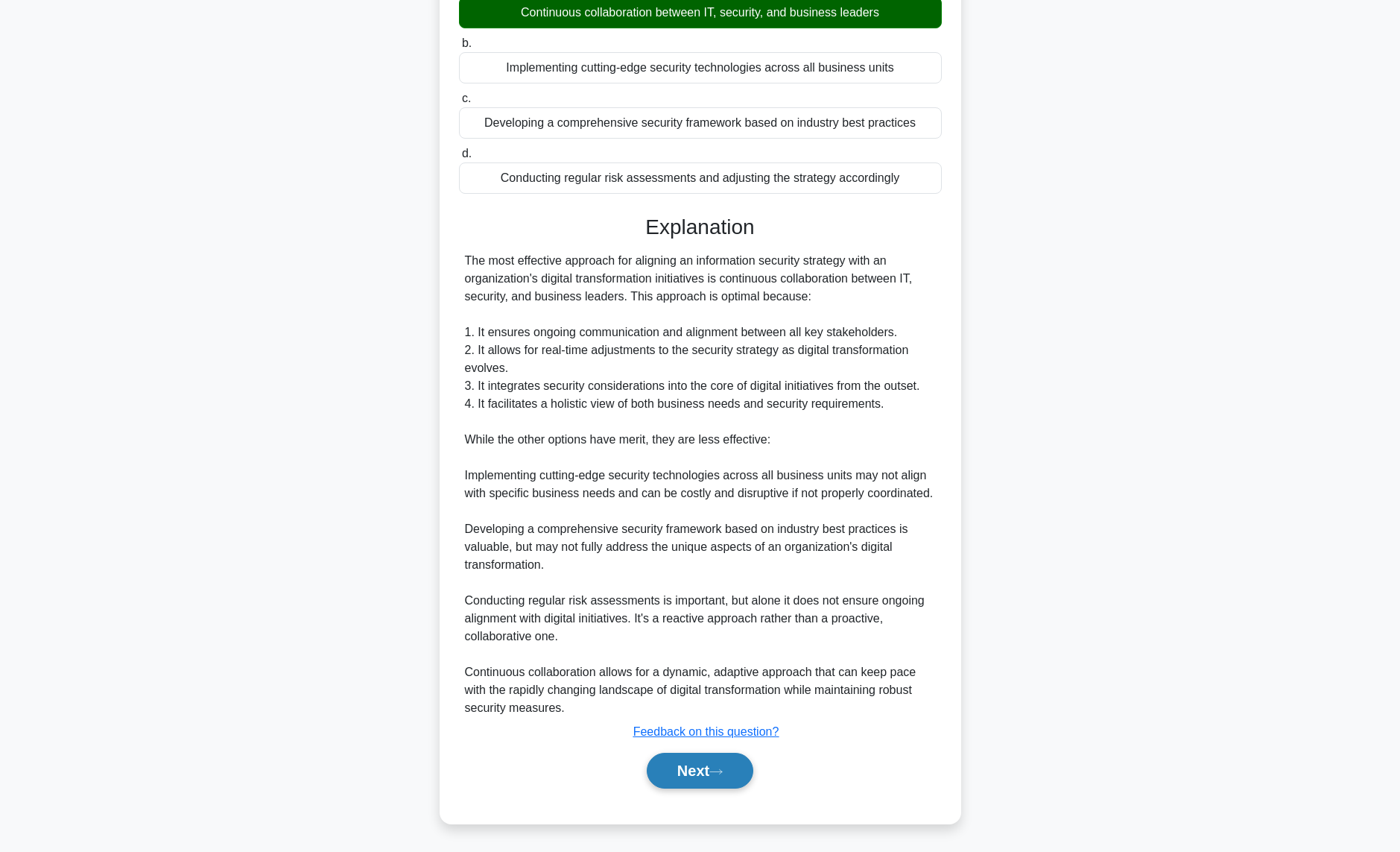
click at [690, 768] on button "Next" at bounding box center [700, 770] width 107 height 36
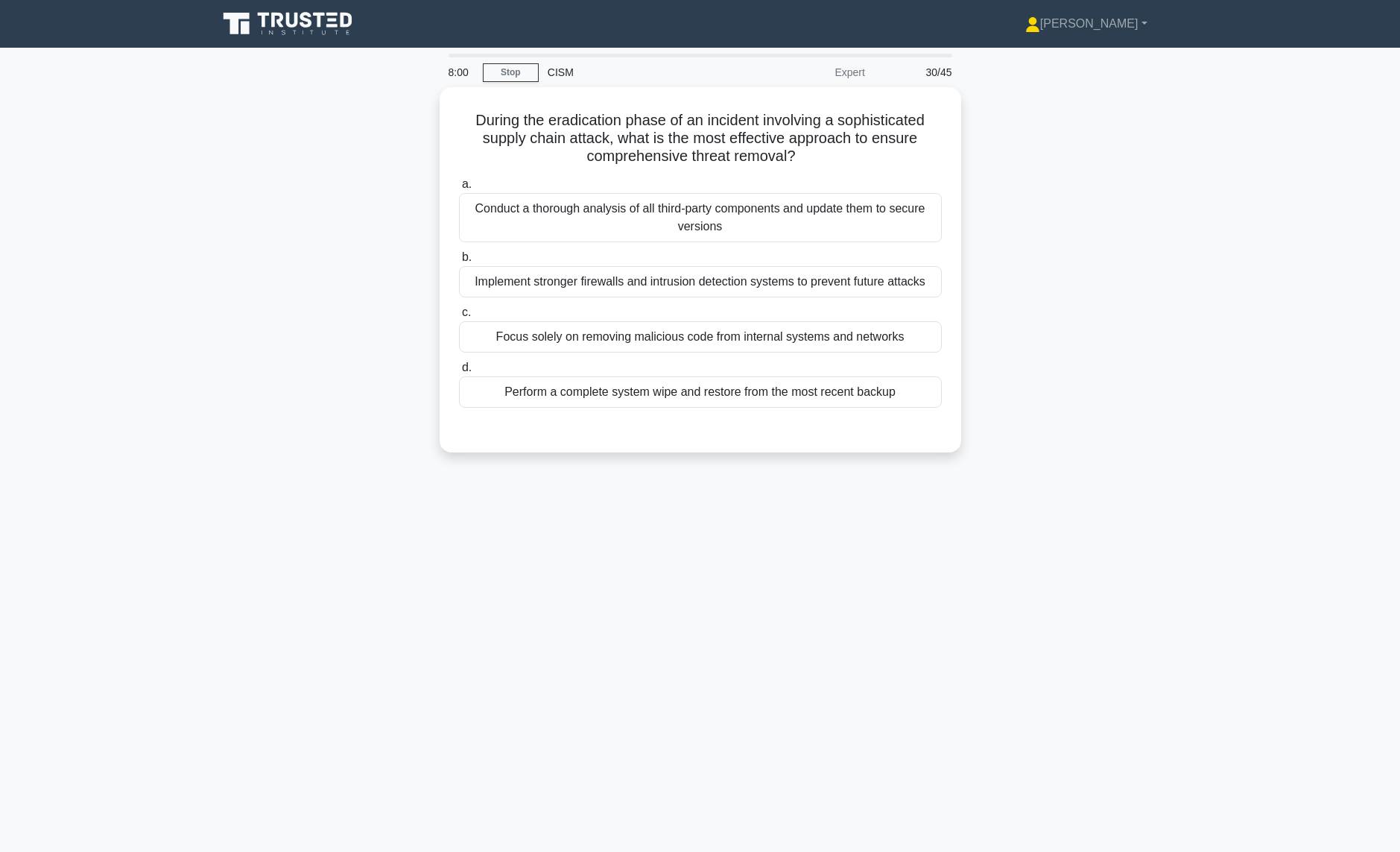
scroll to position [0, 0]
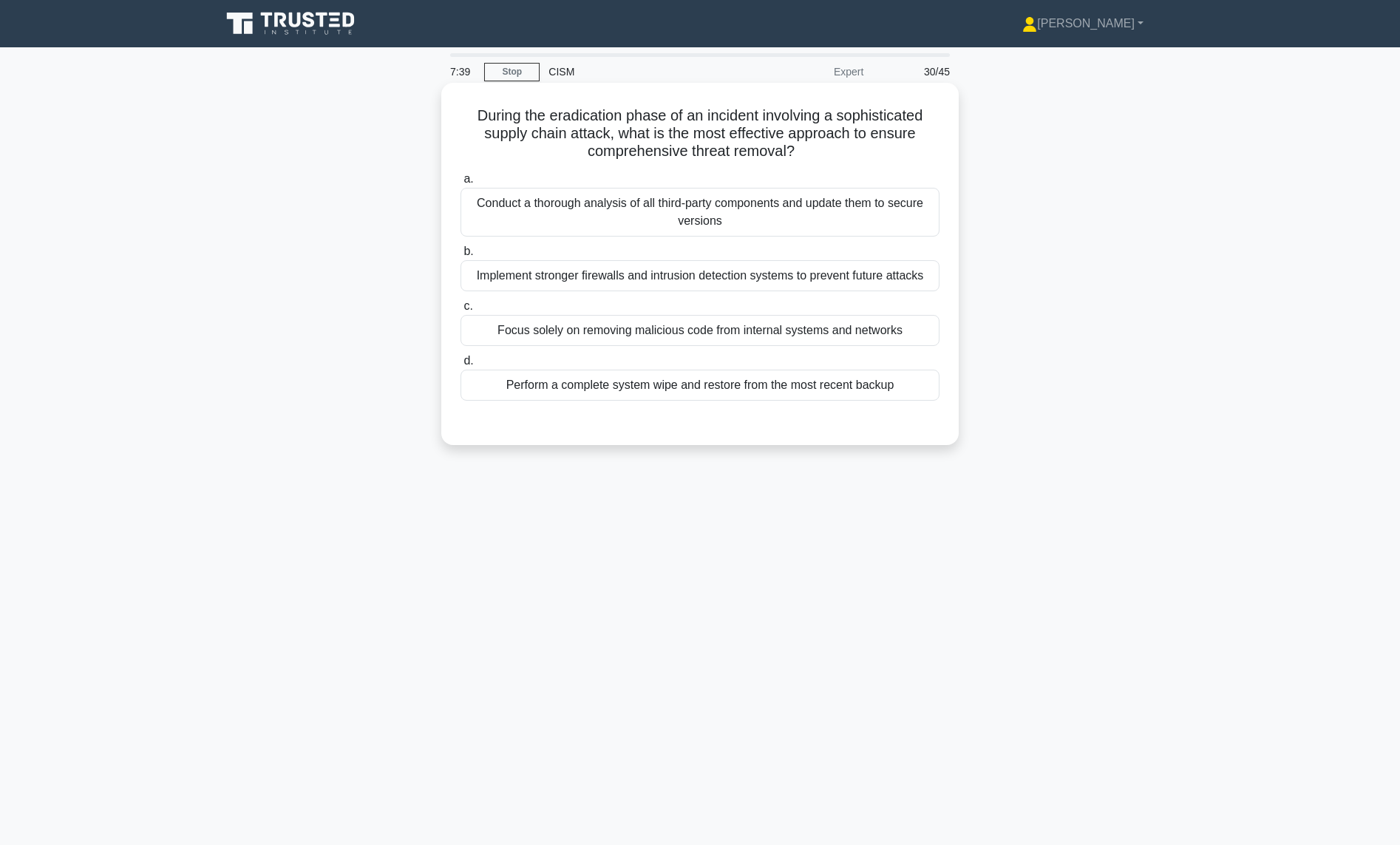
click at [579, 207] on div "Conduct a thorough analysis of all third-party components and update them to se…" at bounding box center [700, 211] width 479 height 49
click at [460, 184] on input "a. Conduct a thorough analysis of all third-party components and update them to…" at bounding box center [460, 179] width 0 height 10
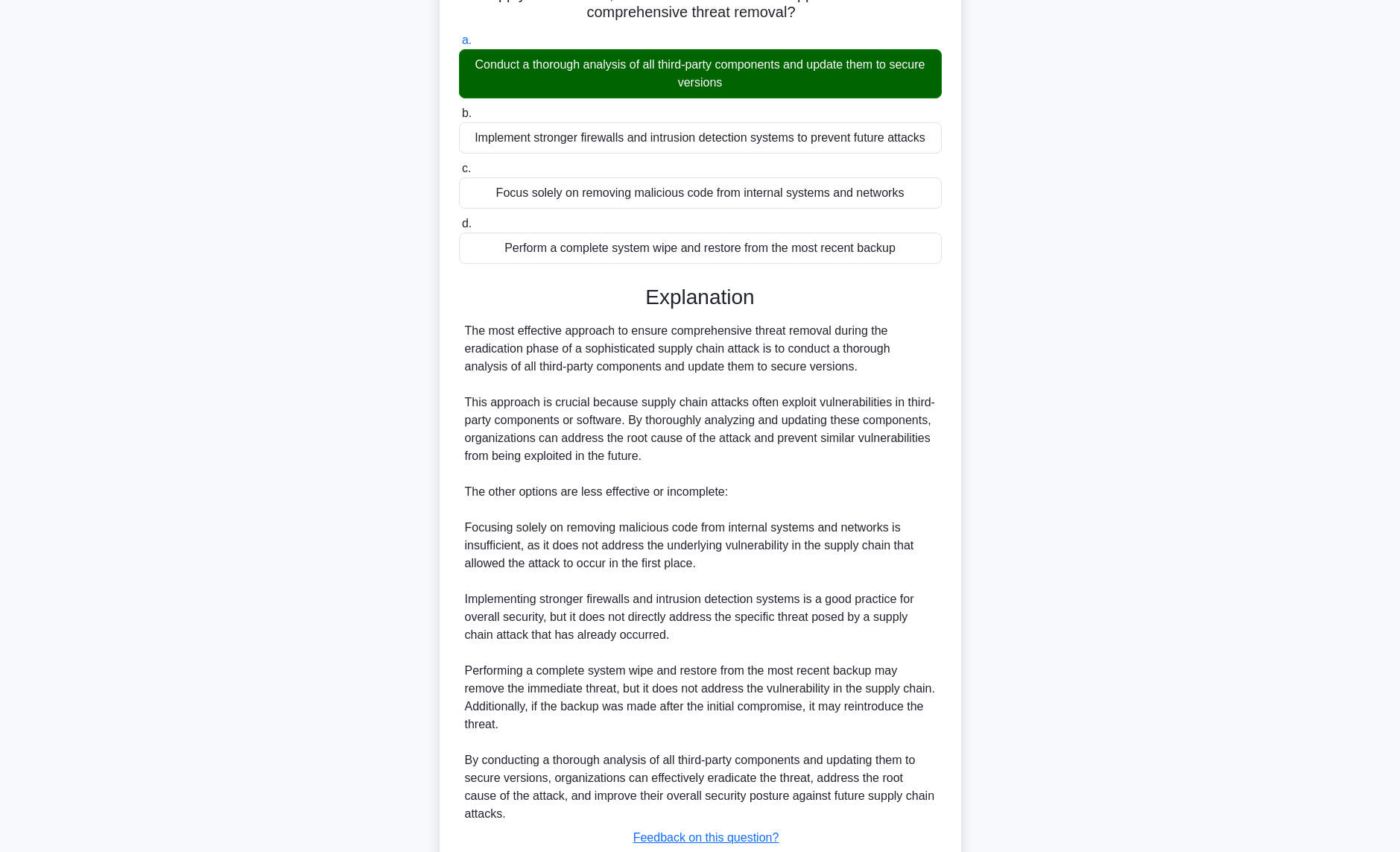
scroll to position [247, 0]
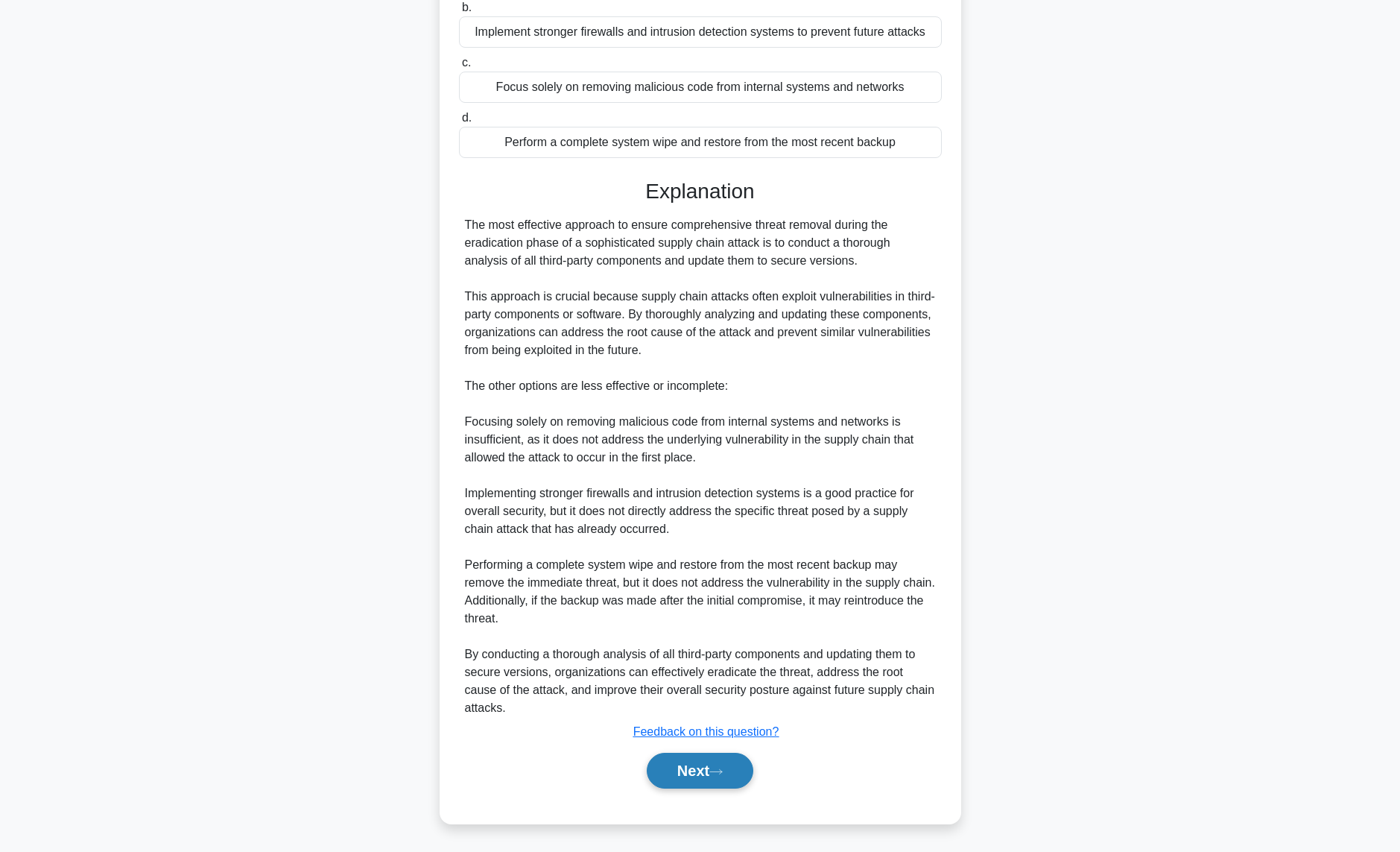
click at [707, 772] on button "Next" at bounding box center [700, 770] width 107 height 36
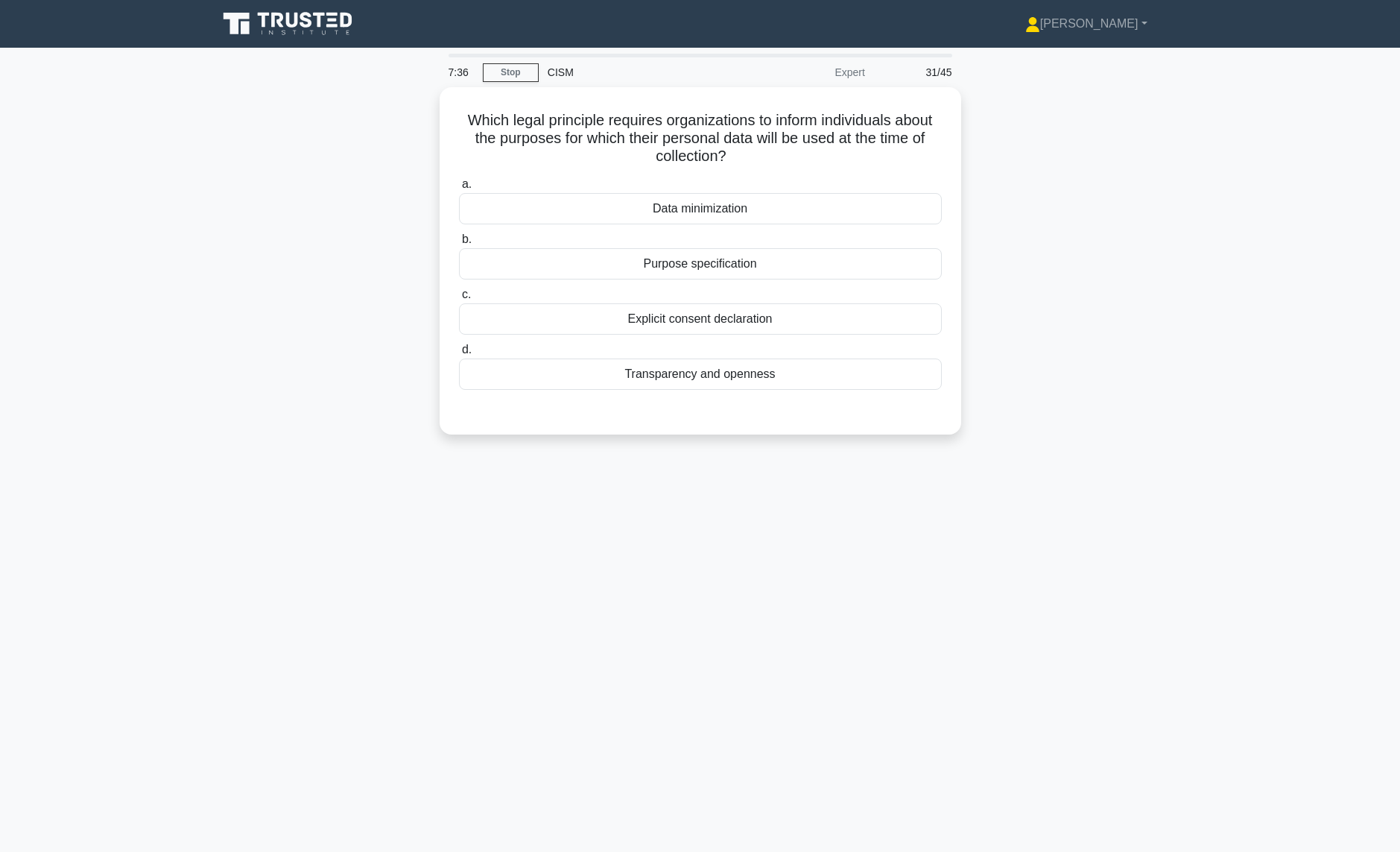
scroll to position [0, 0]
click at [676, 266] on div "Purpose specification" at bounding box center [705, 260] width 483 height 32
click at [464, 241] on input "b. Purpose specification" at bounding box center [464, 236] width 0 height 10
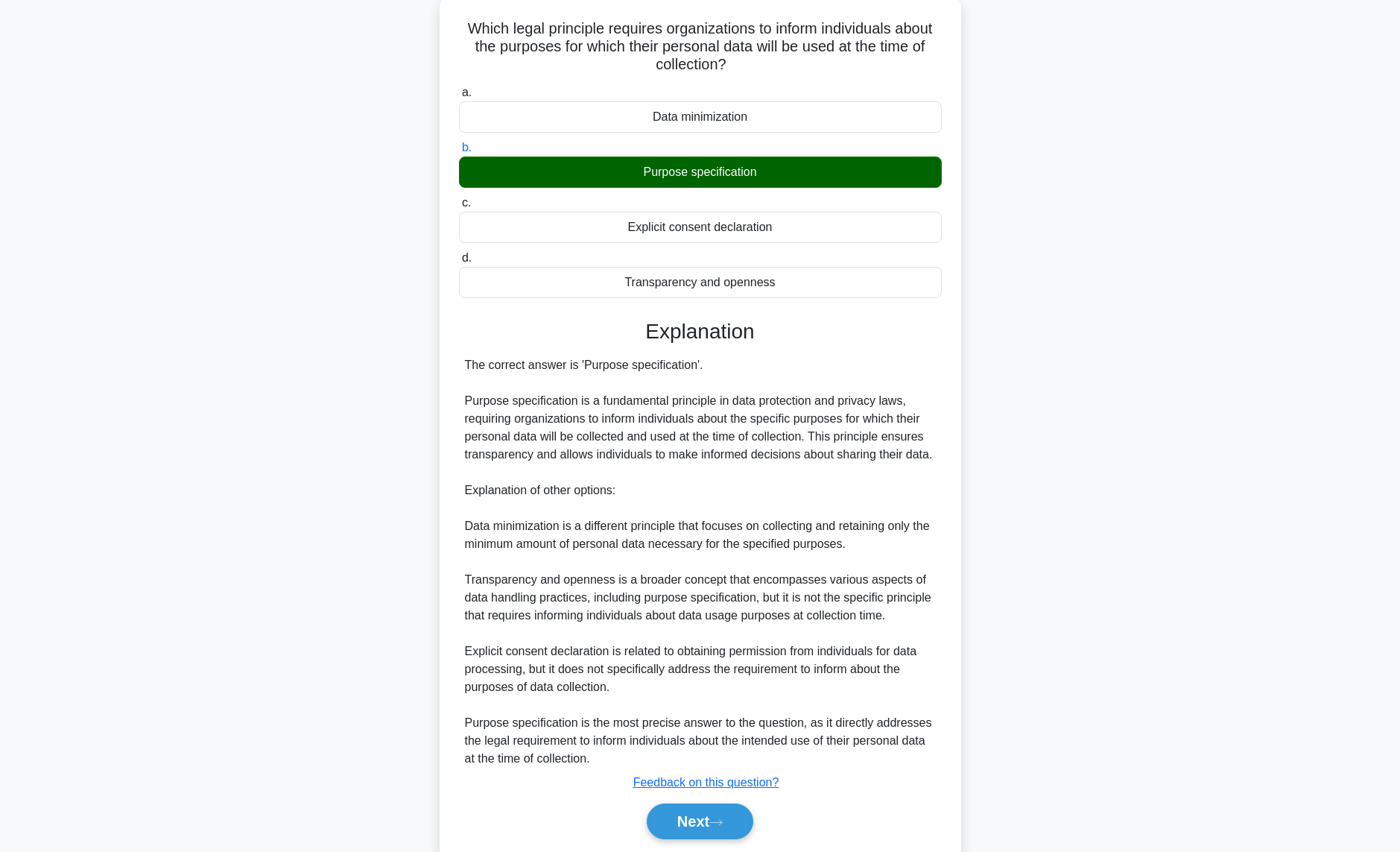
scroll to position [139, 0]
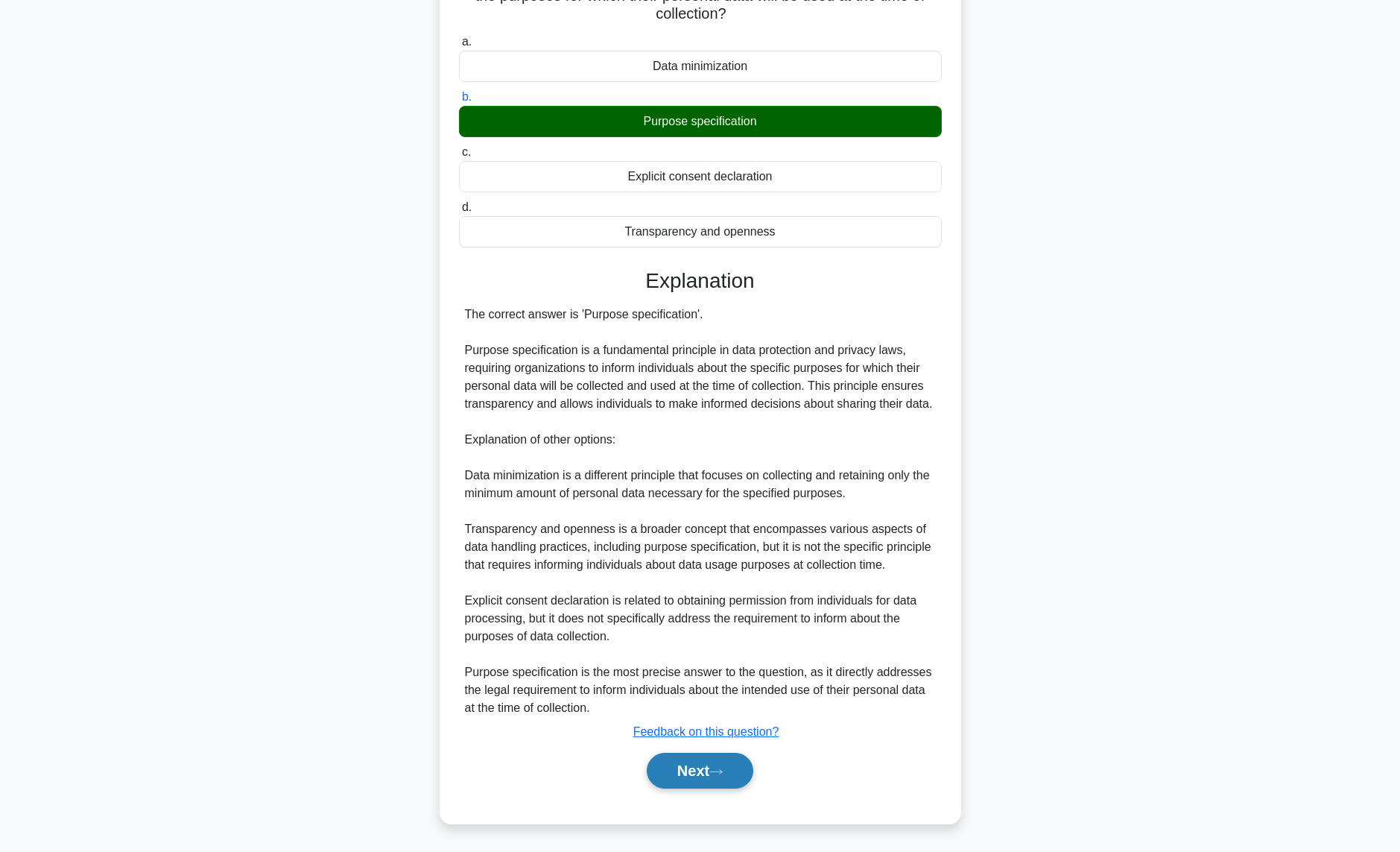
click at [675, 774] on button "Next" at bounding box center [700, 770] width 107 height 36
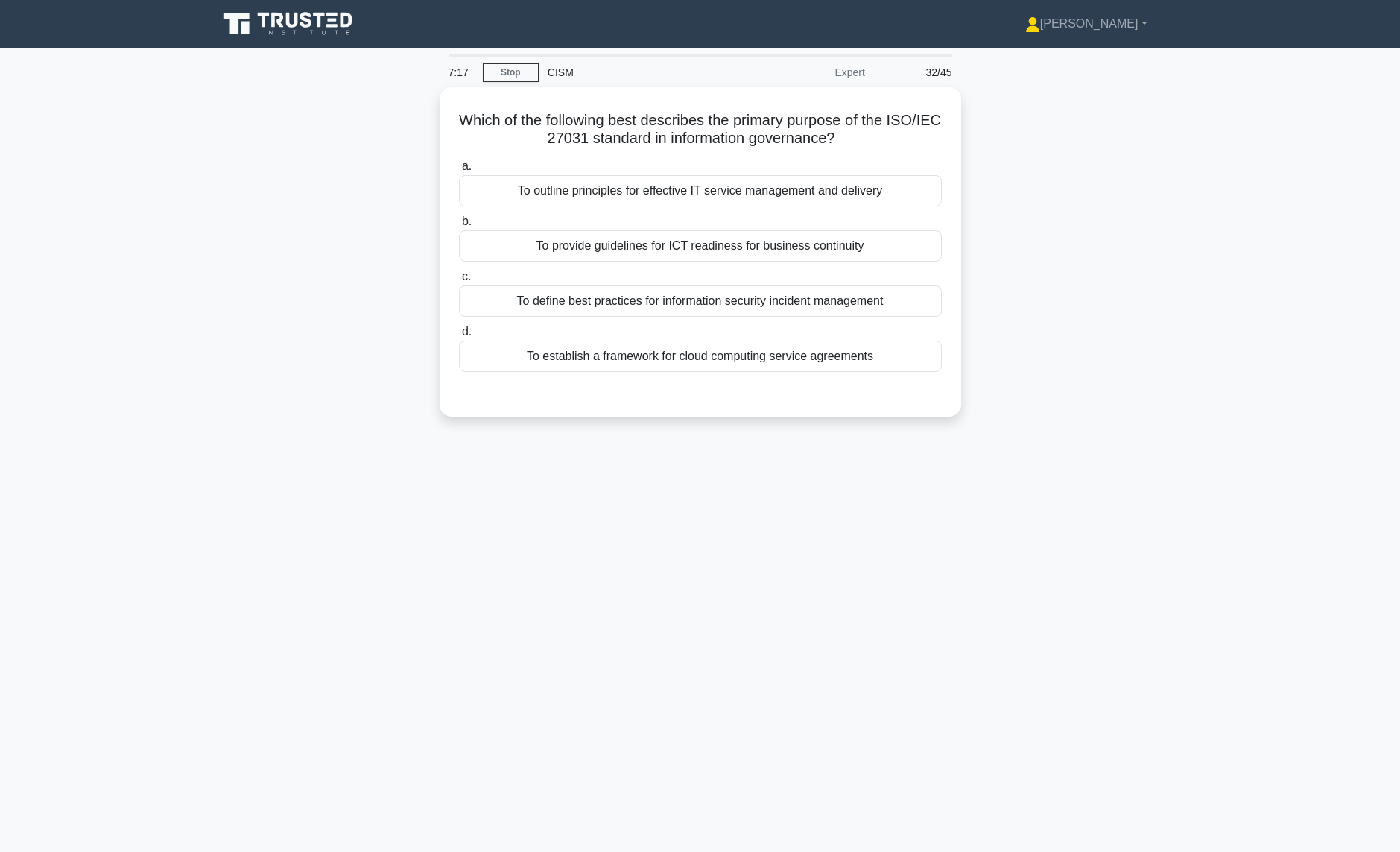
scroll to position [0, 0]
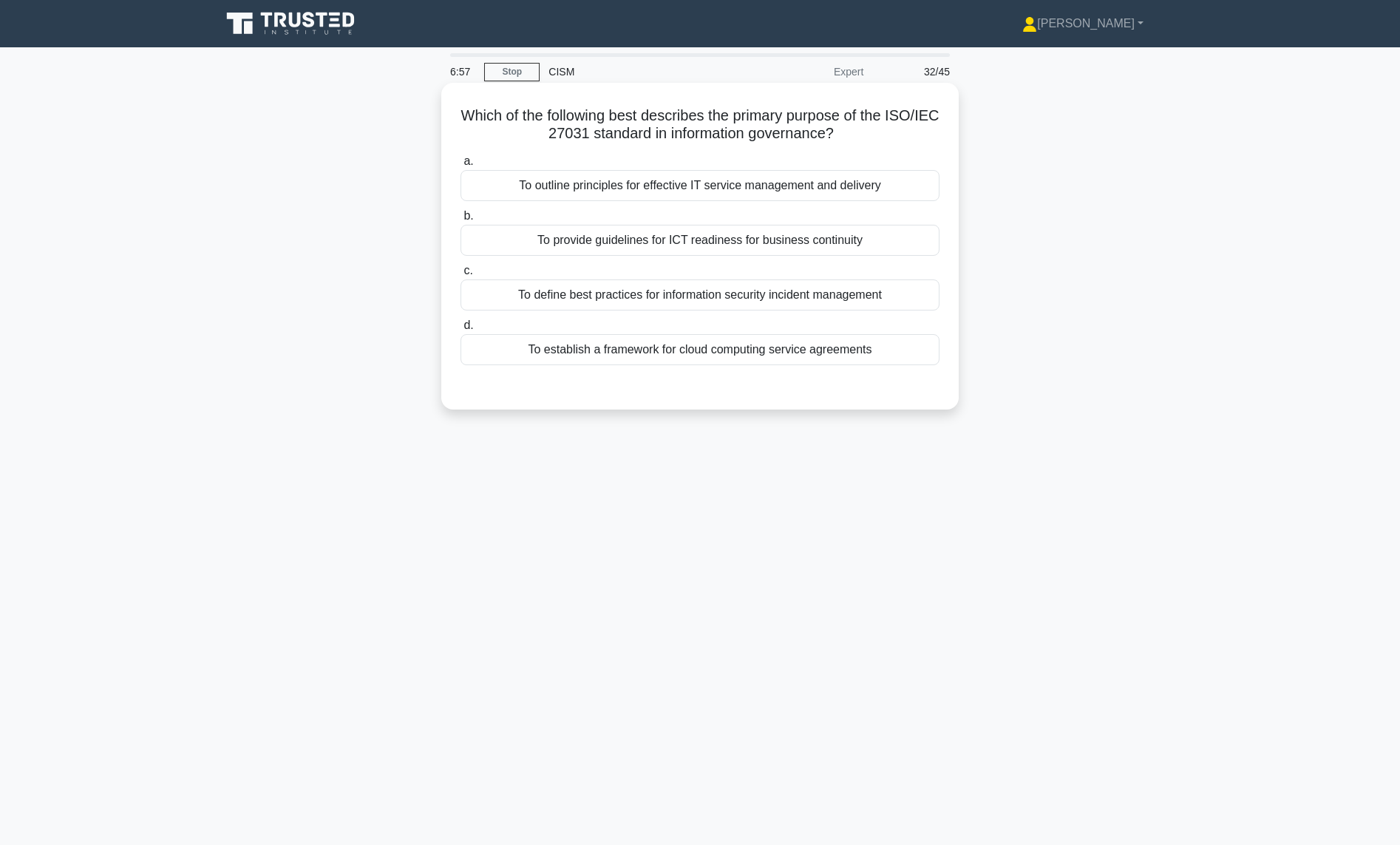
click at [610, 247] on div "To provide guidelines for ICT readiness for business continuity" at bounding box center [700, 240] width 479 height 31
click at [460, 221] on input "b. To provide guidelines for ICT readiness for business continuity" at bounding box center [460, 216] width 0 height 10
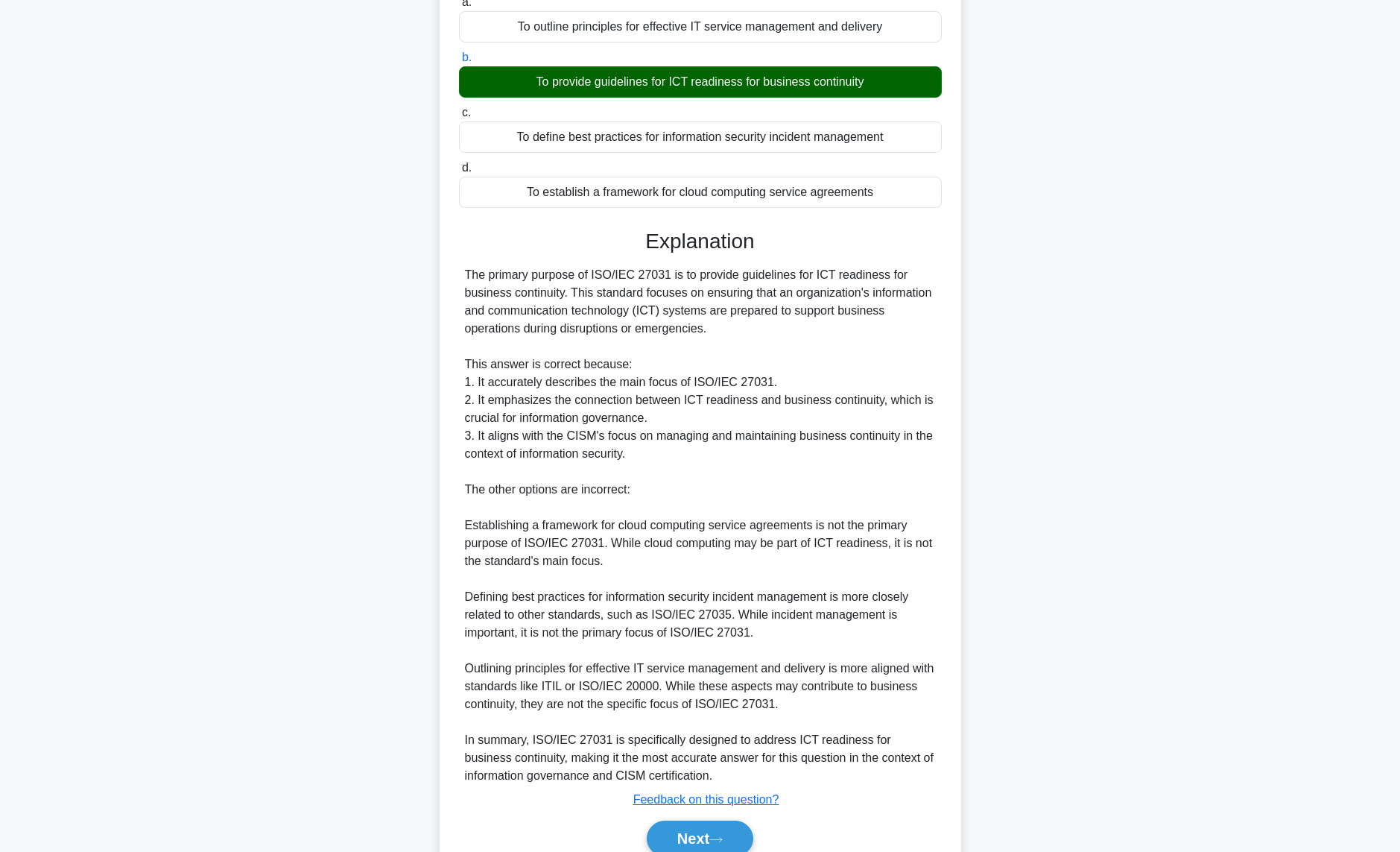
scroll to position [229, 0]
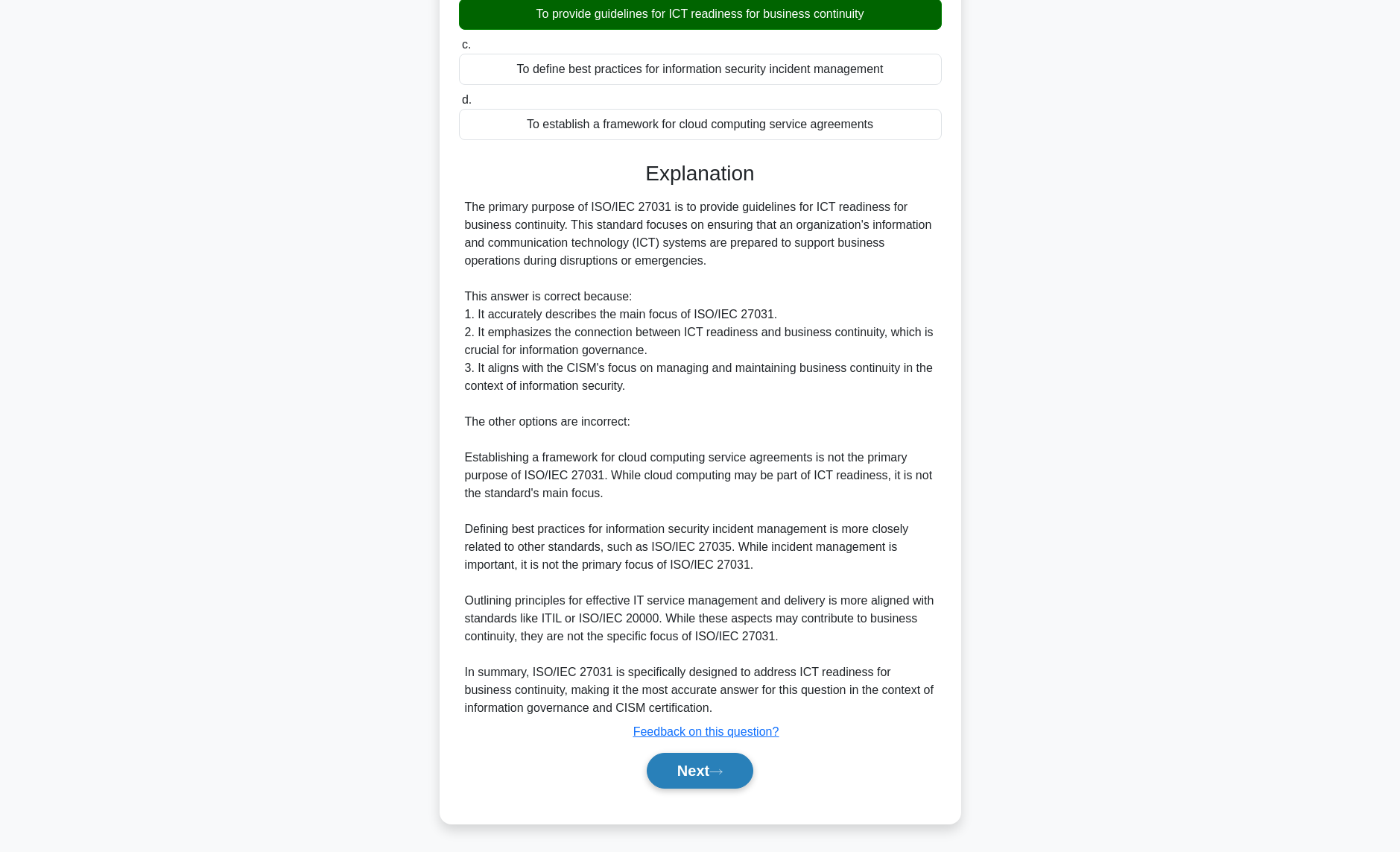
click at [708, 779] on button "Next" at bounding box center [700, 770] width 107 height 36
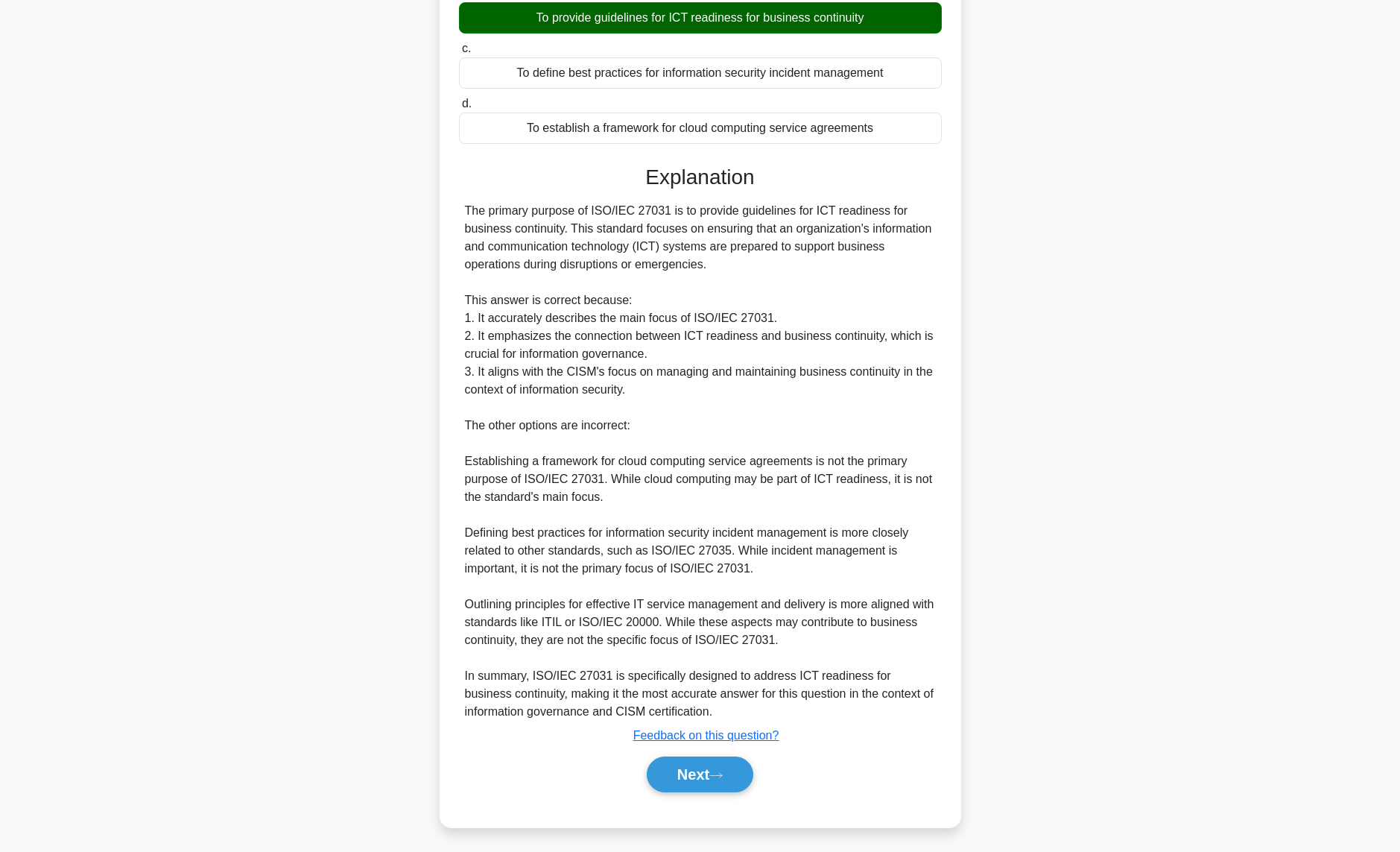
scroll to position [0, 0]
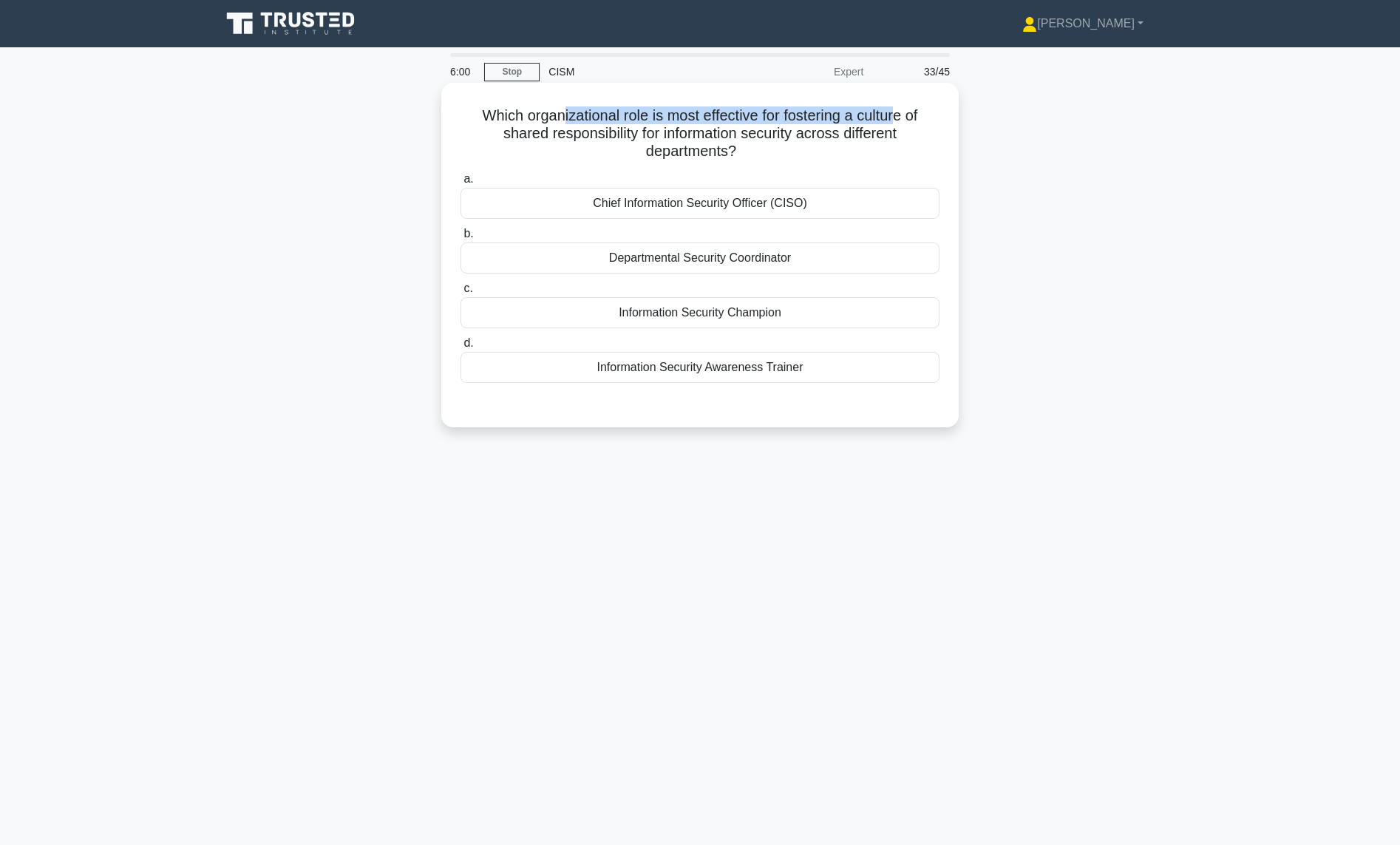
drag, startPoint x: 559, startPoint y: 121, endPoint x: 902, endPoint y: 112, distance: 343.1
click at [902, 112] on h5 "Which organizational role is most effective for fostering a culture of shared r…" at bounding box center [700, 134] width 482 height 55
drag, startPoint x: 580, startPoint y: 137, endPoint x: 820, endPoint y: 127, distance: 240.2
click at [820, 127] on h5 "Which organizational role is most effective for fostering a culture of shared r…" at bounding box center [700, 134] width 482 height 55
drag, startPoint x: 689, startPoint y: 146, endPoint x: 721, endPoint y: 143, distance: 32.1
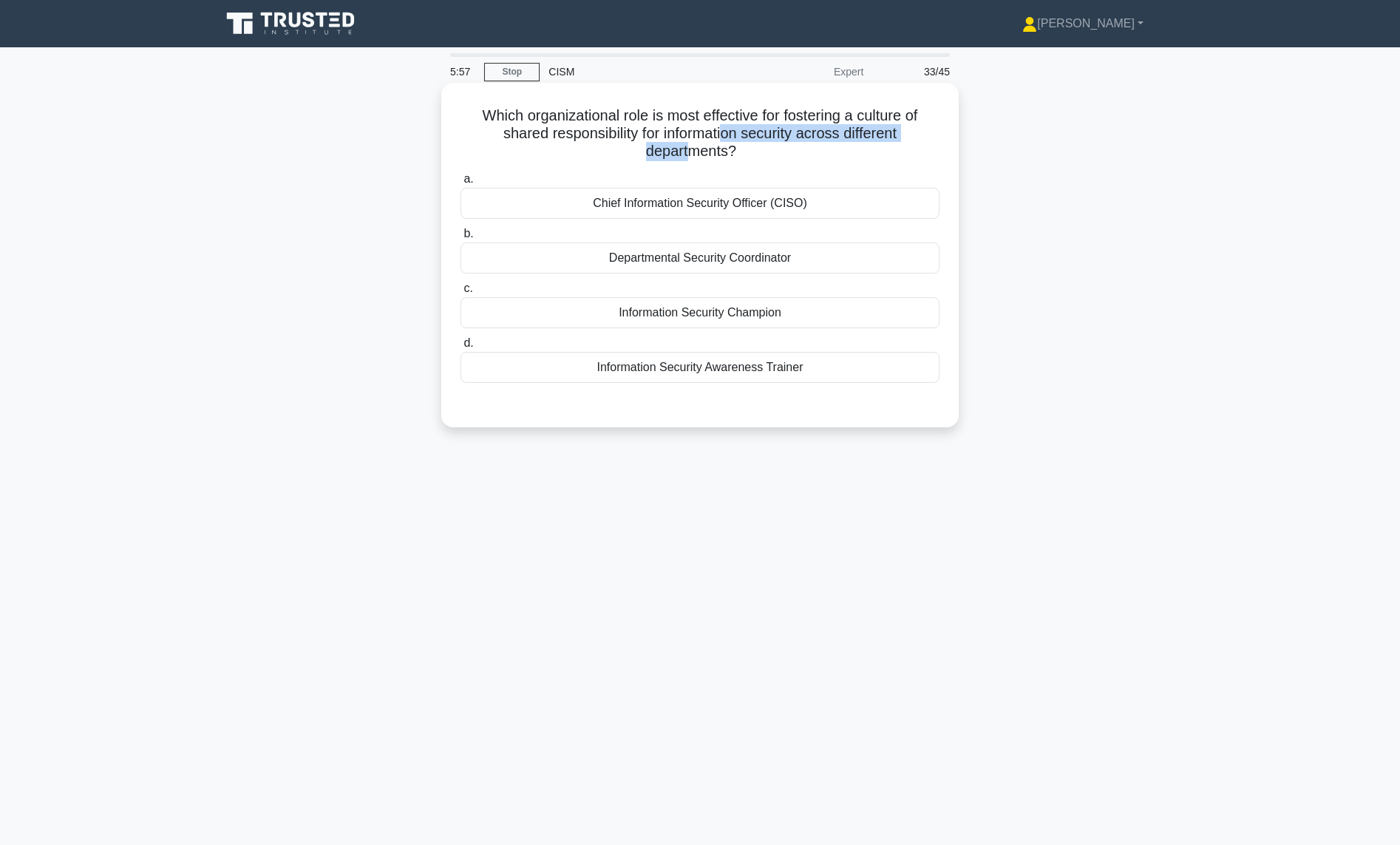
click at [721, 143] on h5 "Which organizational role is most effective for fostering a culture of shared r…" at bounding box center [700, 134] width 482 height 55
click at [676, 318] on div "Information Security Champion" at bounding box center [700, 313] width 479 height 31
click at [460, 293] on input "c. Information Security Champion" at bounding box center [460, 289] width 0 height 10
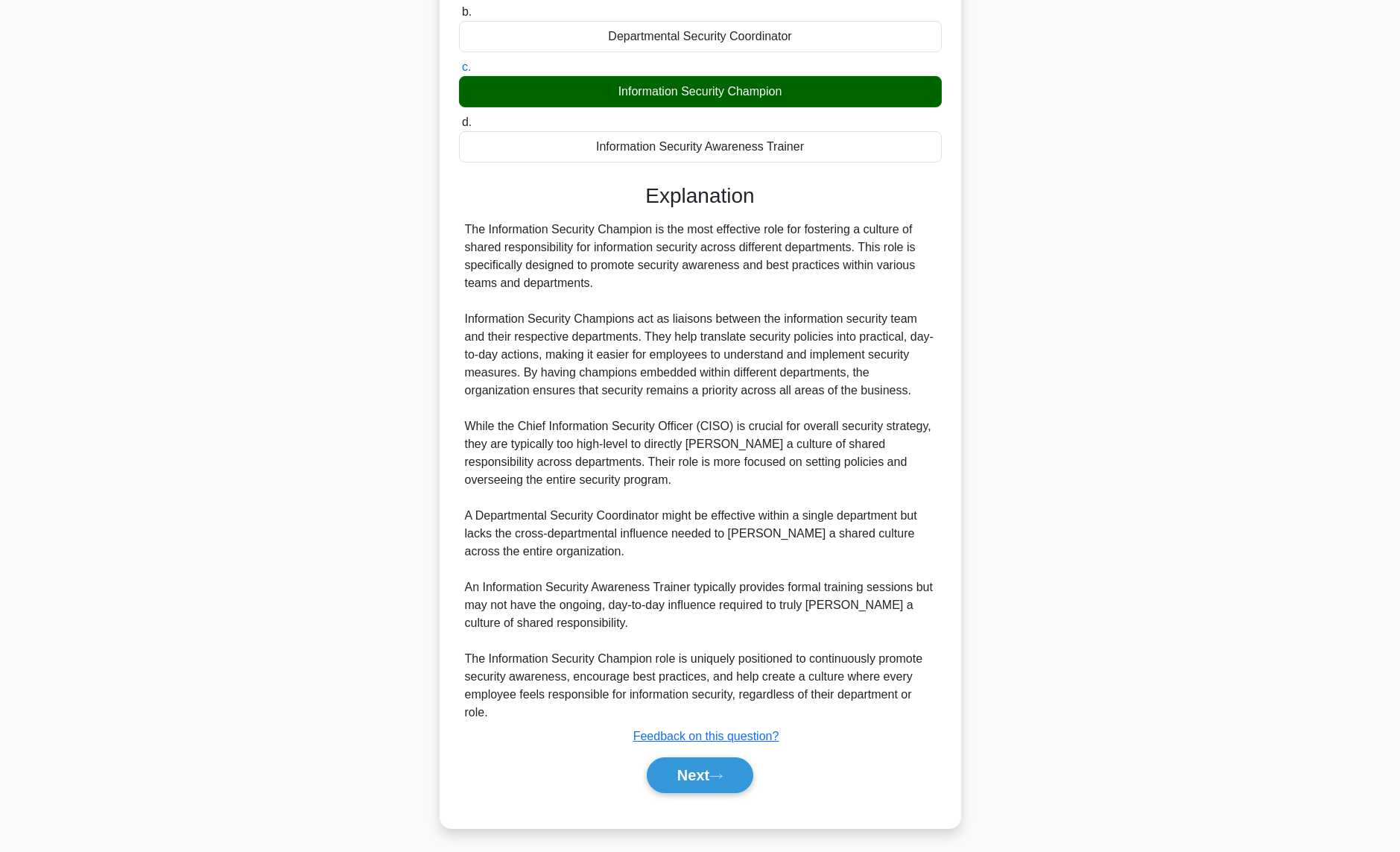
scroll to position [229, 0]
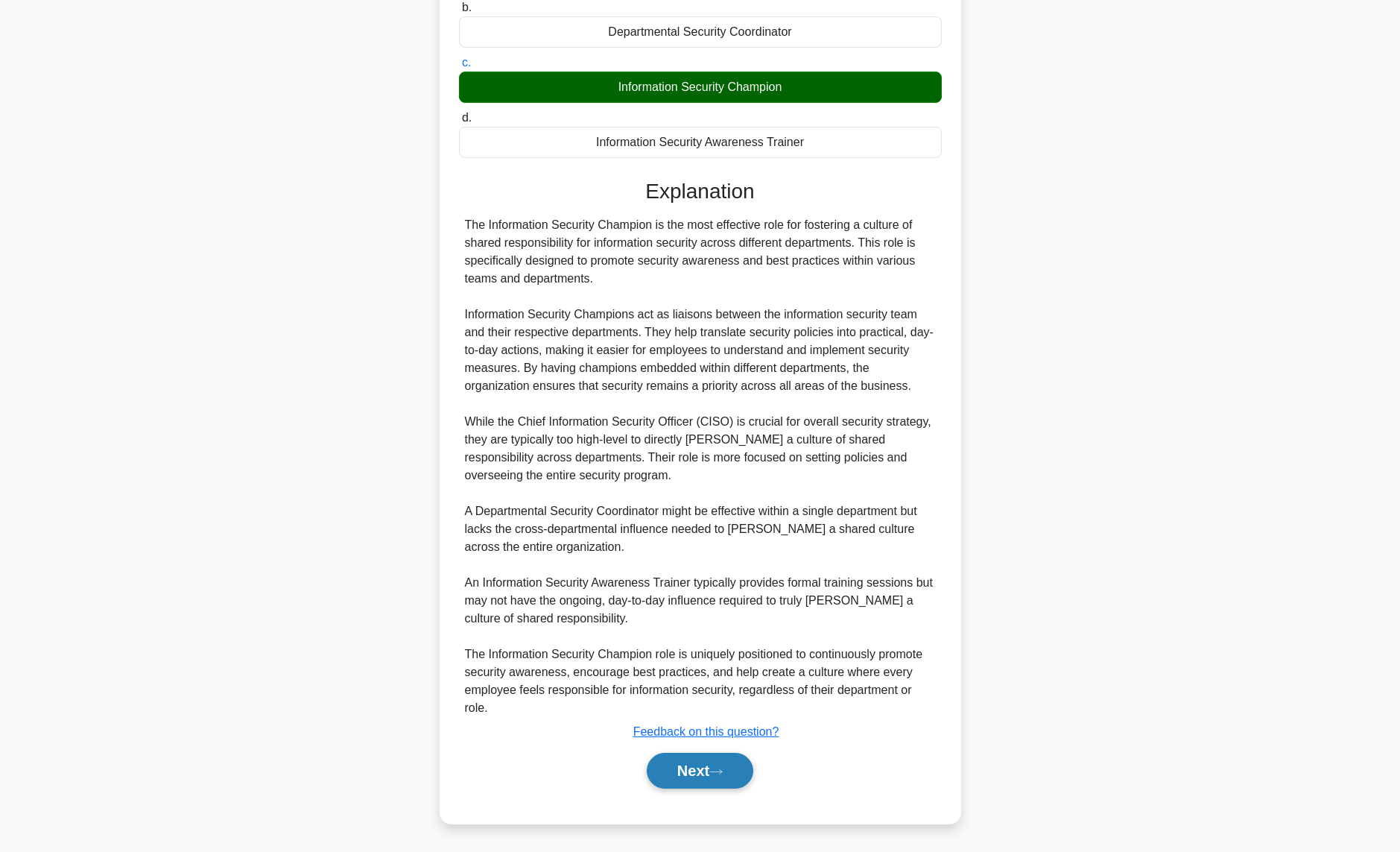
click at [647, 765] on button "Next" at bounding box center [700, 770] width 107 height 36
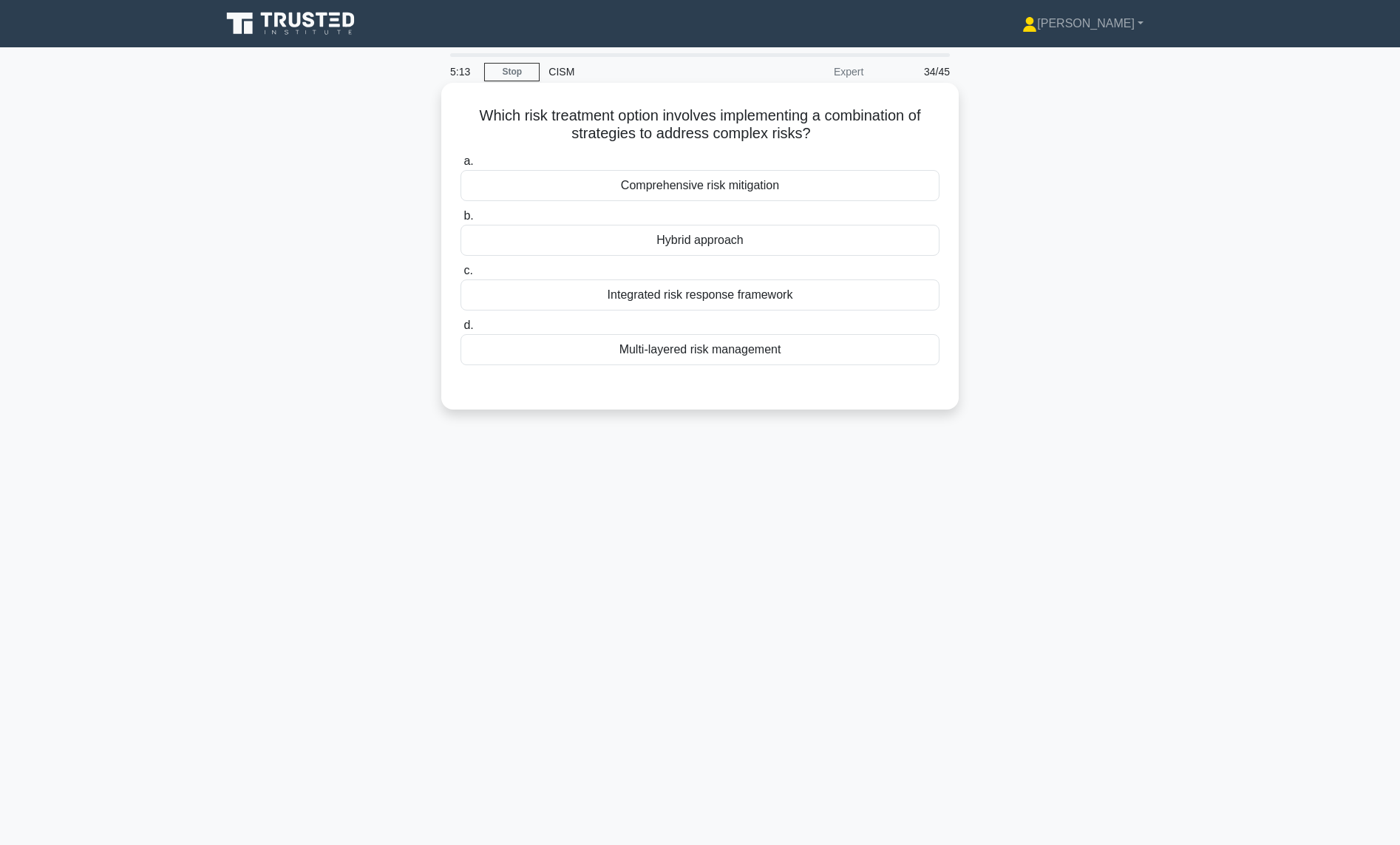
click at [652, 354] on div "Multi-layered risk management" at bounding box center [700, 349] width 479 height 31
click at [460, 330] on input "d. Multi-layered risk management" at bounding box center [460, 325] width 0 height 10
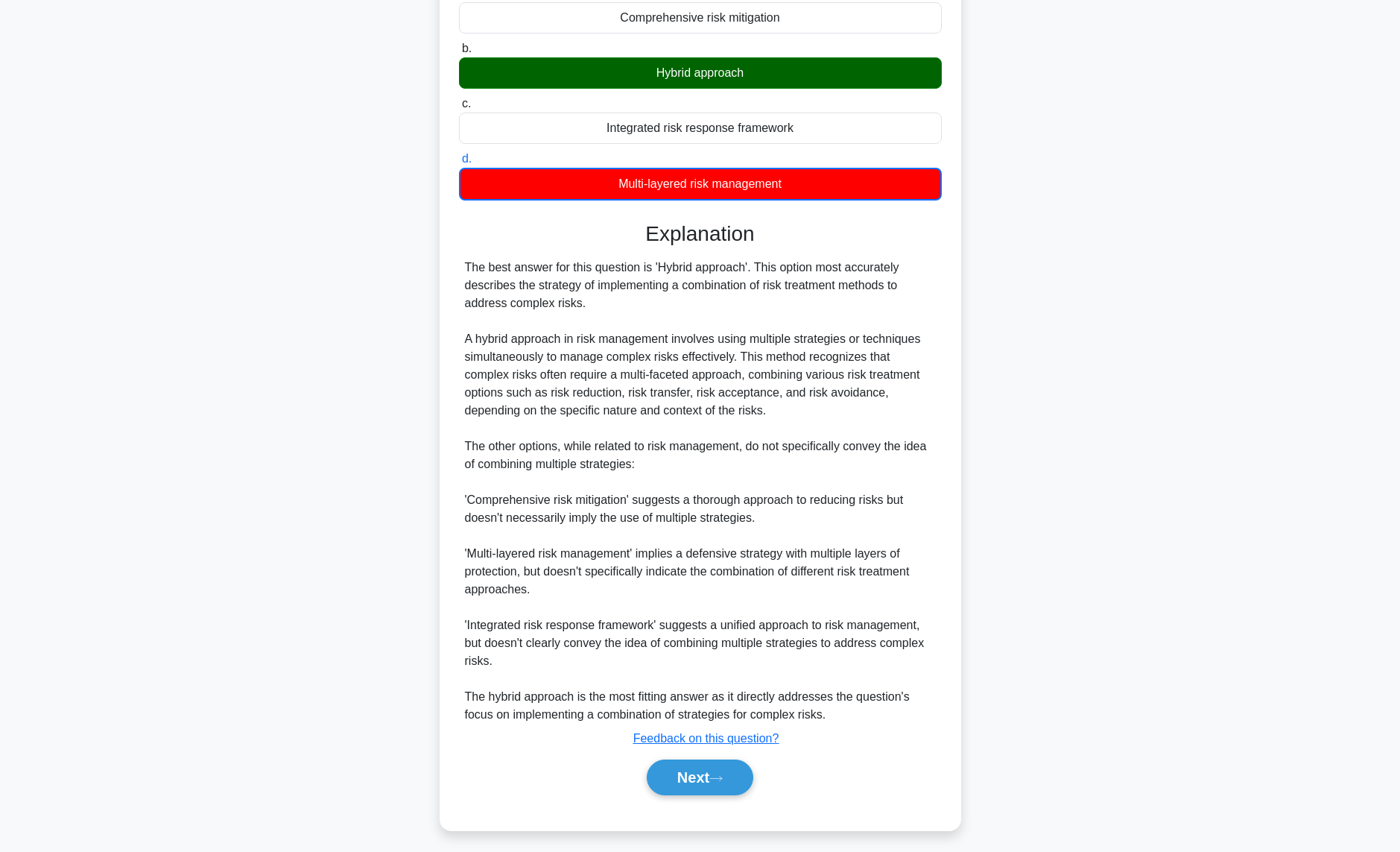
scroll to position [177, 0]
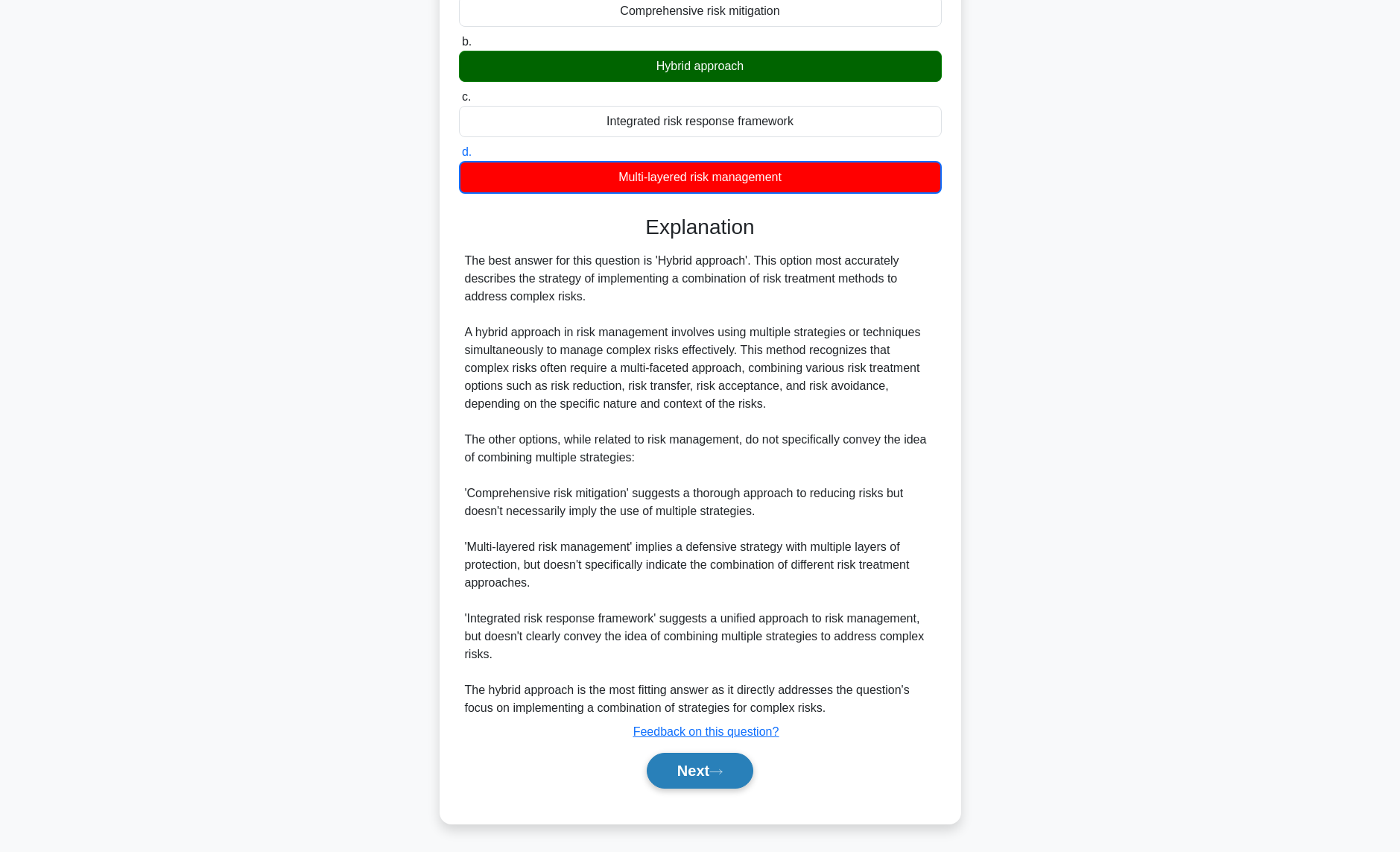
click at [711, 780] on button "Next" at bounding box center [700, 770] width 107 height 36
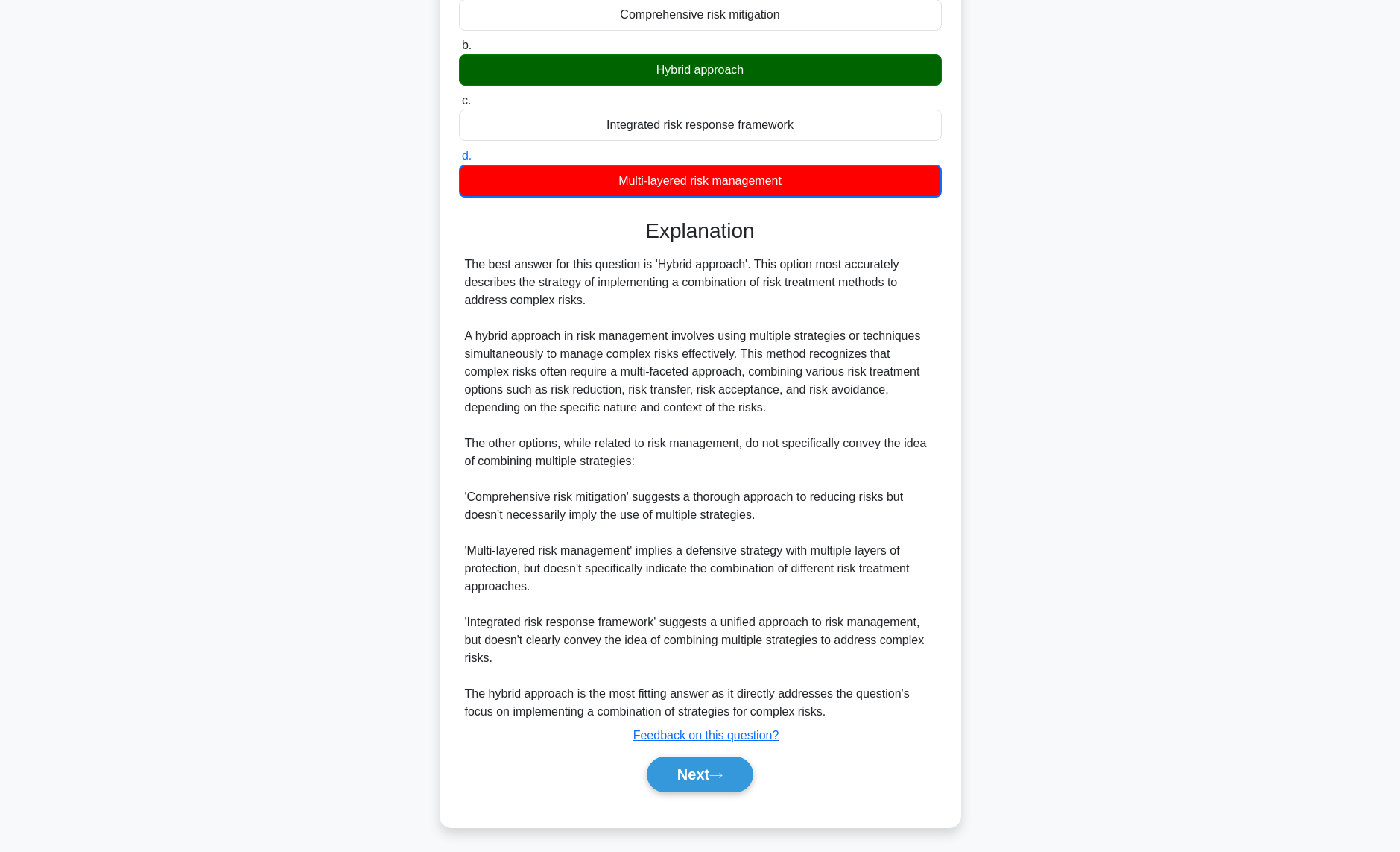
scroll to position [0, 0]
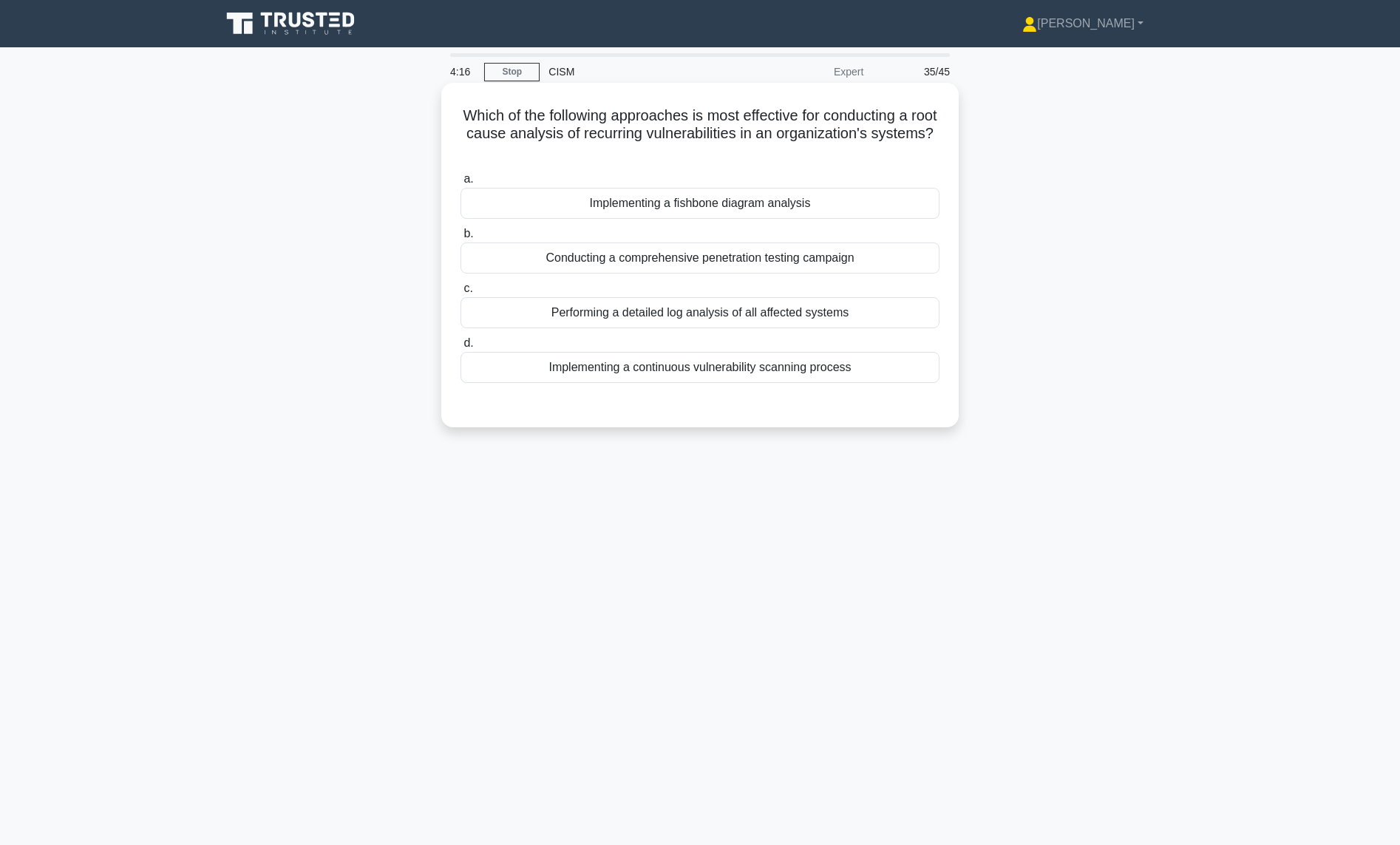
click at [576, 197] on div "Implementing a fishbone diagram analysis" at bounding box center [700, 203] width 479 height 31
click at [460, 184] on input "a. Implementing a fishbone diagram analysis" at bounding box center [460, 179] width 0 height 10
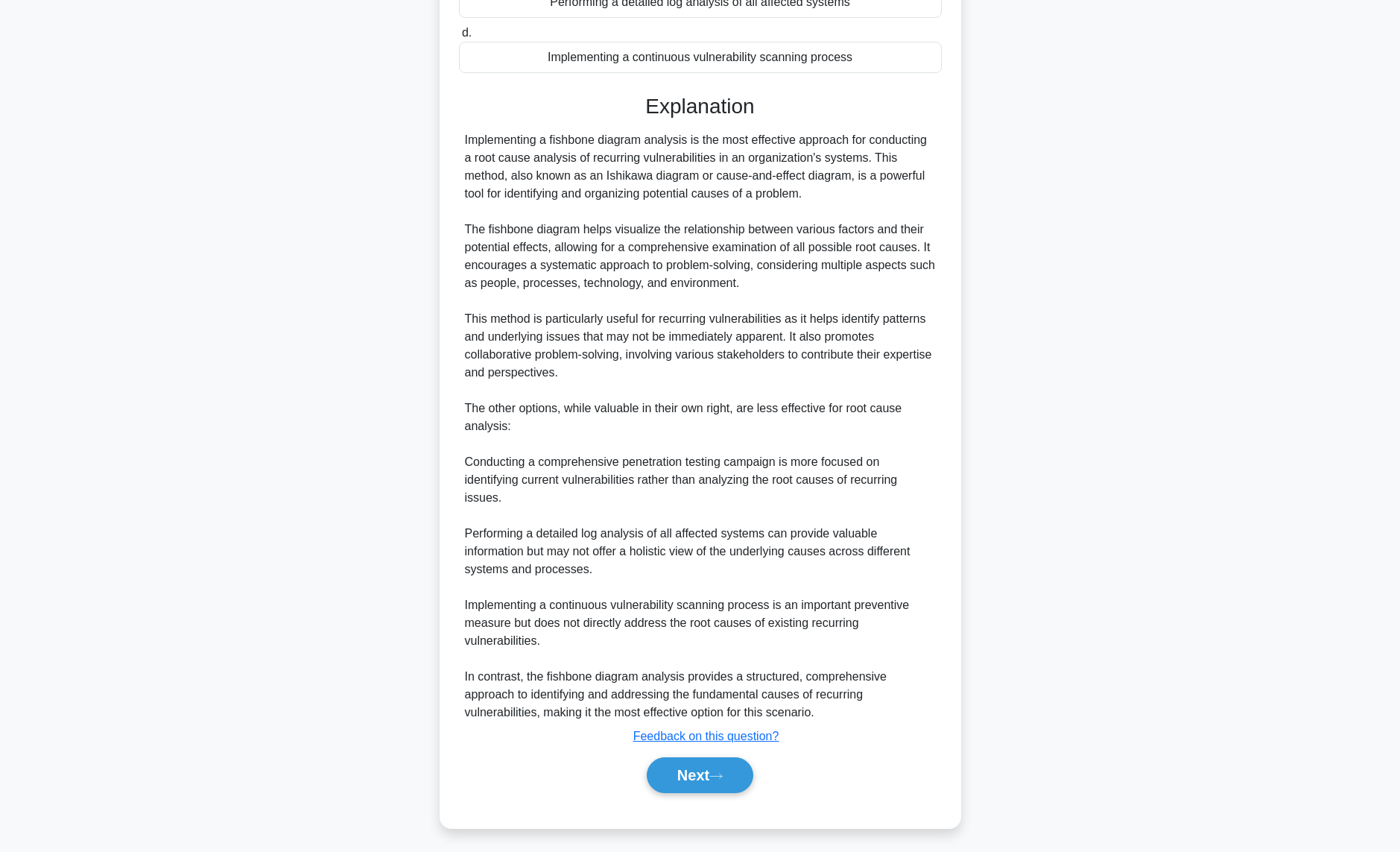
scroll to position [318, 0]
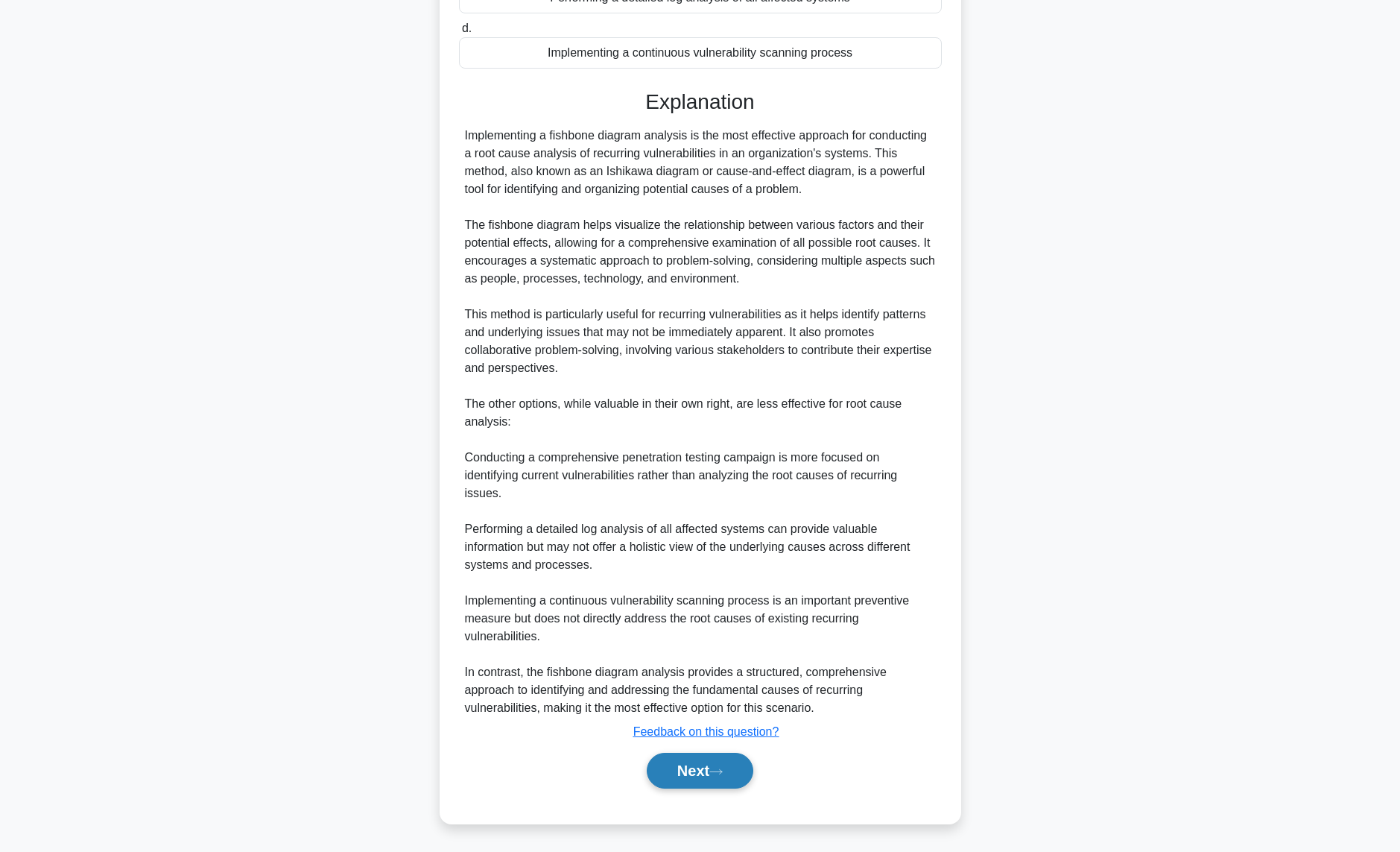
click at [697, 774] on button "Next" at bounding box center [700, 770] width 107 height 36
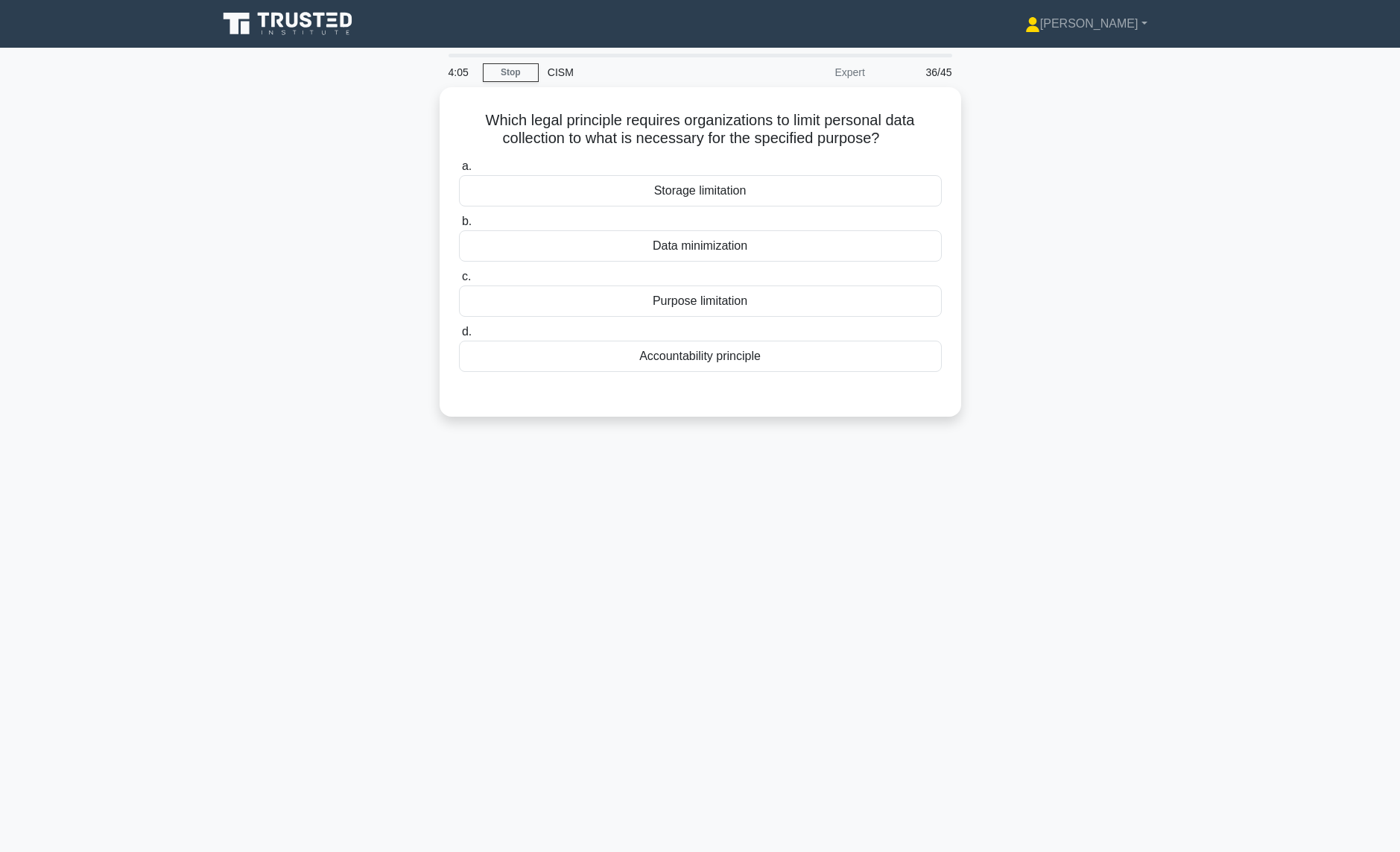
scroll to position [0, 0]
click at [548, 298] on div "Purpose limitation" at bounding box center [705, 297] width 483 height 32
click at [464, 278] on input "c. Purpose limitation" at bounding box center [464, 273] width 0 height 10
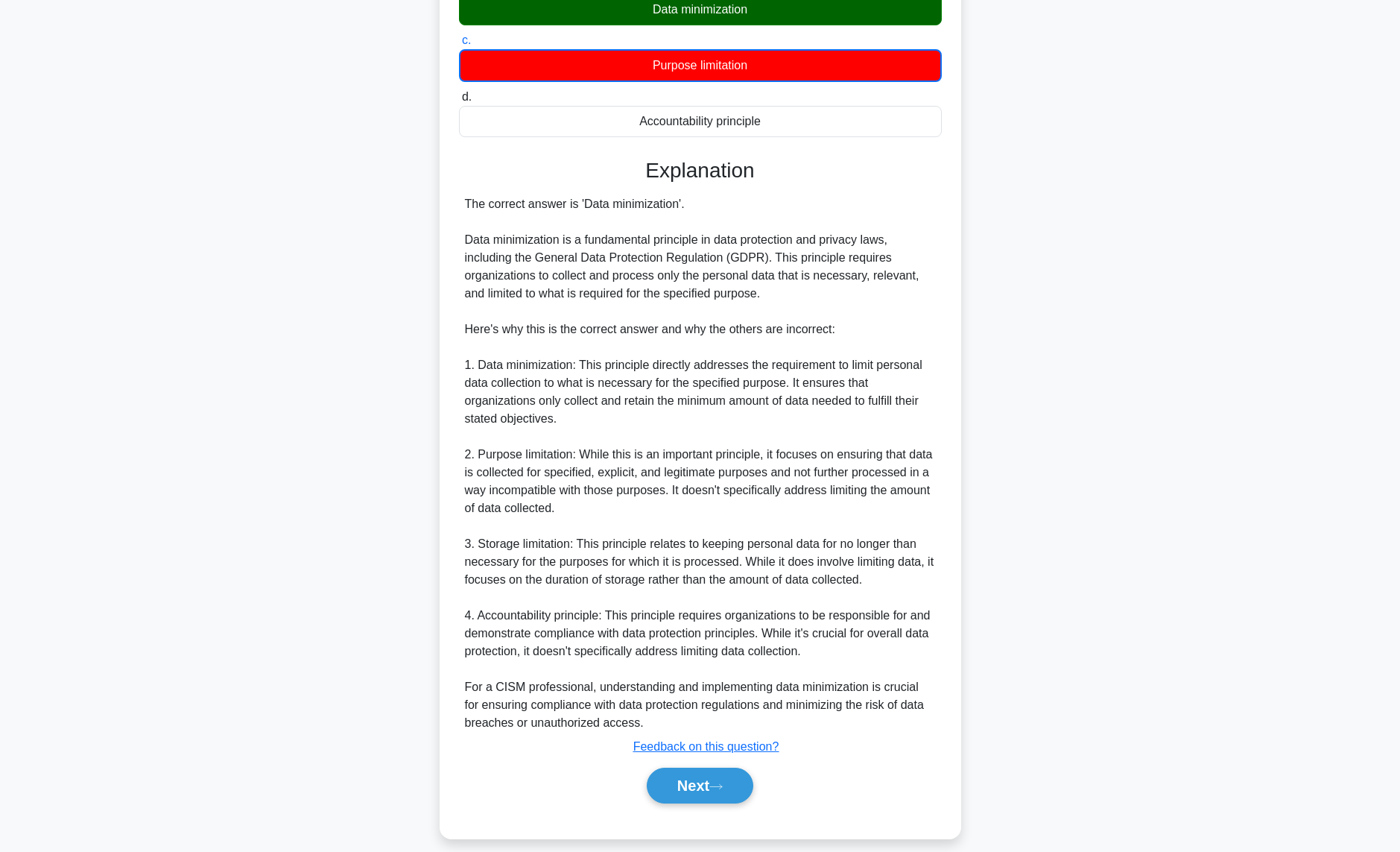
scroll to position [248, 0]
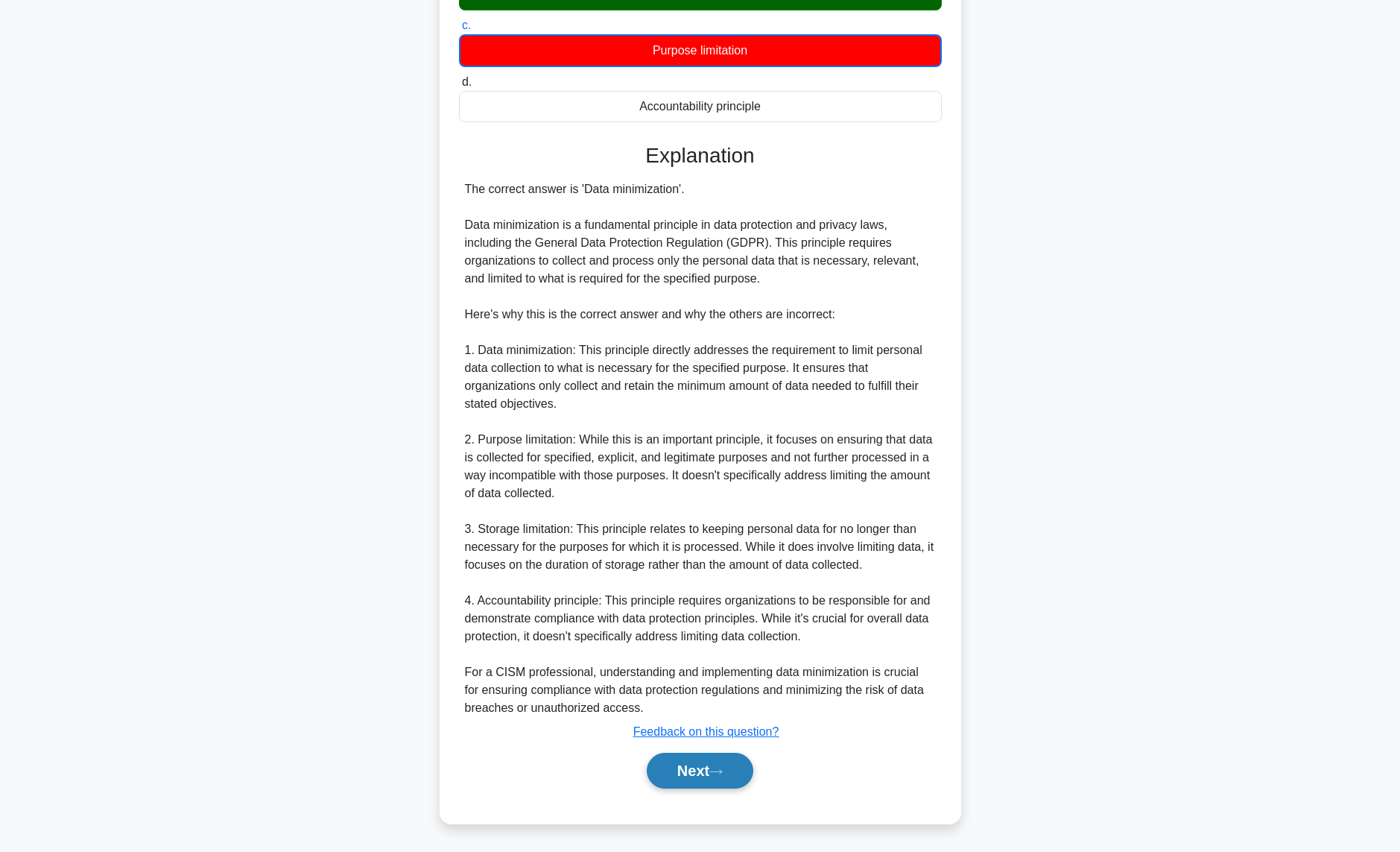
click at [697, 782] on button "Next" at bounding box center [700, 770] width 107 height 36
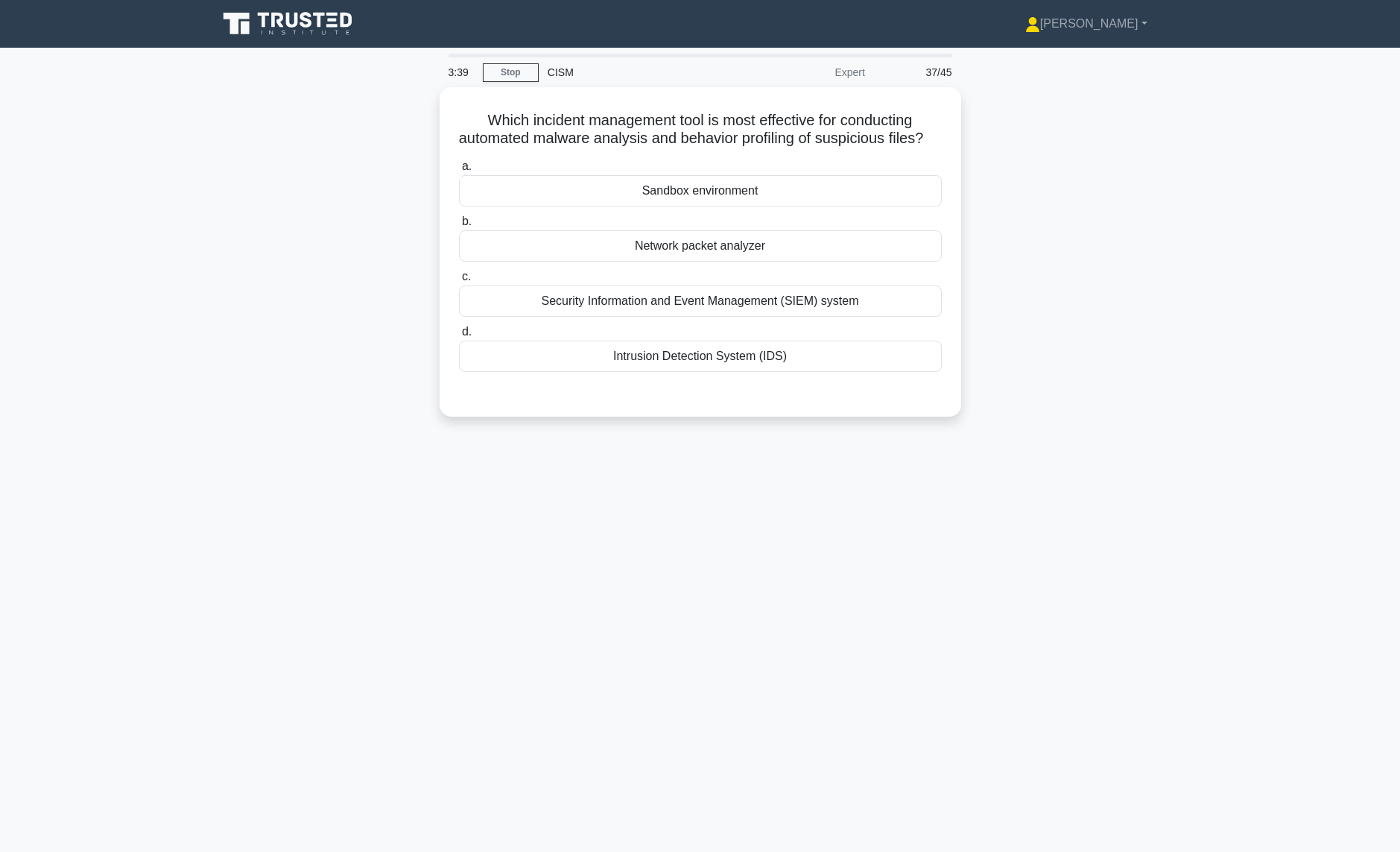
scroll to position [0, 0]
click at [647, 202] on div "Sandbox environment" at bounding box center [705, 187] width 483 height 32
click at [464, 167] on input "a. Sandbox environment" at bounding box center [464, 163] width 0 height 10
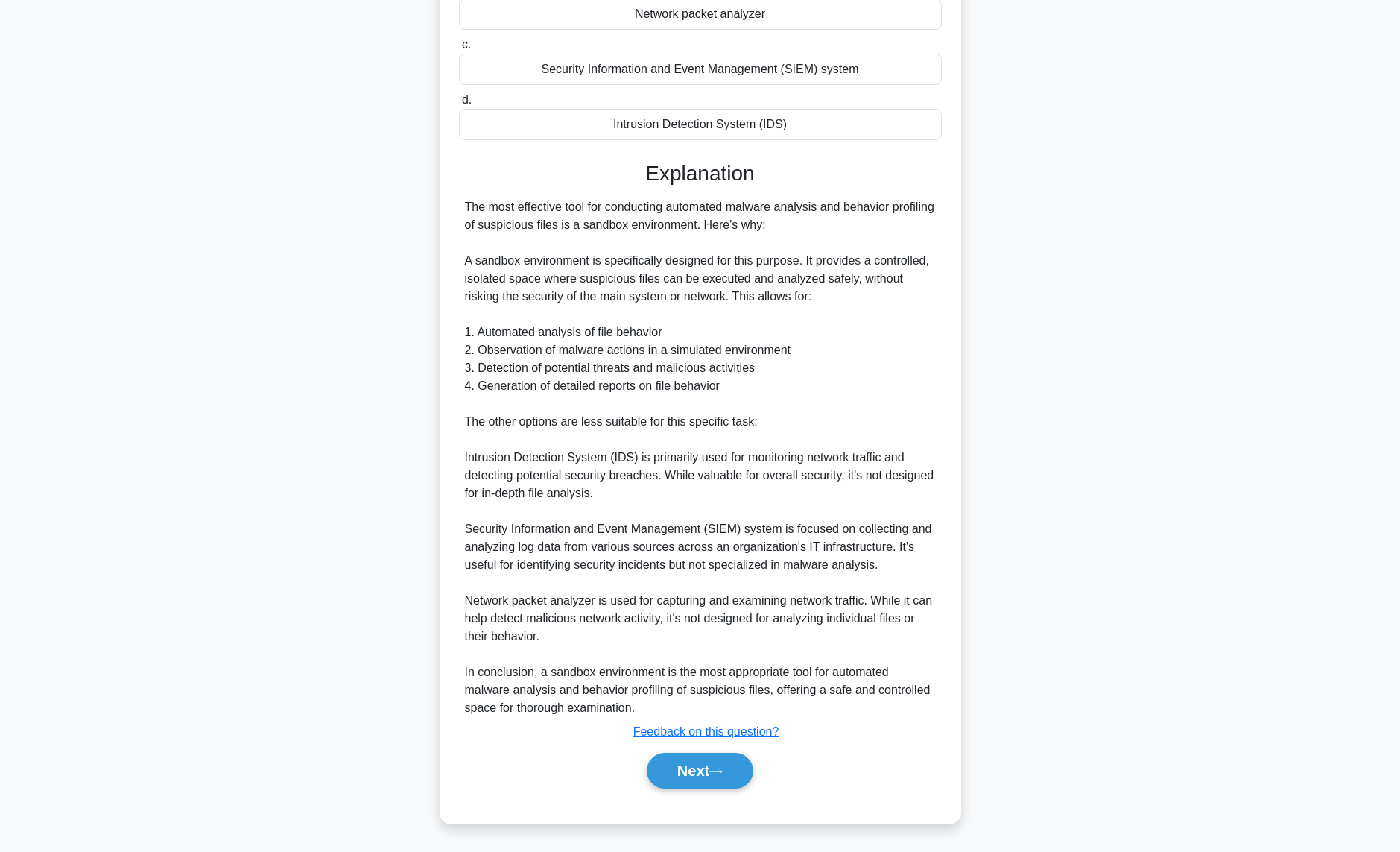
scroll to position [247, 0]
click at [683, 775] on button "Next" at bounding box center [700, 770] width 107 height 36
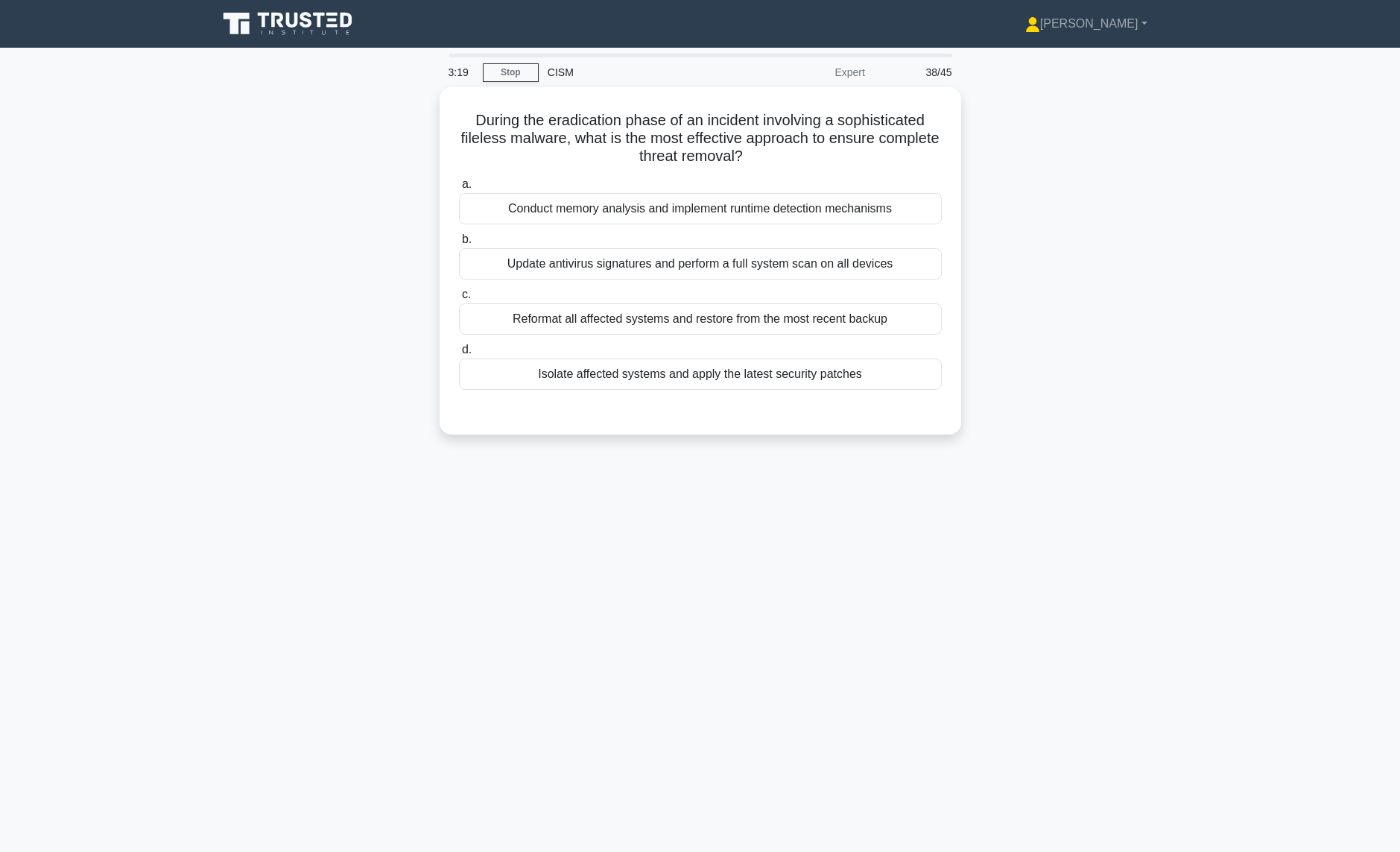
scroll to position [0, 0]
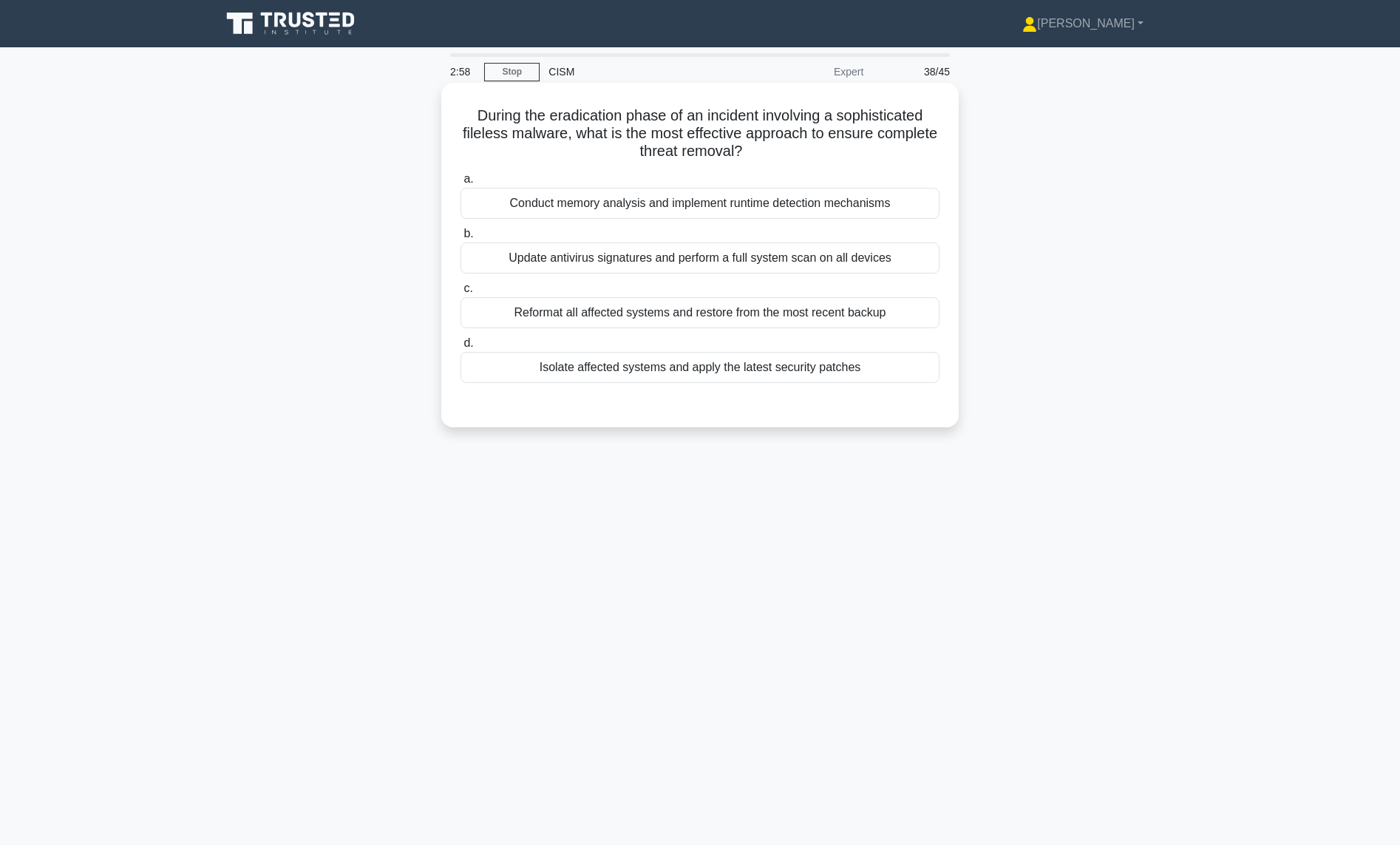
click at [545, 200] on div "Conduct memory analysis and implement runtime detection mechanisms" at bounding box center [700, 203] width 479 height 31
click at [460, 184] on input "a. Conduct memory analysis and implement runtime detection mechanisms" at bounding box center [460, 179] width 0 height 10
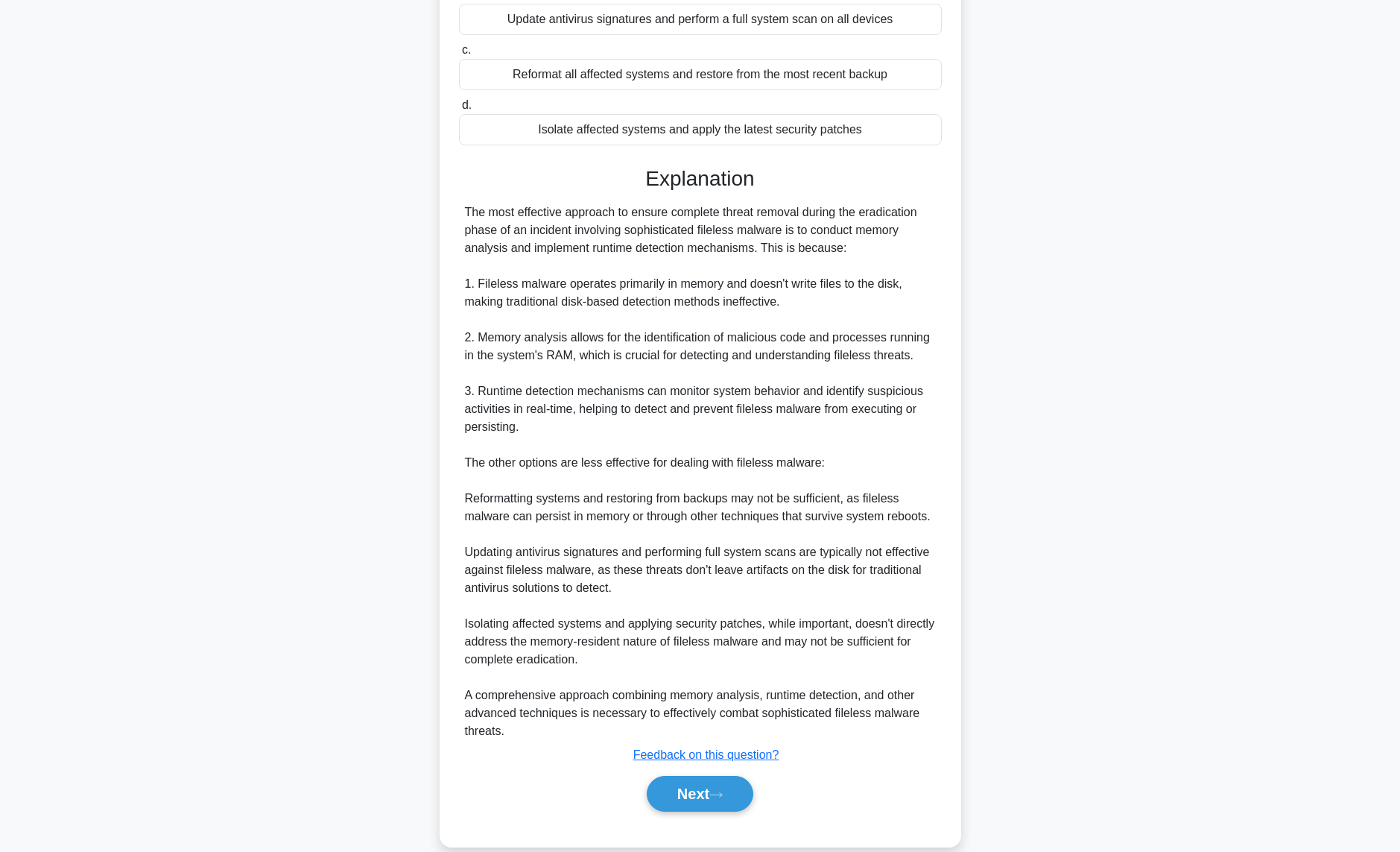
scroll to position [265, 0]
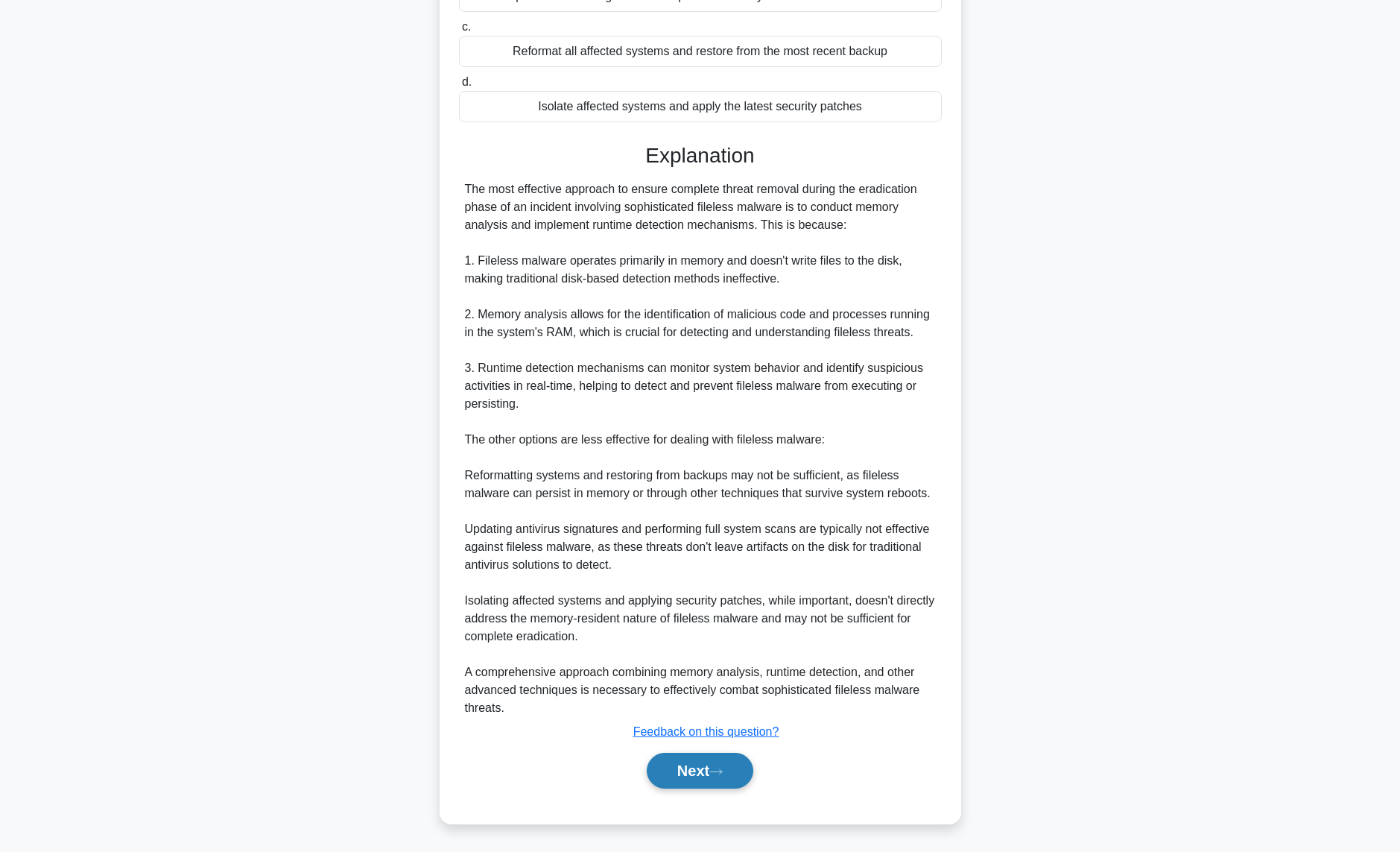
click at [688, 770] on button "Next" at bounding box center [700, 770] width 107 height 36
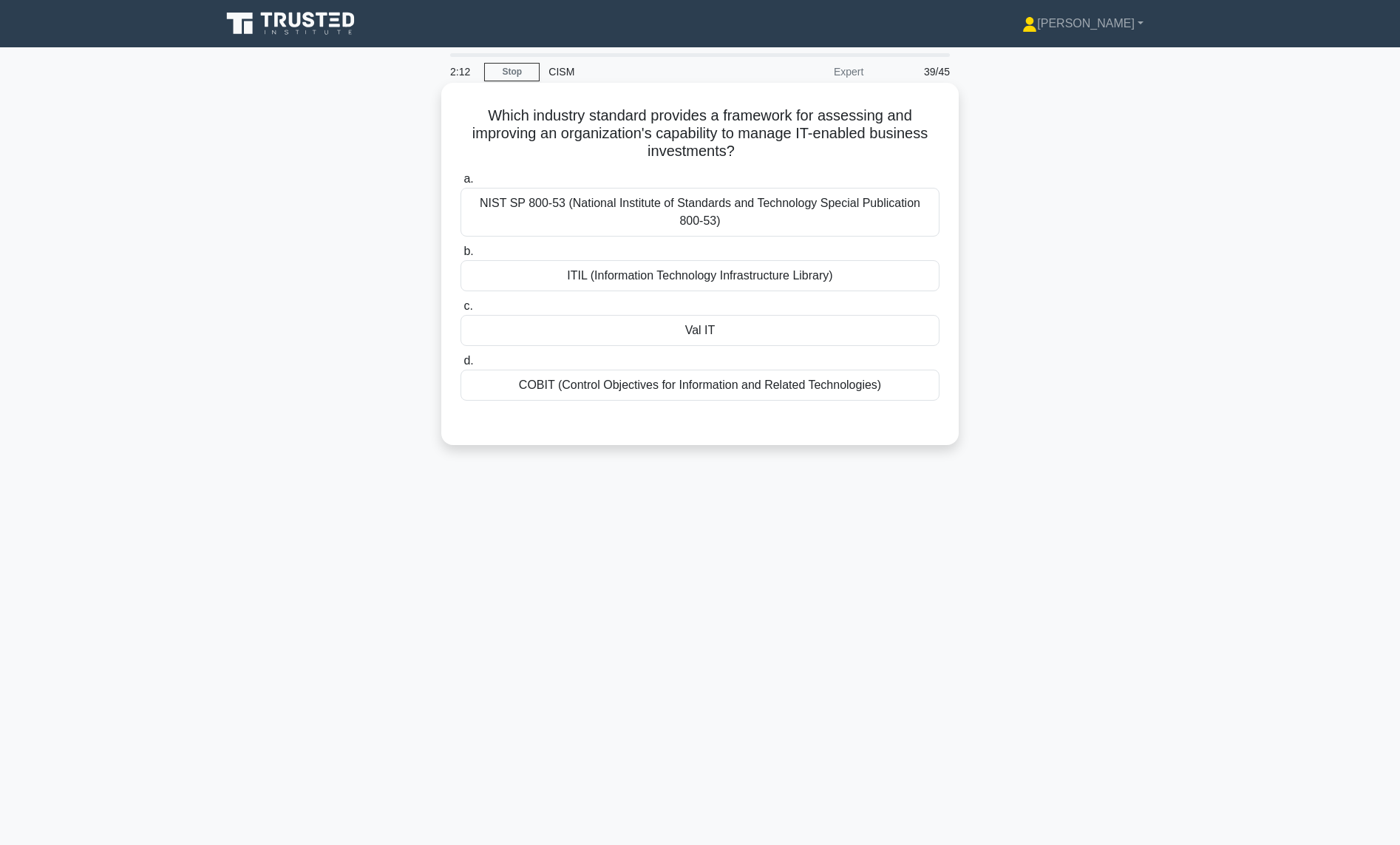
click at [610, 274] on div "ITIL (Information Technology Infrastructure Library)" at bounding box center [700, 276] width 479 height 31
click at [460, 256] on input "b. ITIL (Information Technology Infrastructure Library)" at bounding box center [460, 252] width 0 height 10
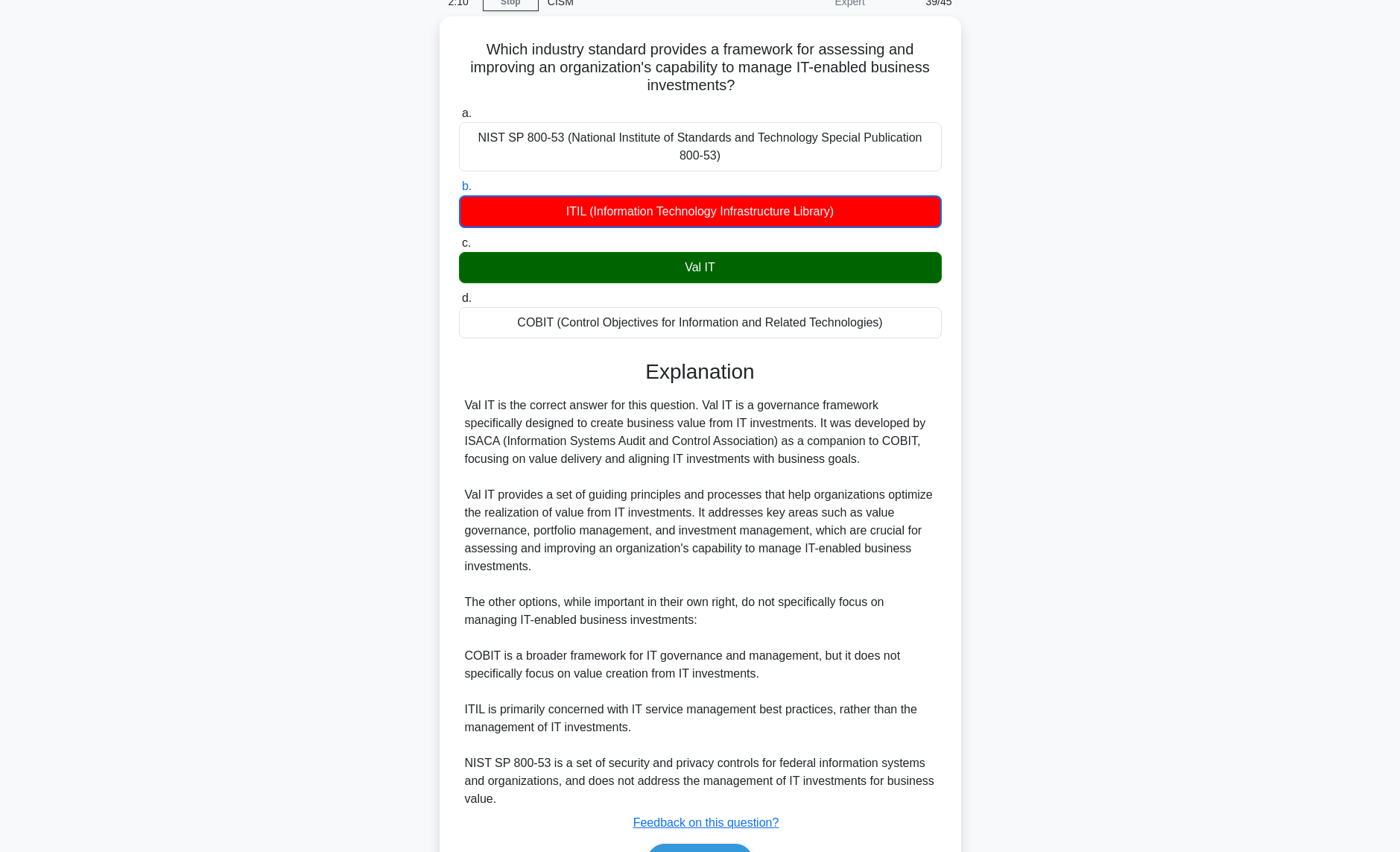
scroll to position [74, 0]
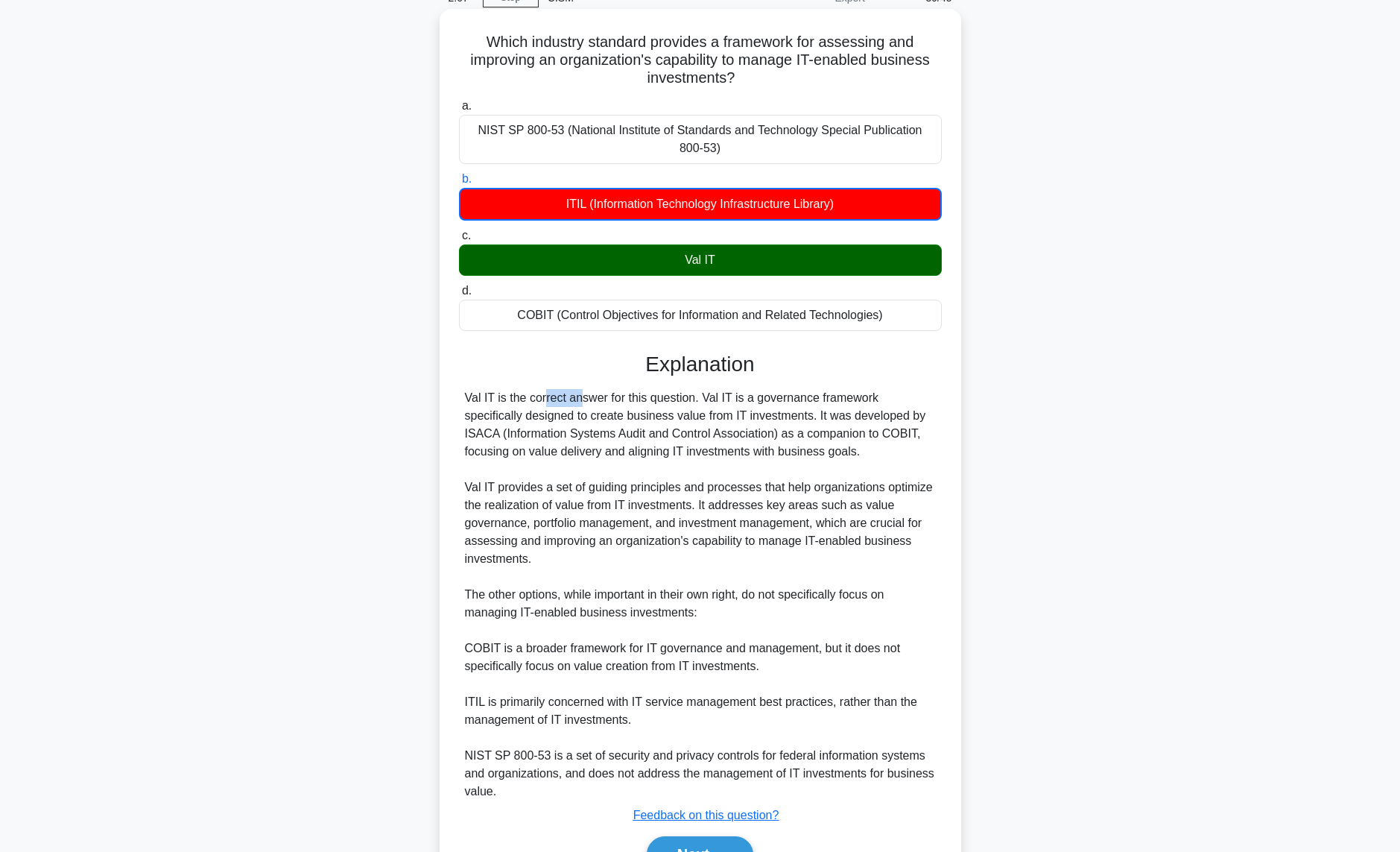
drag, startPoint x: 496, startPoint y: 398, endPoint x: 455, endPoint y: 398, distance: 41.0
click at [455, 398] on div "Which industry standard provides a framework for assessing and improving an org…" at bounding box center [700, 458] width 510 height 886
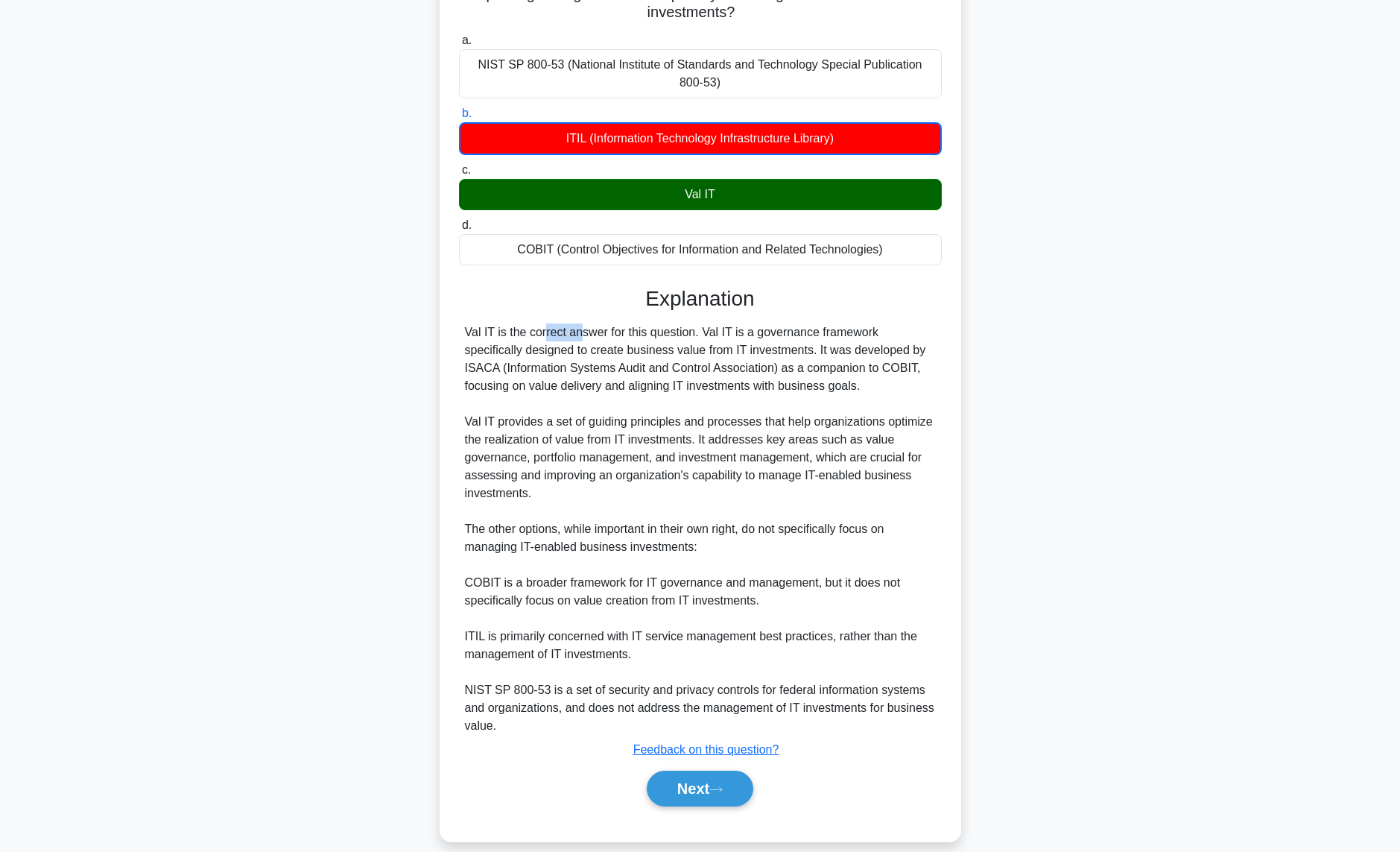
scroll to position [159, 0]
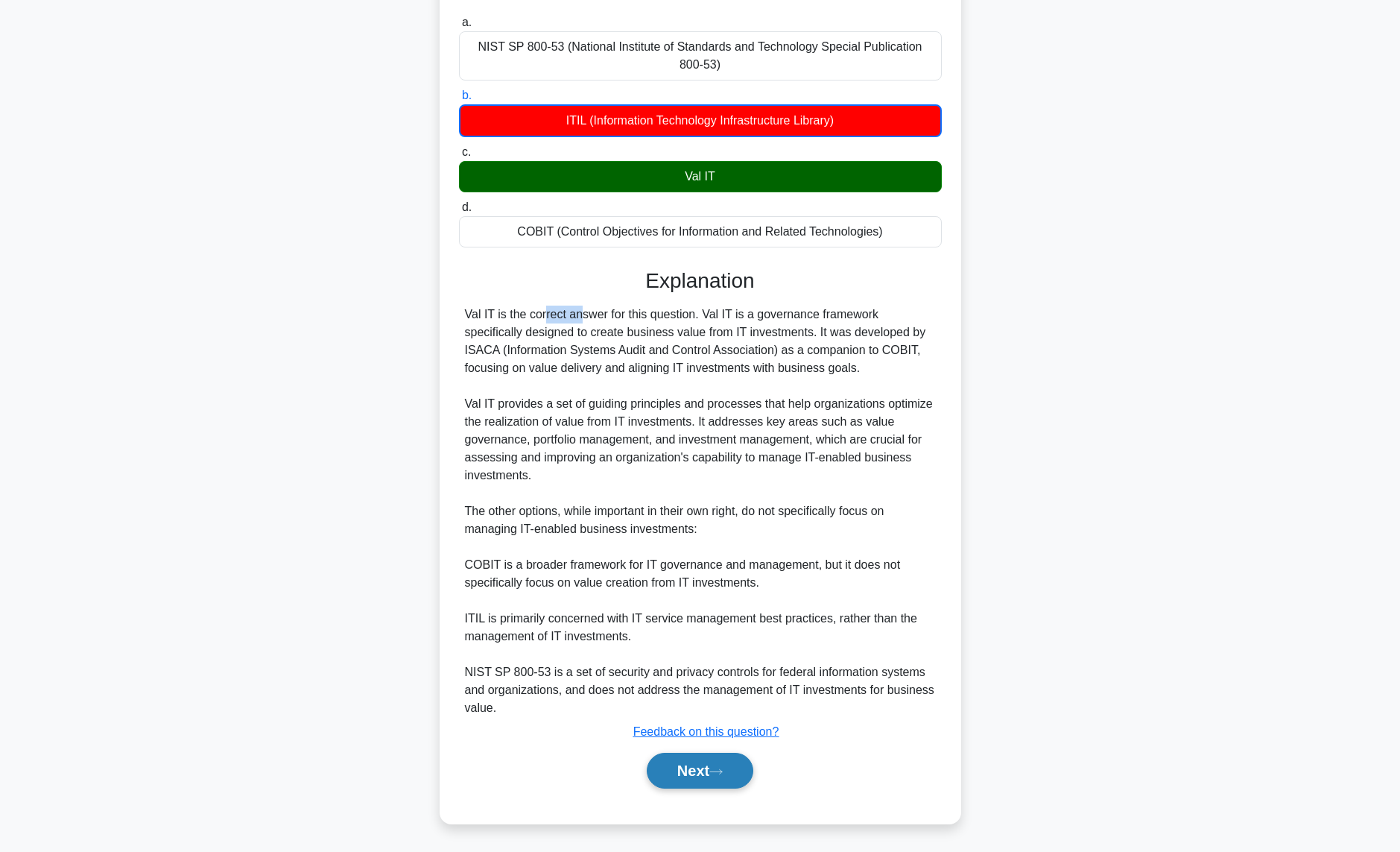
click at [684, 779] on button "Next" at bounding box center [700, 770] width 107 height 36
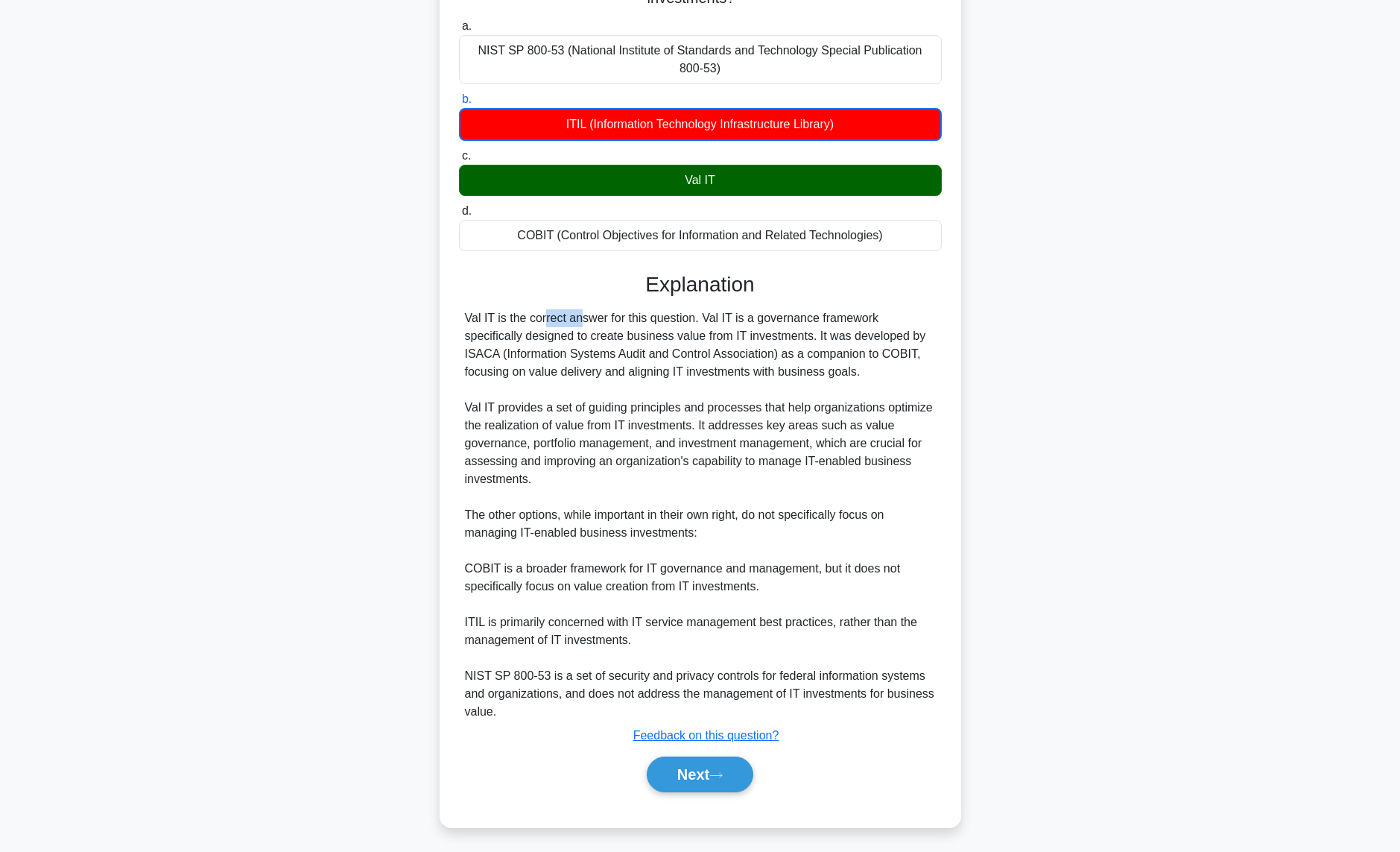
scroll to position [0, 0]
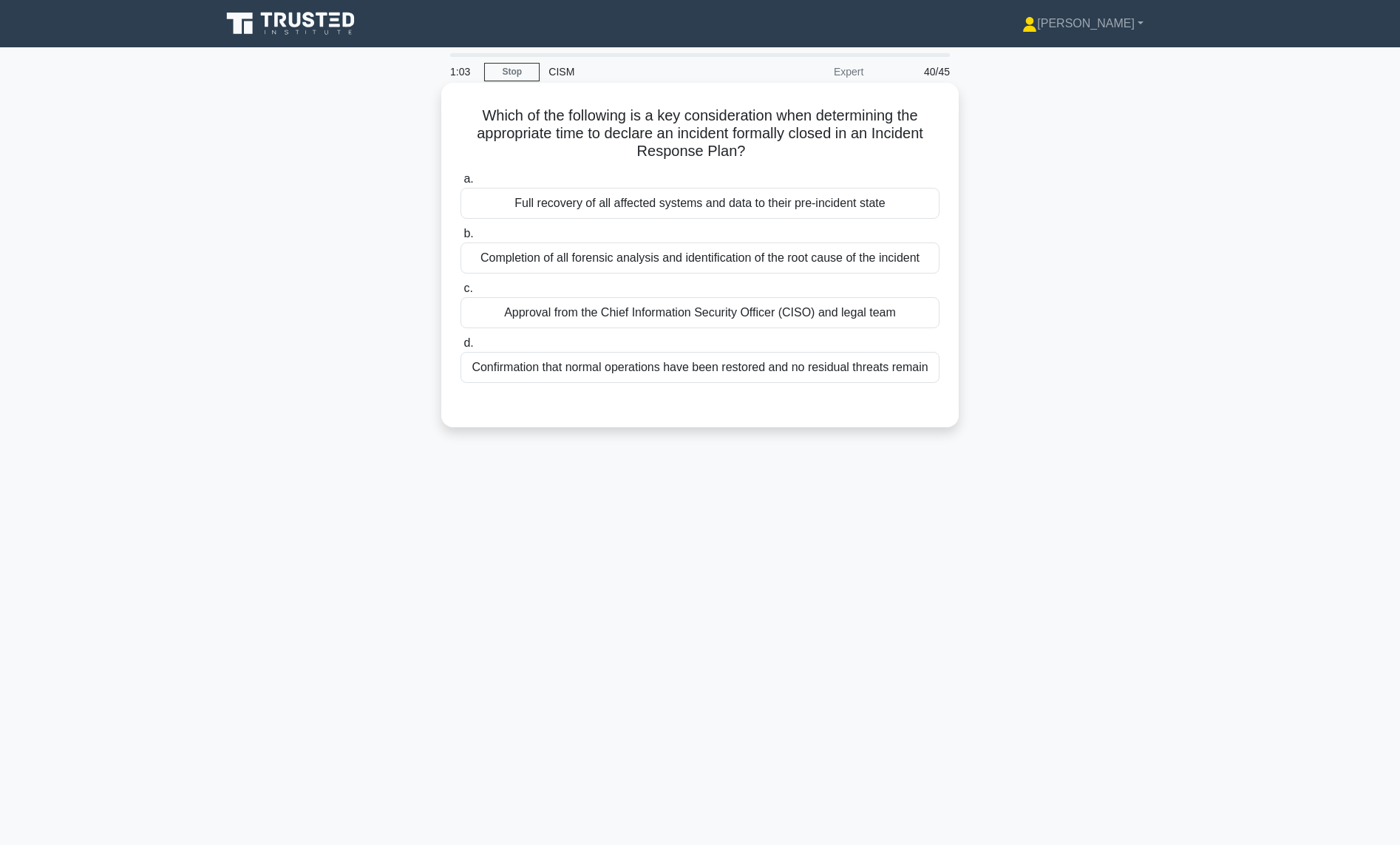
click at [670, 368] on div "Confirmation that normal operations have been restored and no residual threats …" at bounding box center [700, 368] width 479 height 31
click at [460, 348] on input "d. Confirmation that normal operations have been restored and no residual threa…" at bounding box center [460, 344] width 0 height 10
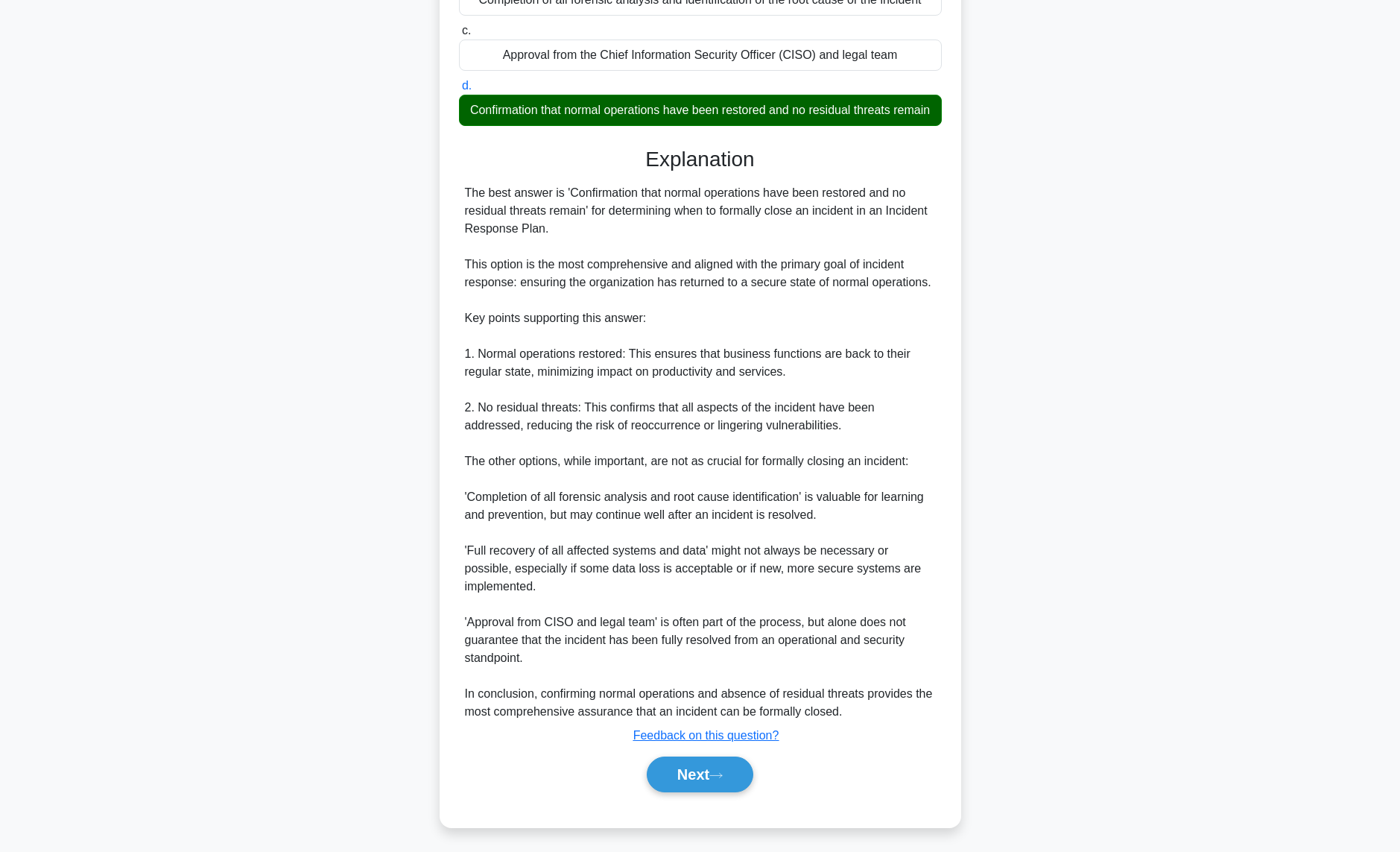
scroll to position [282, 0]
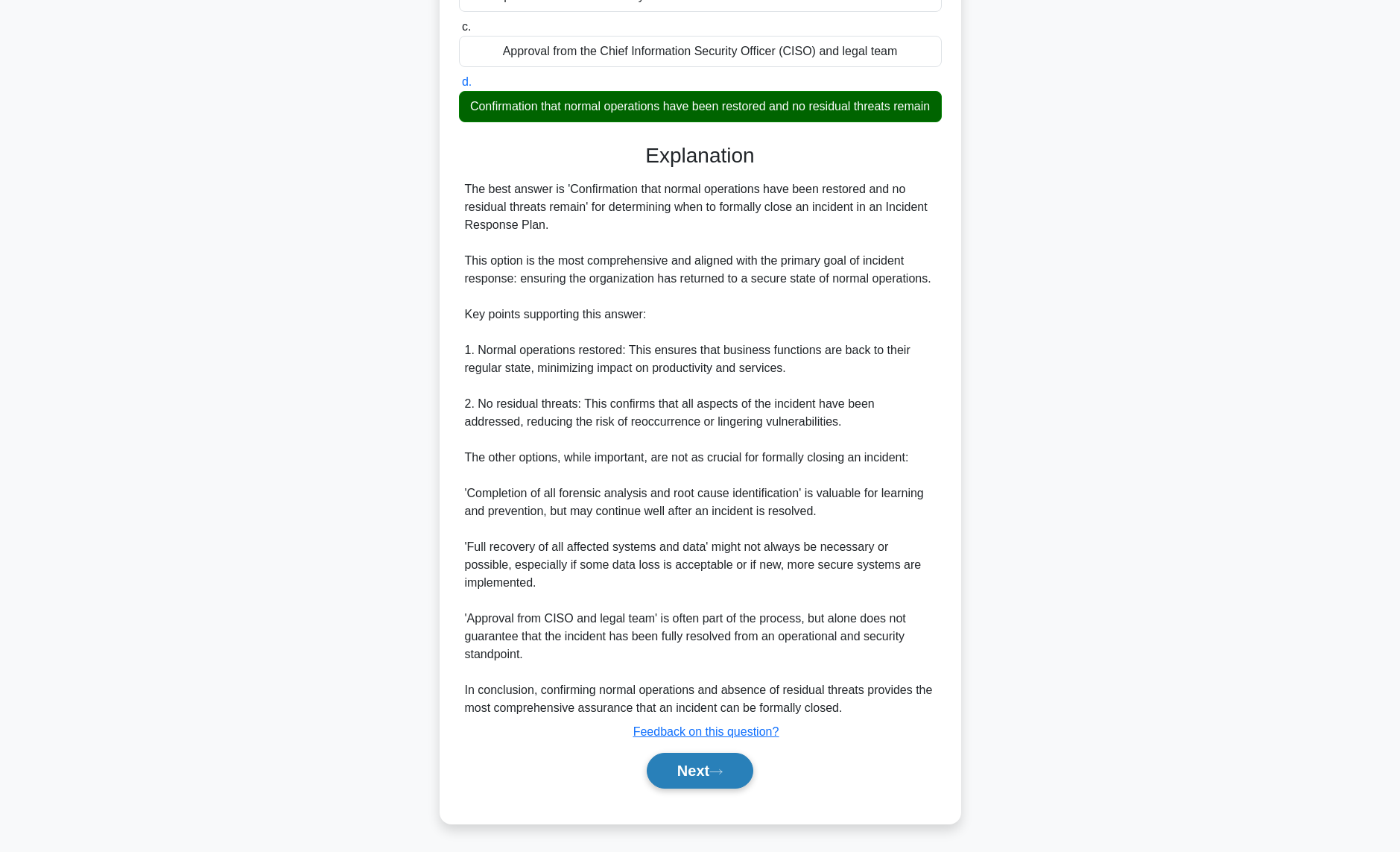
click at [670, 775] on button "Next" at bounding box center [700, 770] width 107 height 36
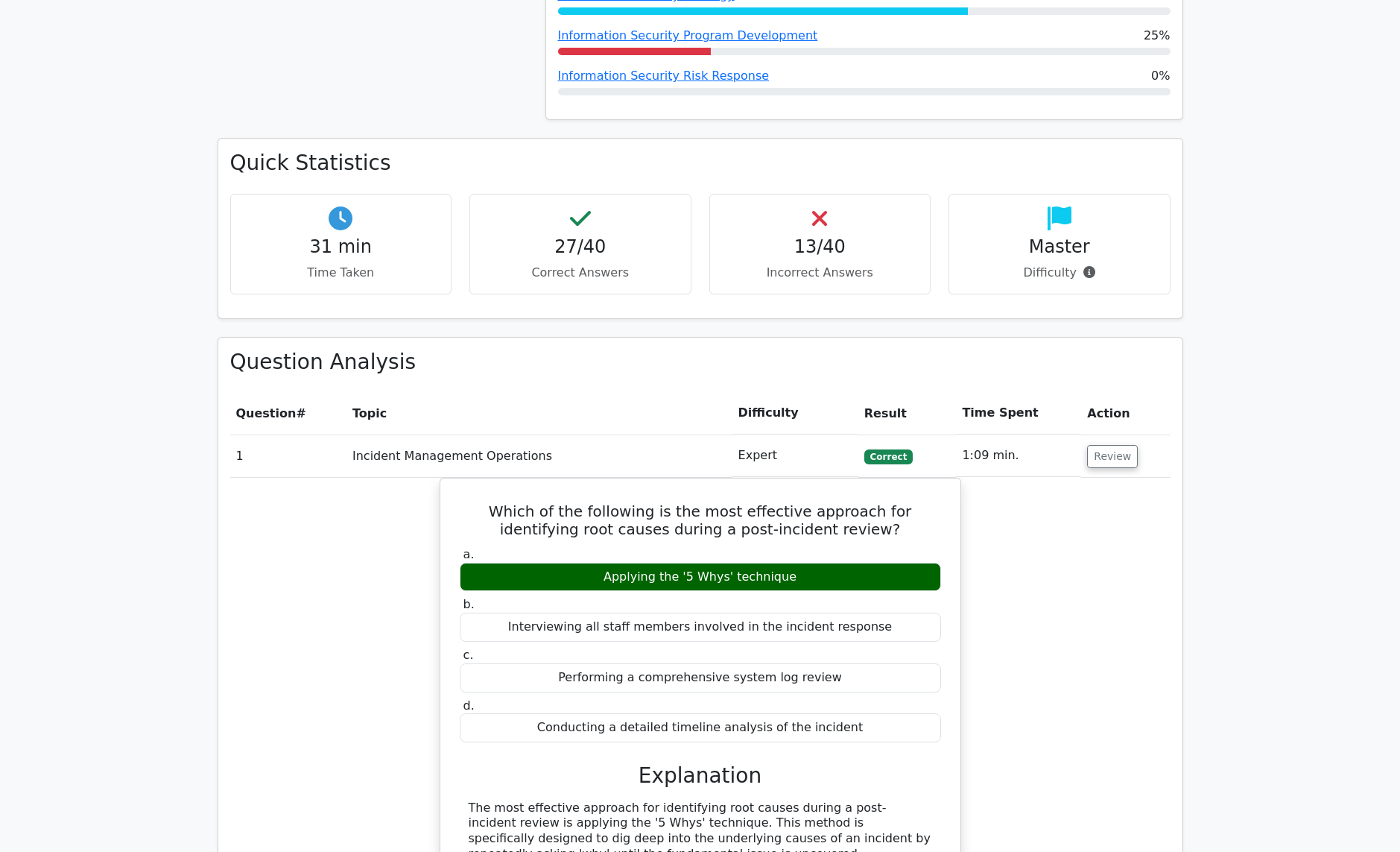
scroll to position [596, 0]
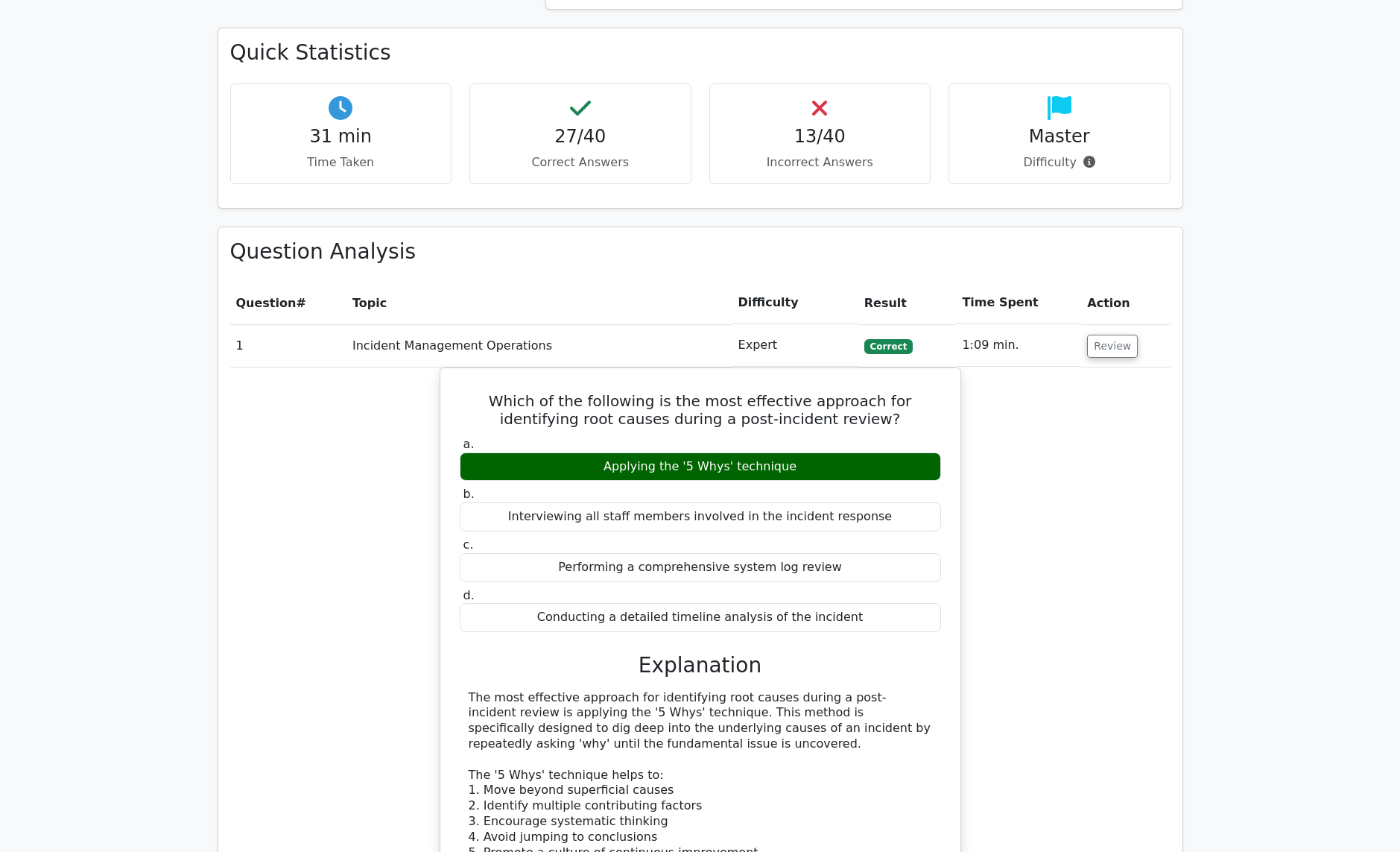
drag, startPoint x: 1137, startPoint y: 1, endPoint x: 99, endPoint y: 107, distance: 1043.4
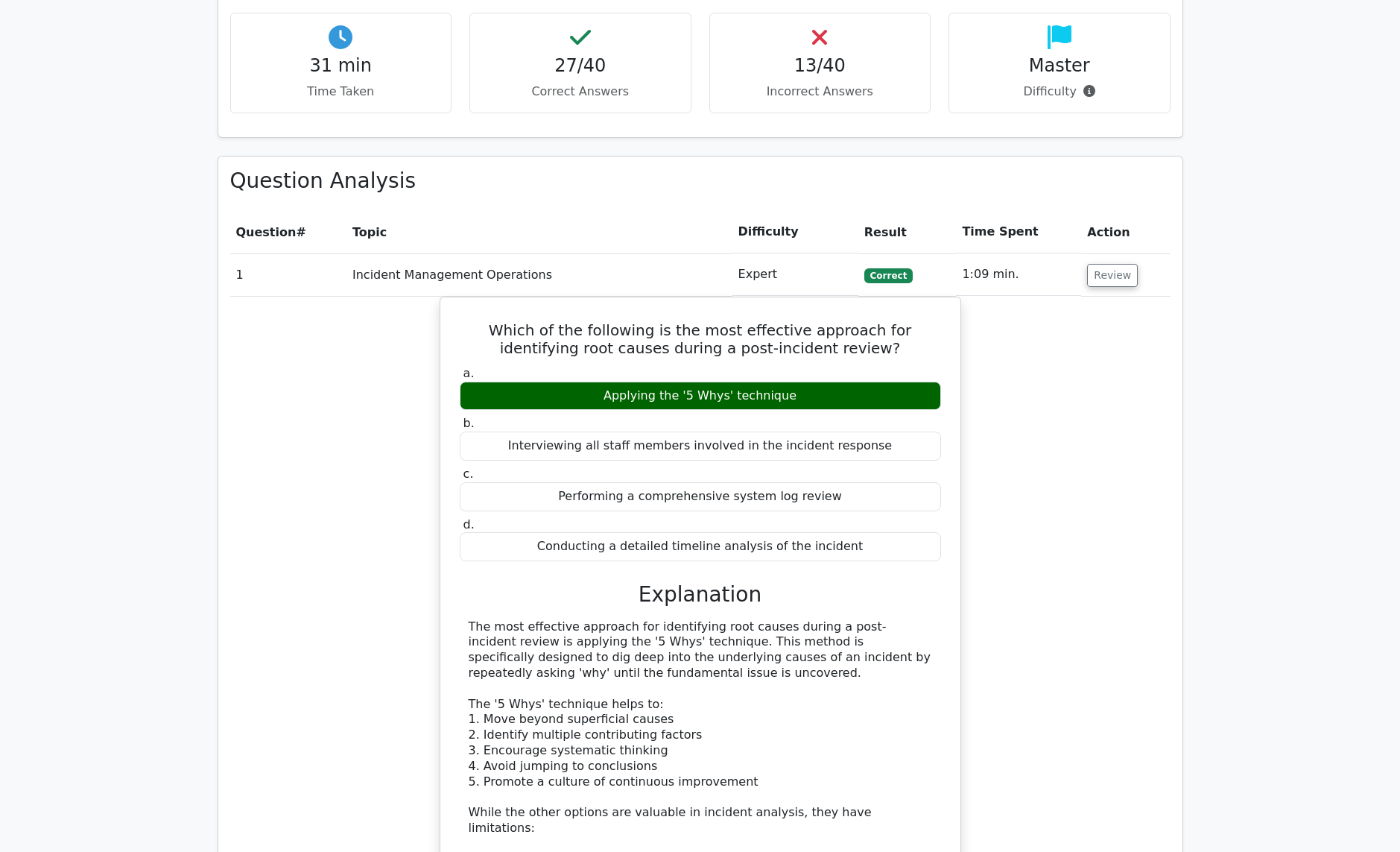
scroll to position [670, 0]
